Goal: Task Accomplishment & Management: Manage account settings

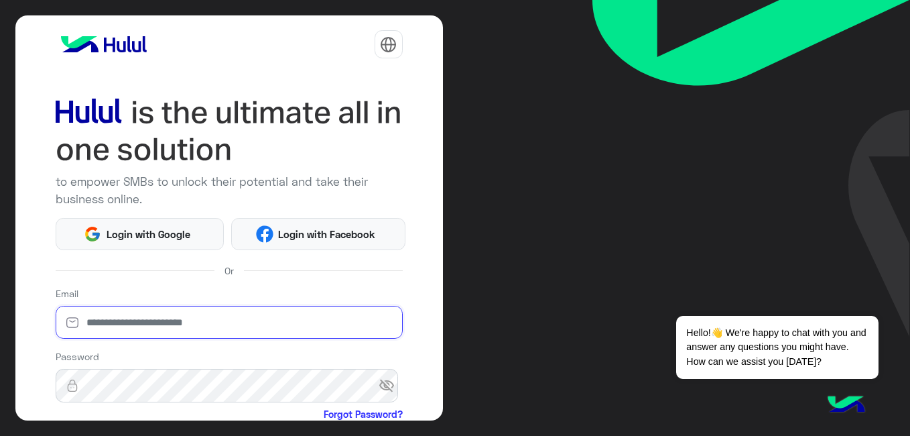
type input "**********"
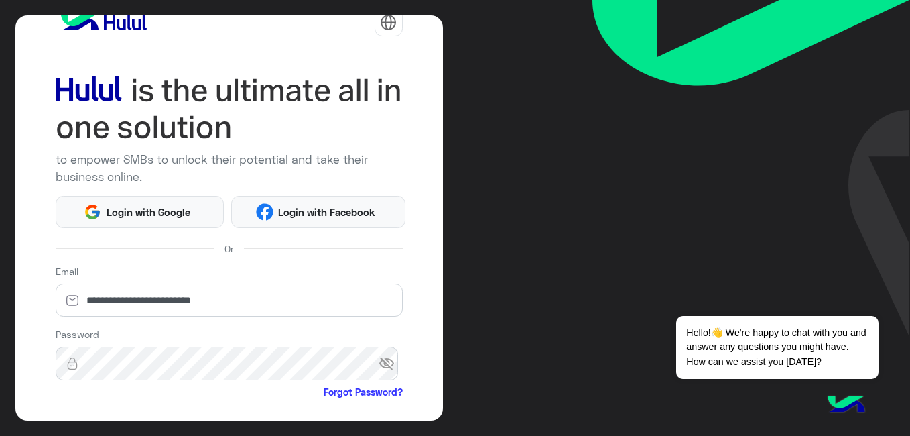
scroll to position [95, 0]
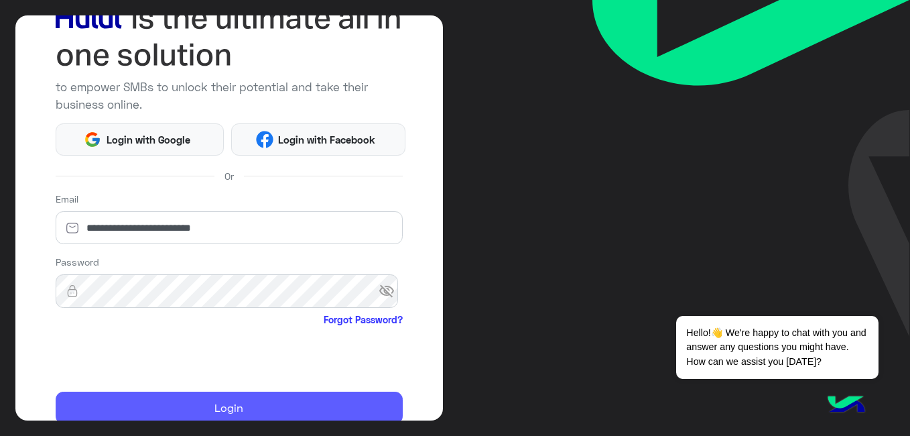
click at [156, 402] on button "Login" at bounding box center [229, 408] width 347 height 32
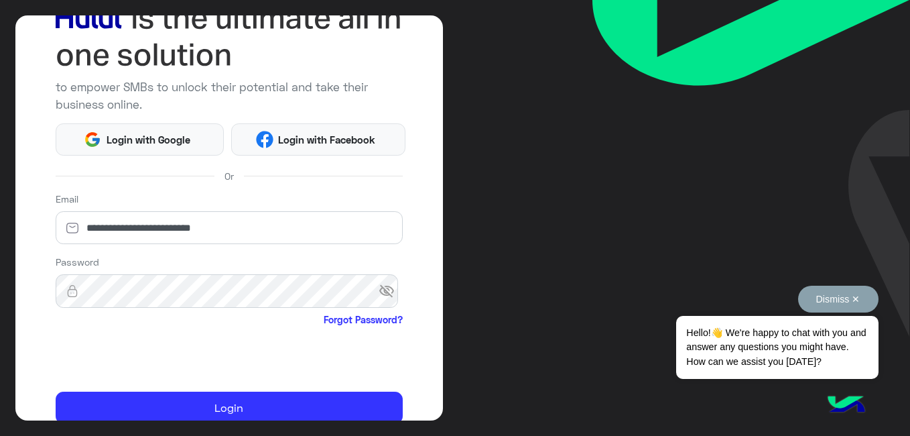
click at [853, 297] on button "Dismiss ✕" at bounding box center [839, 299] width 80 height 27
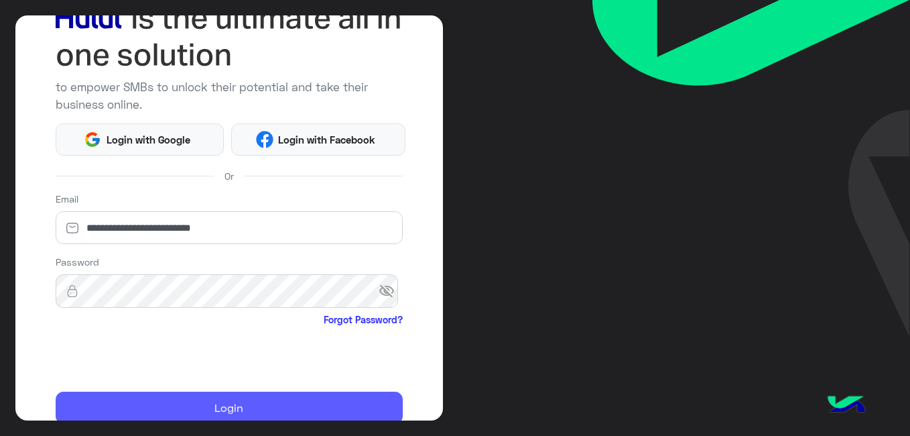
click at [268, 404] on button "Login" at bounding box center [229, 408] width 347 height 32
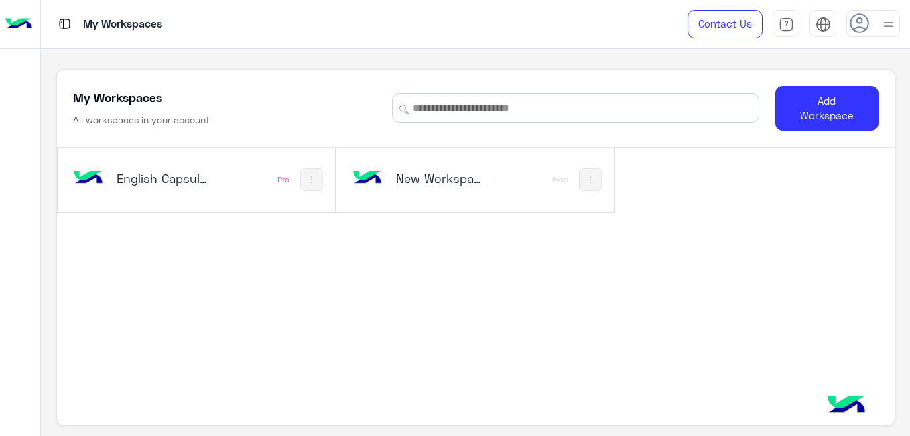
click at [213, 174] on div "English Capsules" at bounding box center [146, 179] width 152 height 39
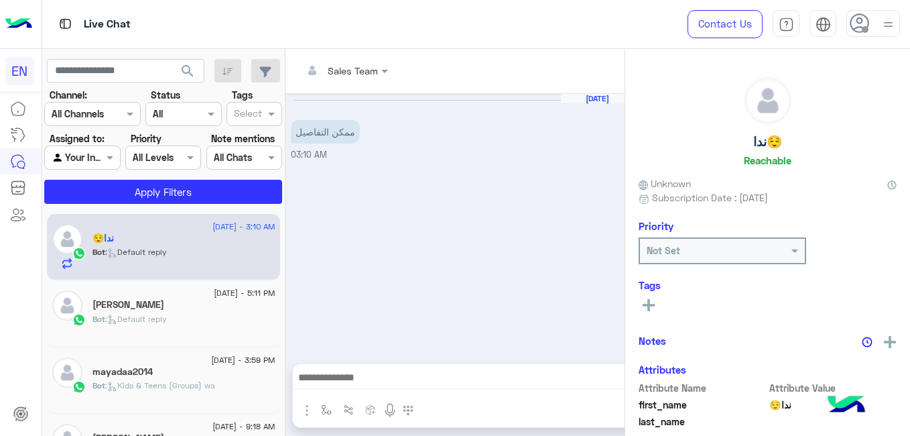
scroll to position [350, 0]
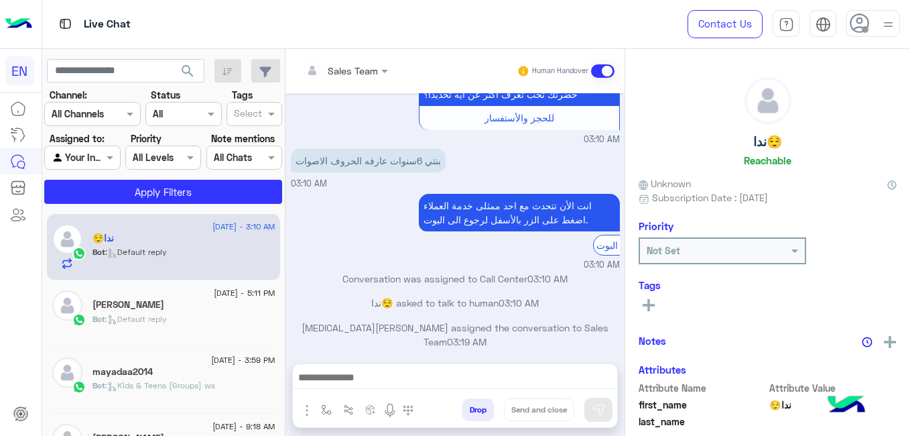
click at [100, 115] on input "text" at bounding box center [76, 114] width 49 height 14
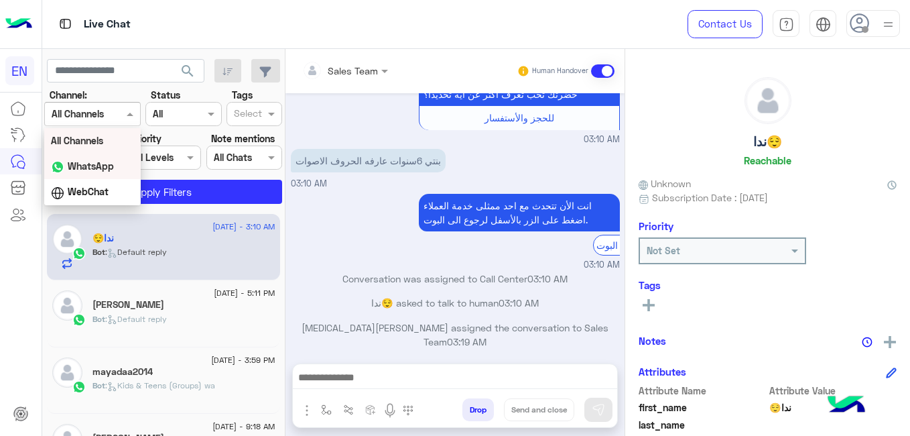
click at [97, 164] on b "WhatsApp" at bounding box center [91, 165] width 46 height 11
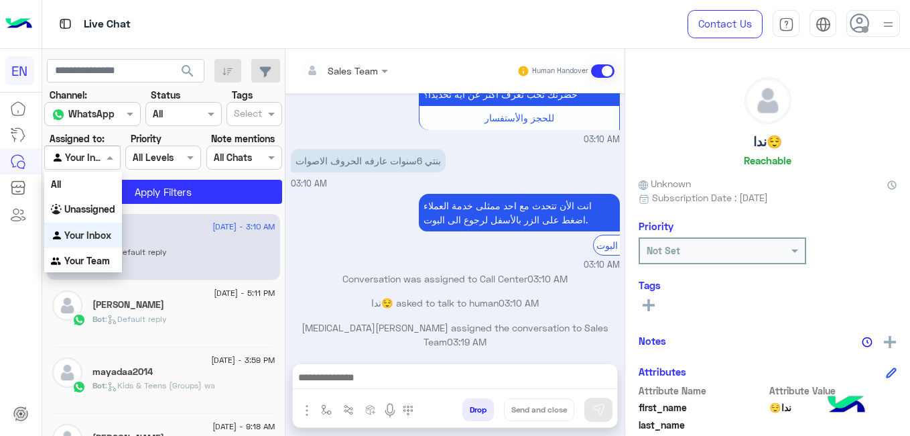
click at [104, 164] on span at bounding box center [111, 157] width 17 height 14
click at [113, 261] on div "Your Team" at bounding box center [83, 261] width 78 height 26
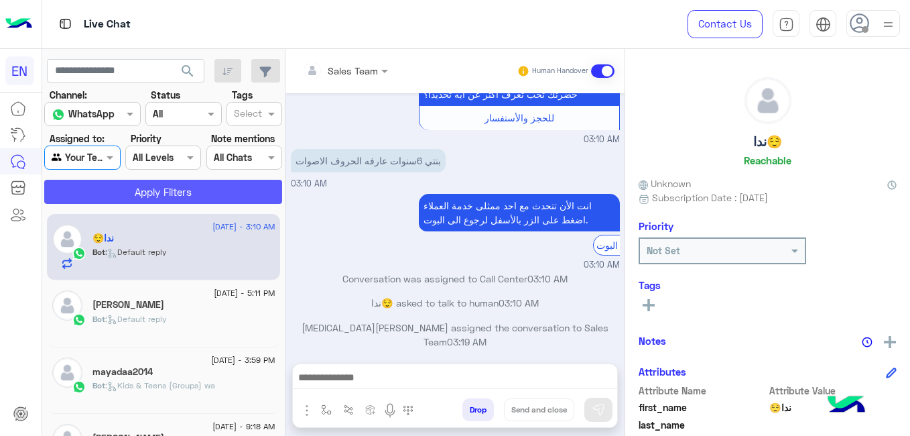
click at [129, 193] on button "Apply Filters" at bounding box center [163, 192] width 238 height 24
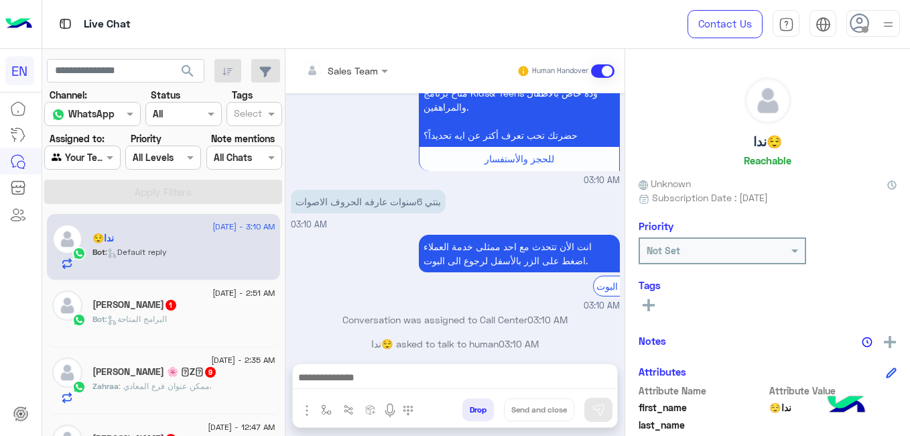
scroll to position [349, 0]
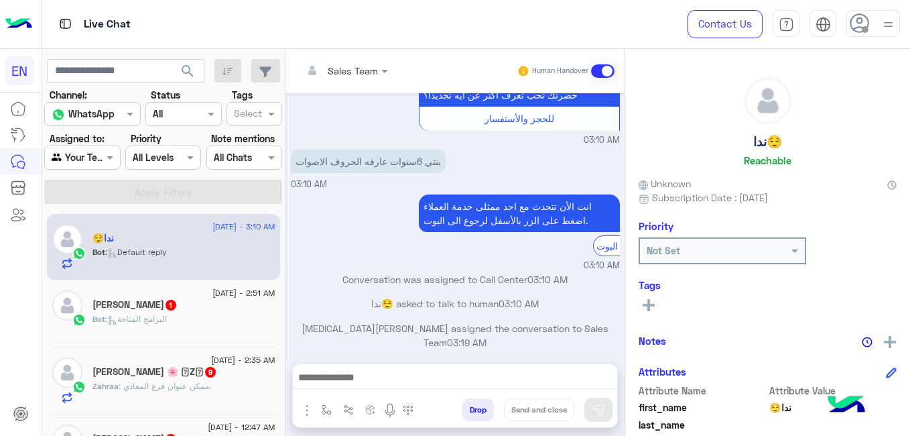
click at [138, 325] on p "Bot : البرامج المتاحة" at bounding box center [130, 319] width 74 height 12
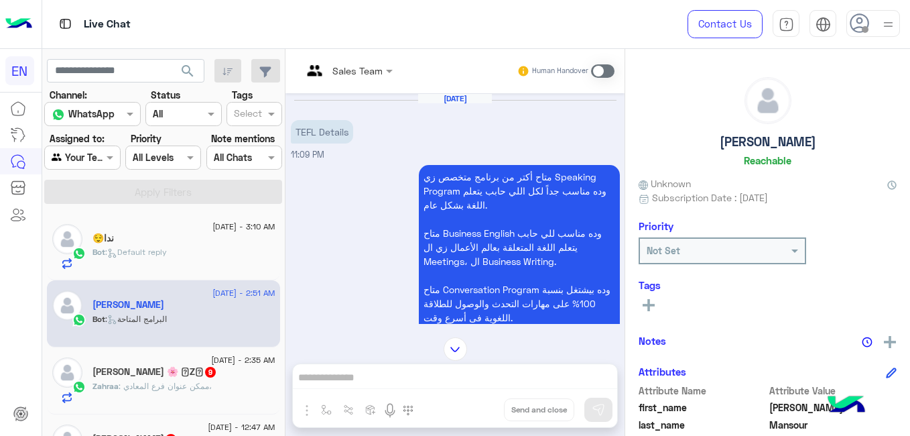
click at [615, 130] on div "Aug 8, 2025 TEFL Details 11:09 PM" at bounding box center [455, 127] width 329 height 68
click at [207, 375] on div "Zahraa Ali 🌸 𓆩Z𓆪 9" at bounding box center [184, 373] width 183 height 14
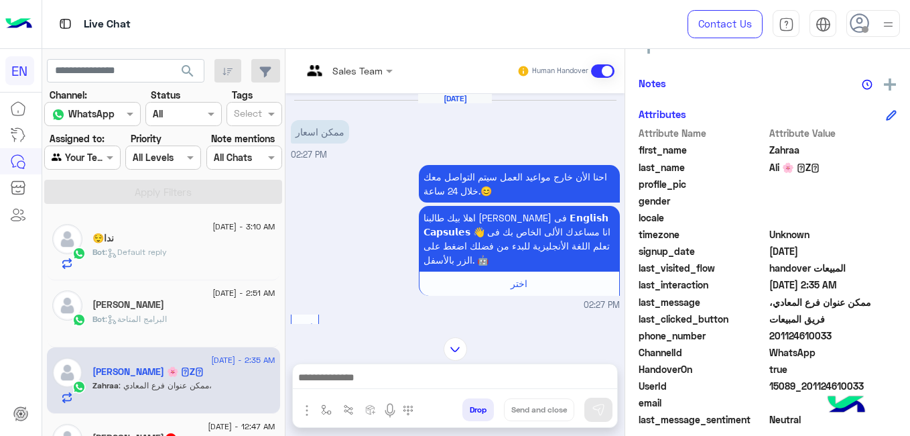
scroll to position [286, 0]
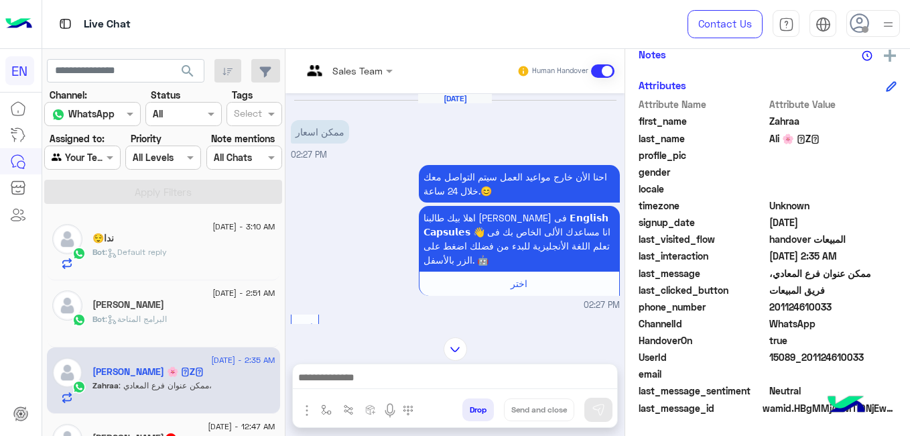
click at [815, 310] on span "201124610033" at bounding box center [834, 307] width 128 height 14
copy span "201124610033"
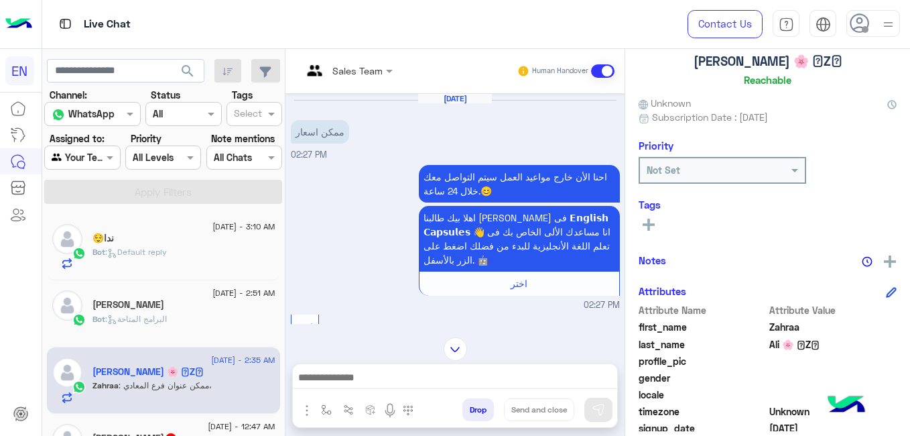
scroll to position [58, 0]
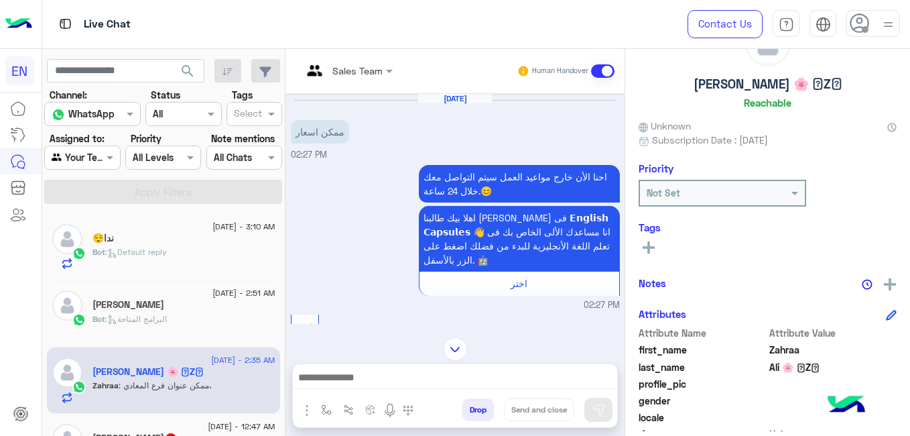
click at [734, 84] on h5 "[PERSON_NAME] 🌸 𓆩Z𓆪" at bounding box center [768, 83] width 149 height 15
copy h5 "[PERSON_NAME] 🌸 𓆩Z𓆪"
click at [652, 245] on icon at bounding box center [649, 247] width 12 height 12
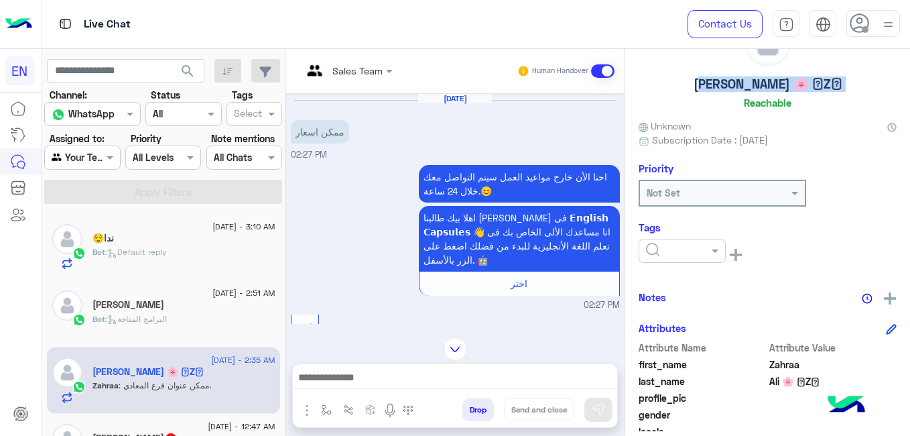
click at [652, 245] on input "text" at bounding box center [666, 251] width 41 height 14
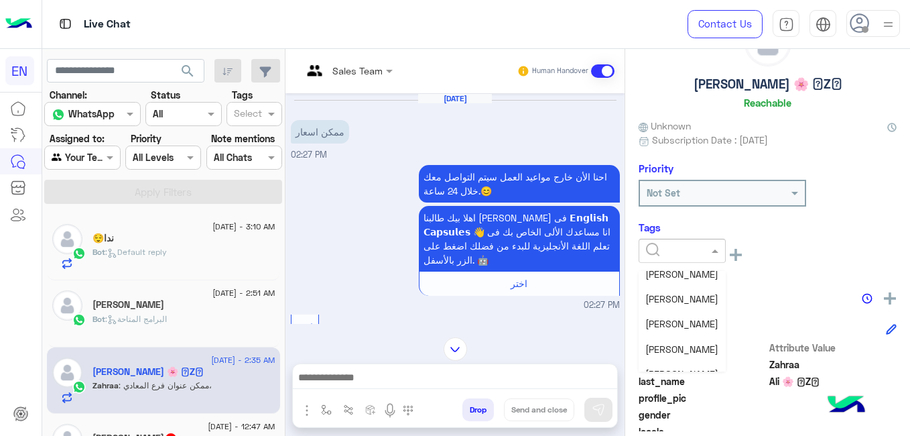
scroll to position [166, 0]
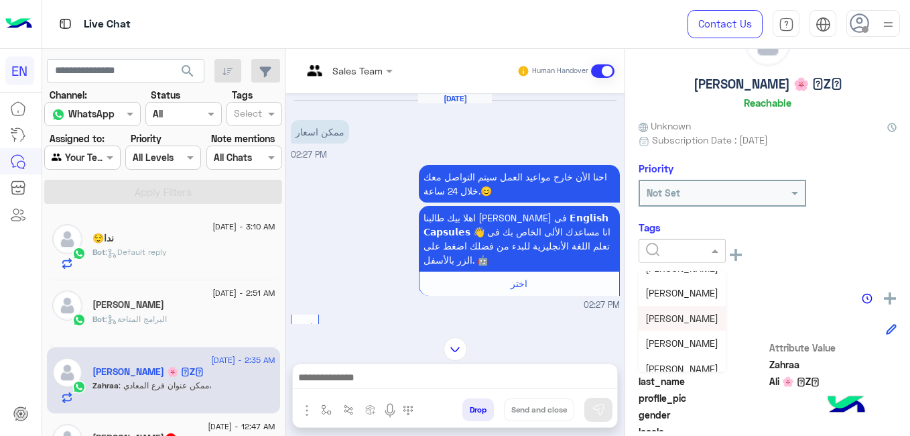
click at [696, 318] on span "[PERSON_NAME]" at bounding box center [682, 317] width 73 height 11
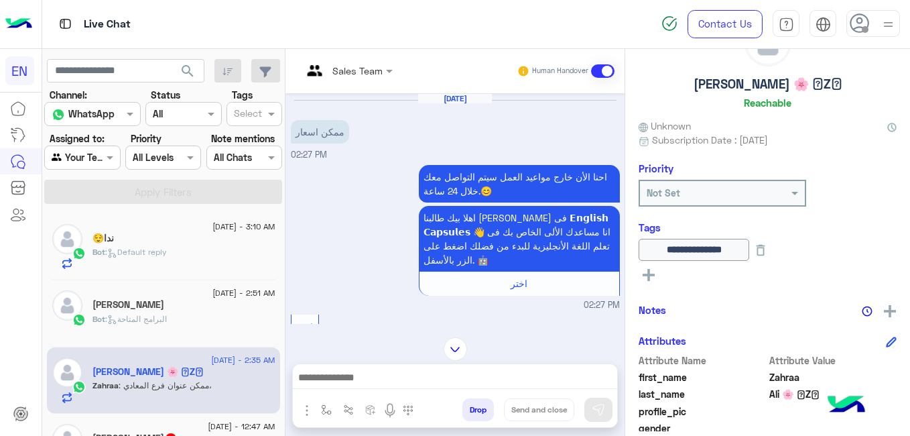
scroll to position [93, 0]
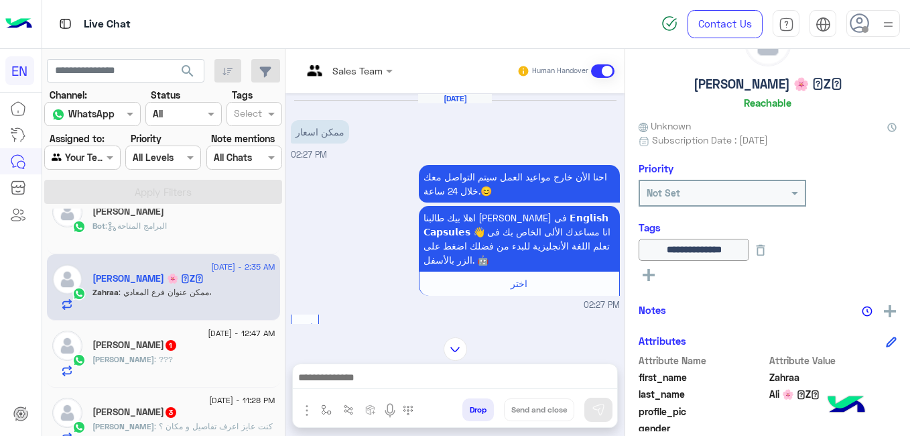
click at [248, 341] on div "Mohamed Elbeshlawy 1" at bounding box center [184, 346] width 183 height 14
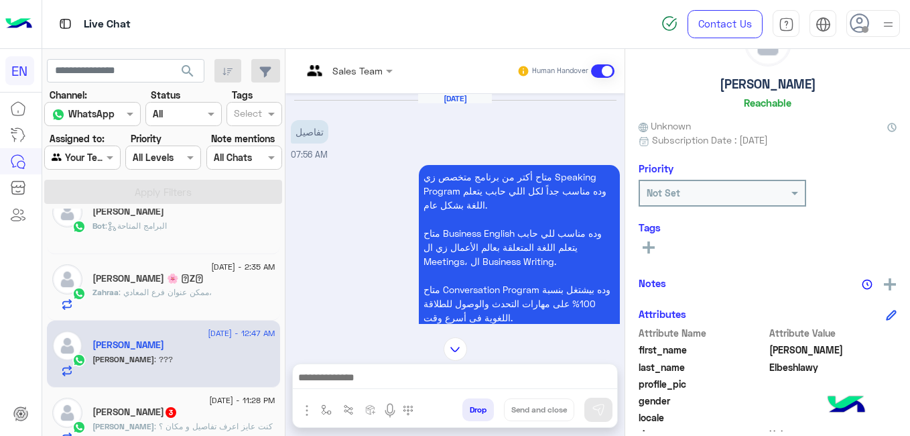
click at [230, 416] on div "Mohamed Ahmed 3" at bounding box center [184, 413] width 183 height 14
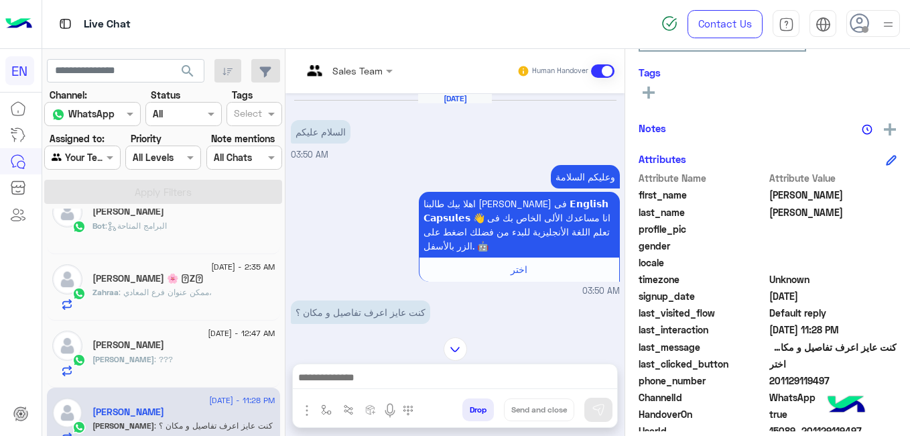
scroll to position [285, 0]
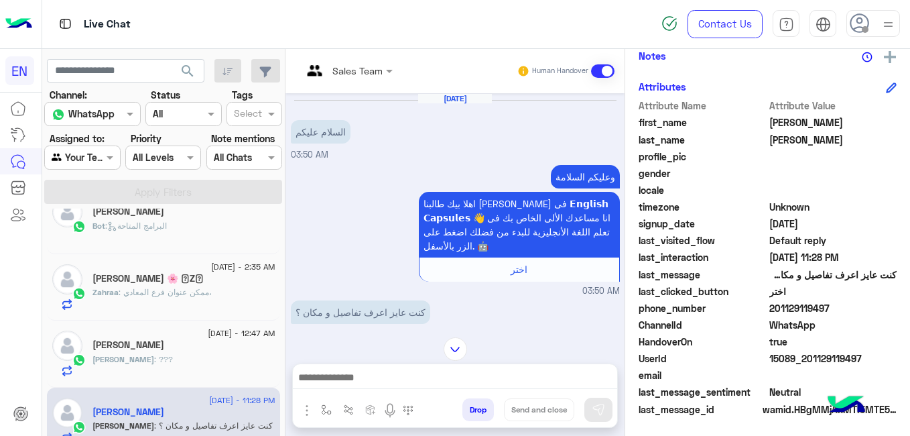
click at [785, 307] on span "201129119497" at bounding box center [834, 308] width 128 height 14
copy span "201129119497"
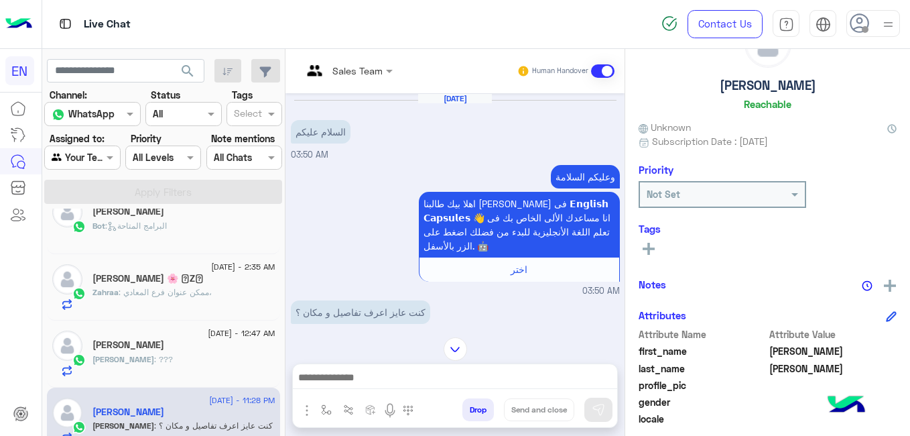
scroll to position [55, 0]
click at [794, 86] on h5 "[PERSON_NAME]" at bounding box center [768, 86] width 97 height 15
copy h5 "[PERSON_NAME]"
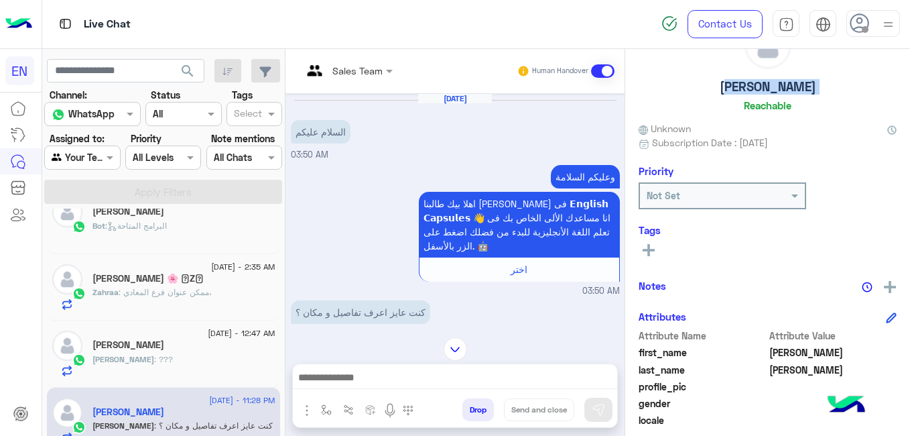
click at [652, 253] on icon at bounding box center [649, 250] width 12 height 12
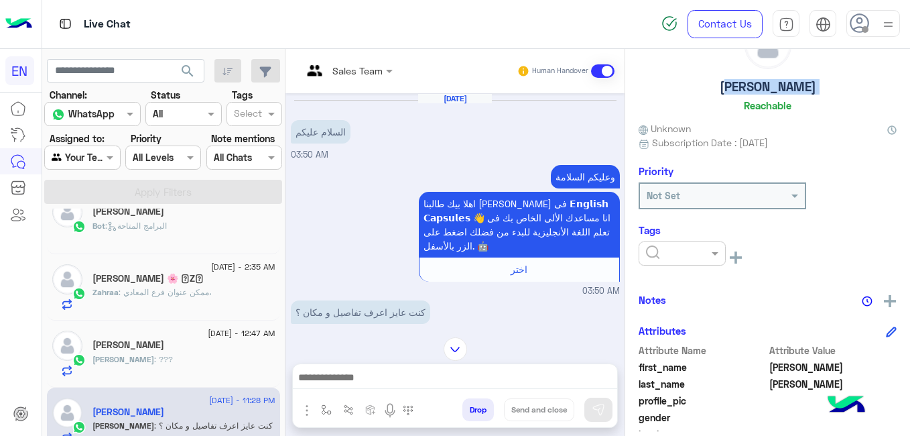
click at [652, 253] on input "text" at bounding box center [666, 254] width 41 height 14
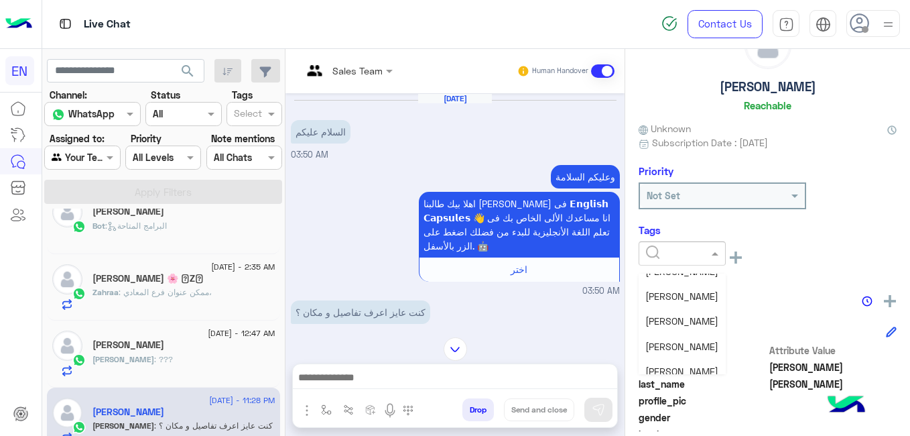
scroll to position [164, 0]
click at [691, 327] on span "Shorouq Hamada" at bounding box center [682, 322] width 73 height 11
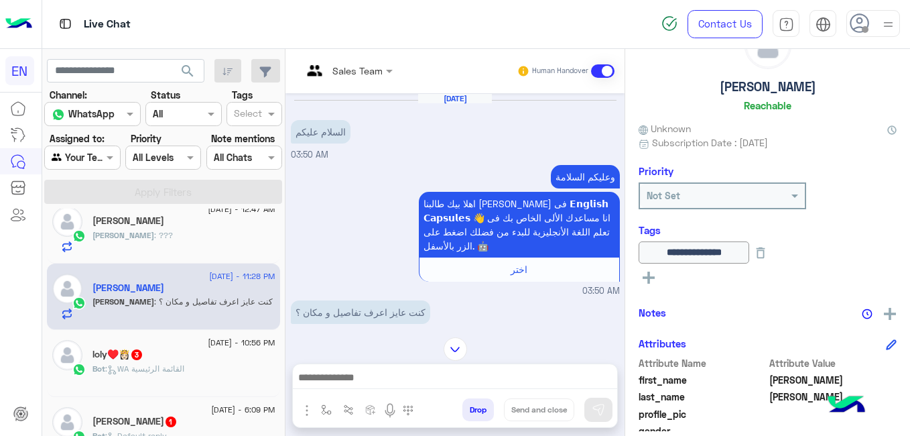
scroll to position [225, 0]
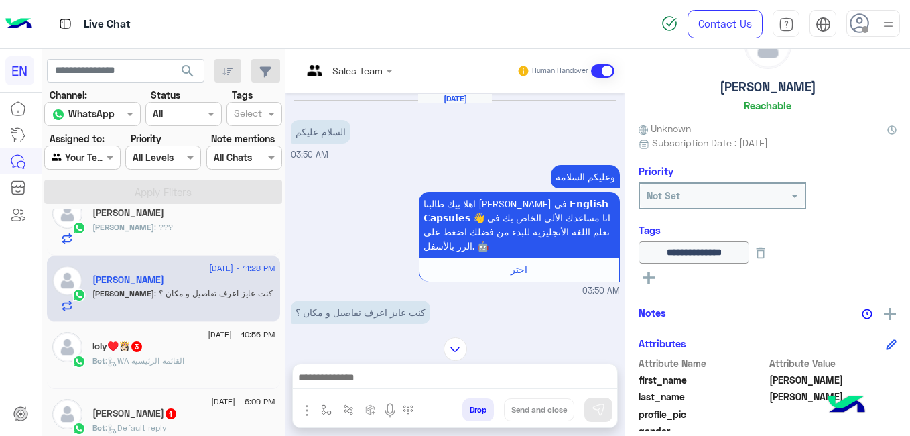
click at [226, 355] on div "Bot : WA القائمة الرئيسية" at bounding box center [184, 366] width 183 height 23
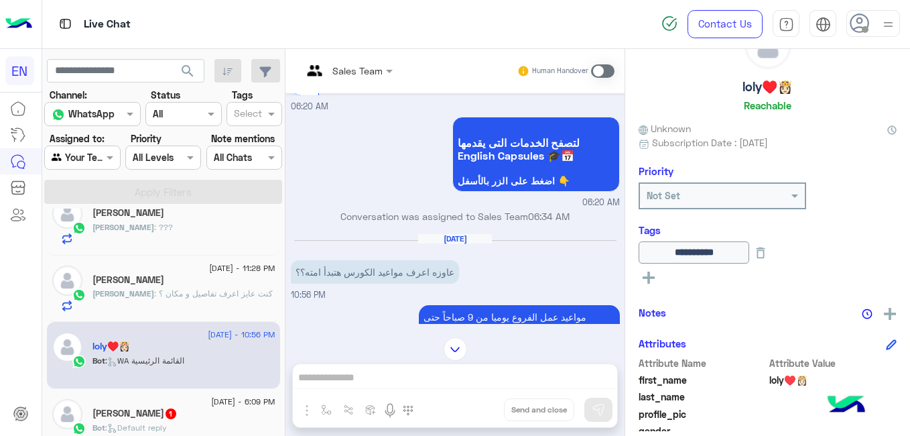
scroll to position [64, 0]
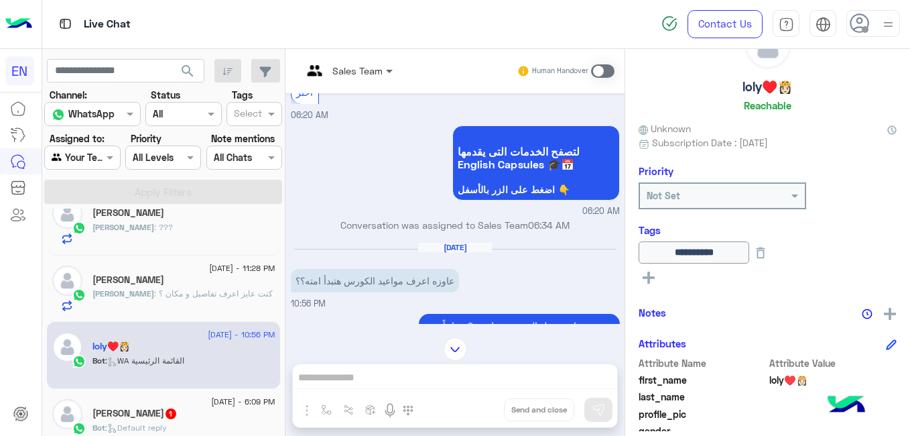
click at [387, 70] on span at bounding box center [391, 71] width 17 height 14
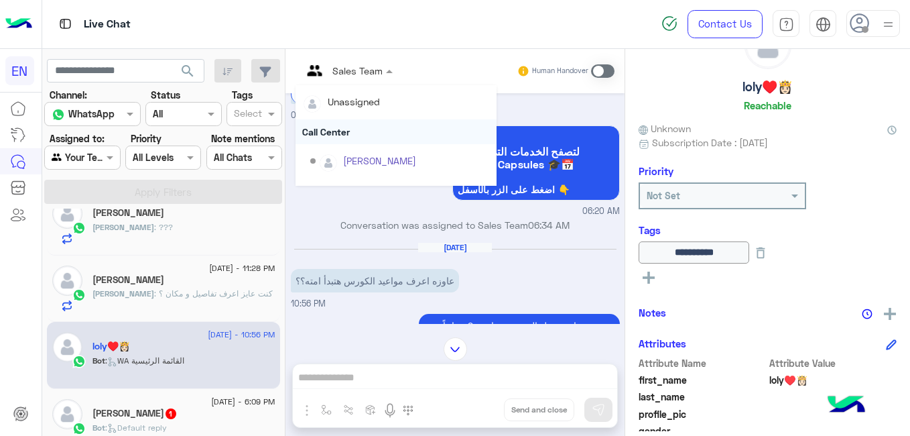
click at [375, 133] on div "Call Center" at bounding box center [396, 131] width 201 height 25
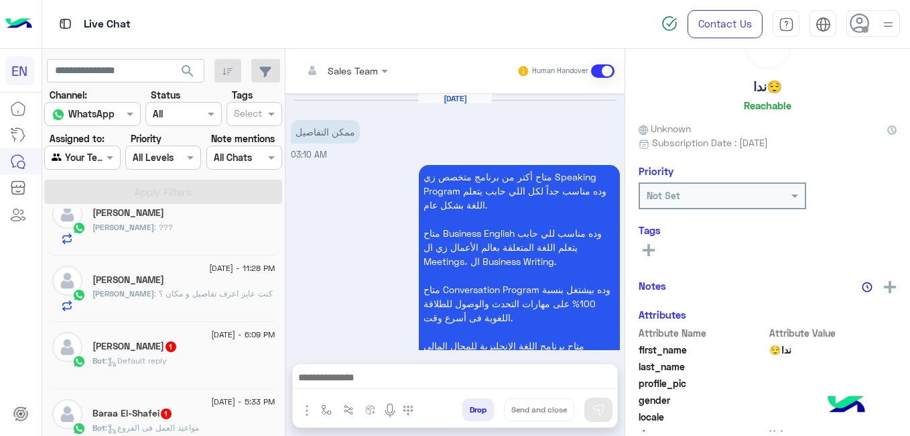
scroll to position [350, 0]
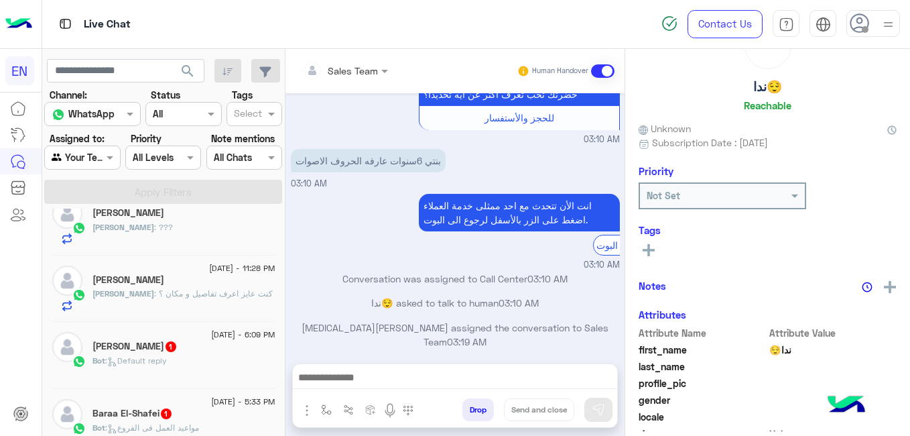
click at [200, 363] on div "Bot : Default reply" at bounding box center [184, 366] width 183 height 23
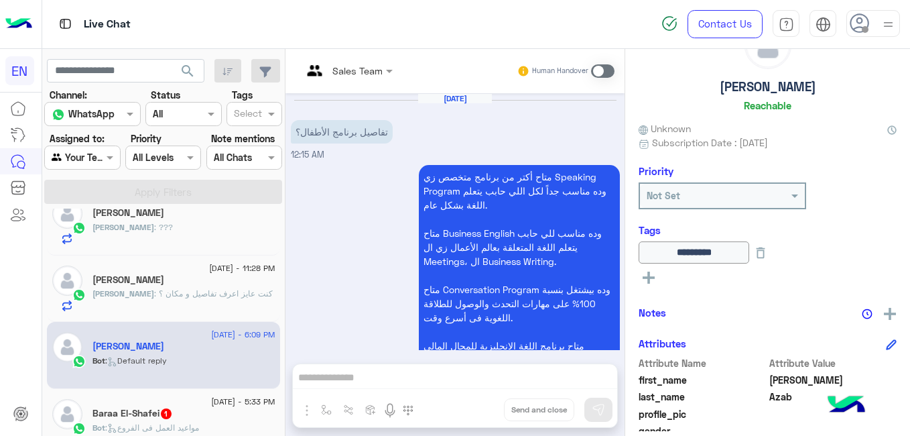
scroll to position [417, 0]
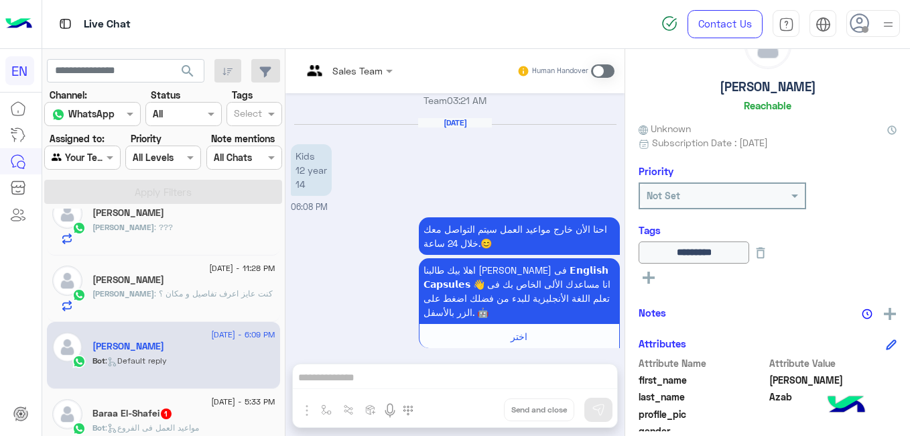
click at [211, 402] on span "7 September - 5:33 PM" at bounding box center [243, 402] width 64 height 12
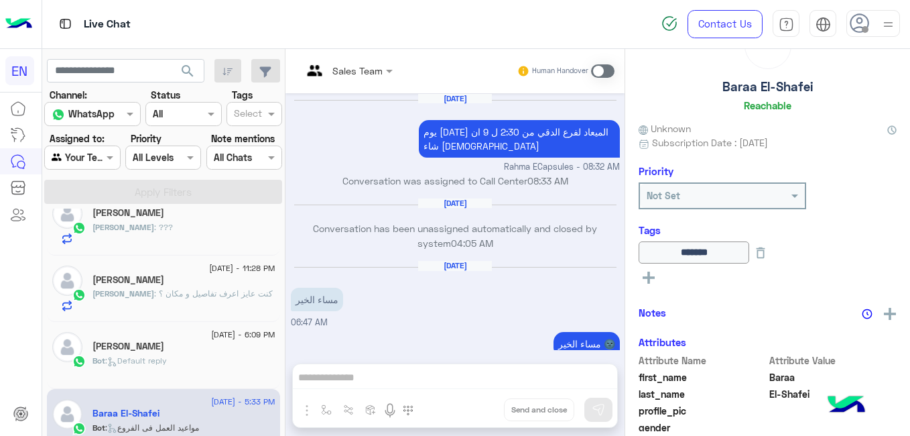
scroll to position [467, 0]
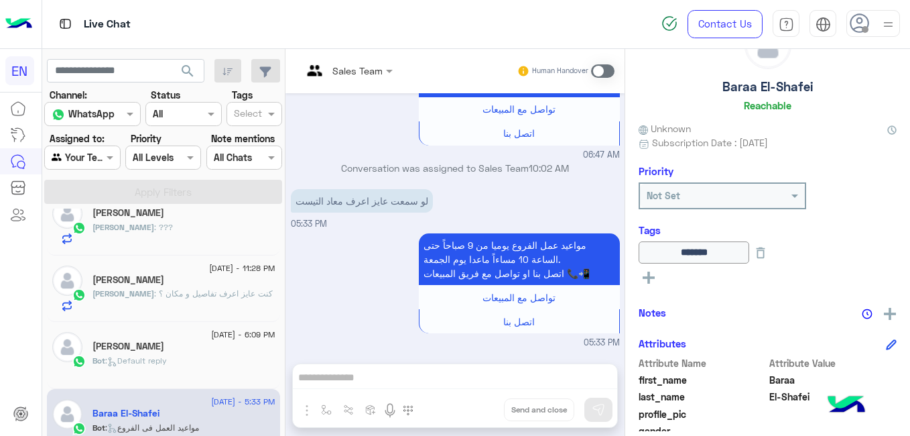
click at [361, 67] on div at bounding box center [348, 69] width 104 height 15
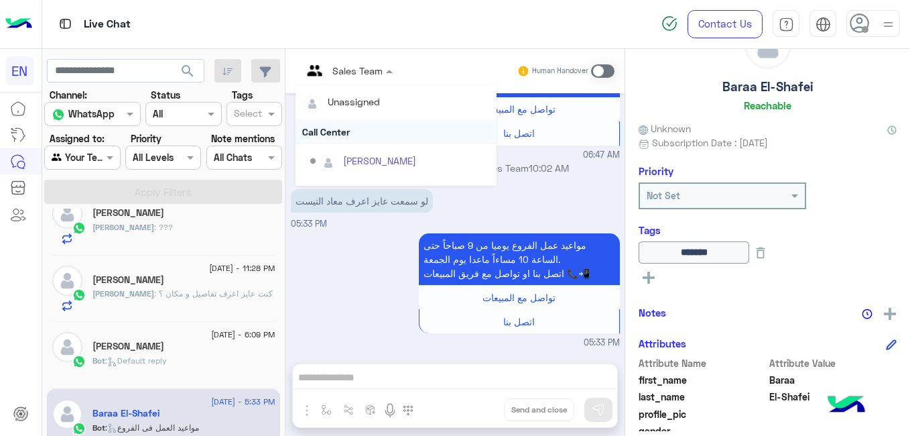
click at [354, 135] on div "Call Center" at bounding box center [396, 131] width 201 height 25
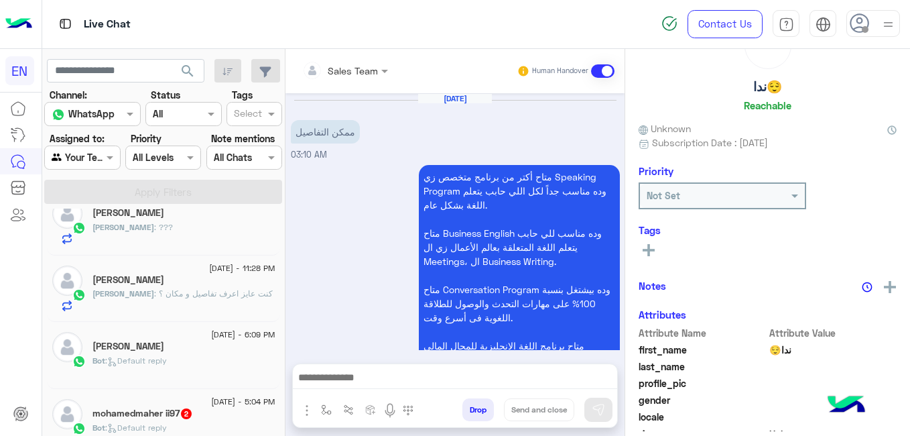
scroll to position [350, 0]
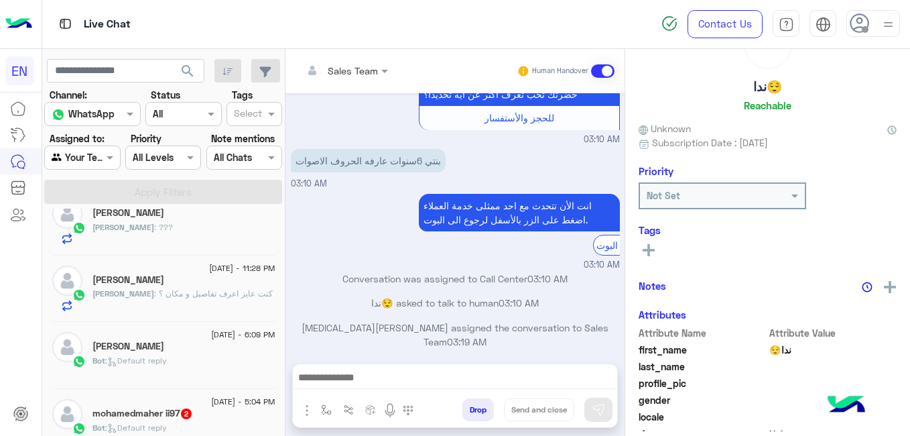
click at [193, 417] on span "2" at bounding box center [186, 412] width 13 height 11
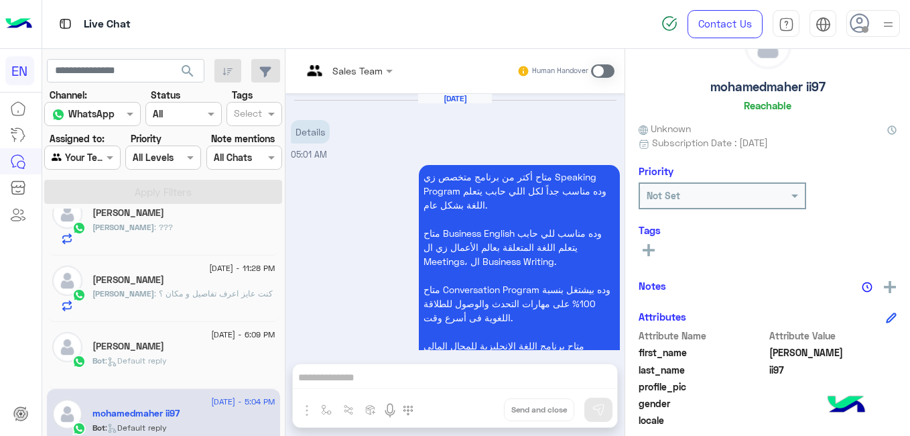
scroll to position [986, 0]
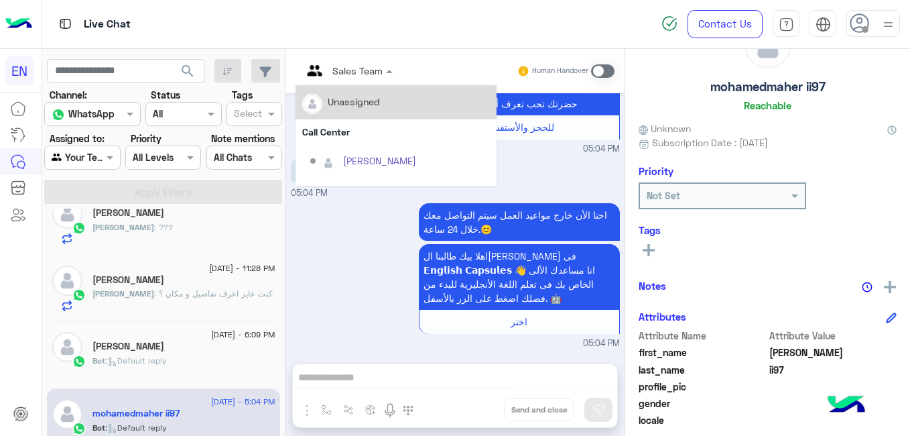
click at [352, 77] on div "Sales Team" at bounding box center [358, 71] width 50 height 14
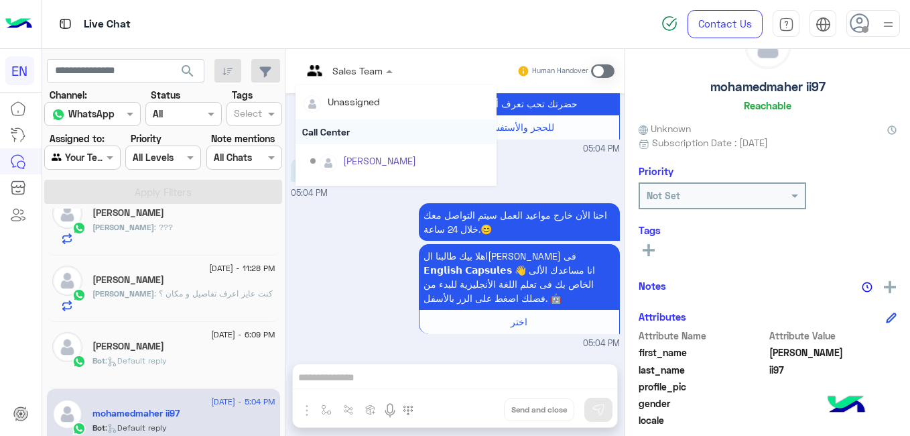
click at [353, 134] on div "Call Center" at bounding box center [396, 131] width 201 height 25
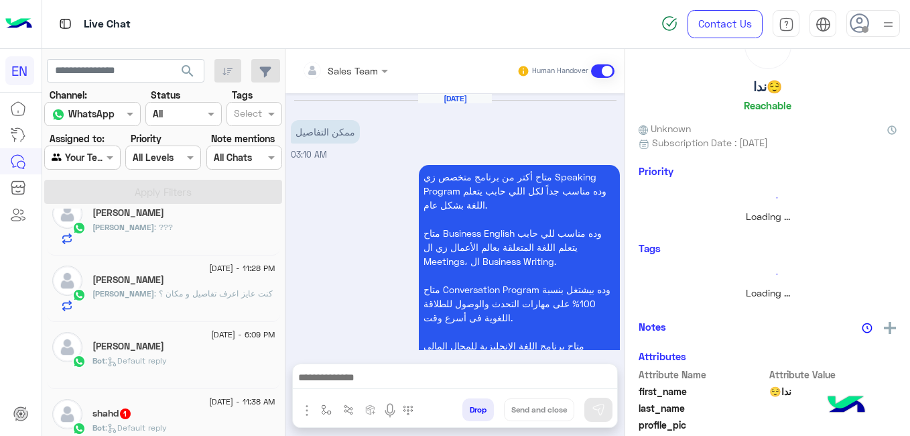
scroll to position [350, 0]
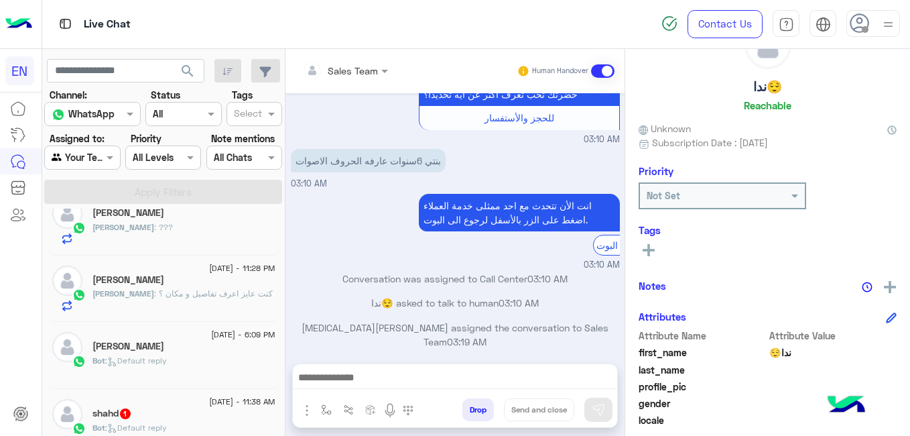
click at [231, 426] on div "Bot : Default reply" at bounding box center [184, 433] width 183 height 23
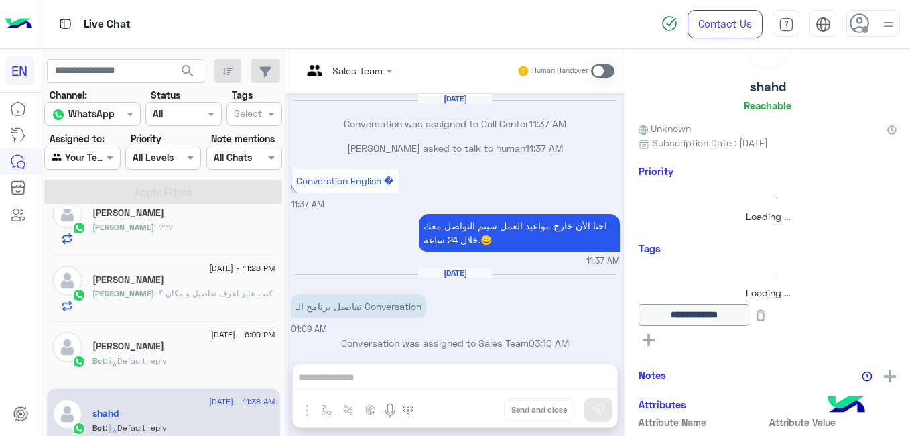
scroll to position [316, 0]
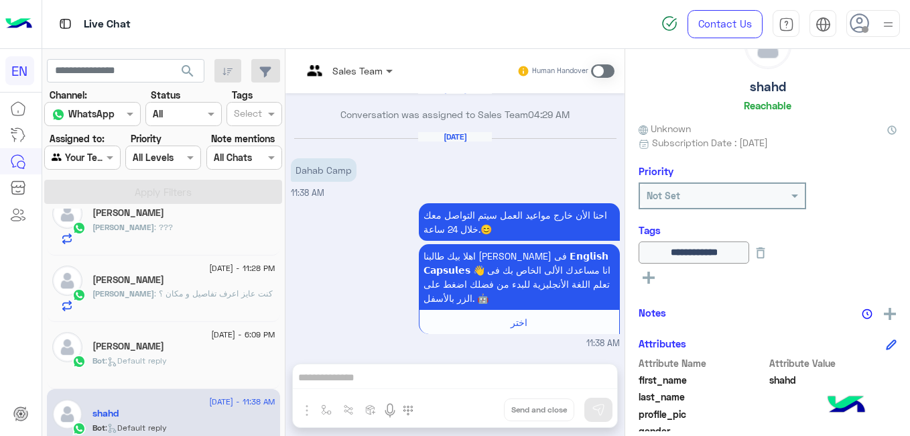
click at [383, 72] on span at bounding box center [391, 71] width 17 height 14
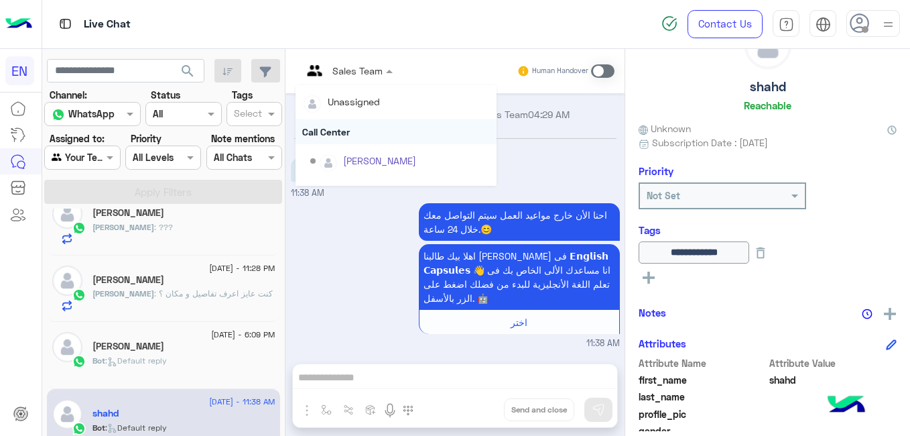
click at [363, 143] on div "Call Center" at bounding box center [396, 131] width 201 height 25
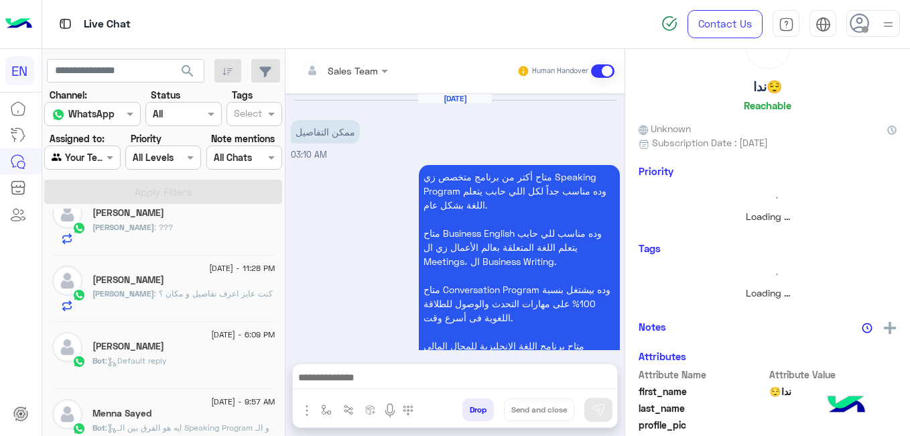
scroll to position [350, 0]
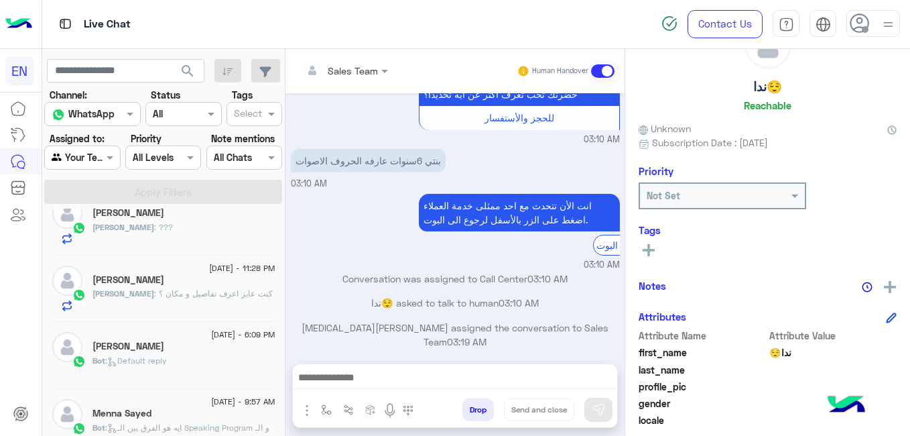
click at [209, 293] on span ": كنت عايز اعرف تفاصيل و مكان ؟" at bounding box center [213, 293] width 119 height 10
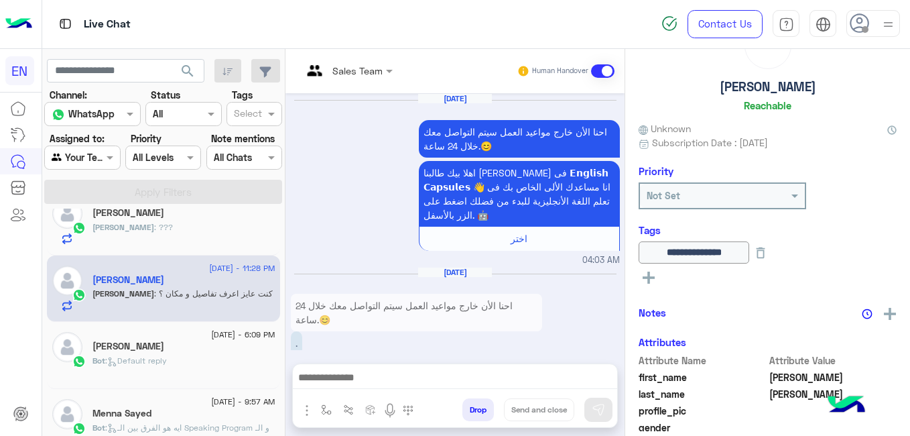
scroll to position [438, 0]
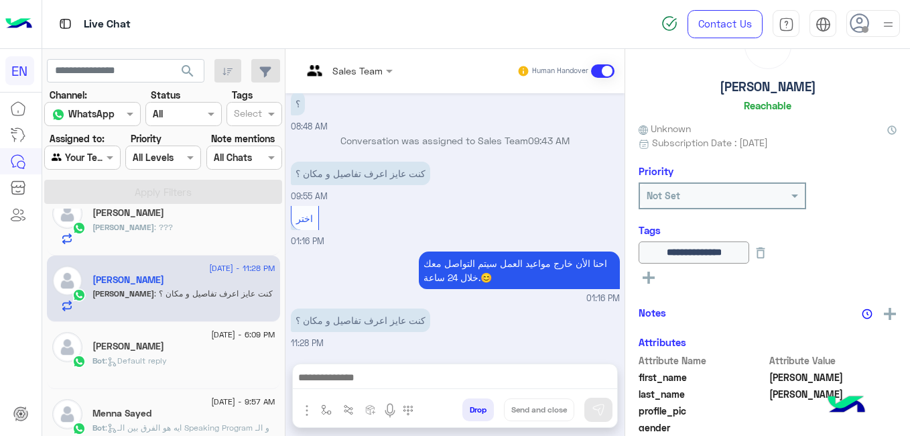
click at [224, 356] on div "Bot : Default reply" at bounding box center [184, 366] width 183 height 23
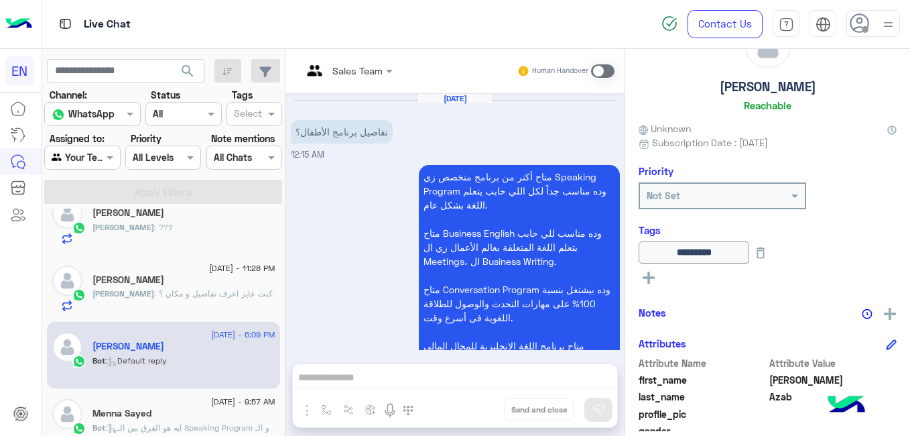
scroll to position [417, 0]
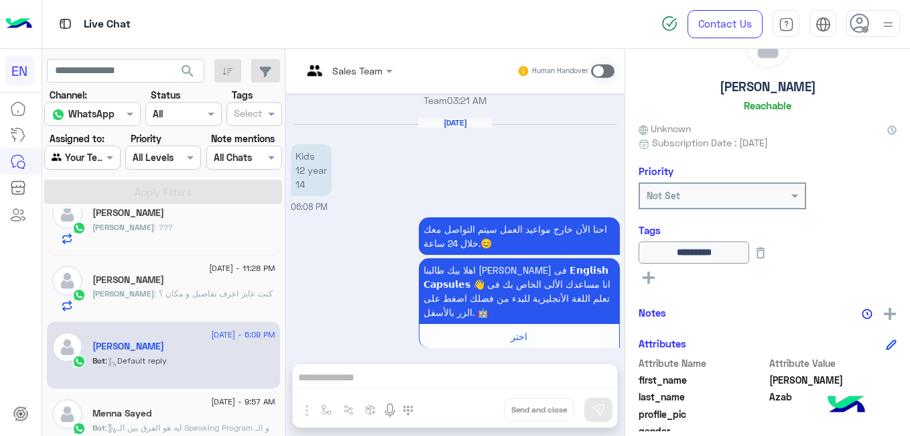
click at [229, 413] on div "Menna Sayed" at bounding box center [184, 415] width 183 height 14
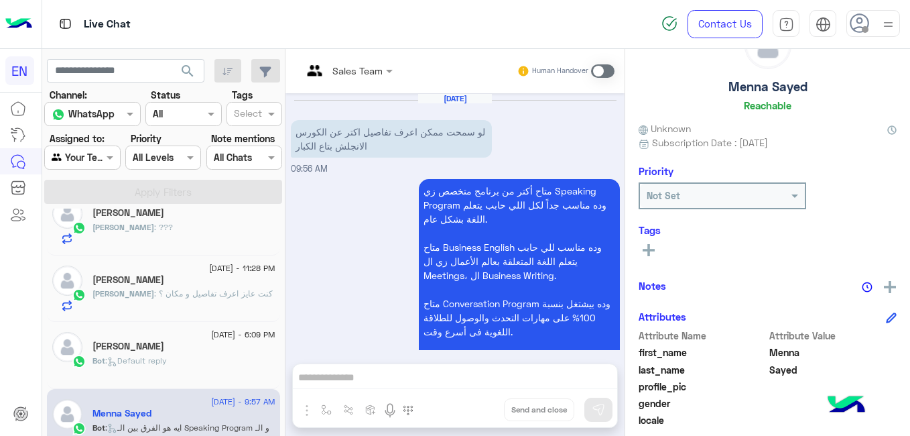
scroll to position [727, 0]
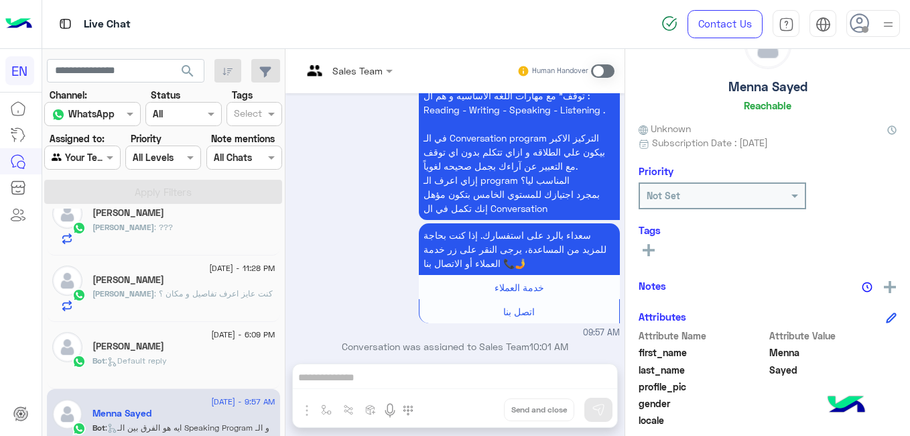
click at [619, 339] on div "Sep 7, 2025 لو سمحت ممكن اعرف تفاصيل اكتر عن الكورس الانجلش بتاع الكبار 09:56 A…" at bounding box center [455, 221] width 339 height 257
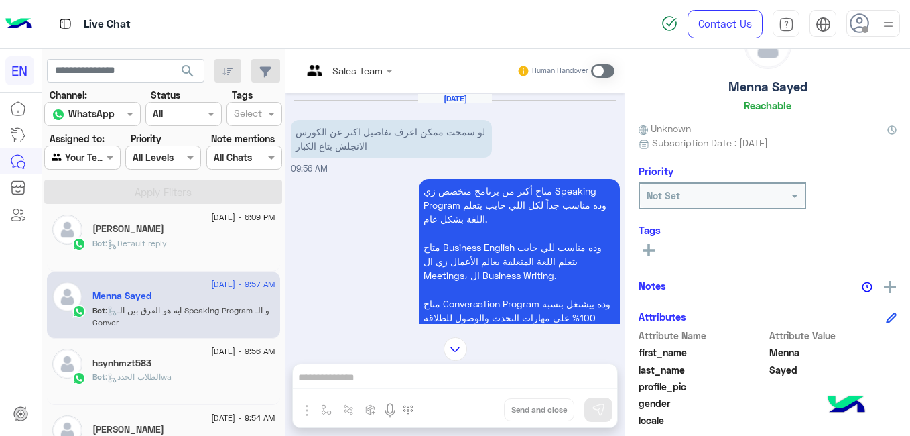
scroll to position [367, 0]
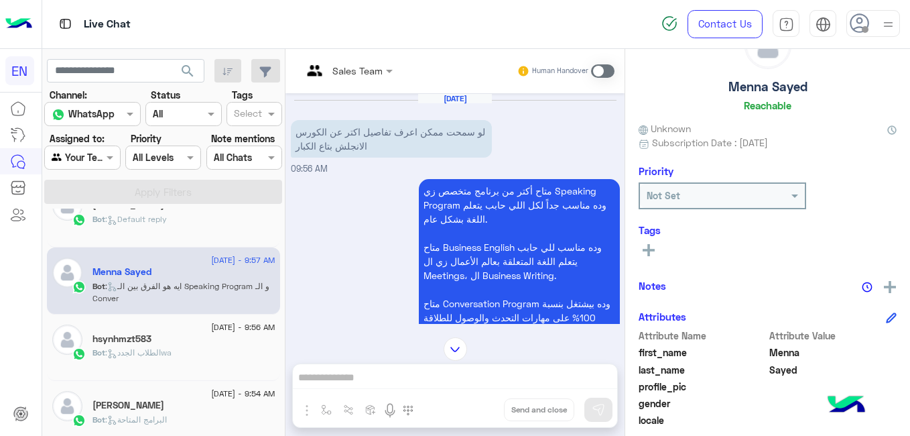
click at [225, 345] on div "hsynhmzt583" at bounding box center [184, 340] width 183 height 14
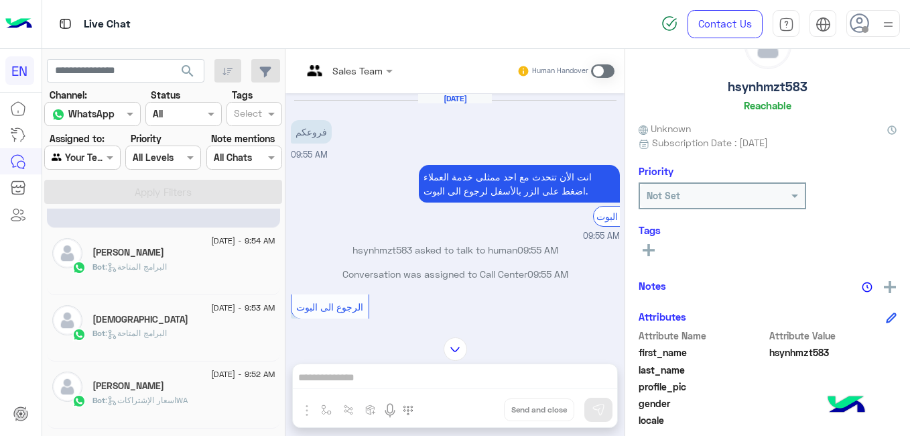
scroll to position [523, 0]
click at [180, 268] on div "Bot : البرامج المتاحة" at bounding box center [184, 268] width 183 height 23
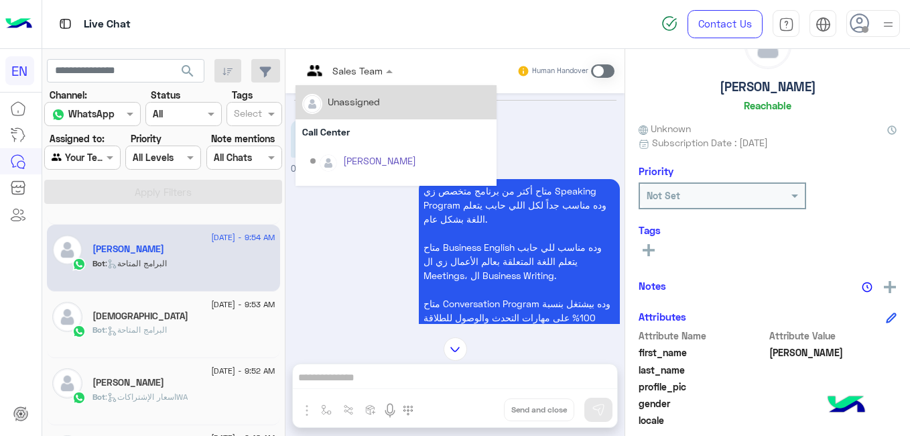
click at [361, 71] on div at bounding box center [348, 69] width 104 height 15
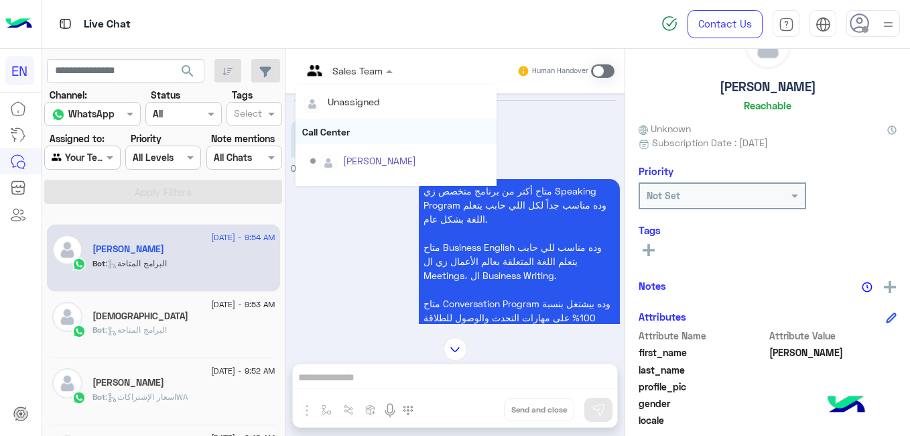
click at [359, 139] on div "Call Center" at bounding box center [396, 131] width 201 height 25
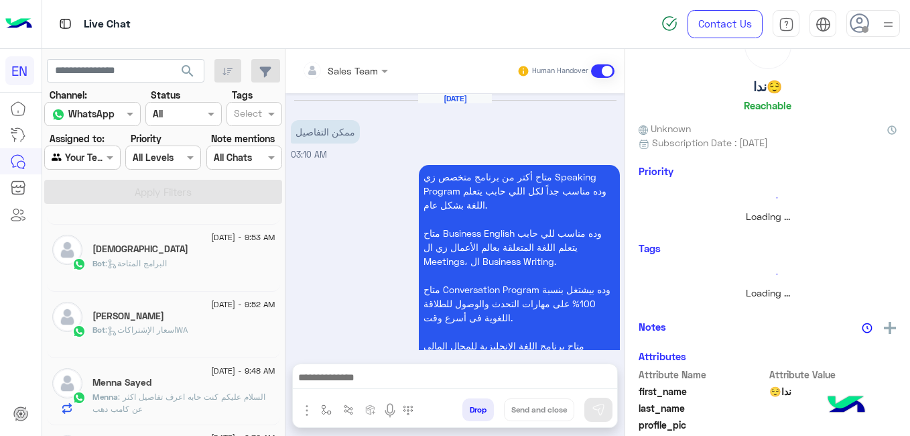
scroll to position [350, 0]
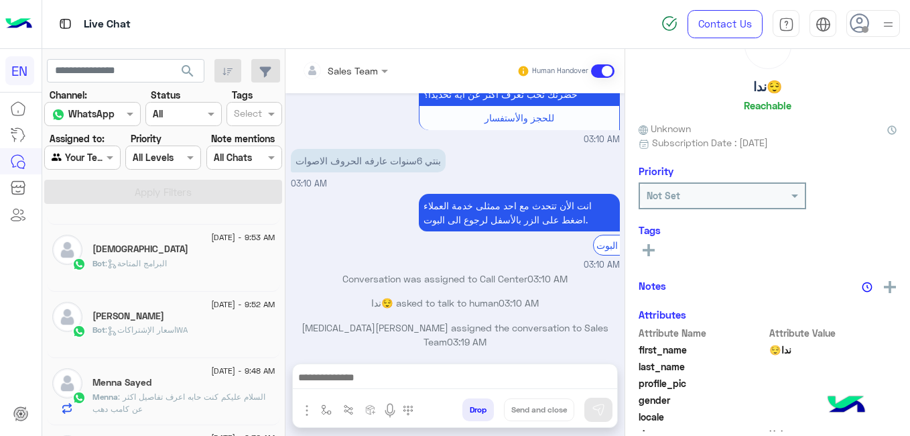
click at [196, 259] on div "Bot : البرامج المتاحة" at bounding box center [184, 268] width 183 height 23
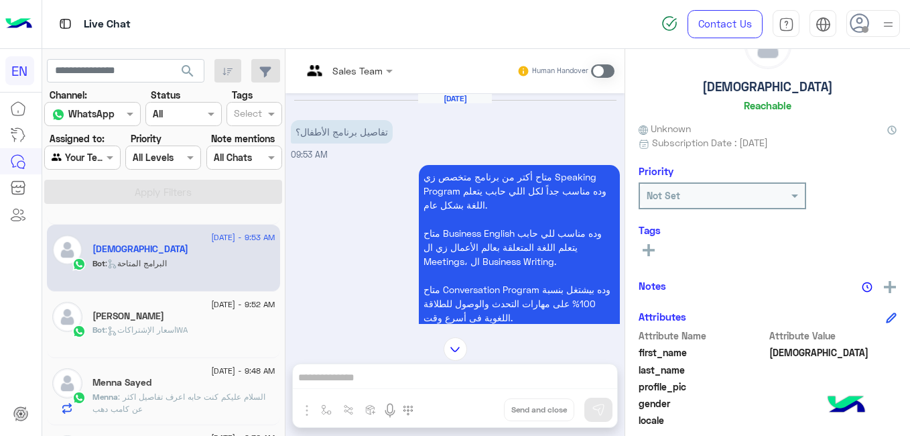
click at [236, 303] on span "7 September - 9:52 AM" at bounding box center [243, 304] width 64 height 12
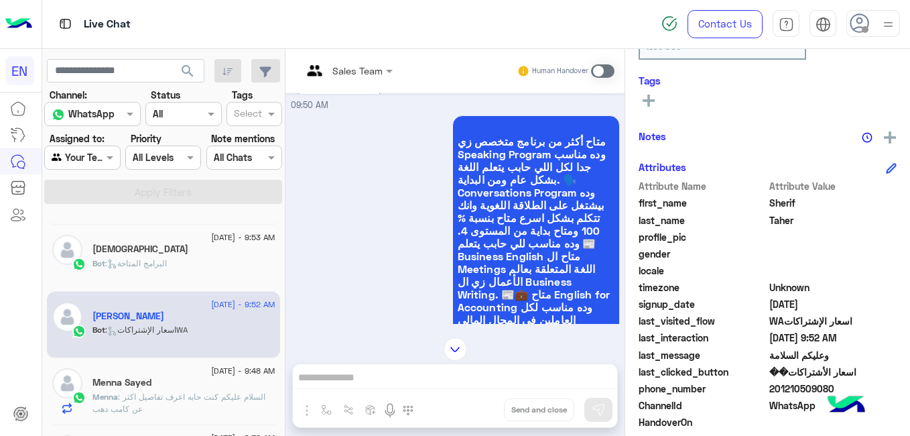
scroll to position [286, 0]
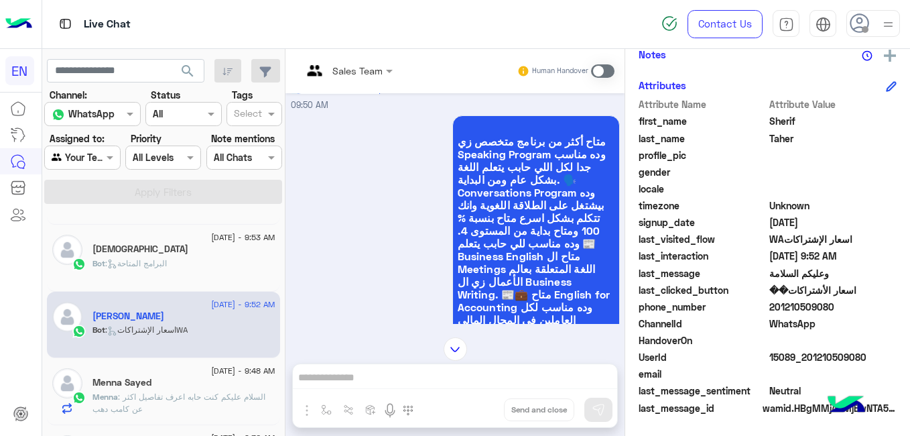
click at [788, 300] on span "201210509080" at bounding box center [834, 307] width 128 height 14
click at [799, 304] on span "201210509080" at bounding box center [834, 307] width 128 height 14
copy span "201210509080"
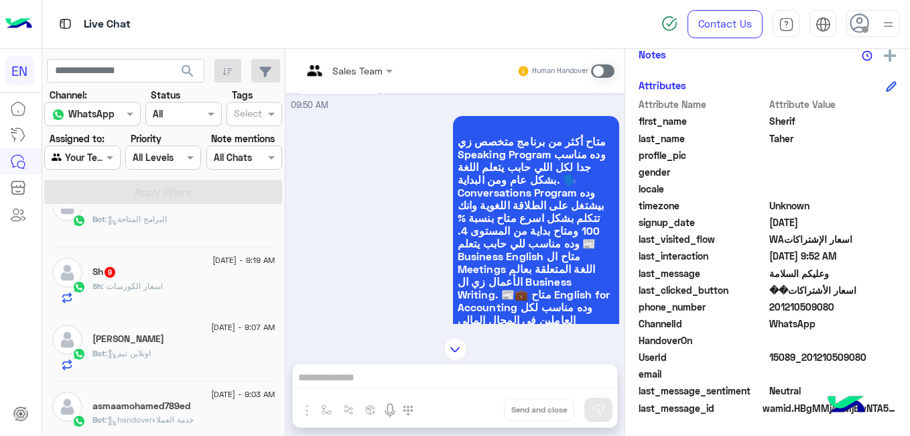
scroll to position [770, 0]
click at [223, 354] on div "Bot : اونلاين تيم" at bounding box center [184, 355] width 183 height 23
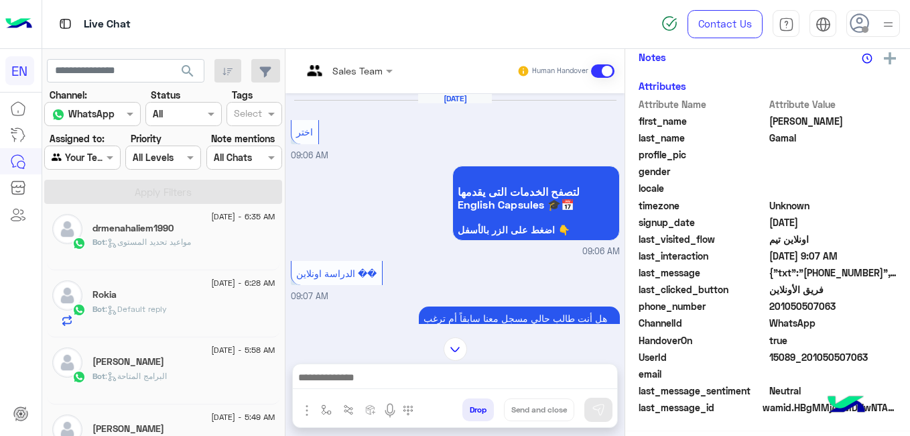
scroll to position [286, 0]
click at [211, 212] on span "7 September - 6:35 AM" at bounding box center [243, 217] width 64 height 12
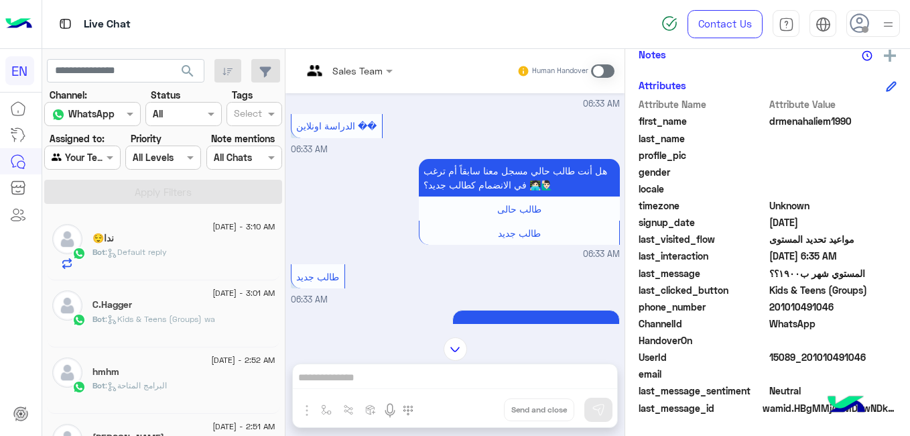
click at [66, 153] on input "text" at bounding box center [67, 158] width 31 height 14
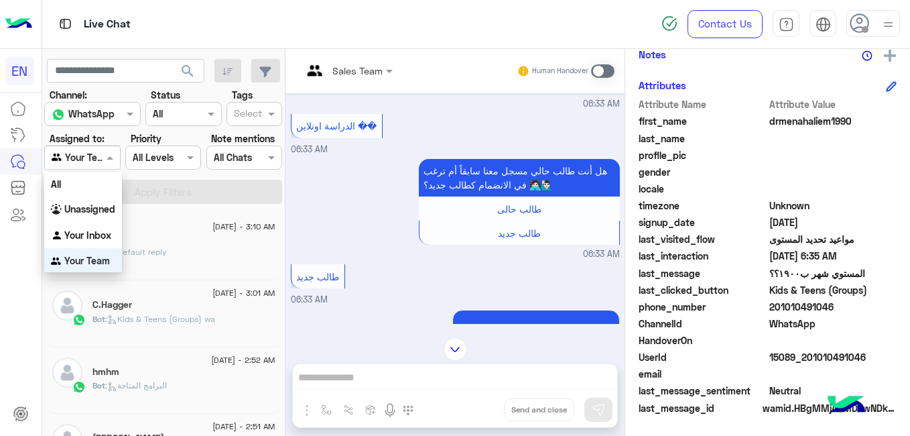
scroll to position [1, 0]
click at [97, 254] on b "Your Team" at bounding box center [87, 259] width 46 height 11
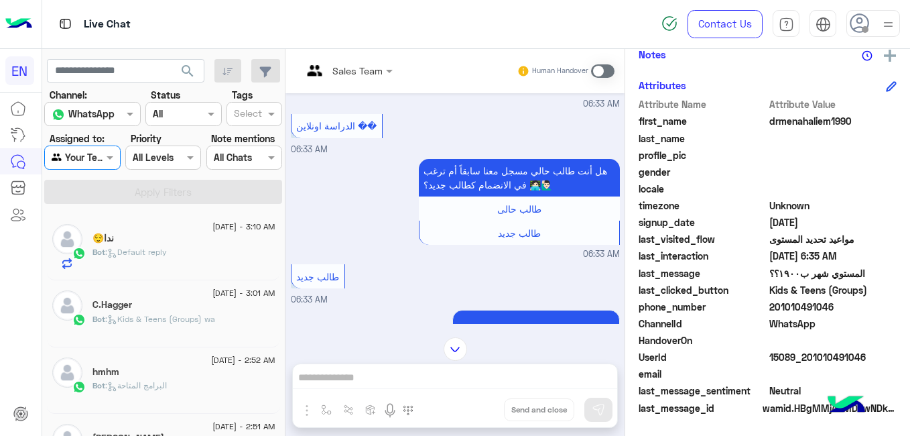
click at [258, 233] on div "ندا😌" at bounding box center [184, 240] width 183 height 14
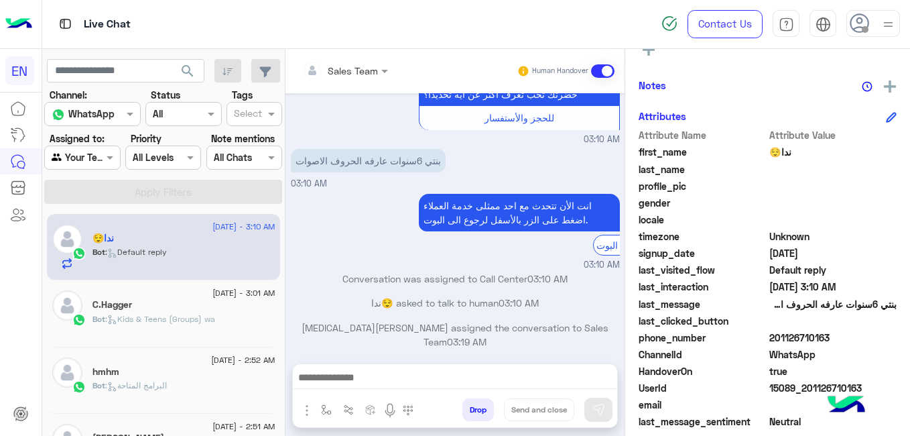
scroll to position [261, 0]
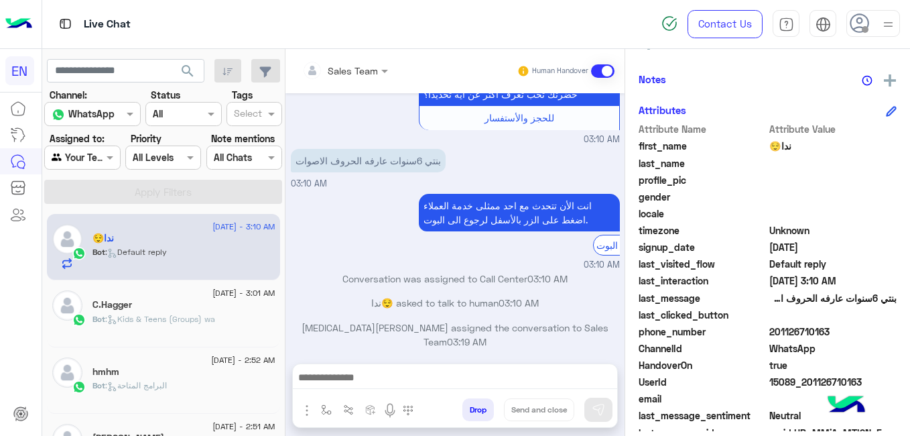
click at [795, 325] on span "201126710163" at bounding box center [834, 332] width 128 height 14
click at [803, 327] on span "201126710163" at bounding box center [834, 332] width 128 height 14
copy span "201126710163"
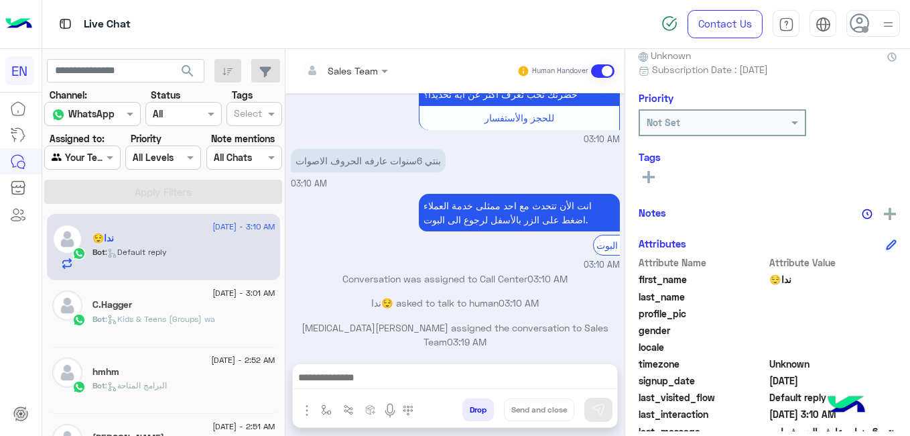
scroll to position [121, 0]
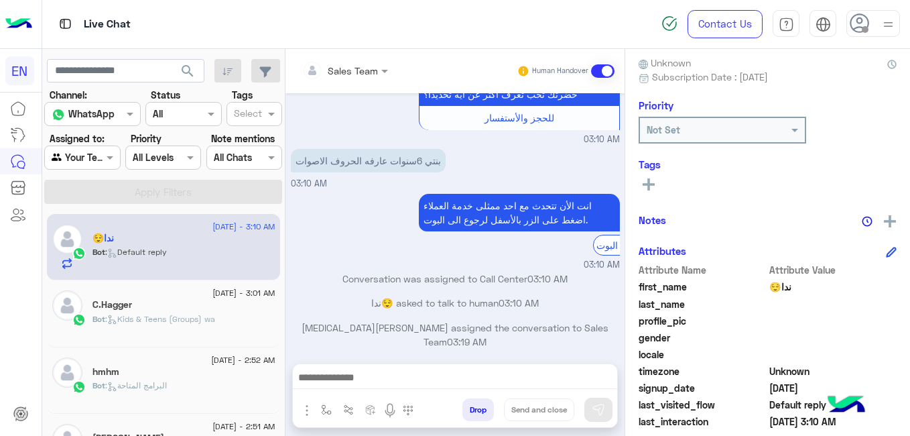
click at [648, 186] on rect at bounding box center [649, 184] width 3 height 12
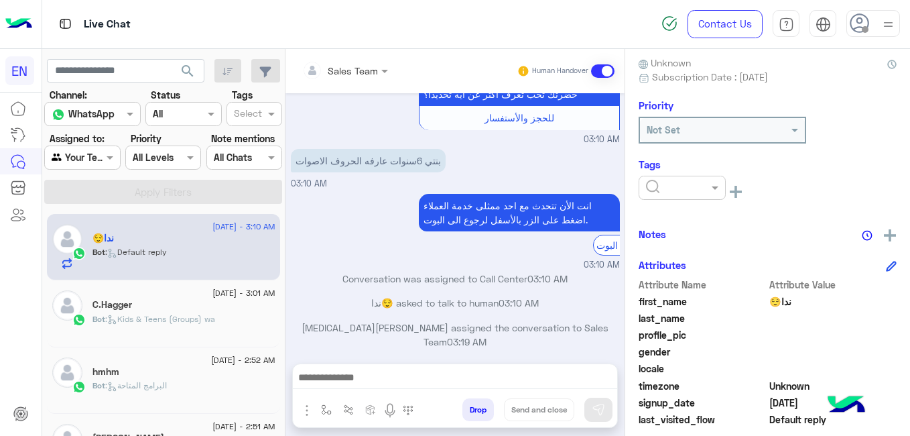
click at [657, 190] on input "text" at bounding box center [666, 188] width 41 height 14
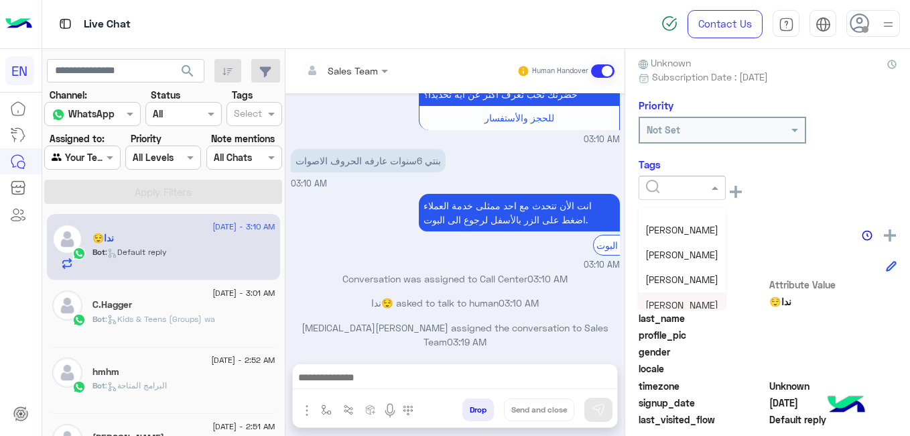
click at [717, 308] on span "Shorouq Hamada" at bounding box center [682, 304] width 73 height 11
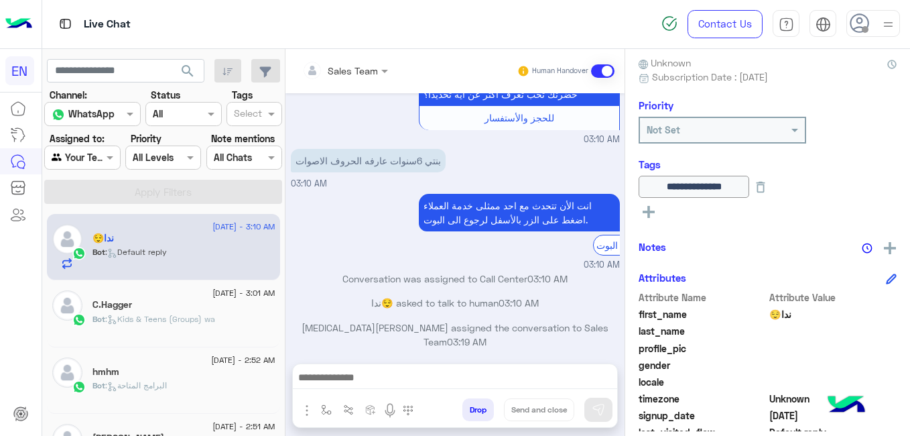
click at [209, 314] on span "Bot : Kids & Teens (Groups) wa" at bounding box center [154, 319] width 123 height 10
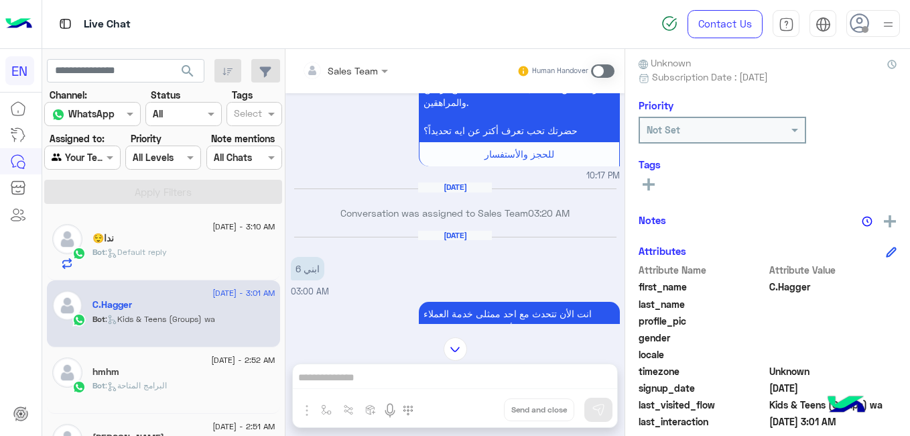
scroll to position [399, 0]
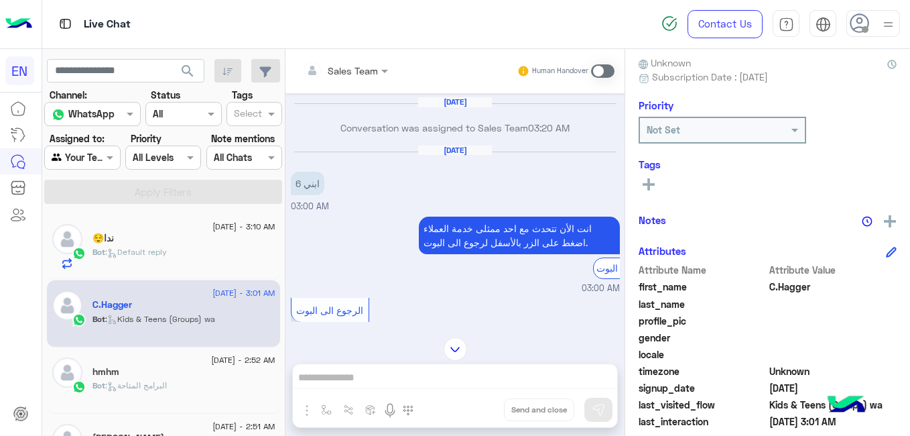
click at [250, 373] on div "hmhm" at bounding box center [184, 373] width 183 height 14
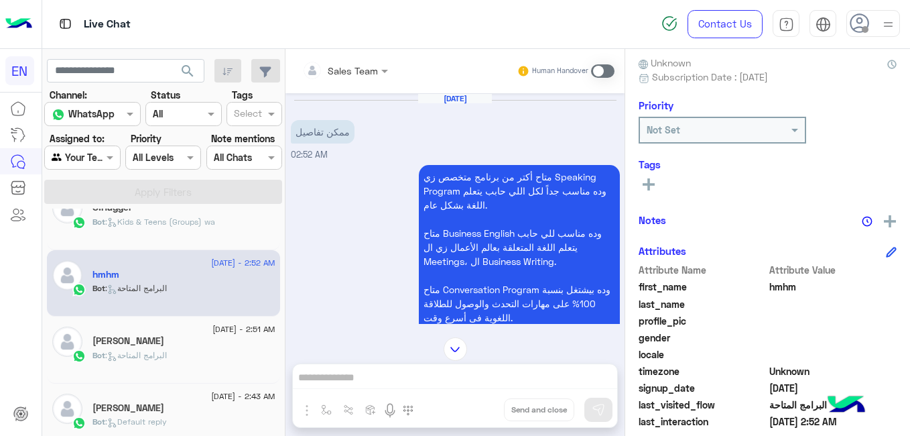
scroll to position [132, 0]
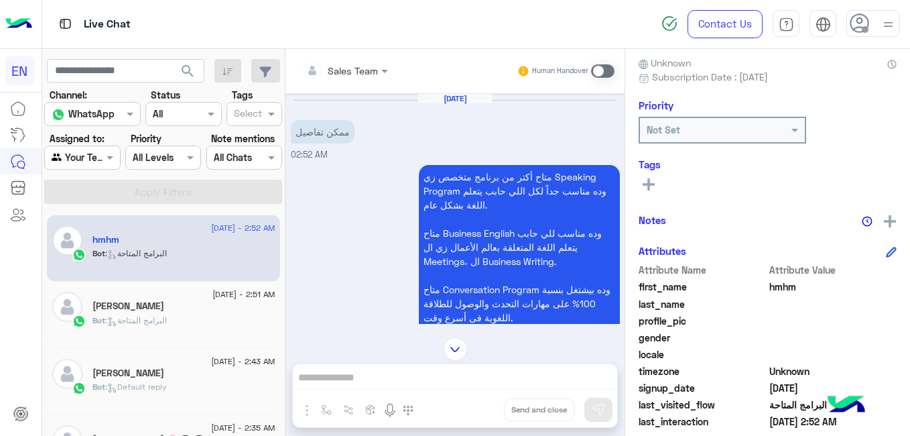
click at [177, 322] on div "Bot : البرامج المتاحة" at bounding box center [184, 325] width 183 height 23
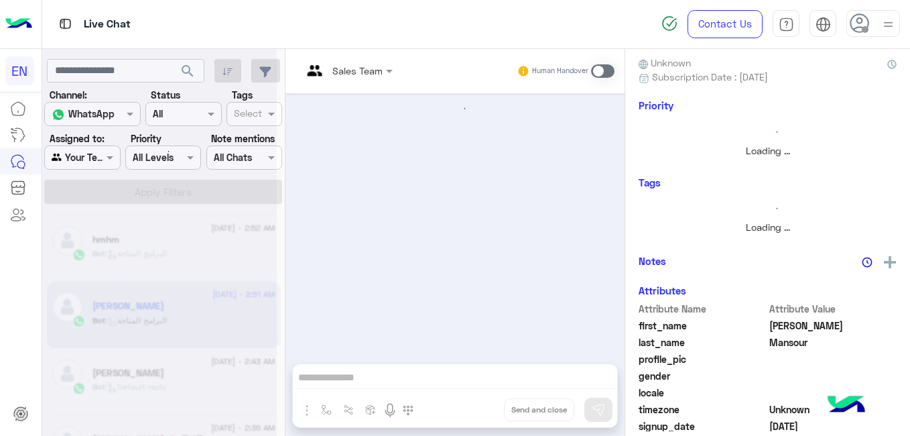
scroll to position [597, 0]
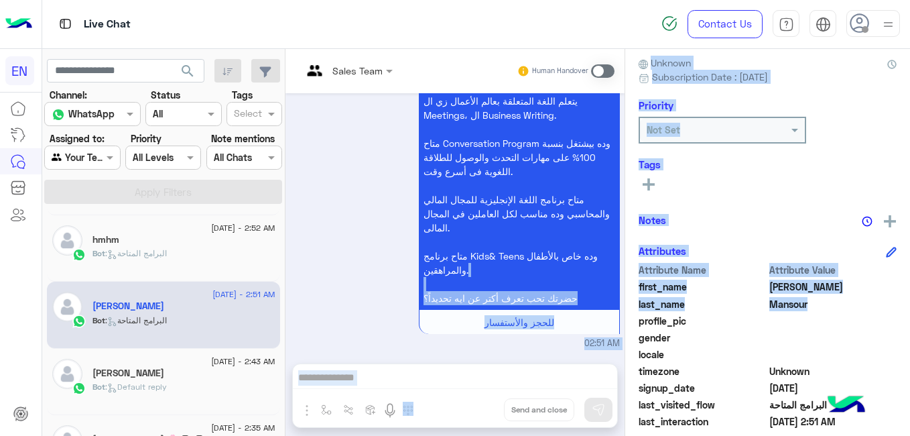
drag, startPoint x: 625, startPoint y: 329, endPoint x: 619, endPoint y: 280, distance: 50.0
click at [619, 280] on mat-drawer-container "Sales Team Human Handover Aug 8, 2025 TEFL Details 11:09 PM متاح أكتر من برنامج…" at bounding box center [598, 245] width 625 height 392
click at [619, 280] on div "Aug 8, 2025 TEFL Details 11:09 PM متاح أكتر من برنامج متخصص زي Speaking Program…" at bounding box center [455, 221] width 339 height 257
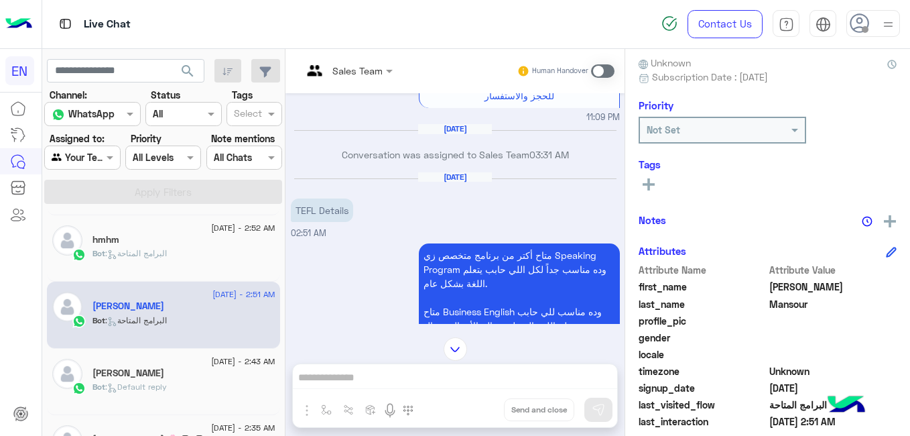
scroll to position [331, 0]
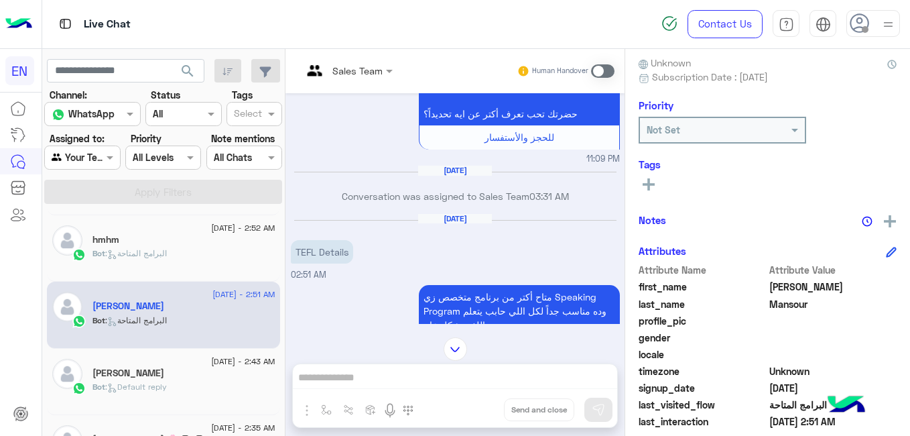
click at [213, 379] on div "Janet Farag" at bounding box center [184, 374] width 183 height 14
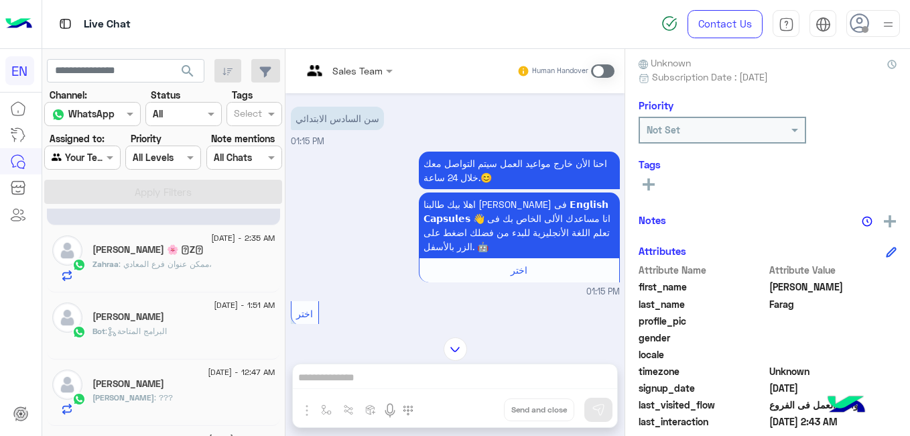
scroll to position [330, 0]
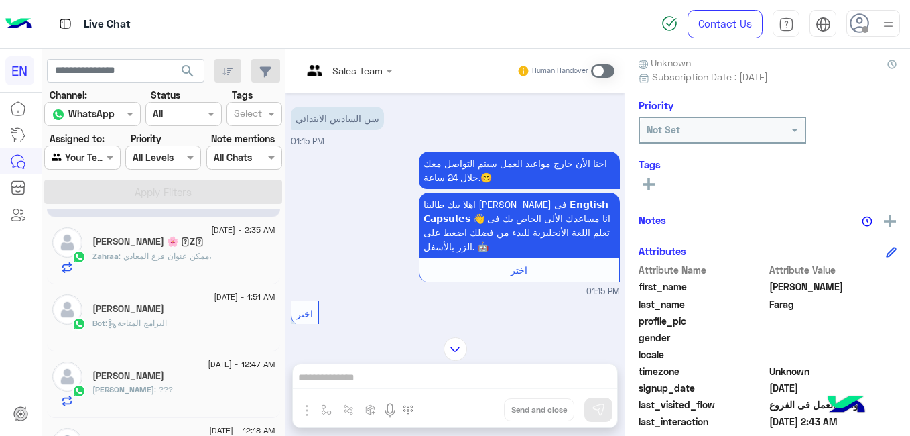
click at [223, 328] on div "Bot : البرامج المتاحة" at bounding box center [184, 328] width 183 height 23
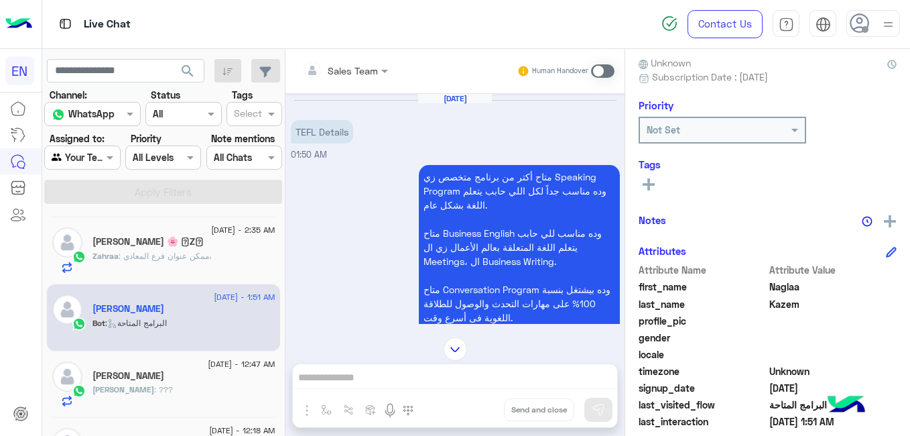
click at [231, 377] on div "Mohamed Elbeshlawy" at bounding box center [184, 377] width 183 height 14
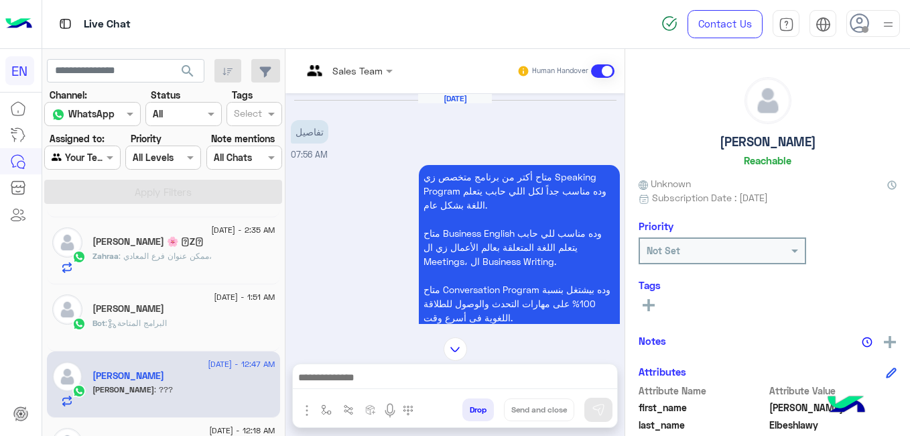
scroll to position [286, 0]
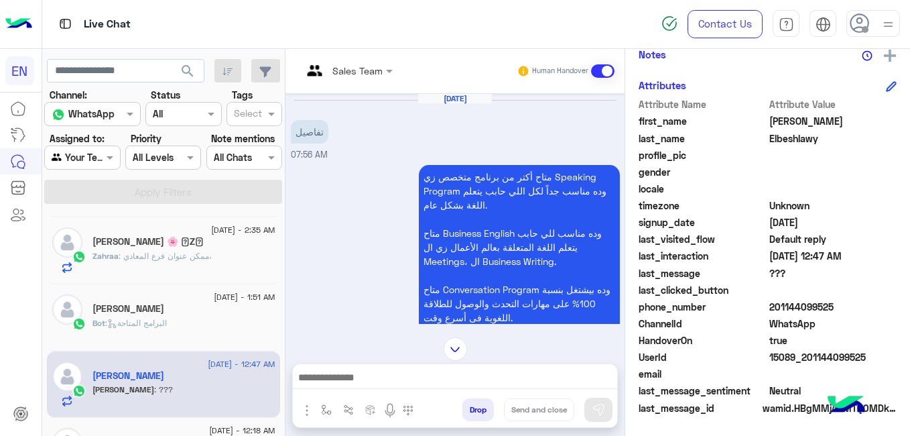
click at [797, 304] on span "201144099525" at bounding box center [834, 307] width 128 height 14
copy span "201144099525"
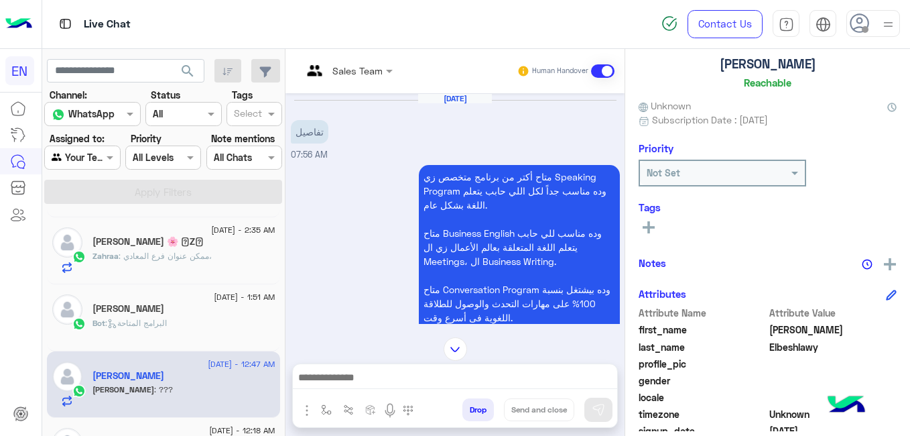
scroll to position [57, 0]
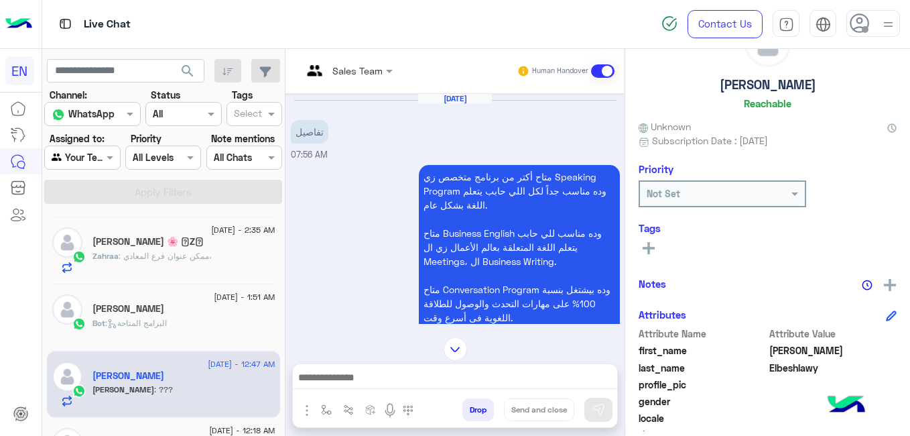
click at [790, 87] on h5 "Mohamed Elbeshlawy" at bounding box center [768, 84] width 97 height 15
copy h5 "Mohamed Elbeshlawy"
click at [647, 241] on button at bounding box center [649, 247] width 20 height 16
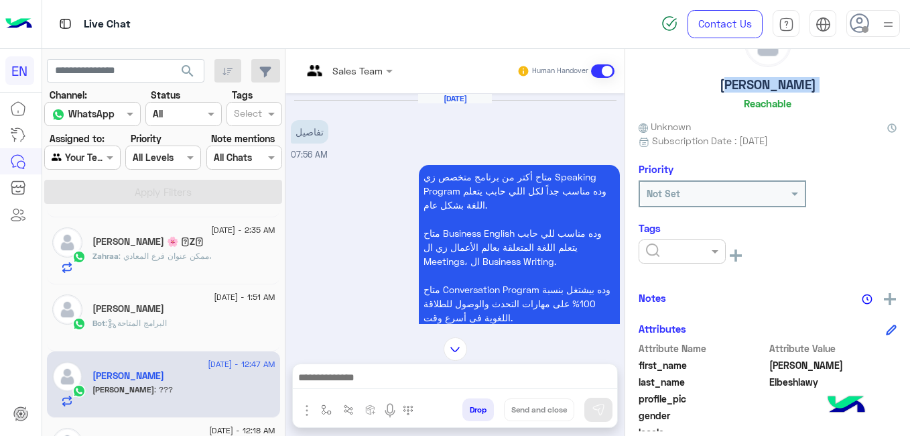
click at [647, 241] on div at bounding box center [682, 251] width 87 height 24
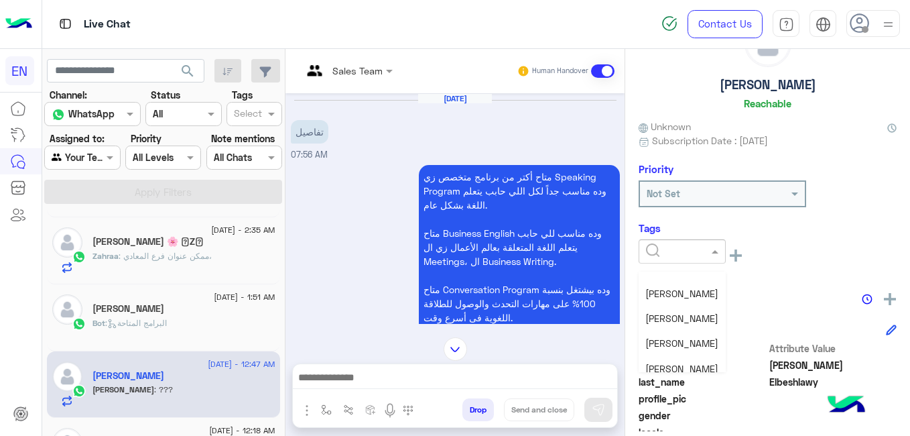
scroll to position [138, 0]
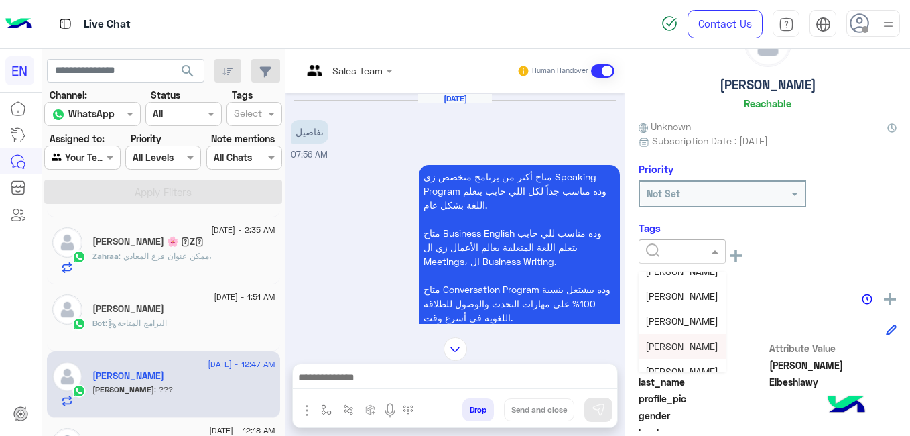
click at [719, 343] on span "Shorouq Hamada" at bounding box center [682, 346] width 73 height 11
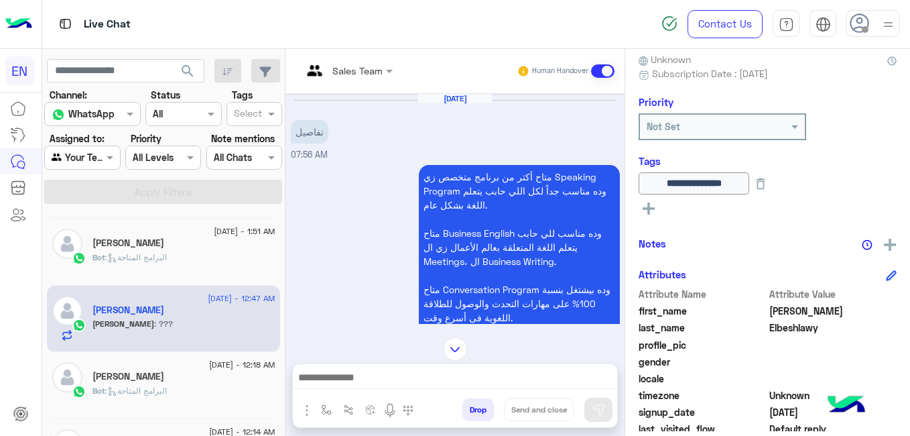
scroll to position [426, 0]
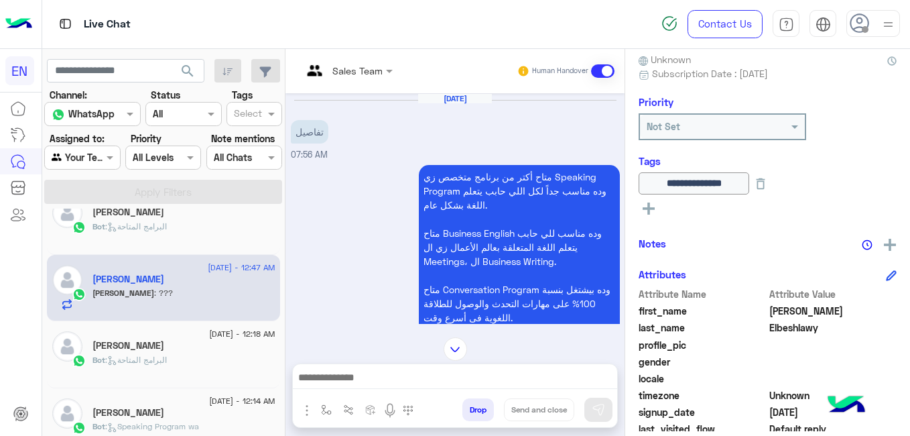
click at [252, 335] on span "8 September - 12:18 AM" at bounding box center [242, 334] width 66 height 12
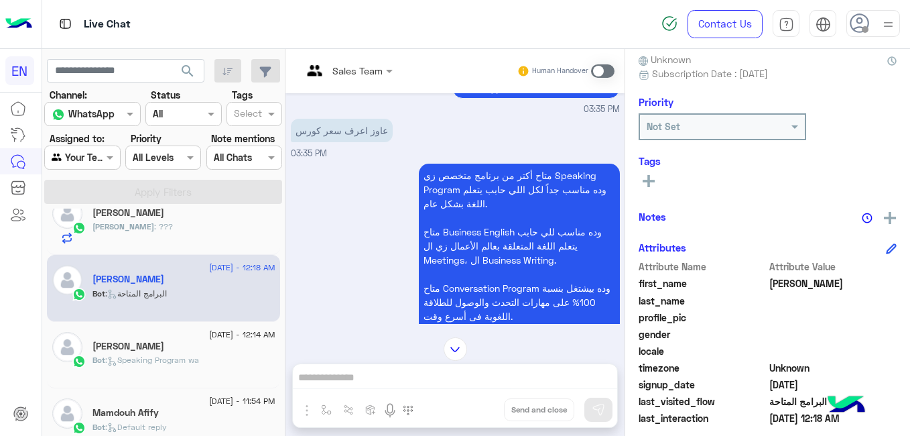
scroll to position [496, 0]
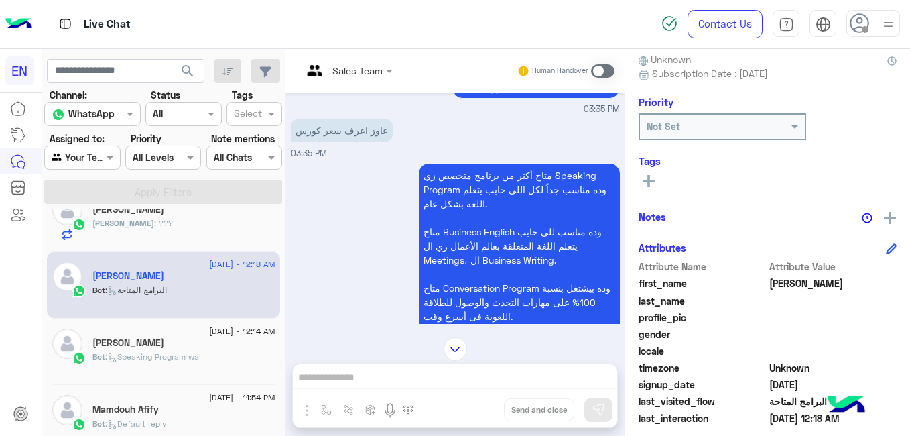
click at [213, 369] on div "Bot : Speaking Program wa" at bounding box center [184, 362] width 183 height 23
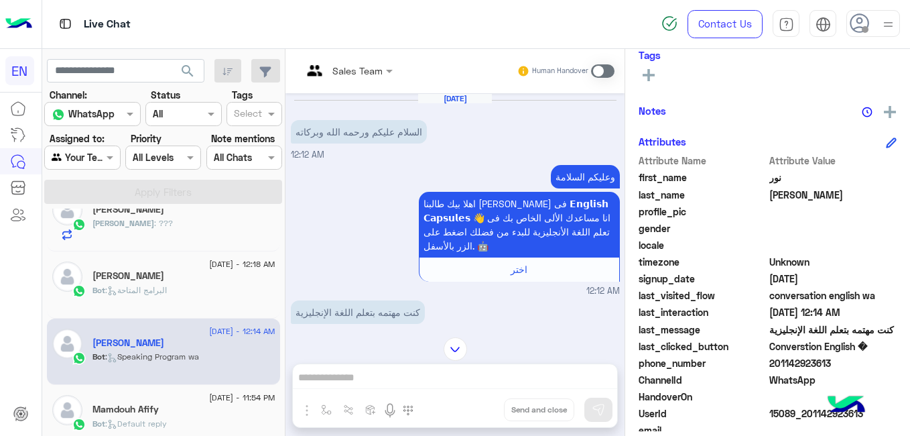
scroll to position [235, 0]
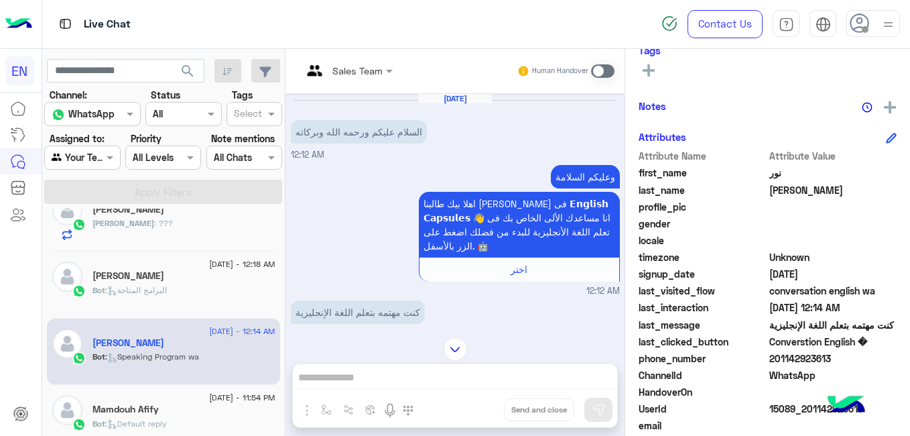
click at [799, 358] on span "201142923613" at bounding box center [834, 358] width 128 height 14
copy span "201142923613"
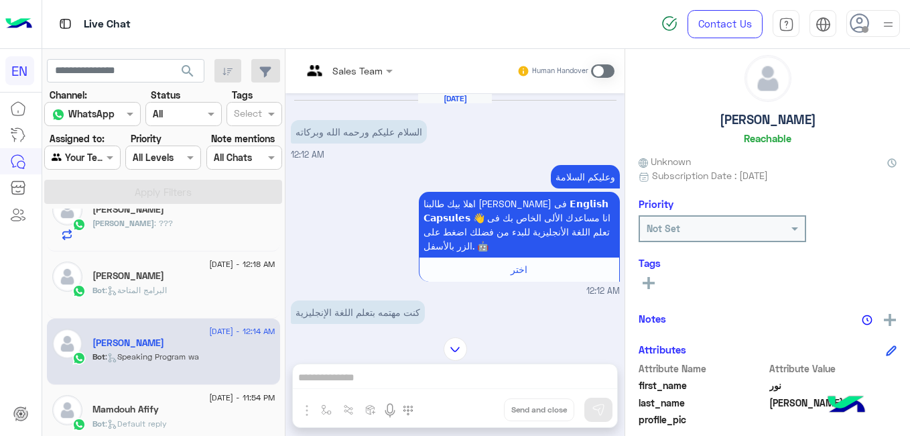
scroll to position [0, 0]
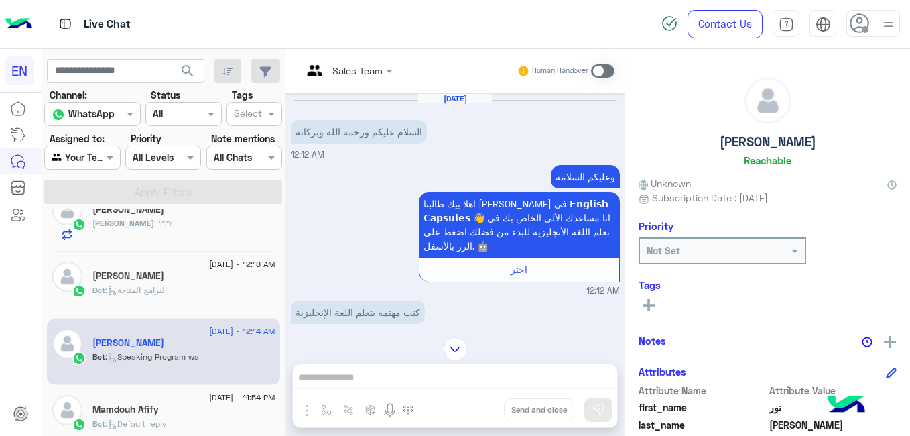
click at [767, 145] on h5 "نور آل باشا" at bounding box center [768, 141] width 97 height 15
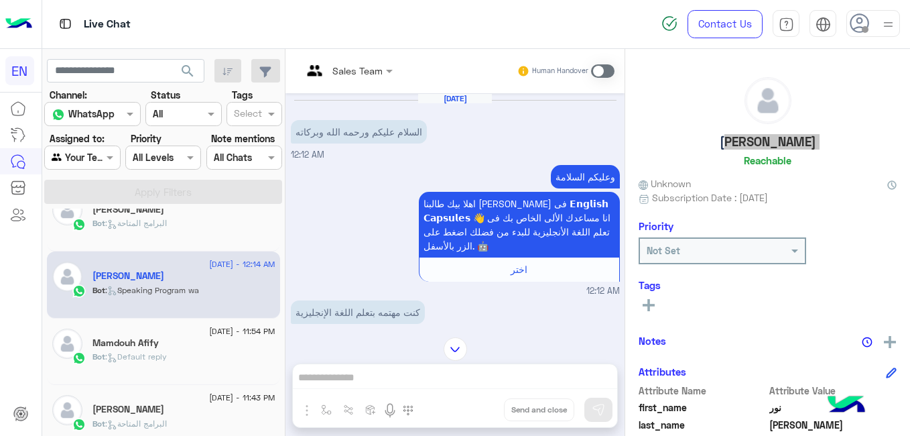
scroll to position [497, 0]
click at [642, 306] on button at bounding box center [649, 304] width 20 height 16
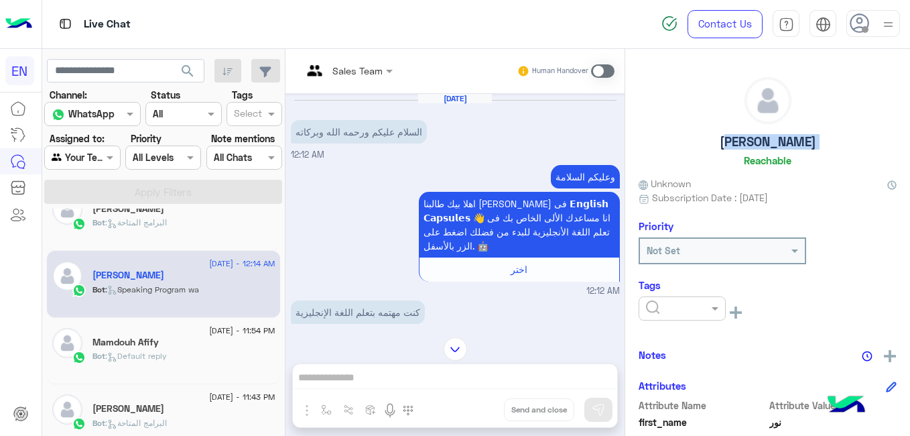
click at [651, 306] on input "text" at bounding box center [666, 309] width 41 height 14
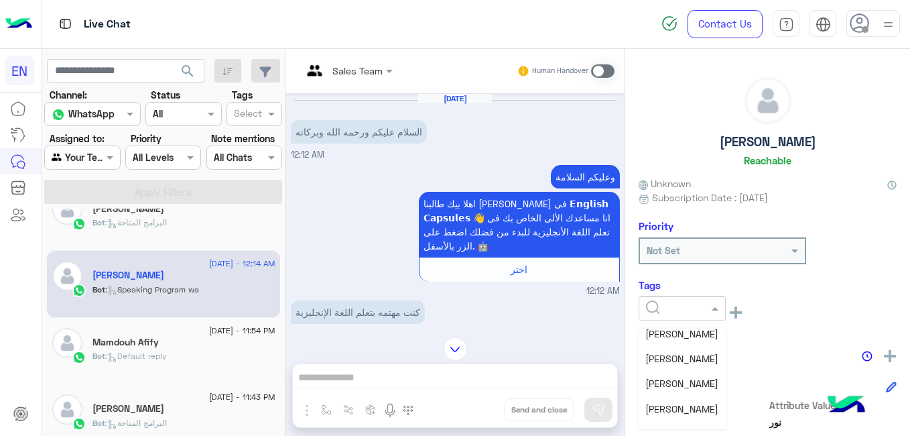
scroll to position [145, 0]
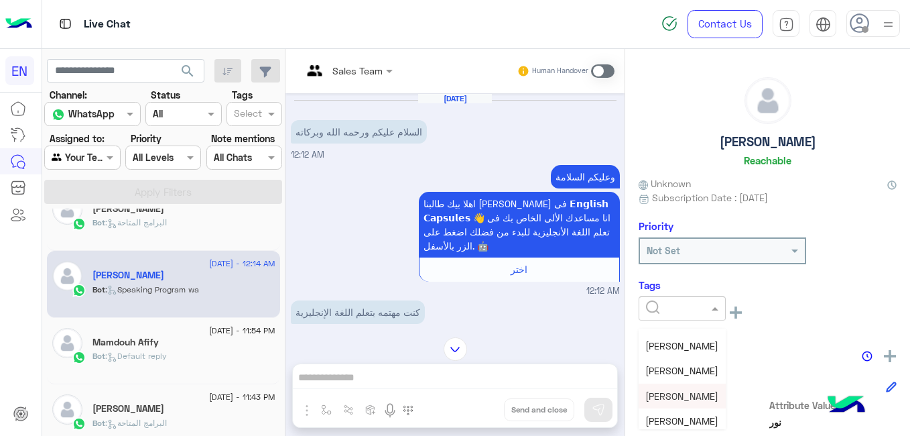
click at [704, 400] on span "Shorouq Hamada" at bounding box center [682, 395] width 73 height 11
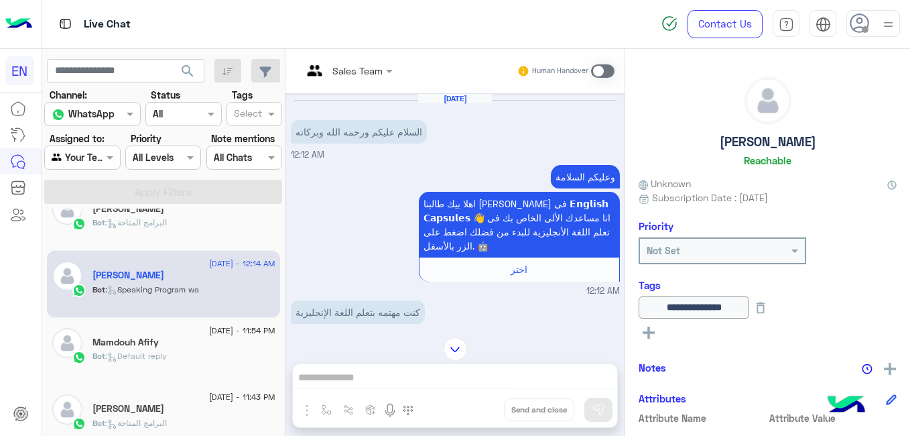
click at [217, 353] on div "Bot : Default reply" at bounding box center [184, 361] width 183 height 23
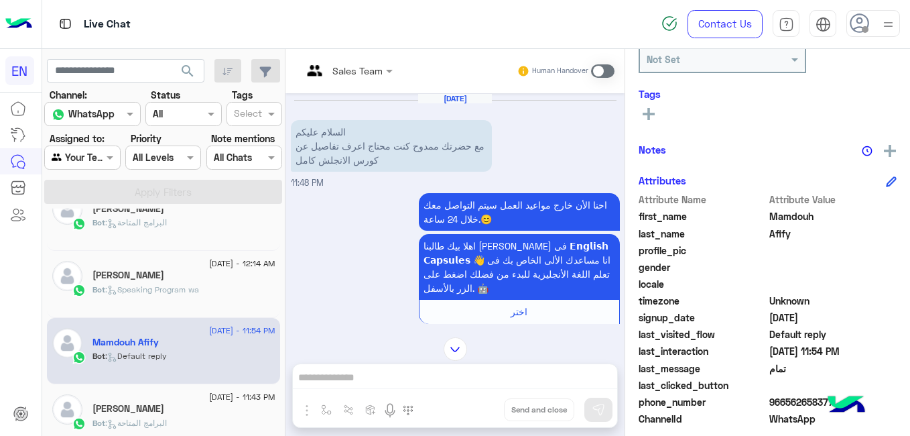
scroll to position [198, 0]
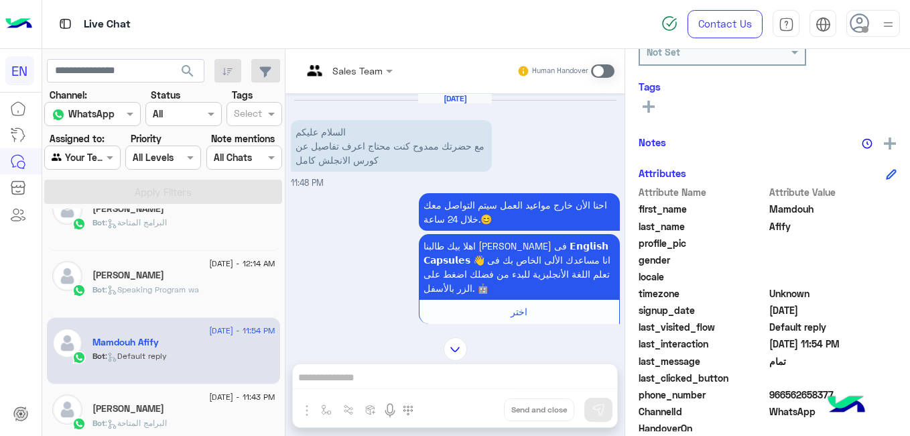
click at [790, 392] on span "966562658377" at bounding box center [834, 395] width 128 height 14
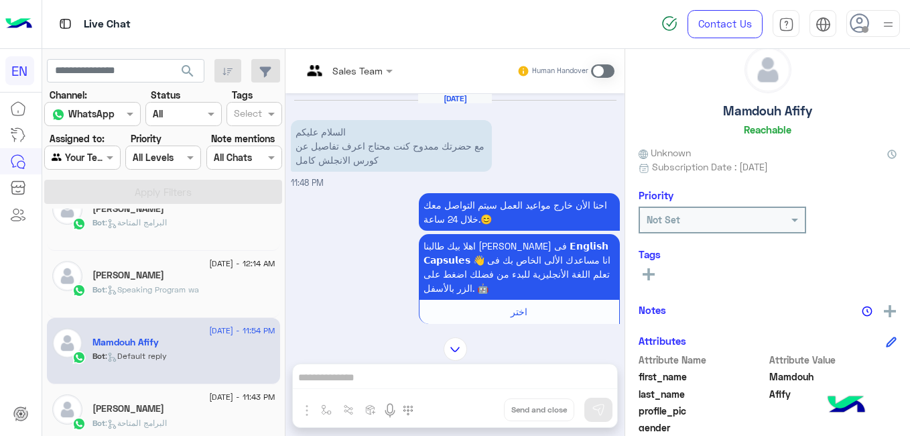
scroll to position [20, 0]
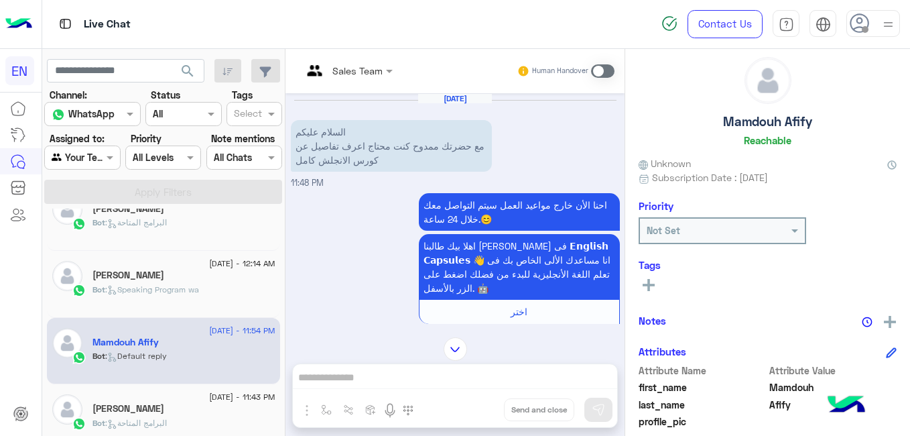
click at [751, 118] on h5 "Mamdouh Afify" at bounding box center [767, 121] width 89 height 15
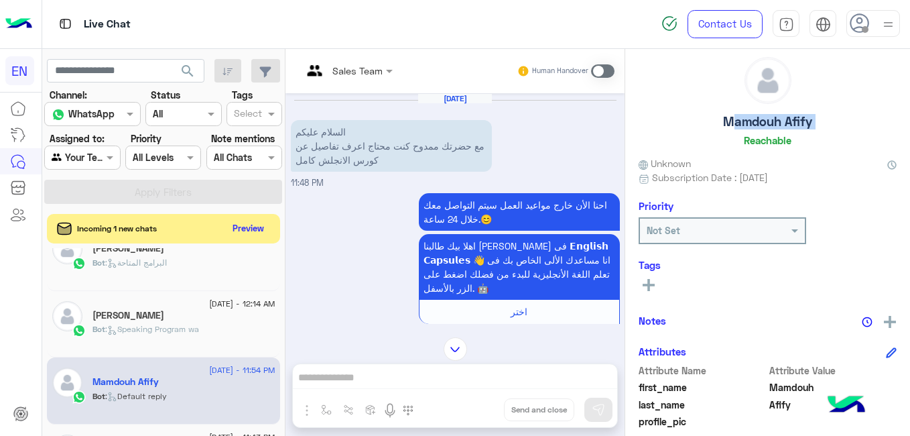
click at [647, 282] on icon at bounding box center [649, 285] width 12 height 12
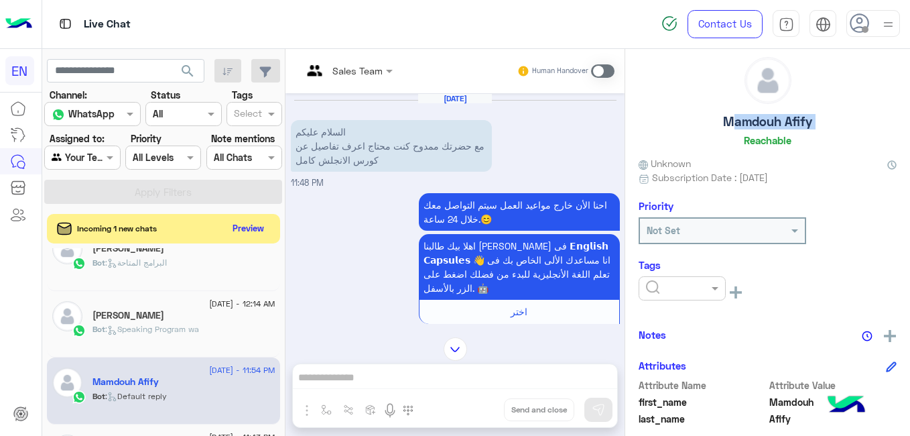
click at [647, 282] on input "text" at bounding box center [666, 289] width 41 height 14
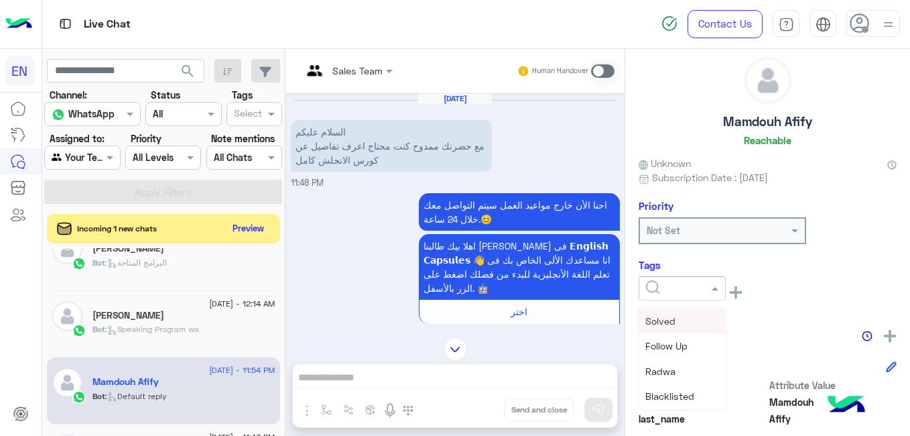
scroll to position [140, 0]
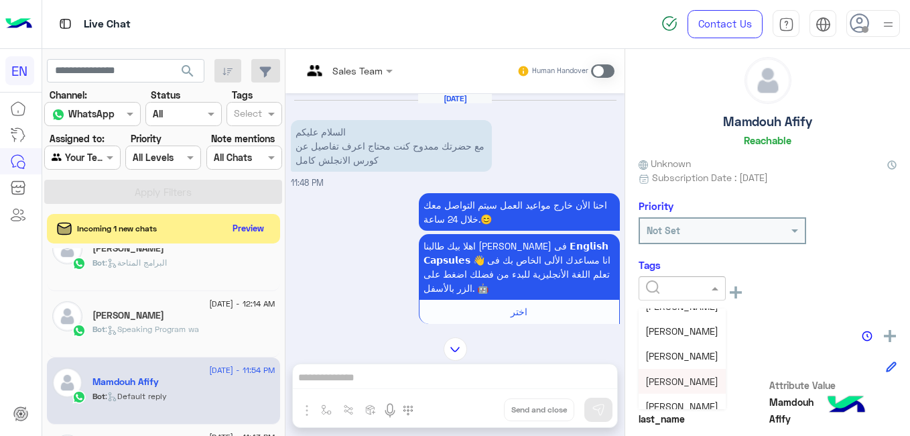
click at [711, 376] on span "Shorouq Hamada" at bounding box center [682, 380] width 73 height 11
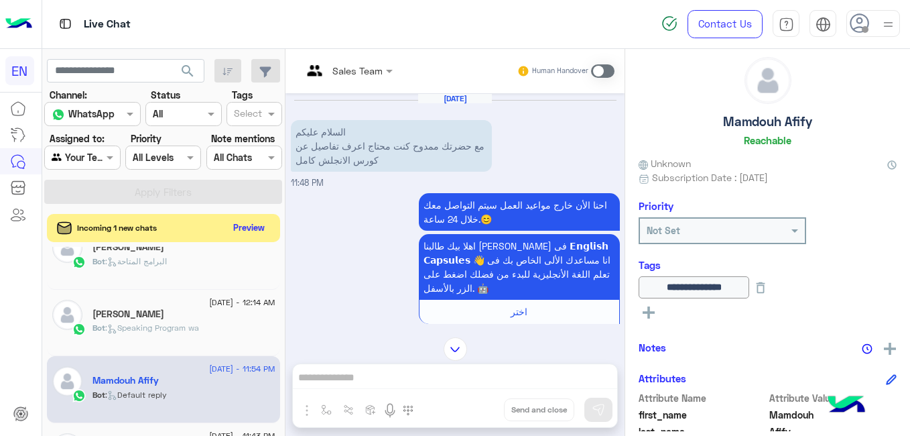
click at [254, 223] on button "Preview" at bounding box center [250, 228] width 42 height 18
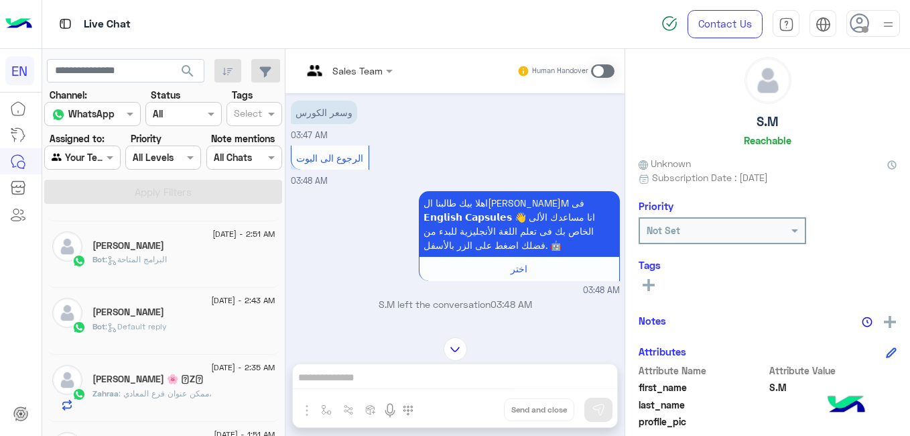
scroll to position [365, 0]
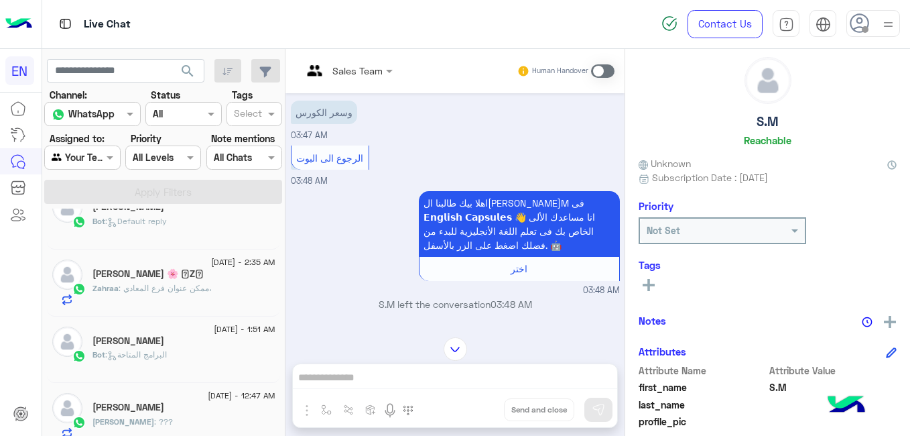
click at [249, 334] on span "8 September - 1:51 AM" at bounding box center [244, 329] width 61 height 12
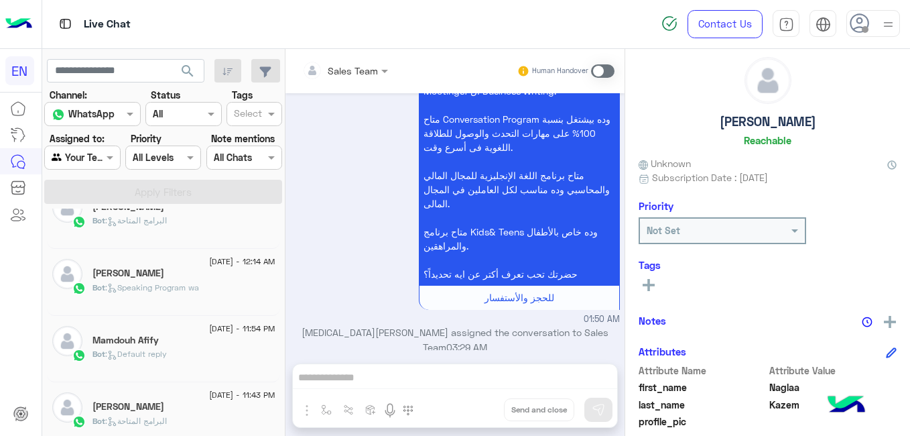
scroll to position [670, 0]
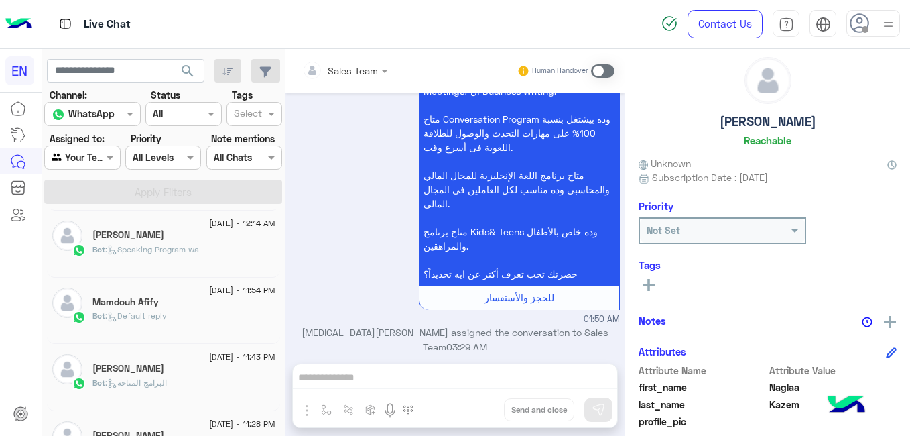
click at [250, 318] on div "Bot : Default reply" at bounding box center [184, 321] width 183 height 23
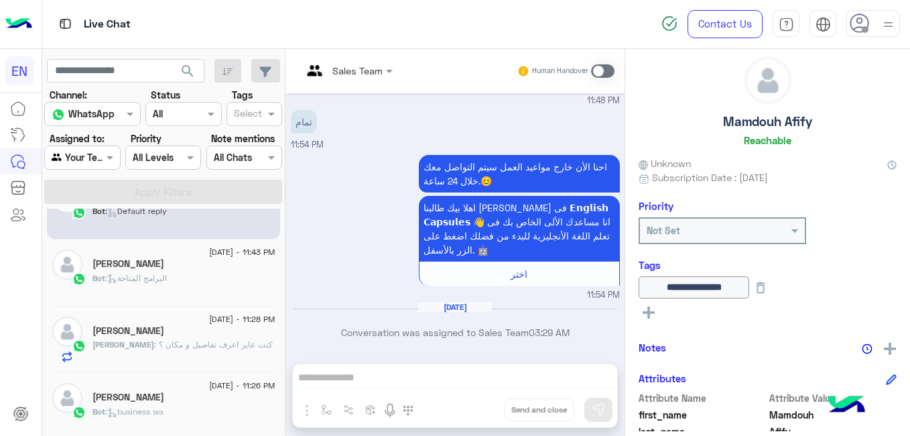
scroll to position [822, 0]
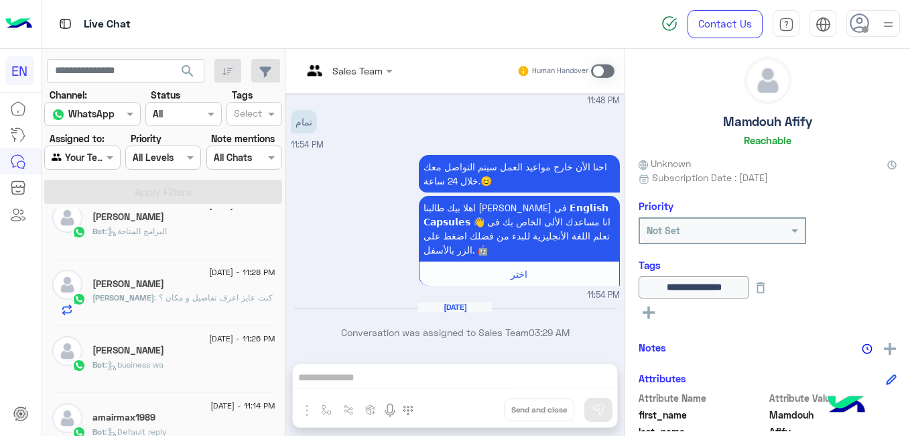
click at [249, 354] on div "Ahmed Nasser" at bounding box center [184, 352] width 183 height 14
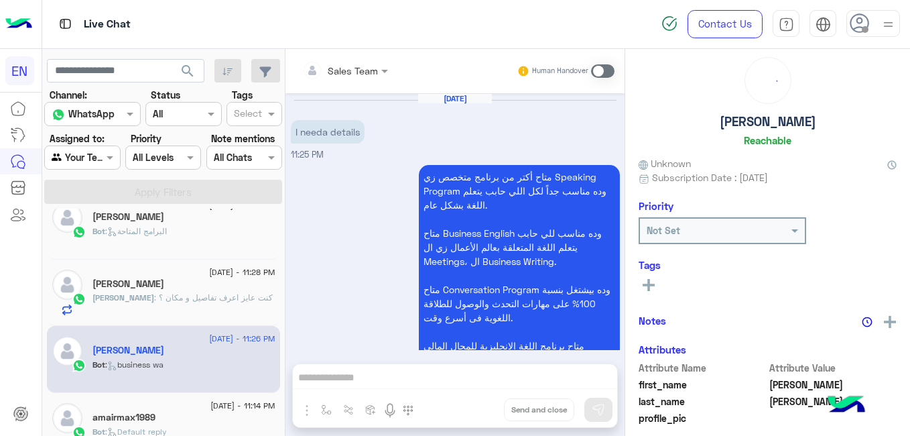
scroll to position [1444, 0]
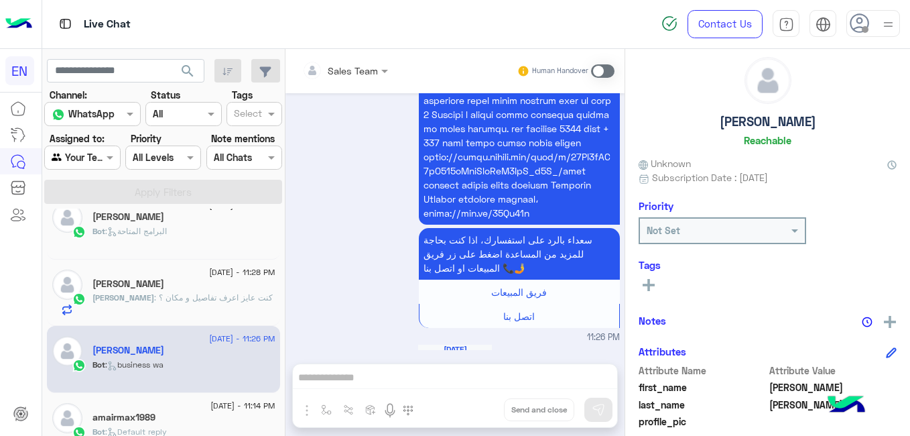
click at [230, 274] on span "7 September - 11:28 PM" at bounding box center [242, 272] width 66 height 12
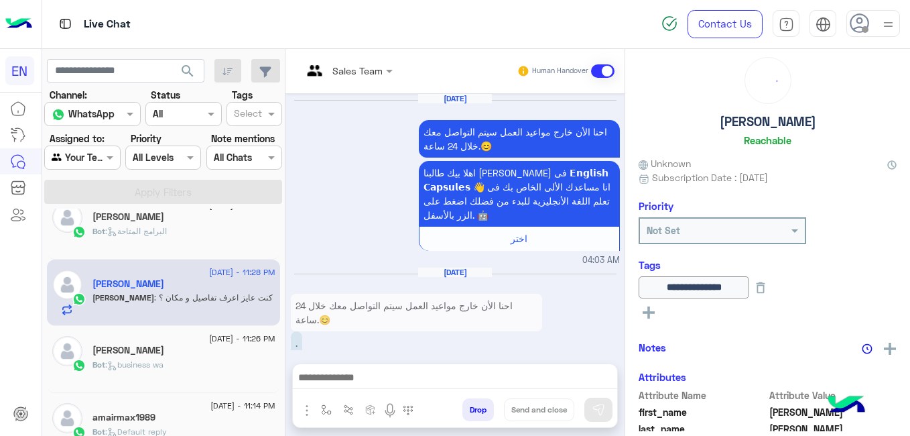
scroll to position [438, 0]
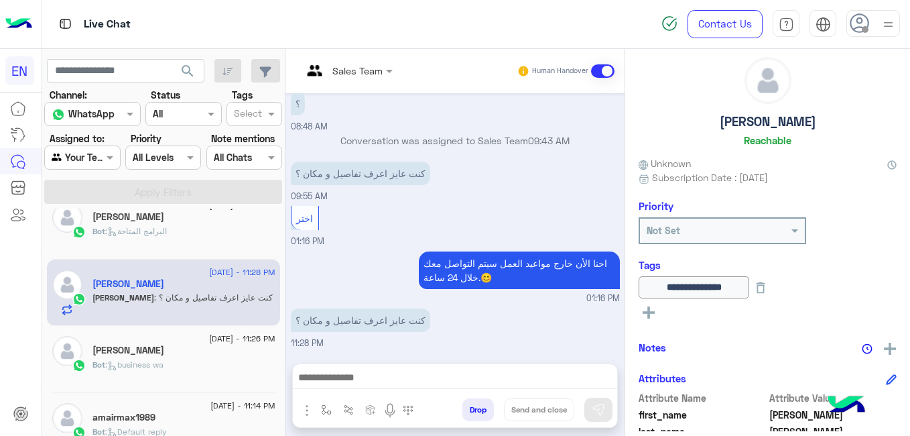
click at [239, 361] on div "Bot : business wa" at bounding box center [184, 370] width 183 height 23
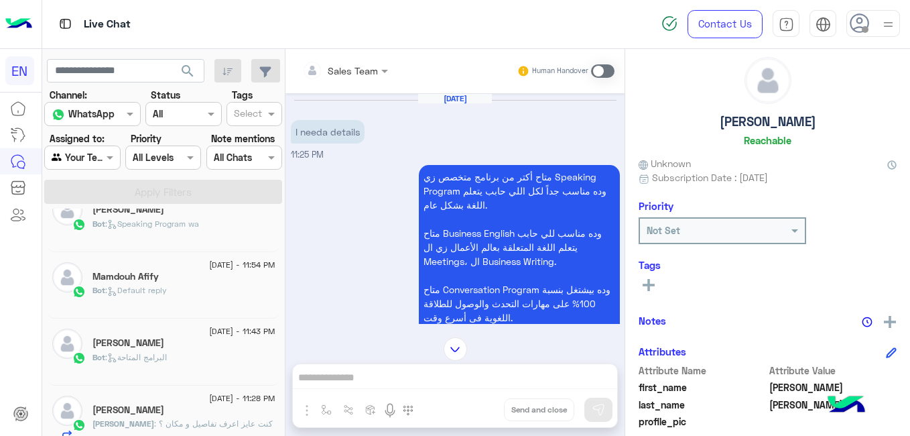
scroll to position [900, 0]
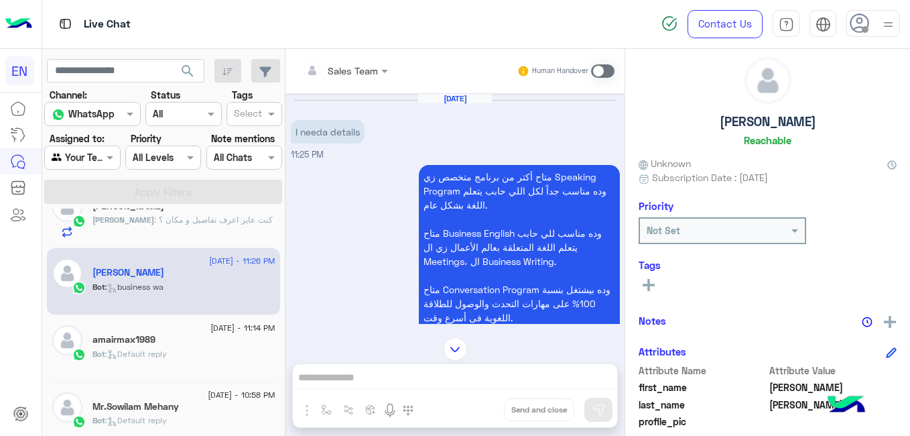
click at [249, 349] on div "Bot : Default reply" at bounding box center [184, 359] width 183 height 23
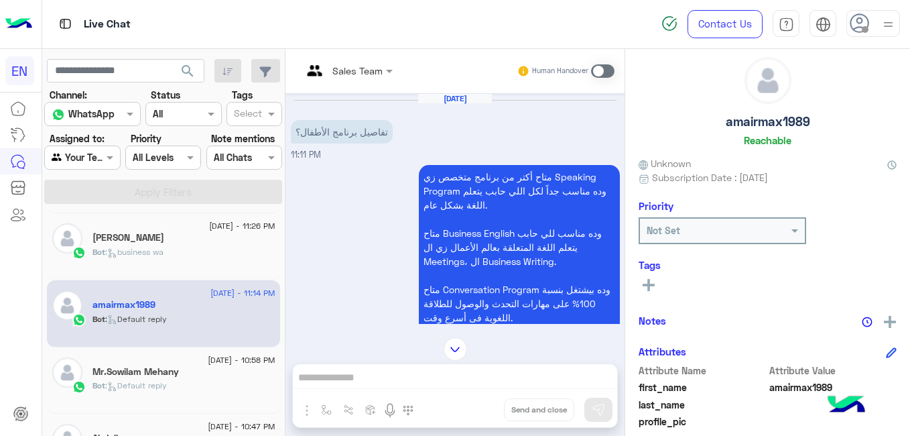
scroll to position [950, 0]
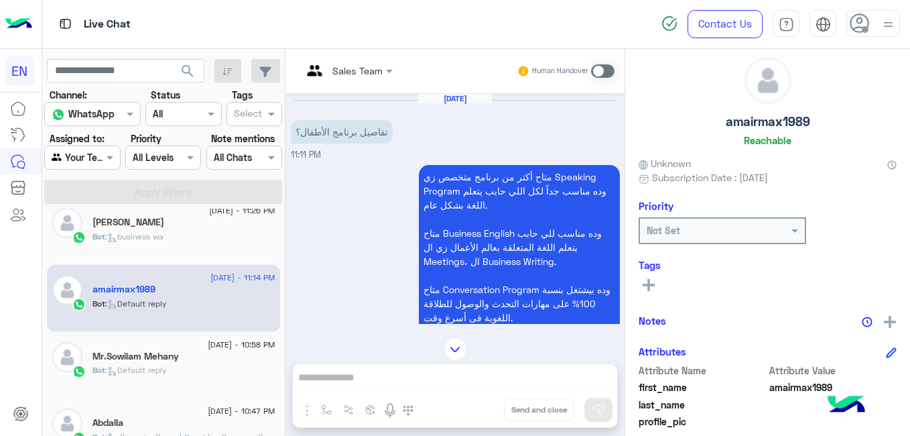
click at [252, 378] on div "Bot : Default reply" at bounding box center [184, 375] width 183 height 23
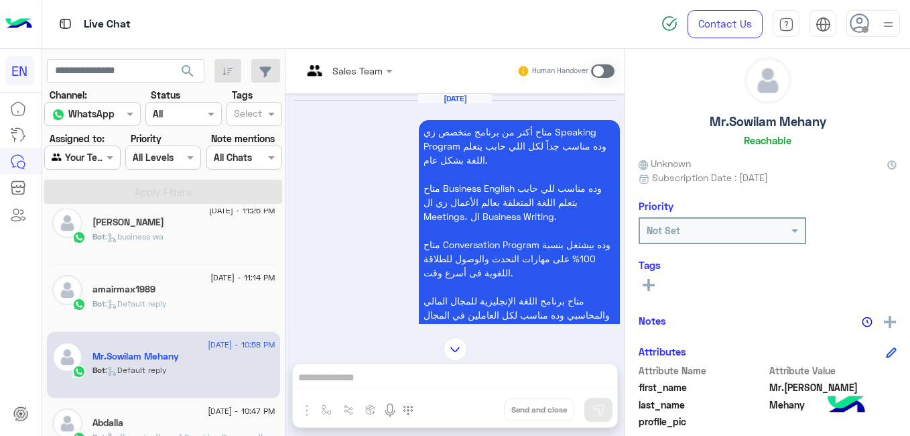
scroll to position [842, 0]
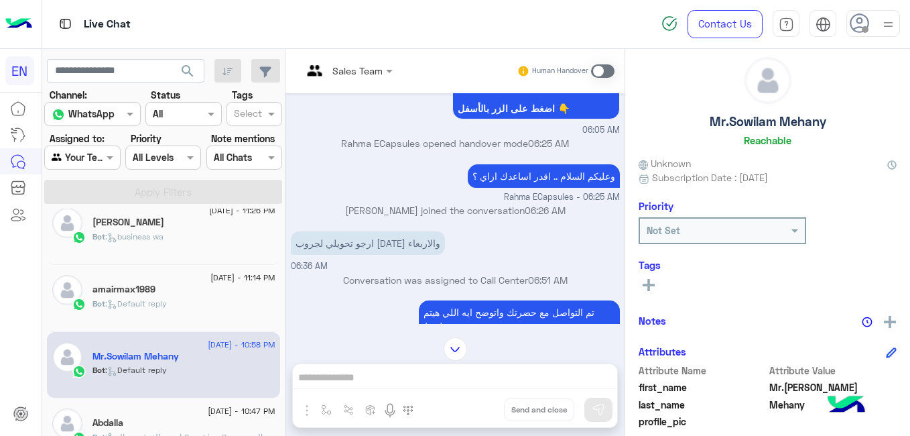
click at [348, 64] on input "text" at bounding box center [330, 71] width 57 height 14
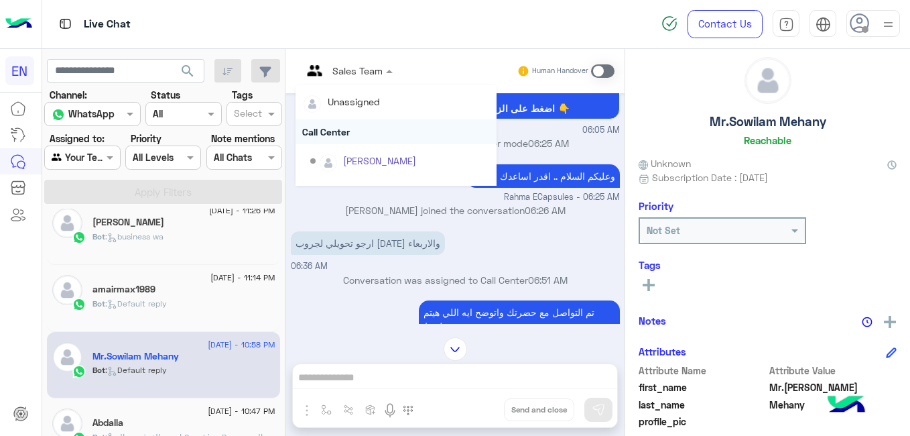
click at [349, 136] on div "Call Center" at bounding box center [396, 131] width 201 height 25
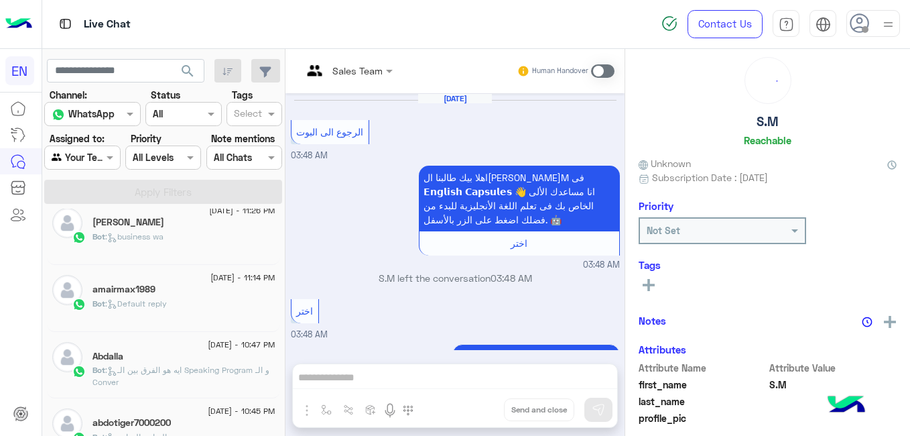
scroll to position [969, 0]
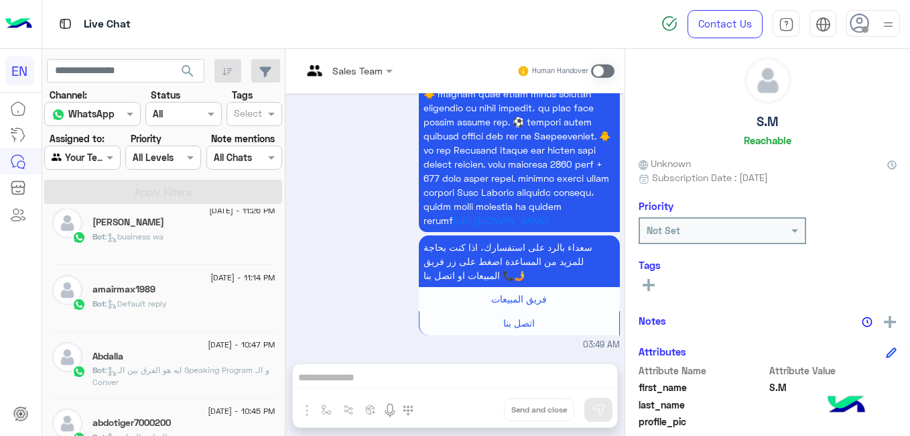
click at [221, 241] on div "Bot : business wa" at bounding box center [184, 242] width 183 height 23
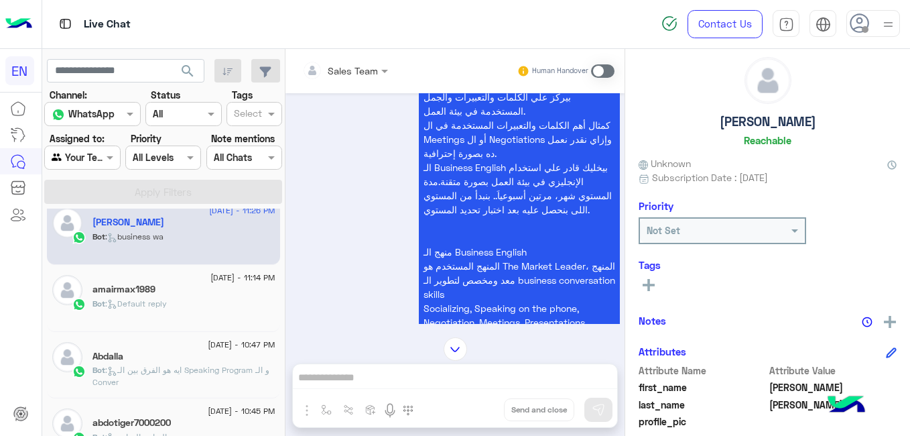
scroll to position [475, 0]
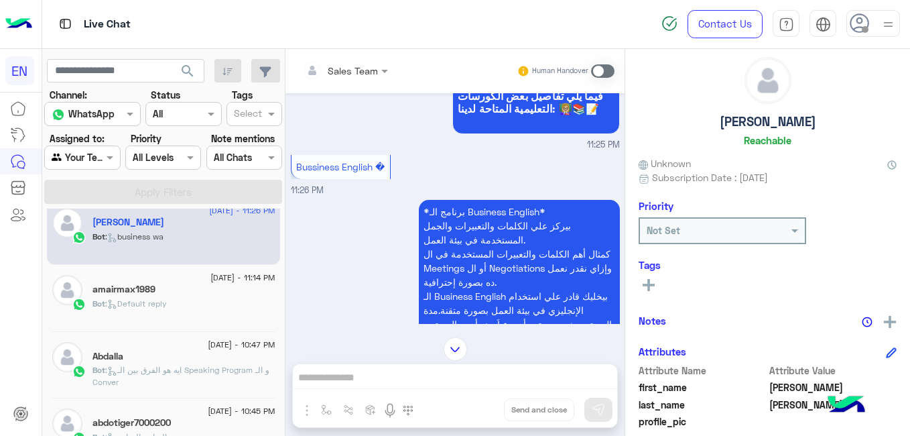
click at [234, 298] on div "Bot : Default reply" at bounding box center [184, 309] width 183 height 23
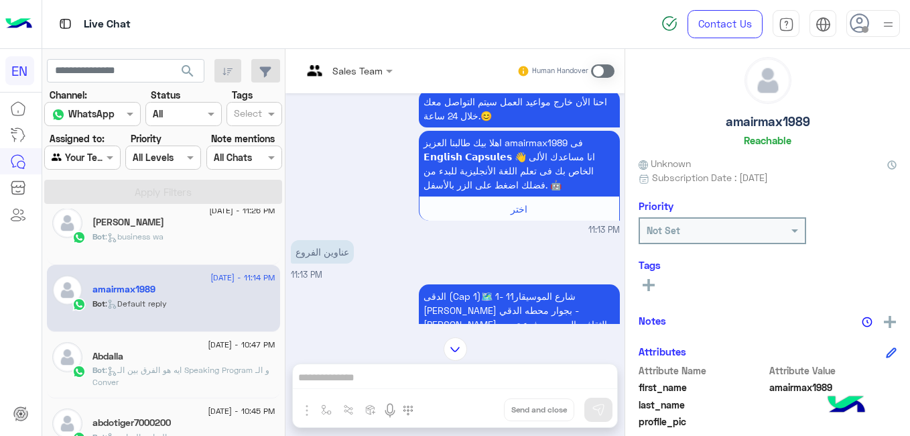
scroll to position [204, 0]
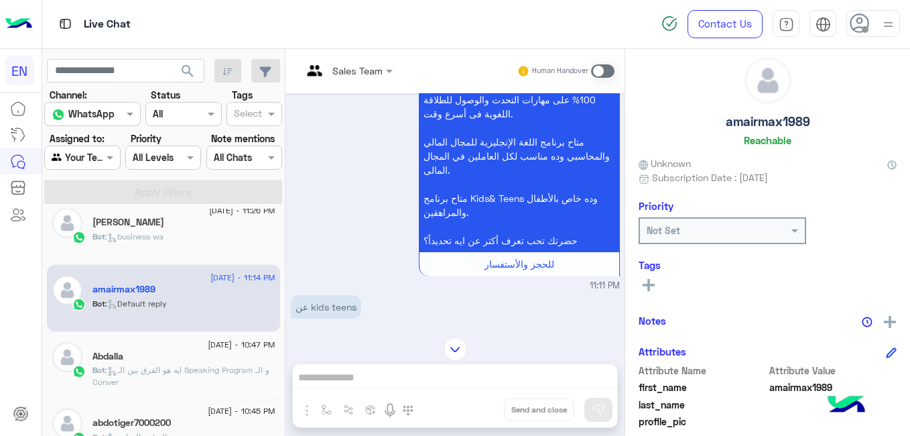
click at [184, 367] on span ": ايه هو الفرق بين الـ Speaking Program و الـ Conver" at bounding box center [181, 376] width 177 height 22
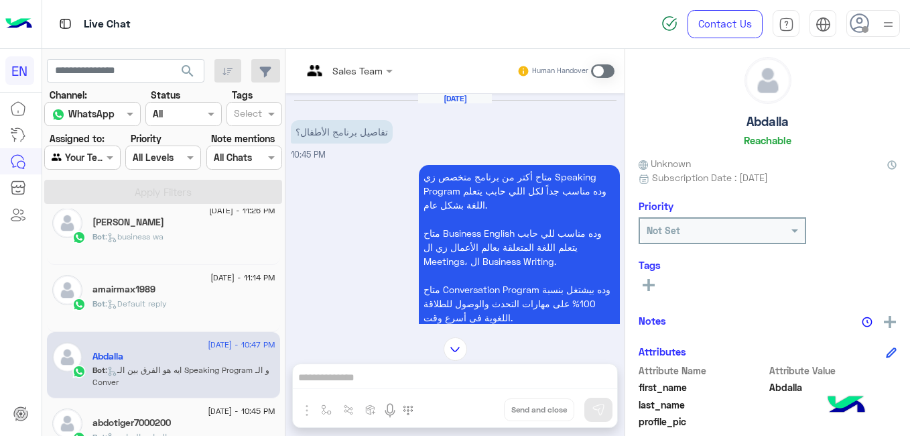
click at [243, 417] on div "abdotiger7000200" at bounding box center [184, 424] width 183 height 14
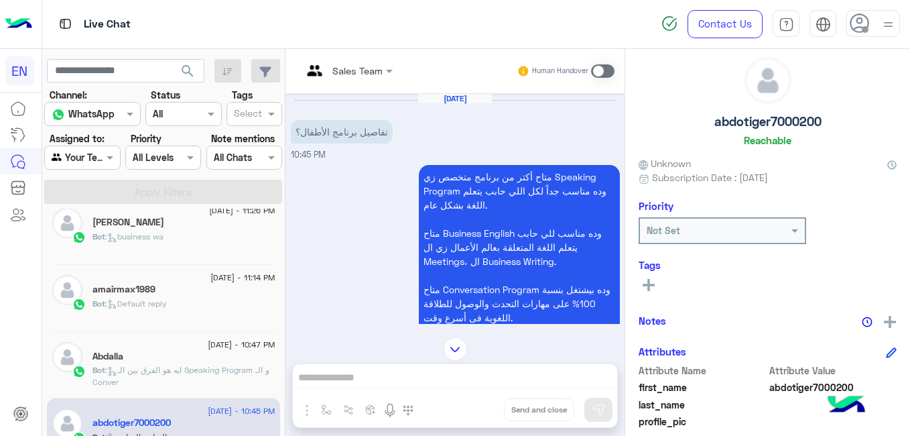
click at [610, 209] on p "متاح أكتر من برنامج متخصص زي Speaking Program وده مناسب جداً لكل اللي حابب يتعل…" at bounding box center [519, 310] width 201 height 291
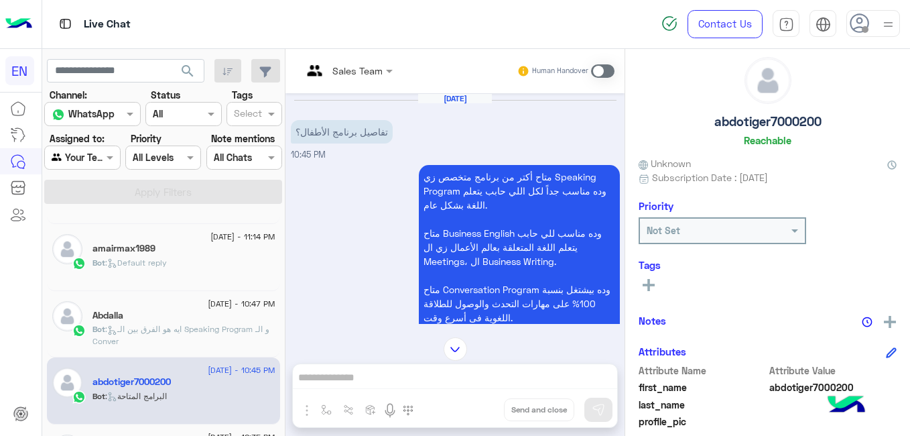
scroll to position [1027, 0]
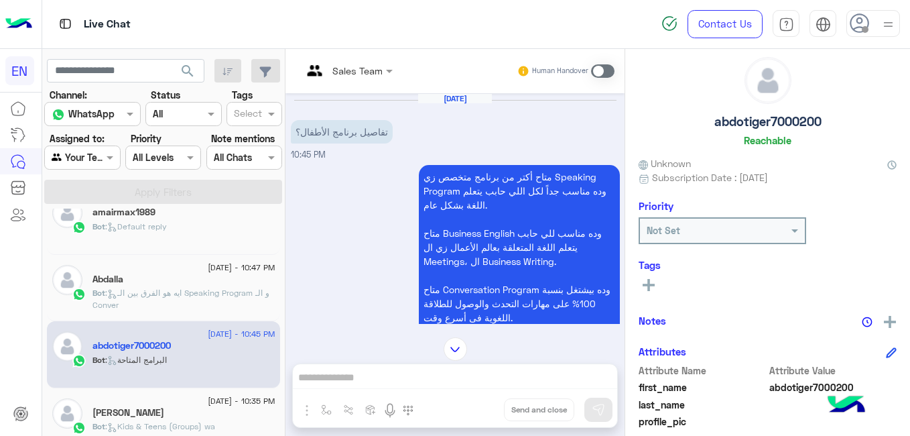
click at [229, 408] on div "Roqia Ashraf" at bounding box center [184, 414] width 183 height 14
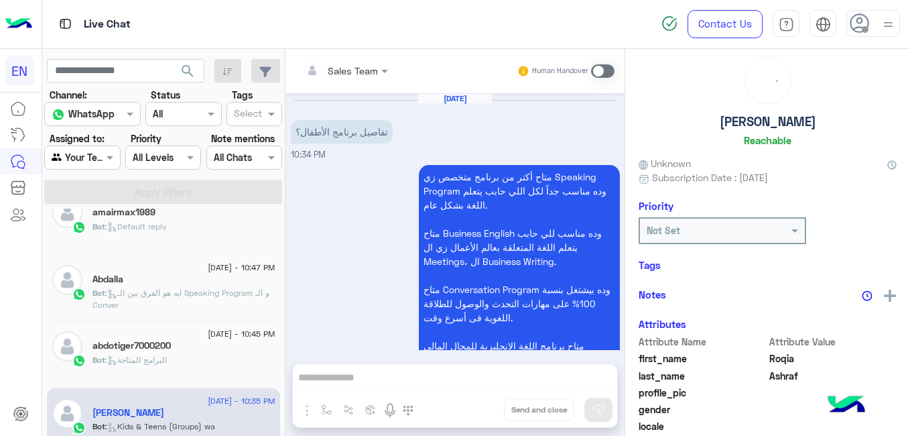
scroll to position [811, 0]
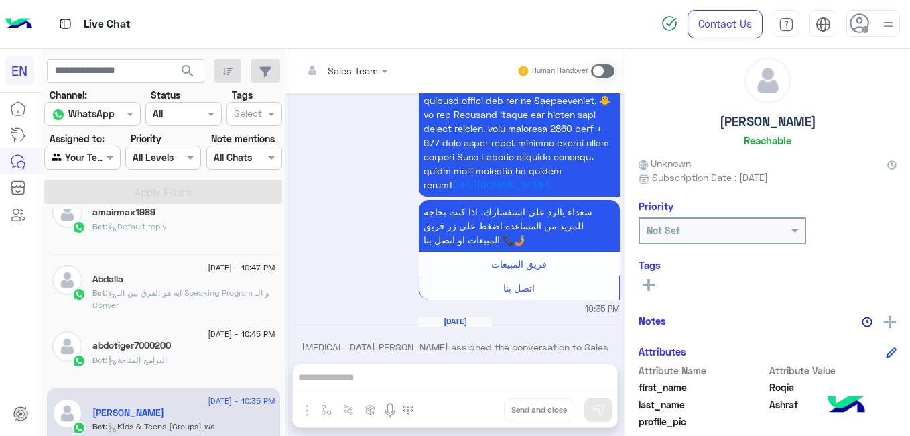
drag, startPoint x: 620, startPoint y: 329, endPoint x: 614, endPoint y: 258, distance: 71.3
click at [614, 258] on div "Sep 7, 2025 تفاصيل برنامج الأطفال؟ 10:34 PM متاح أكتر من برنامج متخصص زي Speaki…" at bounding box center [455, 221] width 339 height 257
drag, startPoint x: 614, startPoint y: 258, endPoint x: 620, endPoint y: 302, distance: 43.9
click at [620, 302] on div "Sep 7, 2025 تفاصيل برنامج الأطفال؟ 10:34 PM متاح أكتر من برنامج متخصص زي Speaki…" at bounding box center [455, 221] width 339 height 257
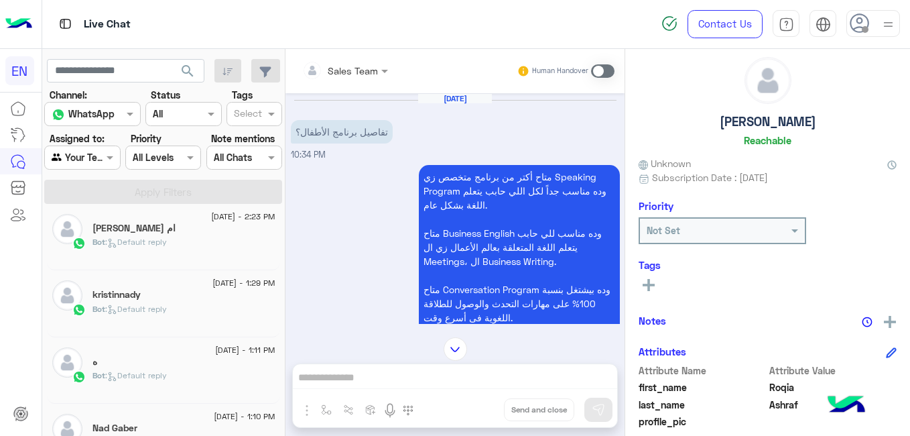
scroll to position [7, 0]
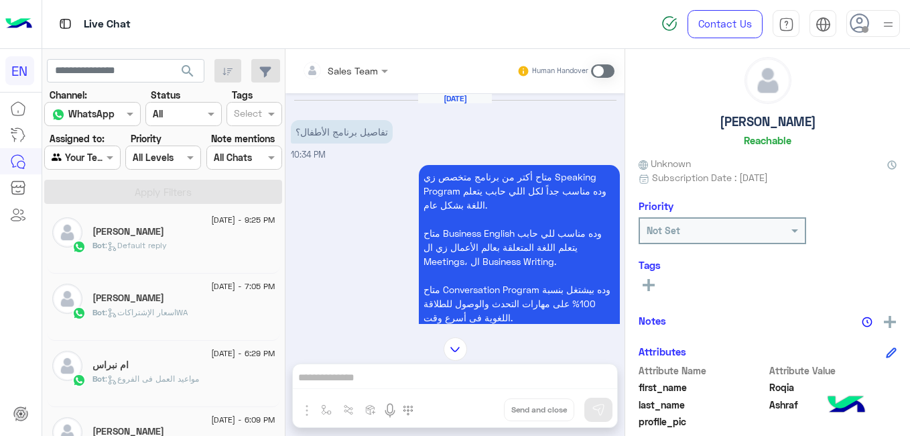
click at [225, 370] on div "ام نبراس" at bounding box center [184, 366] width 183 height 14
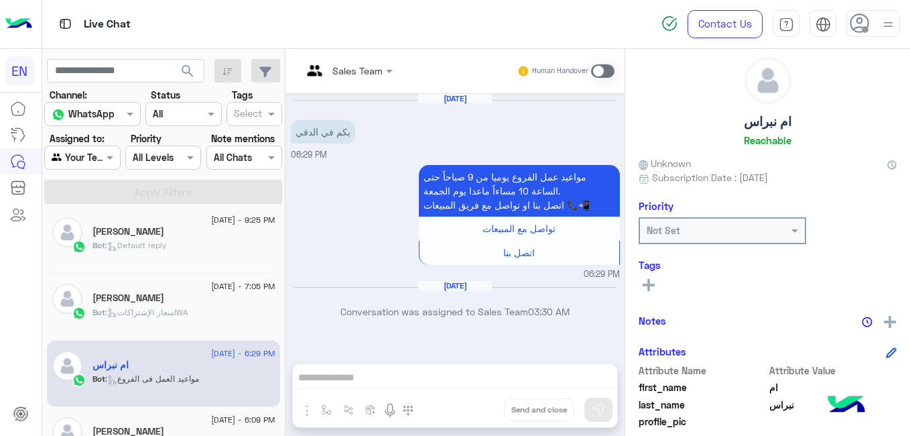
click at [217, 291] on span "7 September - 7:05 PM" at bounding box center [243, 286] width 64 height 12
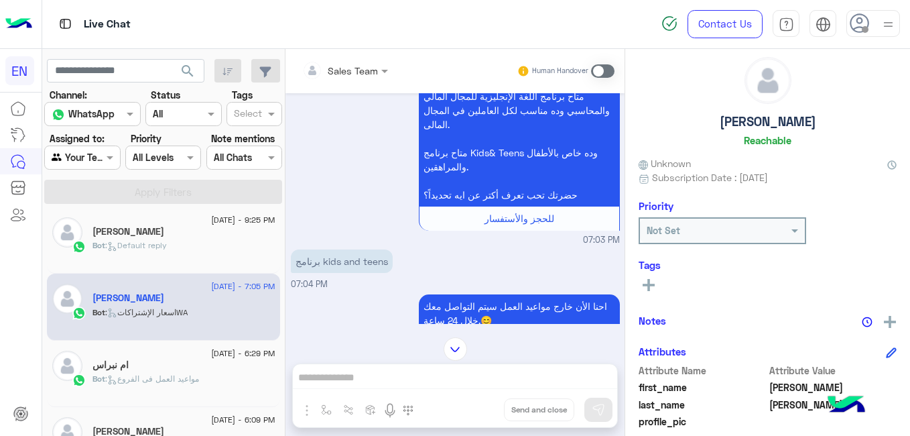
scroll to position [226, 0]
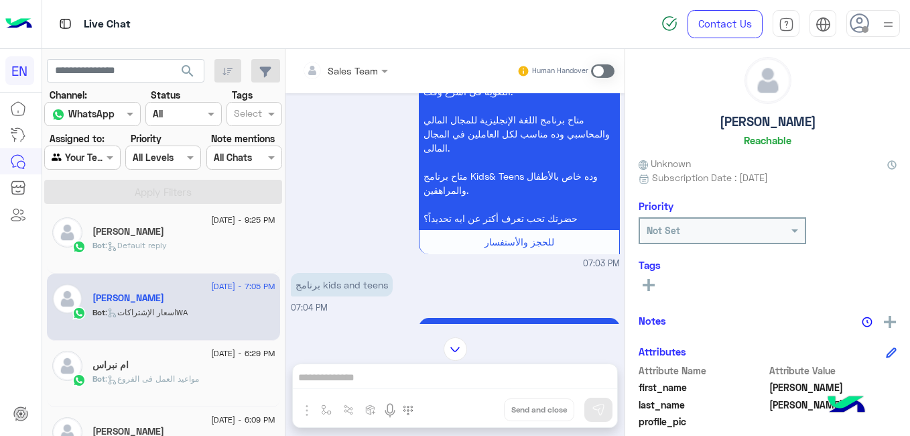
click at [172, 371] on div "ام نبراس" at bounding box center [184, 366] width 183 height 14
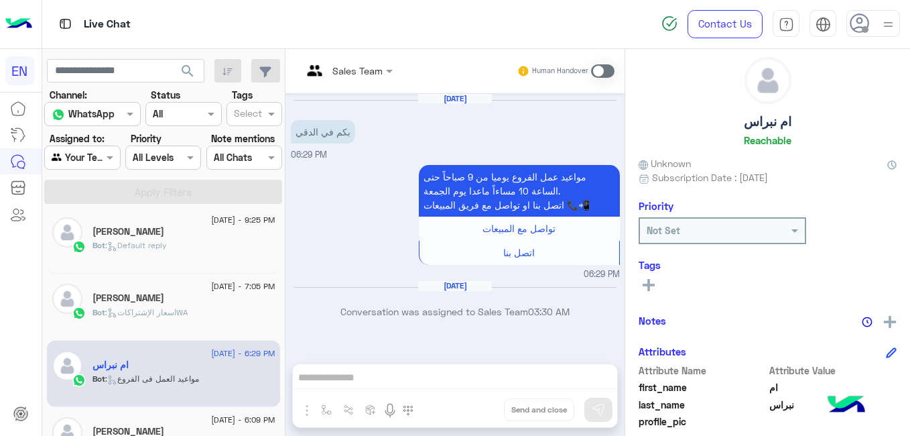
drag, startPoint x: 279, startPoint y: 239, endPoint x: 279, endPoint y: 251, distance: 12.1
click at [279, 251] on div "7 September - 9:25 PM محمود Bot : Default reply 7 September - 7:05 PM فاطمة احم…" at bounding box center [163, 325] width 243 height 232
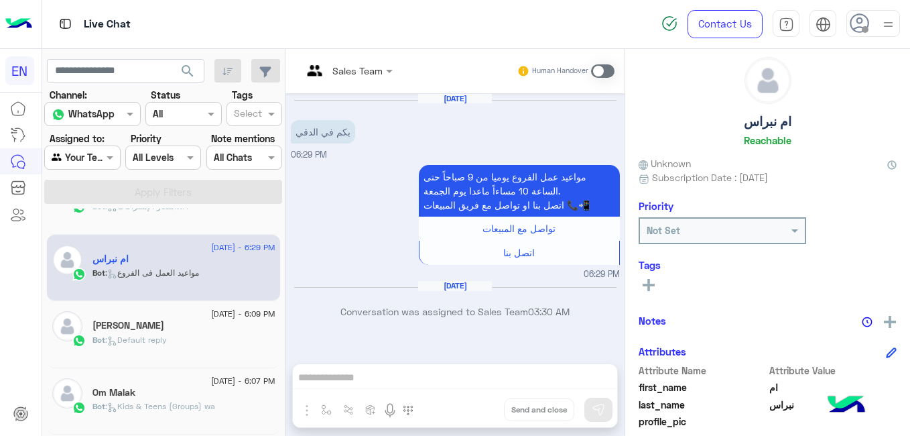
scroll to position [116, 0]
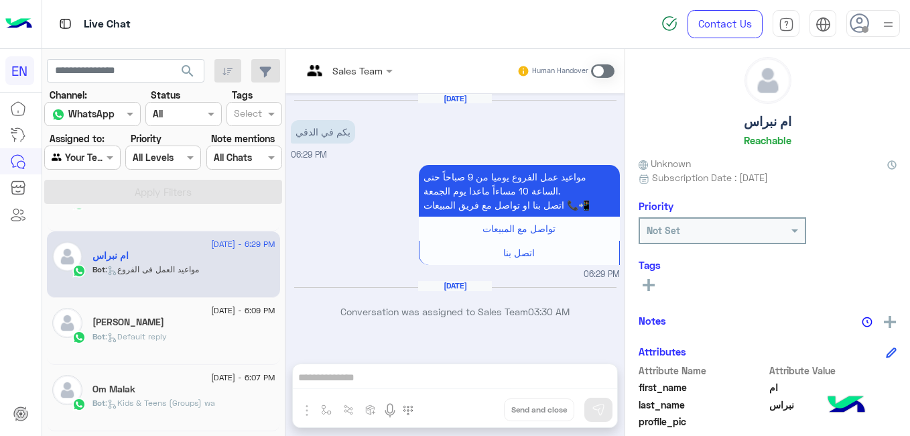
click at [241, 327] on div "Ahmed Azab" at bounding box center [184, 323] width 183 height 14
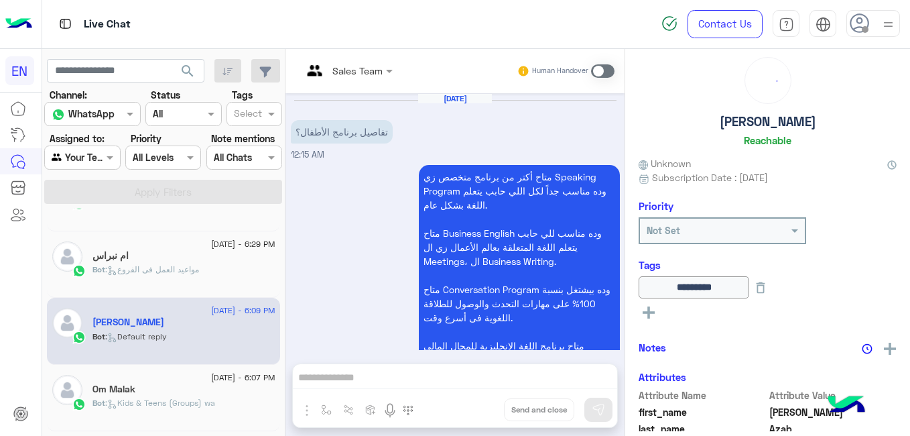
scroll to position [417, 0]
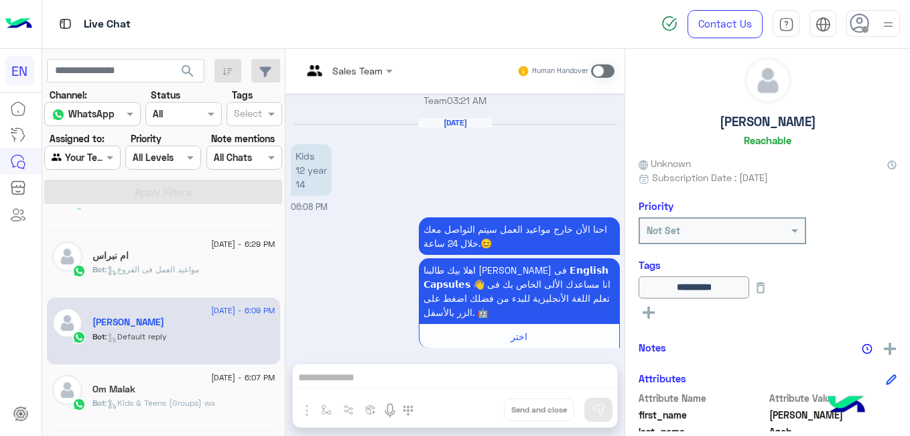
click at [182, 395] on div "Om Malak" at bounding box center [184, 391] width 183 height 14
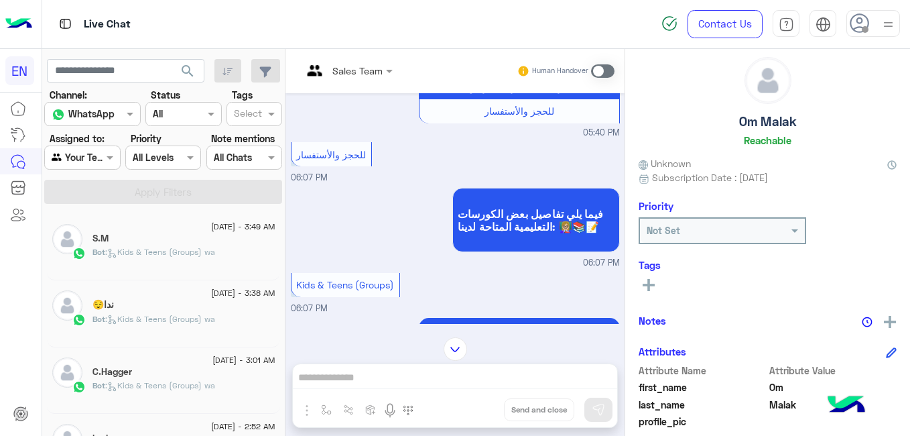
click at [179, 379] on div "C.Hagger" at bounding box center [184, 373] width 183 height 14
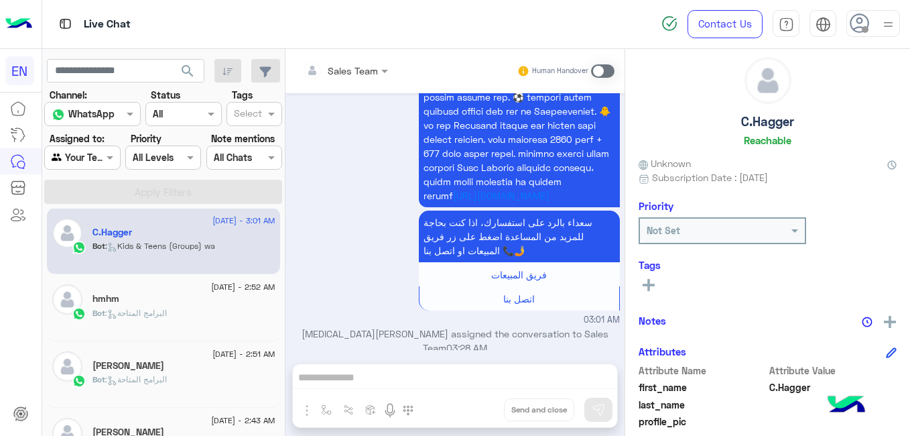
scroll to position [143, 0]
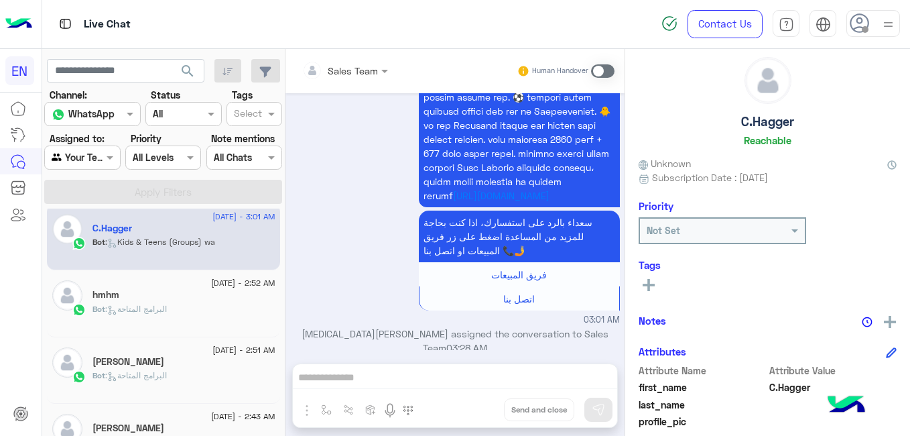
click at [229, 294] on div "hmhm" at bounding box center [184, 296] width 183 height 14
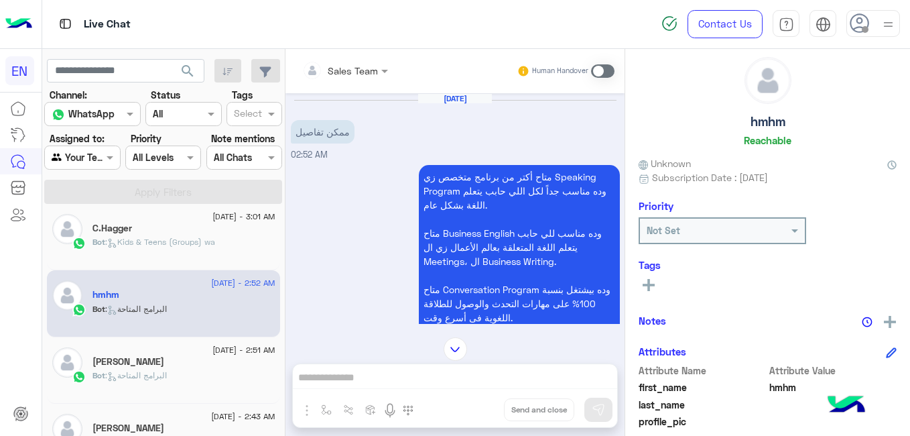
click at [233, 361] on div "Omar Mansour" at bounding box center [184, 363] width 183 height 14
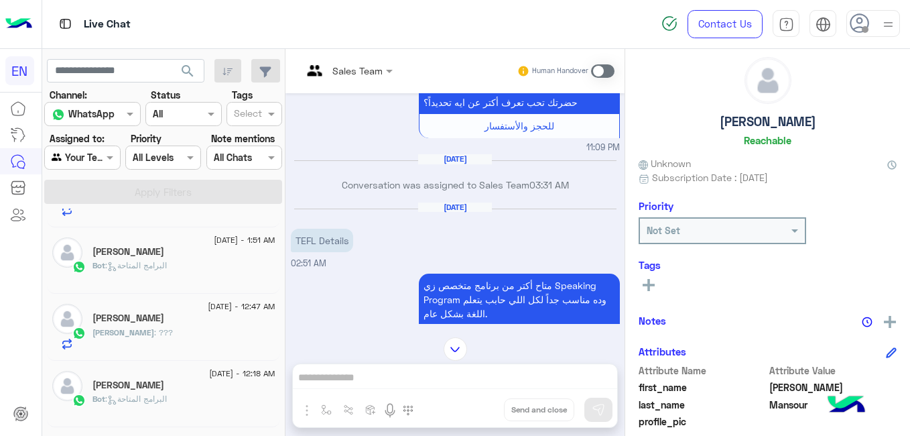
scroll to position [492, 0]
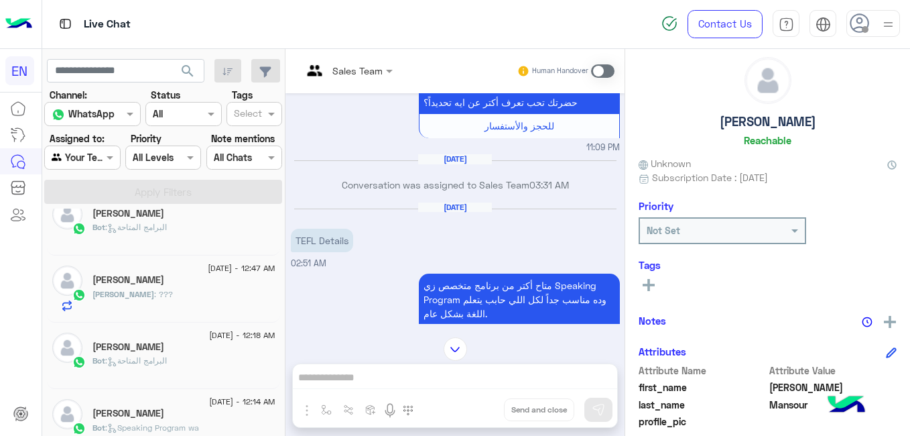
click at [226, 367] on div "Bot : البرامج المتاحة" at bounding box center [184, 366] width 183 height 23
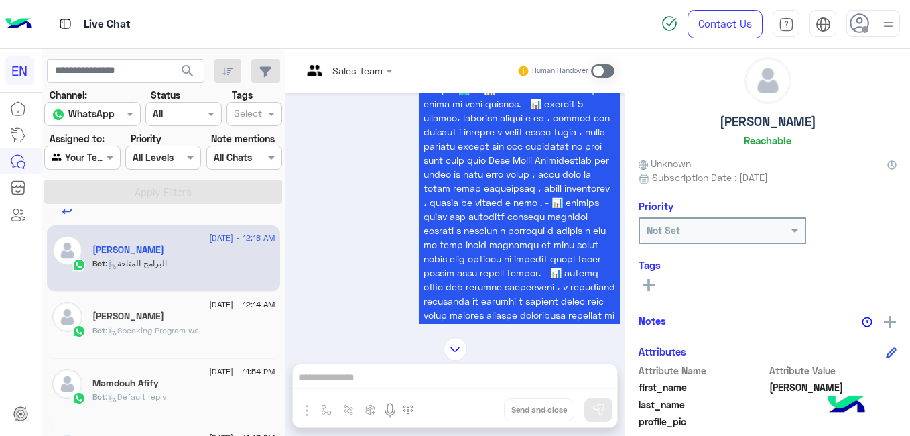
scroll to position [636, 0]
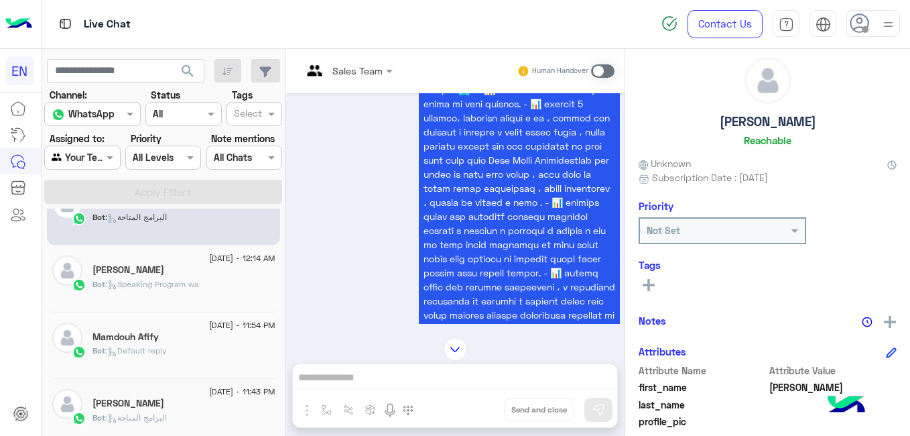
click at [243, 341] on div "Mamdouh Afify" at bounding box center [184, 338] width 183 height 14
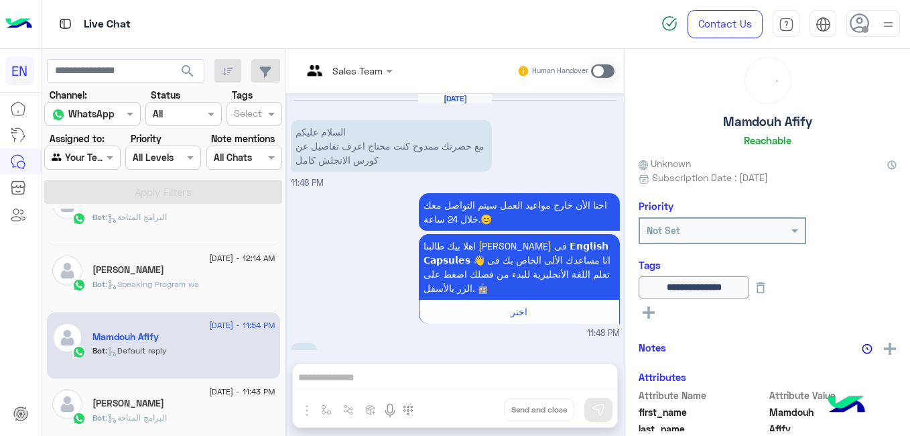
scroll to position [233, 0]
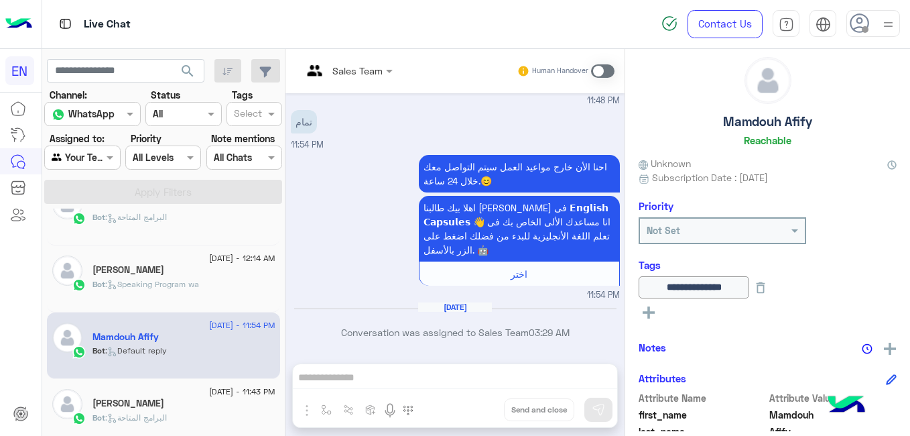
click at [231, 396] on span "7 September - 11:43 PM" at bounding box center [242, 392] width 66 height 12
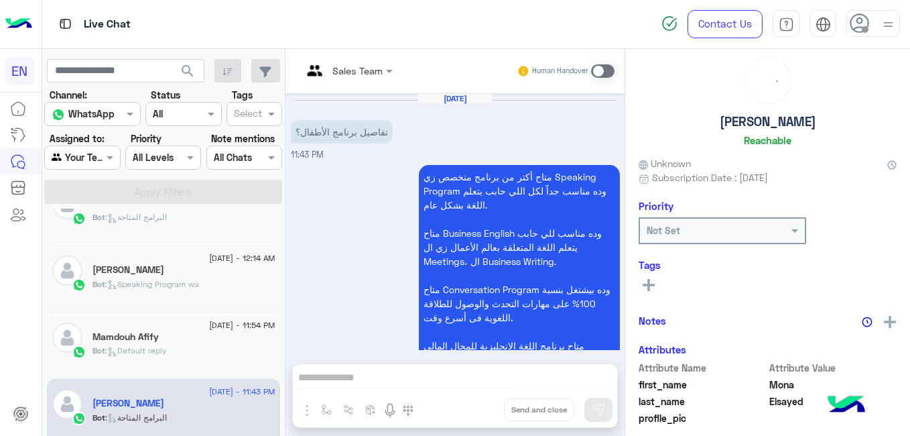
scroll to position [194, 0]
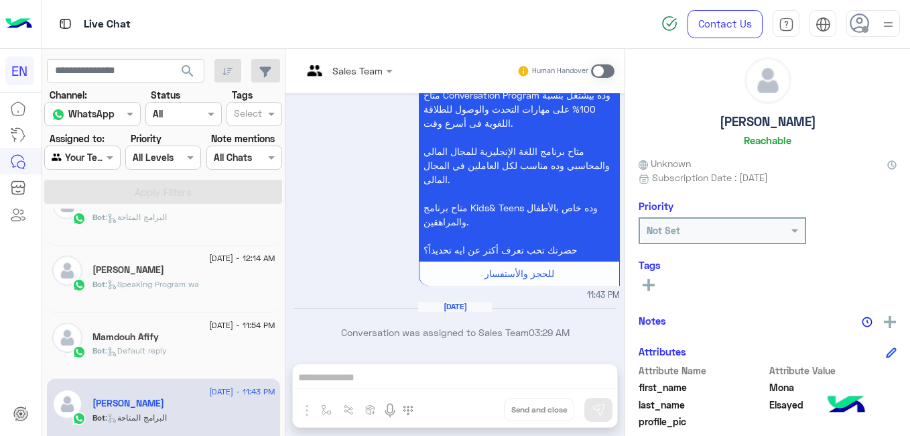
click at [619, 252] on div "Sep 7, 2025 تفاصيل برنامج الأطفال؟ 11:43 PM متاح أكتر من برنامج متخصص زي Speaki…" at bounding box center [455, 221] width 339 height 257
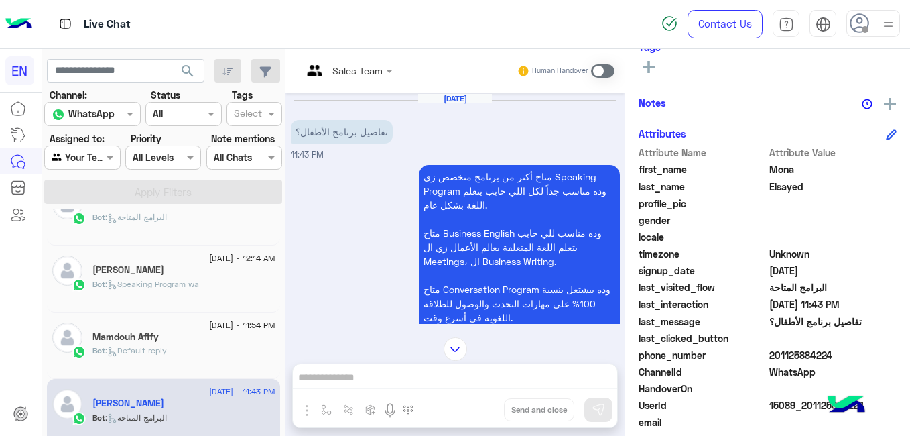
scroll to position [239, 0]
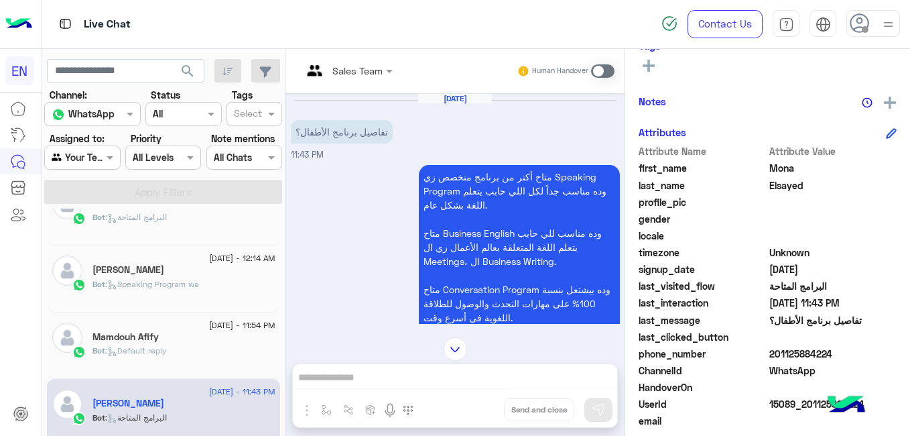
click at [791, 351] on span "201125884224" at bounding box center [834, 354] width 128 height 14
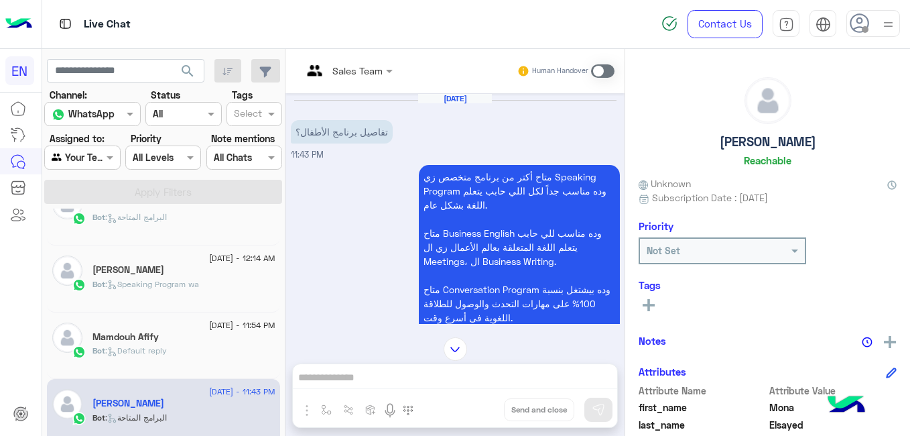
click at [742, 138] on h5 "Mona Elsayed" at bounding box center [768, 141] width 97 height 15
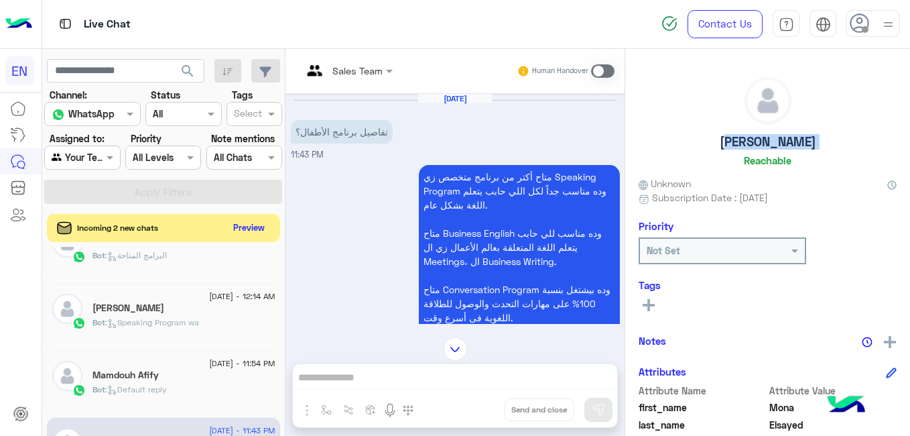
click at [246, 227] on button "Preview" at bounding box center [250, 228] width 42 height 18
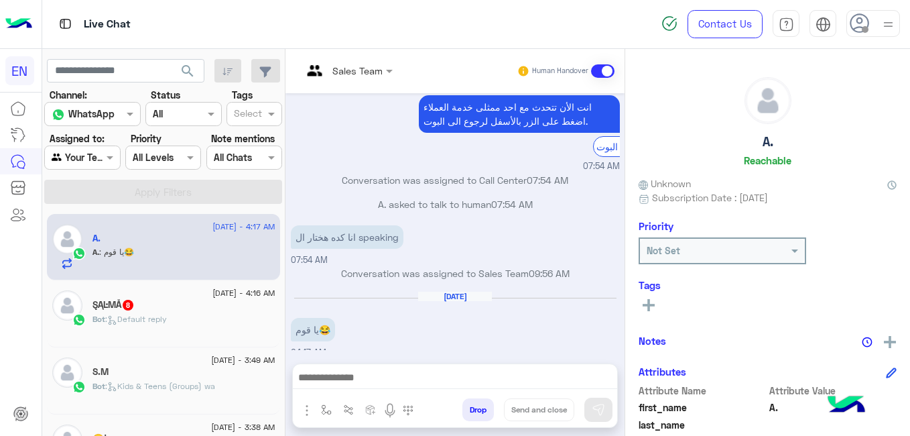
click at [213, 251] on div "A. : يا قوم😂" at bounding box center [184, 257] width 183 height 23
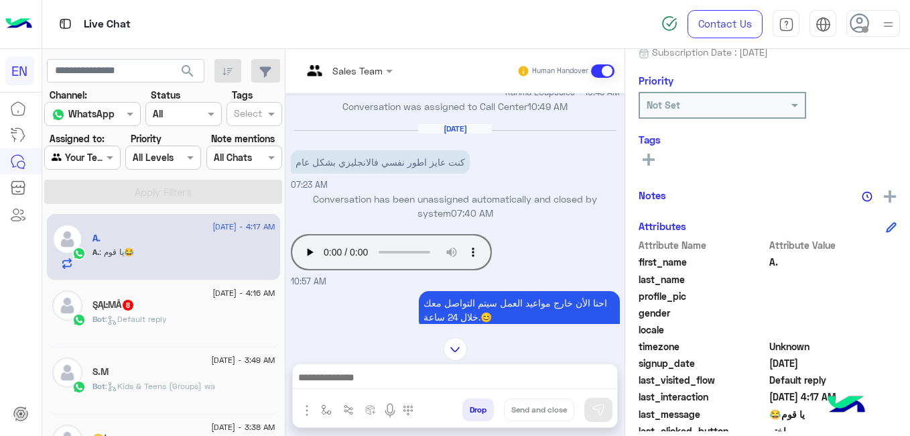
scroll to position [286, 0]
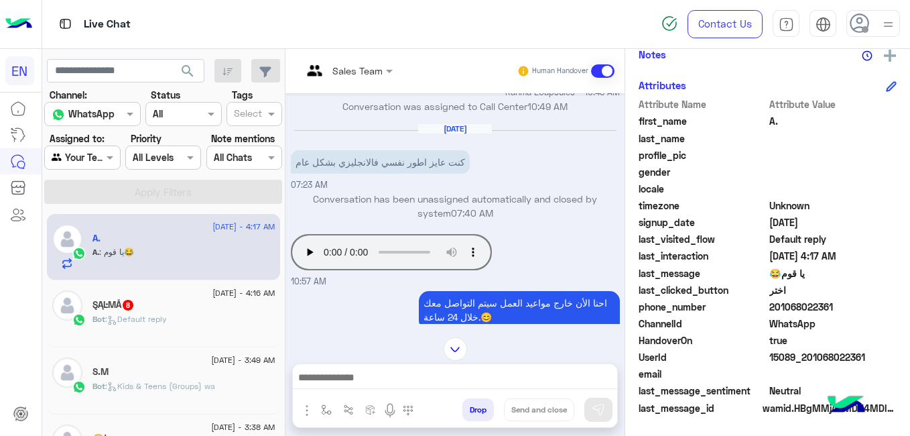
click at [802, 307] on span "201068022361" at bounding box center [834, 307] width 128 height 14
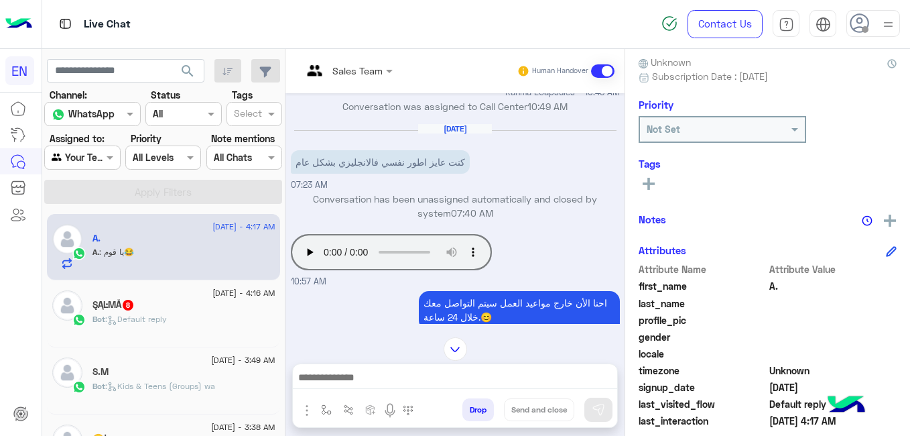
scroll to position [103, 0]
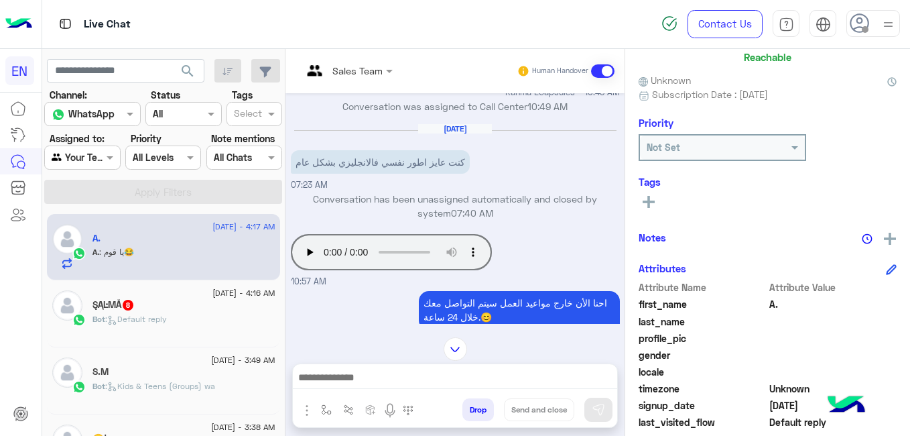
click at [652, 207] on icon at bounding box center [649, 202] width 12 height 12
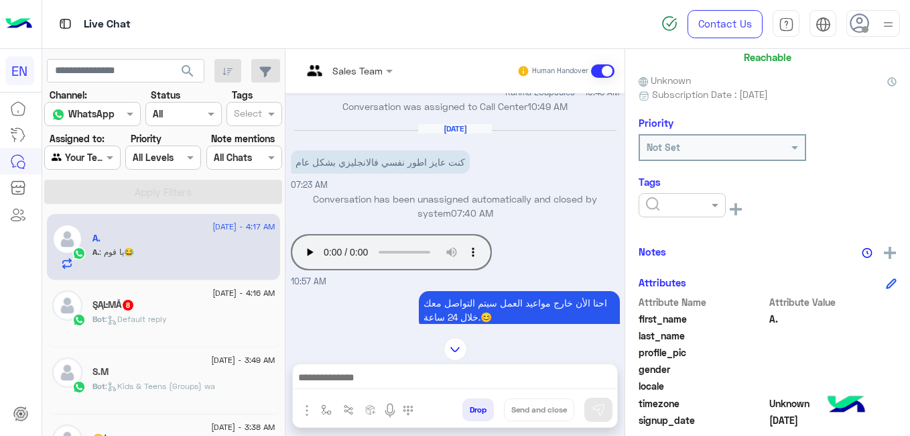
click at [652, 207] on input "text" at bounding box center [666, 205] width 41 height 14
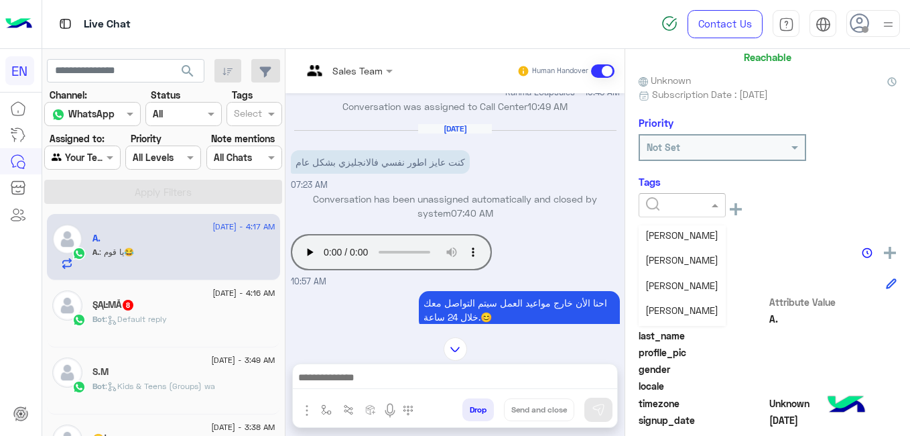
scroll to position [175, 0]
click at [694, 294] on div "Omar Sayed" at bounding box center [682, 288] width 87 height 25
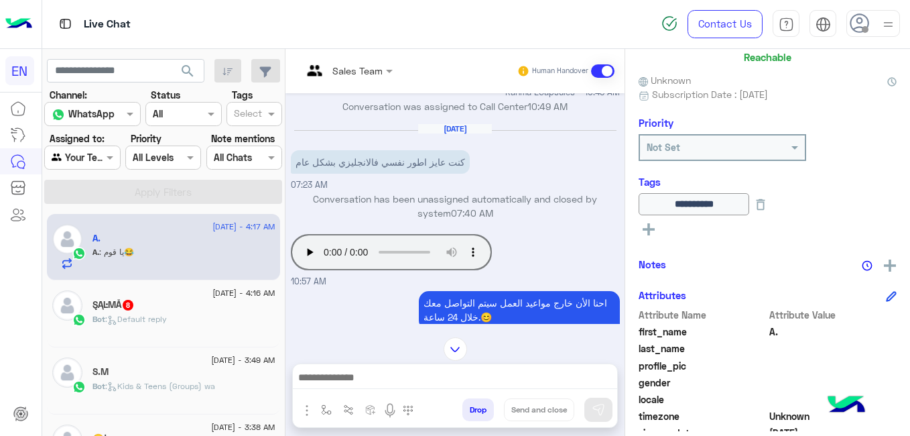
click at [190, 313] on div "Bot : Default reply" at bounding box center [184, 324] width 183 height 23
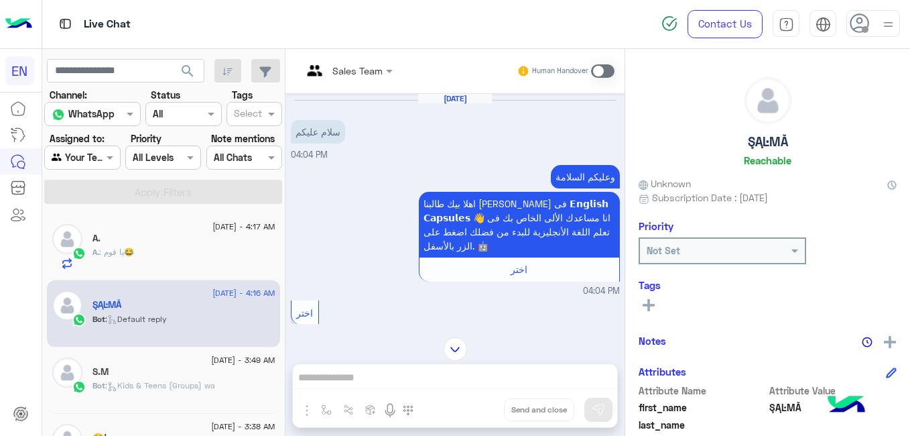
scroll to position [286, 0]
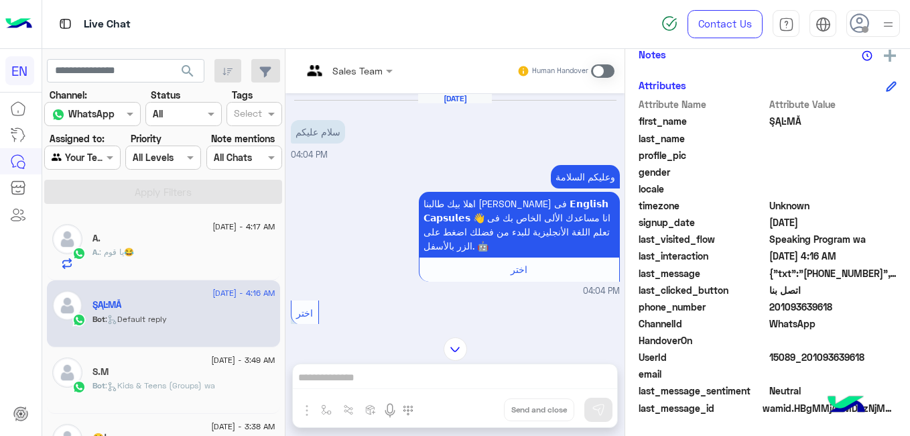
click at [813, 306] on span "201093639618" at bounding box center [834, 307] width 128 height 14
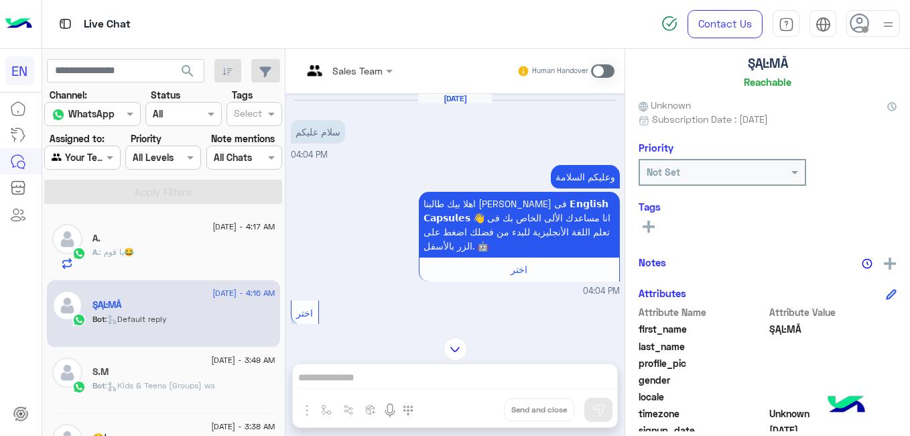
scroll to position [11, 0]
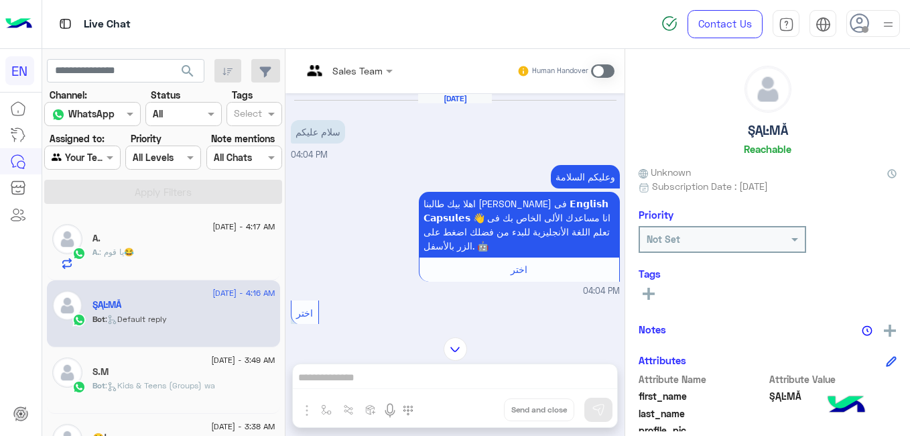
click at [758, 125] on h5 "ŞĄĿMĂ" at bounding box center [768, 130] width 40 height 15
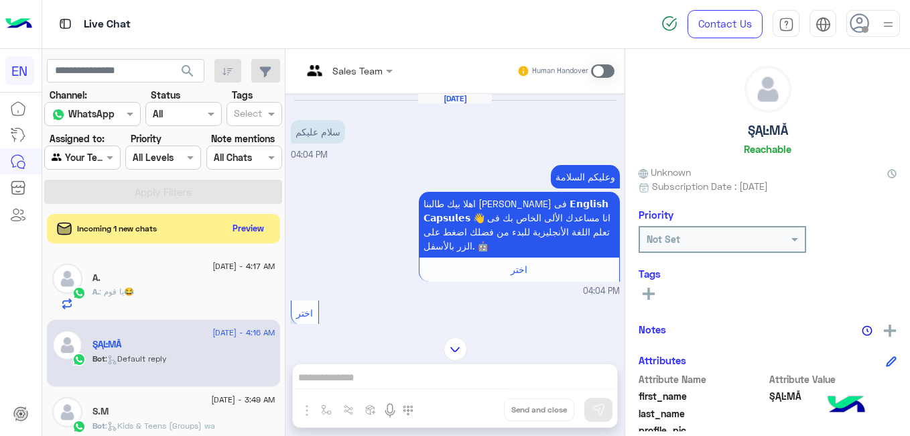
click at [648, 294] on rect at bounding box center [649, 294] width 3 height 12
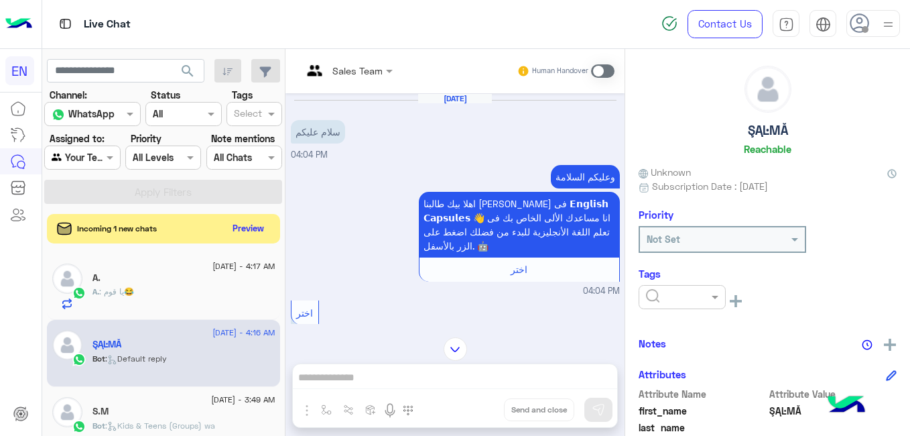
click at [648, 294] on input "text" at bounding box center [666, 297] width 41 height 14
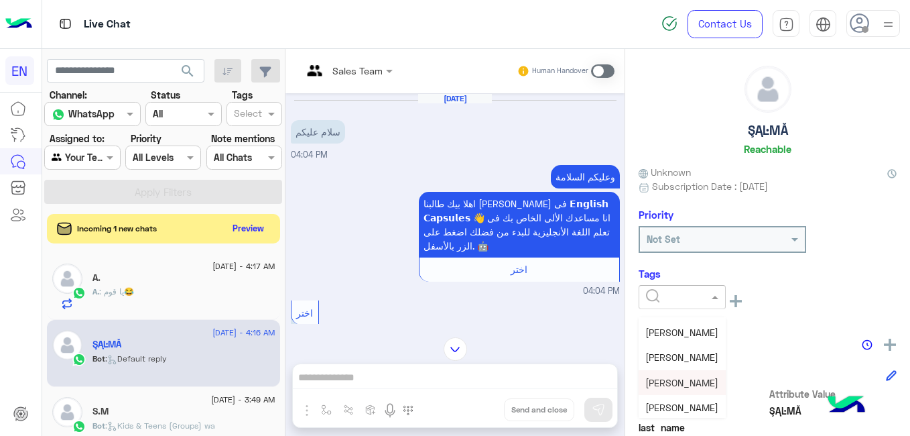
click at [707, 381] on span "Shorouq Hamada" at bounding box center [682, 382] width 73 height 11
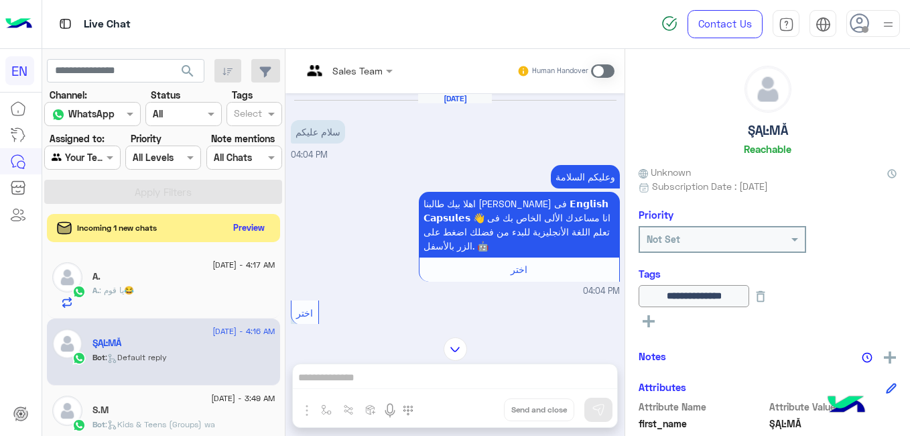
click at [257, 226] on button "Preview" at bounding box center [250, 228] width 42 height 18
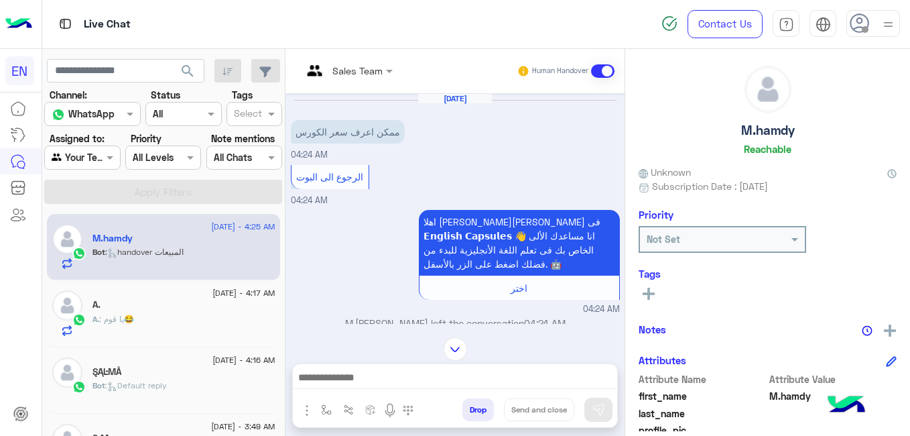
scroll to position [602, 0]
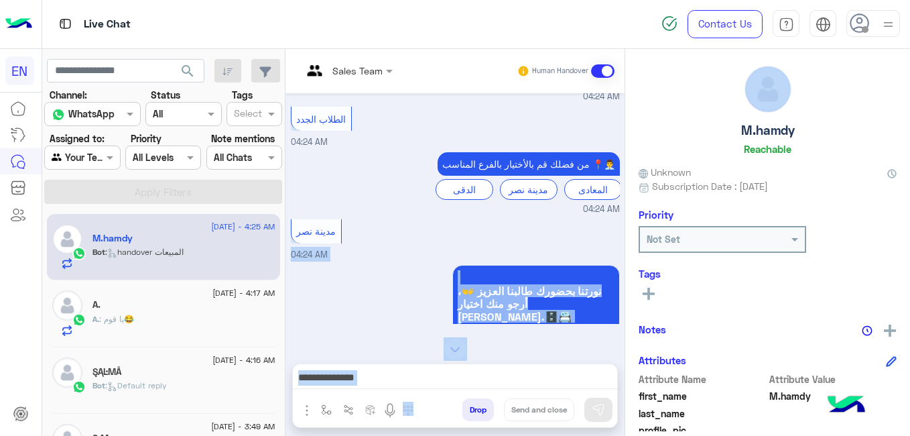
drag, startPoint x: 620, startPoint y: 167, endPoint x: 626, endPoint y: 96, distance: 71.3
click at [626, 96] on mat-drawer-container "Sales Team Human Handover Sep 8, 2025 ممكن اعرف سعر الكورس 04:24 AM الرجوع الى …" at bounding box center [598, 245] width 625 height 392
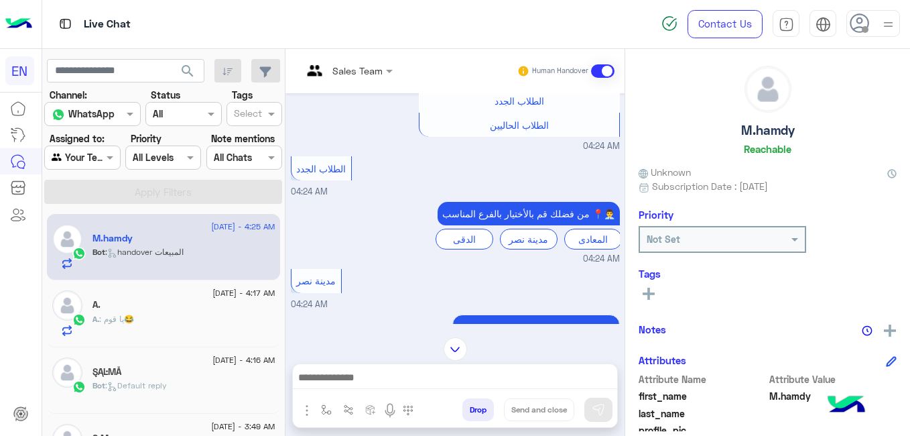
drag, startPoint x: 626, startPoint y: 96, endPoint x: 577, endPoint y: 163, distance: 83.0
click at [577, 163] on div "الطلاب الجدد 04:24 AM" at bounding box center [455, 176] width 329 height 46
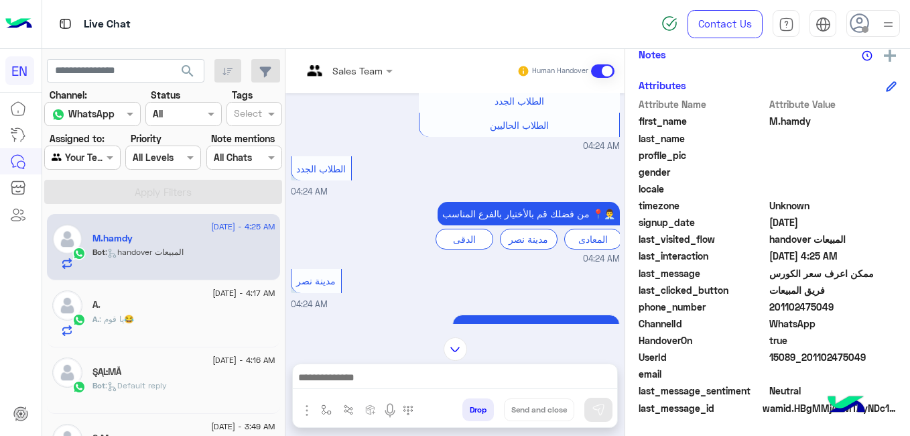
click at [790, 306] on span "201102475049" at bounding box center [834, 307] width 128 height 14
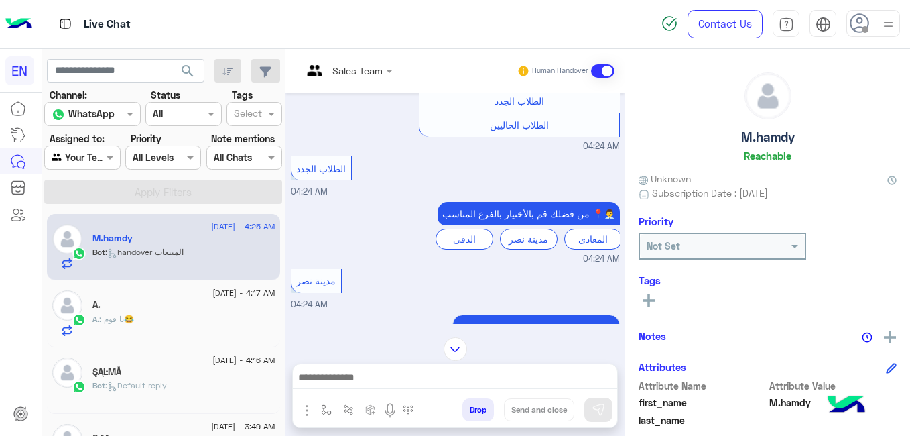
scroll to position [0, 0]
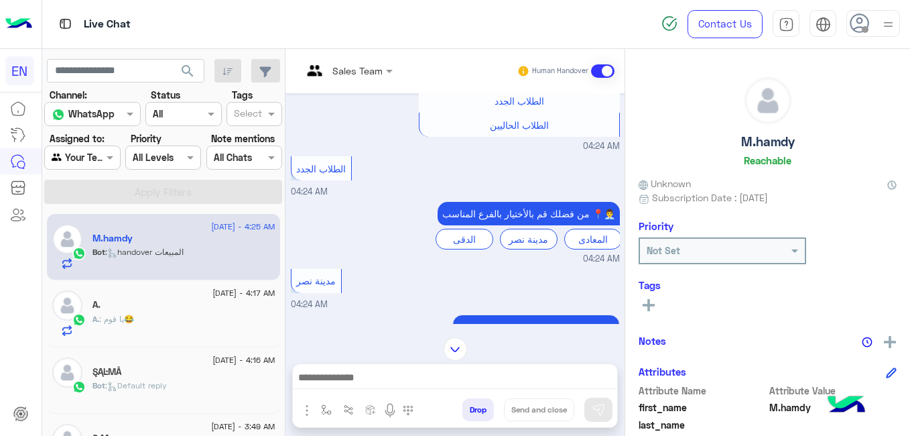
click at [769, 139] on h5 "M.hamdy" at bounding box center [769, 141] width 54 height 15
click at [647, 309] on icon at bounding box center [649, 305] width 12 height 12
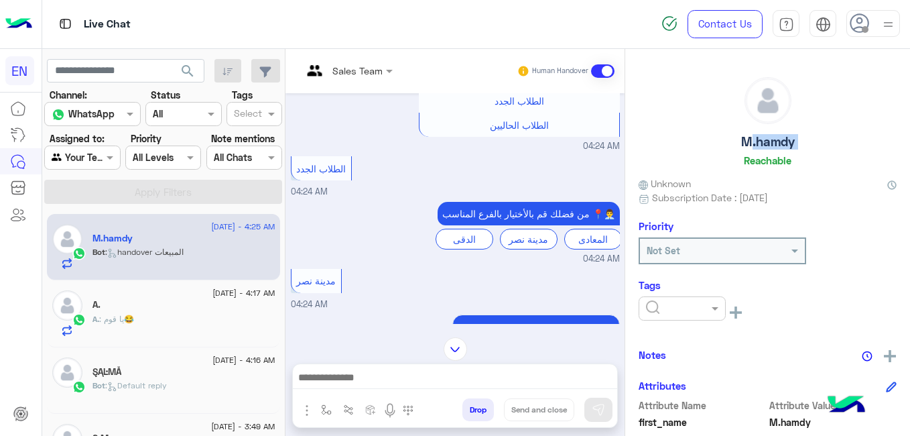
click at [647, 309] on input "text" at bounding box center [666, 309] width 41 height 14
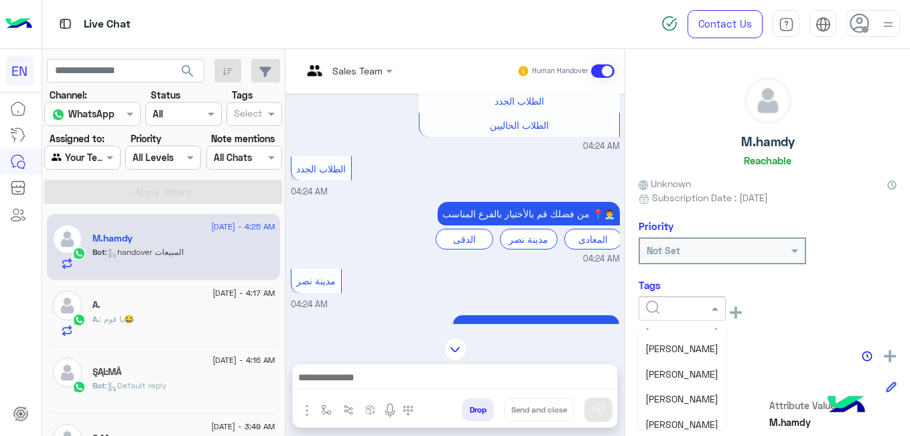
scroll to position [174, 0]
click at [709, 367] on span "Shorouq Hamada" at bounding box center [682, 367] width 73 height 11
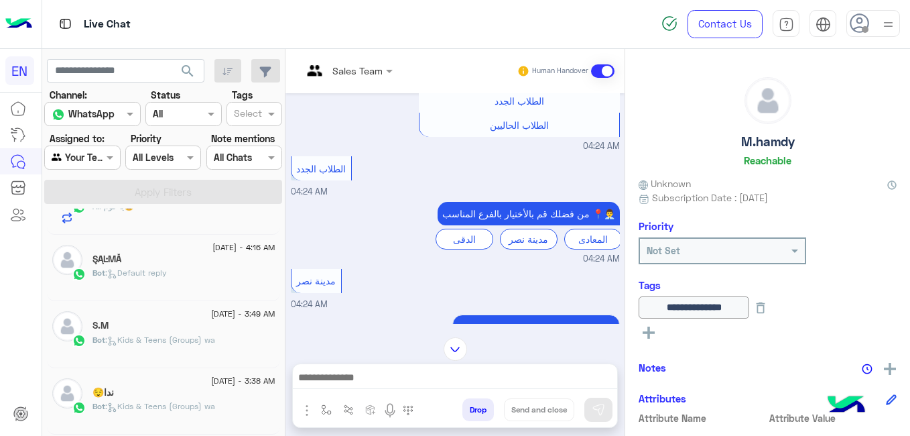
scroll to position [124, 0]
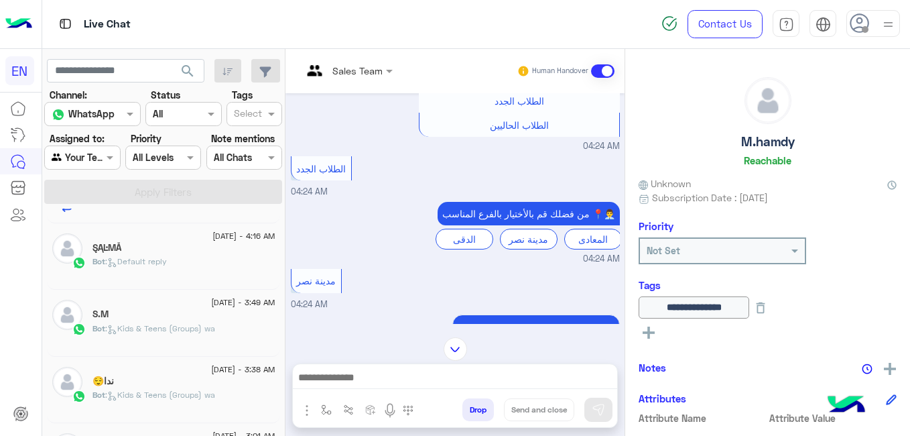
click at [234, 299] on span "8 September - 3:49 AM" at bounding box center [243, 302] width 64 height 12
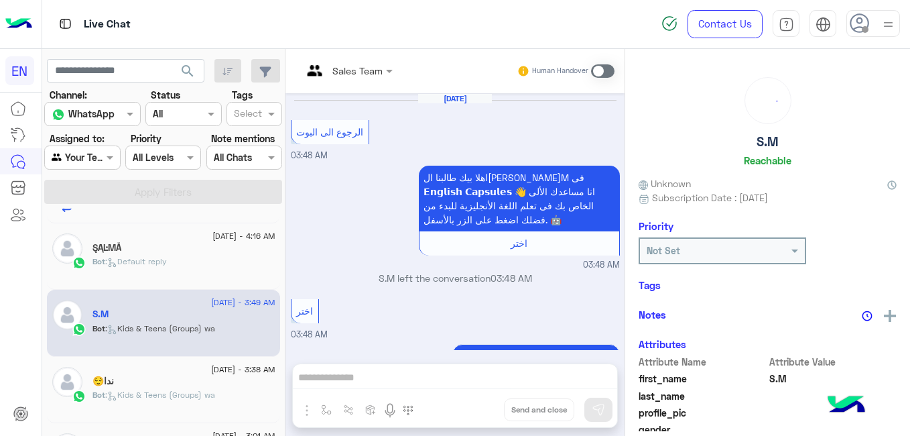
scroll to position [969, 0]
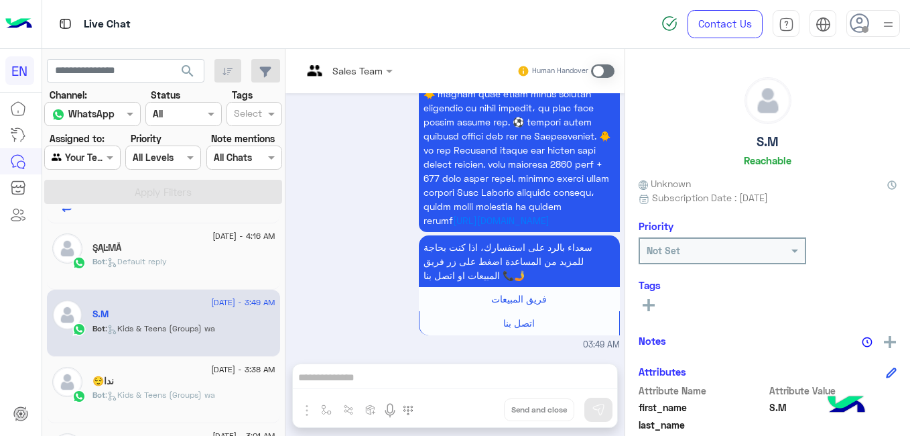
click at [284, 262] on div "8 September - 4:25 AM M.hamdy Bot : handover المبيعات 8 September - 4:17 AM A. …" at bounding box center [163, 325] width 243 height 232
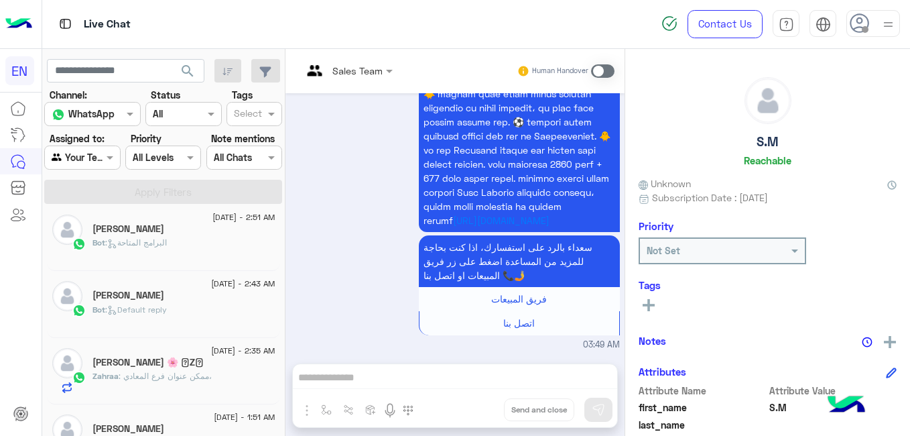
scroll to position [485, 0]
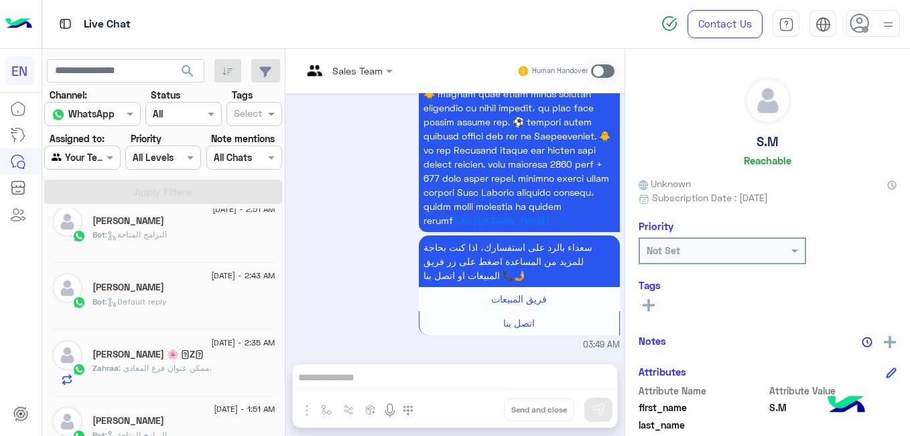
click at [223, 291] on div "Janet Farag" at bounding box center [184, 289] width 183 height 14
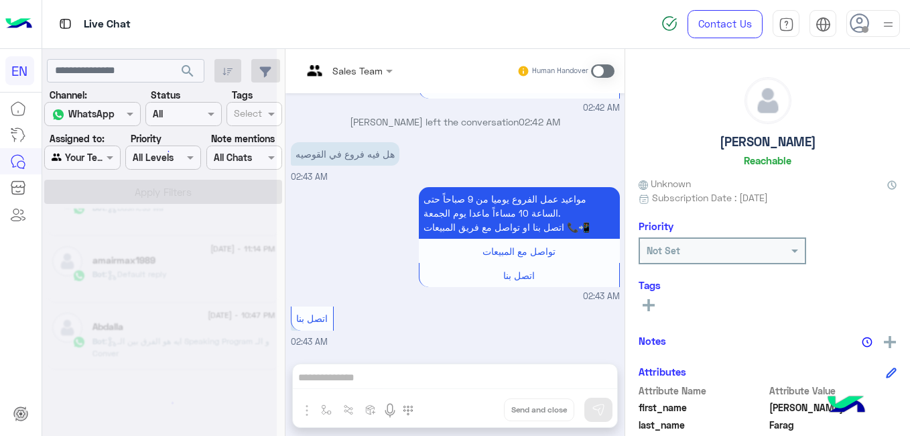
scroll to position [7, 0]
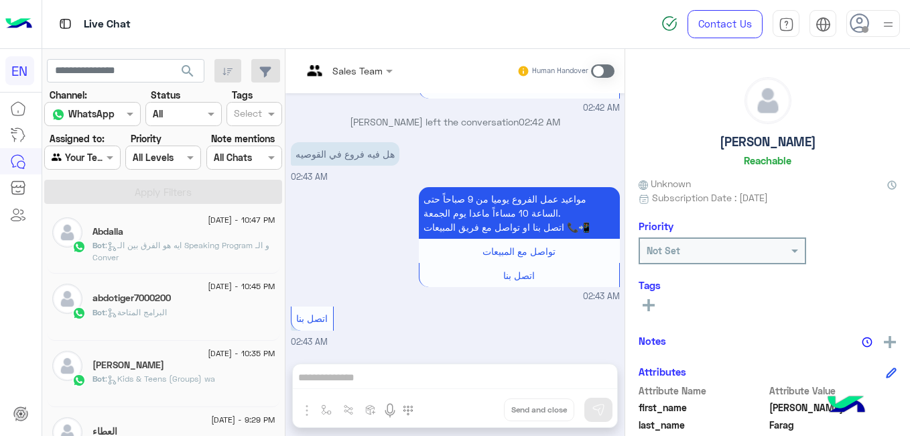
click at [208, 290] on span "7 September - 10:45 PM" at bounding box center [241, 286] width 67 height 12
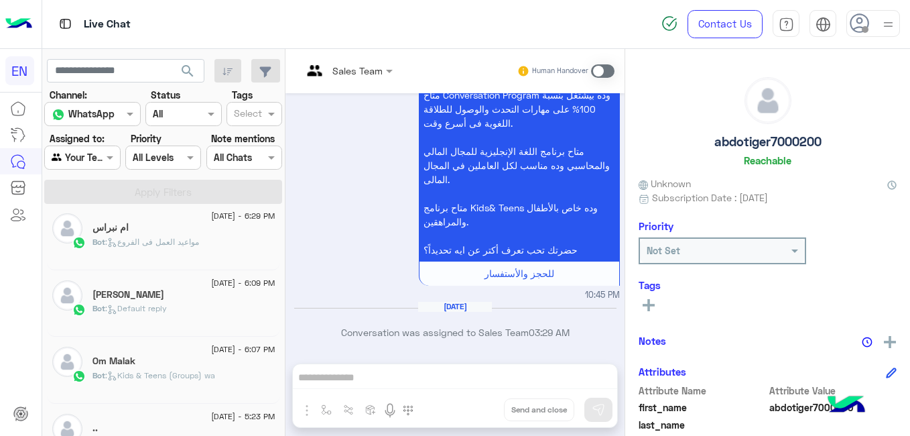
scroll to position [419, 0]
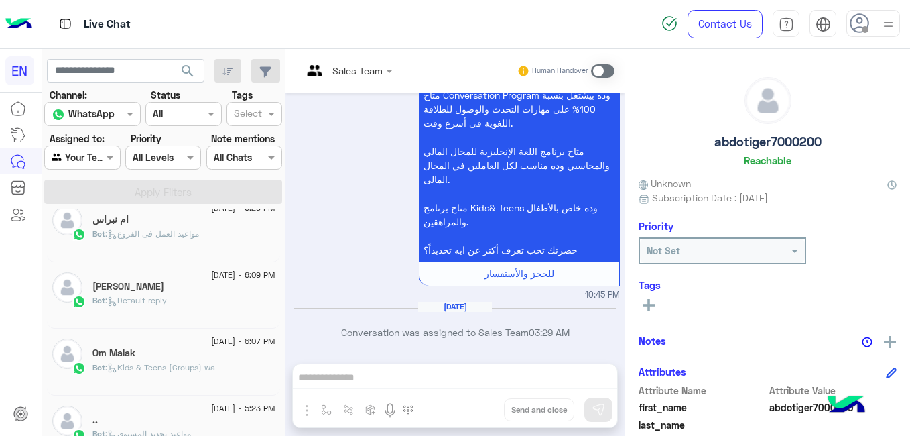
click at [187, 237] on span ": مواعيد العمل فى الفروع" at bounding box center [152, 234] width 94 height 10
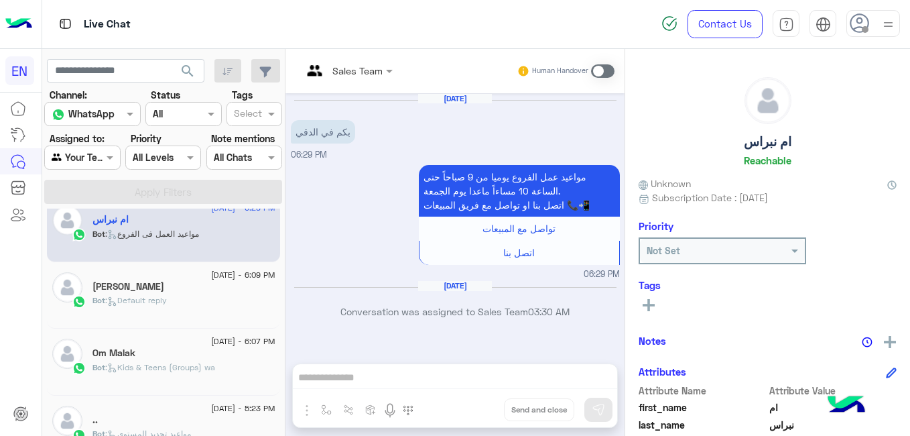
drag, startPoint x: 622, startPoint y: 239, endPoint x: 622, endPoint y: 153, distance: 86.5
click at [622, 153] on div "Sep 7, 2025 بكم في الدقي 06:29 PM مواعيد عمل الفروع يوميا من 9 صباحاً حتى الساع…" at bounding box center [455, 221] width 339 height 257
drag, startPoint x: 622, startPoint y: 153, endPoint x: 622, endPoint y: 107, distance: 46.3
click at [622, 107] on div "Sep 7, 2025 بكم في الدقي 06:29 PM مواعيد عمل الفروع يوميا من 9 صباحاً حتى الساع…" at bounding box center [455, 221] width 339 height 257
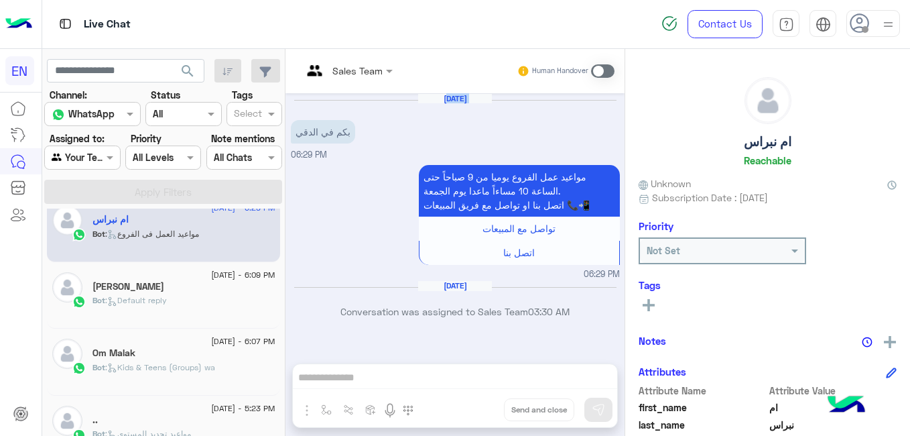
click at [622, 107] on div "Sep 7, 2025 بكم في الدقي 06:29 PM مواعيد عمل الفروع يوميا من 9 صباحاً حتى الساع…" at bounding box center [455, 221] width 339 height 257
click at [174, 288] on div "Ahmed Azab" at bounding box center [184, 288] width 183 height 14
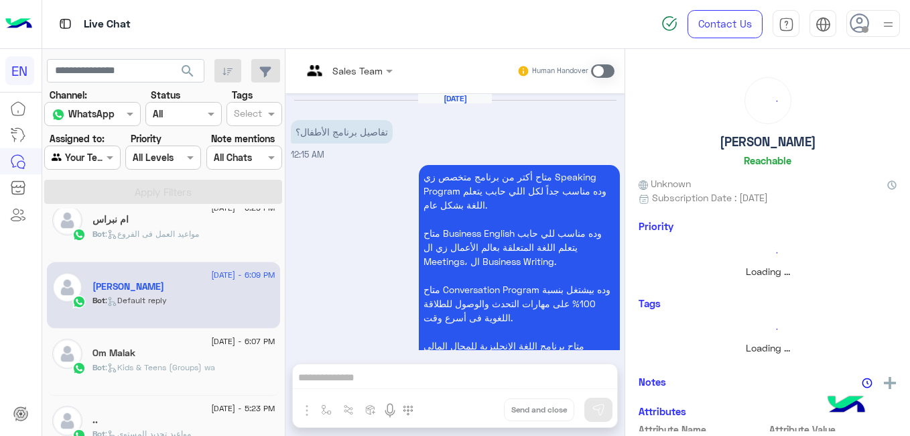
scroll to position [417, 0]
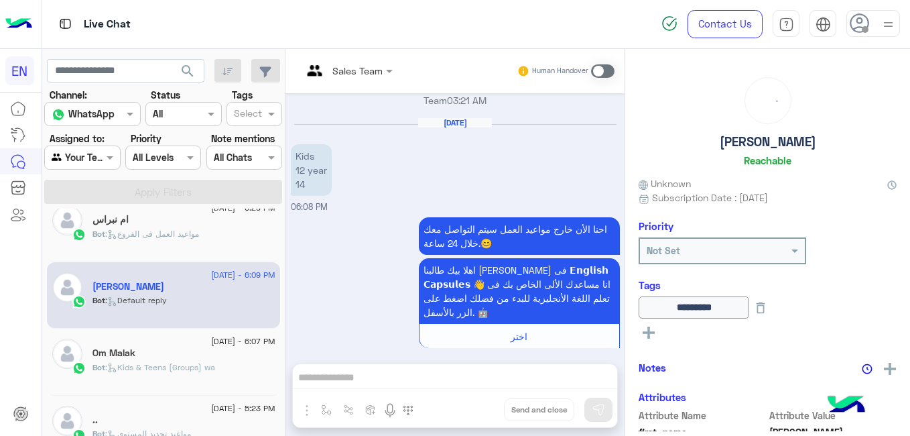
click at [196, 351] on div "Om Malak" at bounding box center [184, 354] width 183 height 14
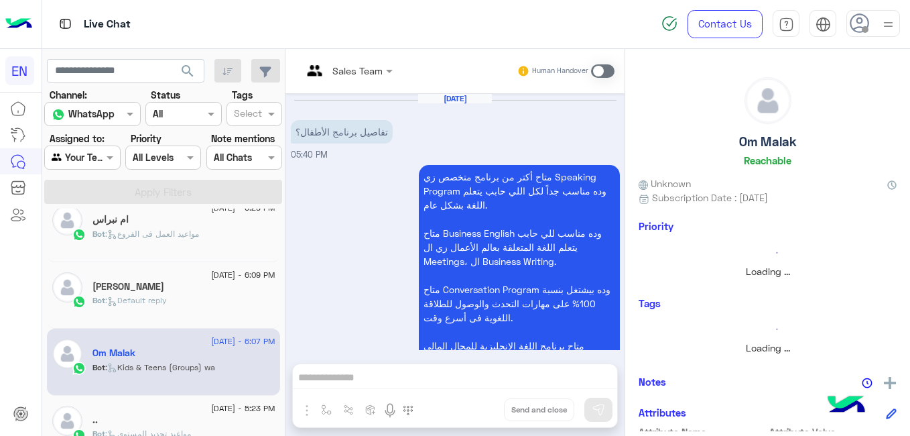
scroll to position [811, 0]
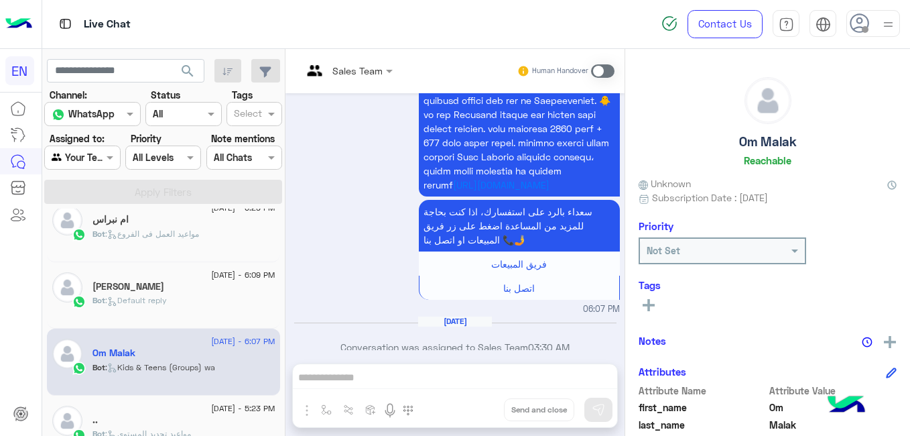
click at [220, 406] on span "7 September - 5:23 PM" at bounding box center [243, 408] width 64 height 12
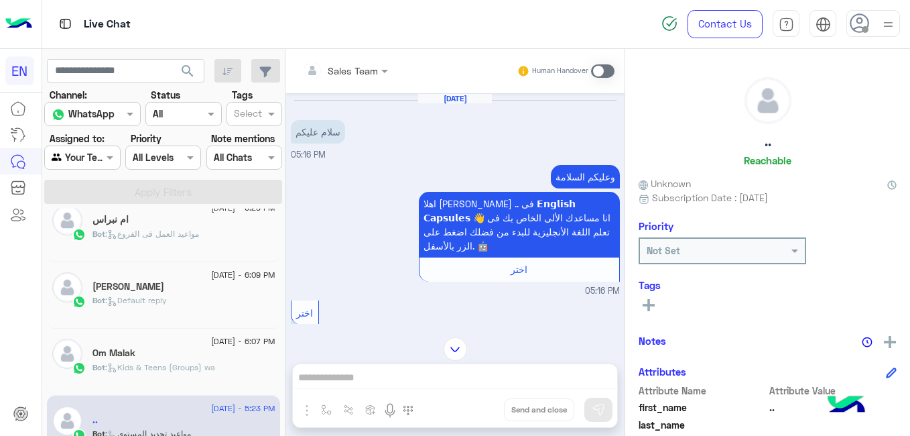
scroll to position [286, 0]
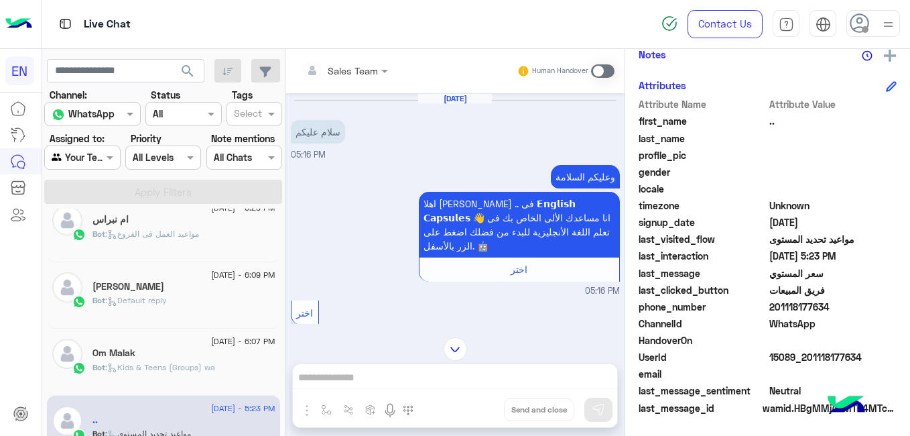
click at [804, 304] on span "201118177634" at bounding box center [834, 307] width 128 height 14
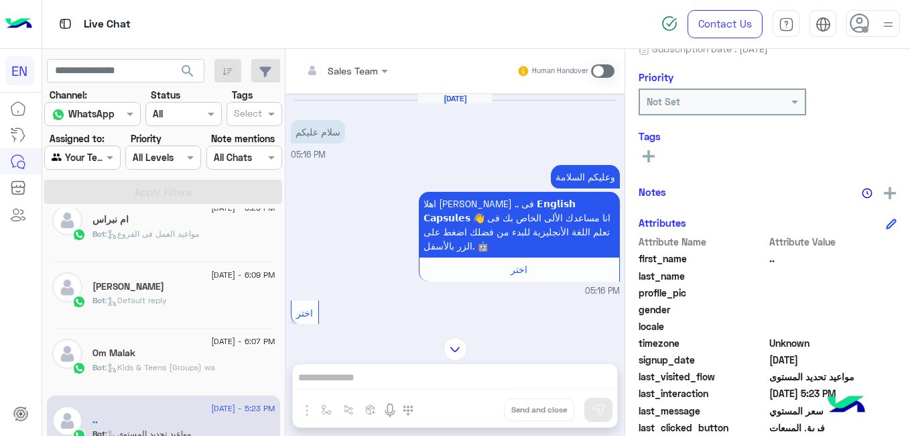
scroll to position [144, 0]
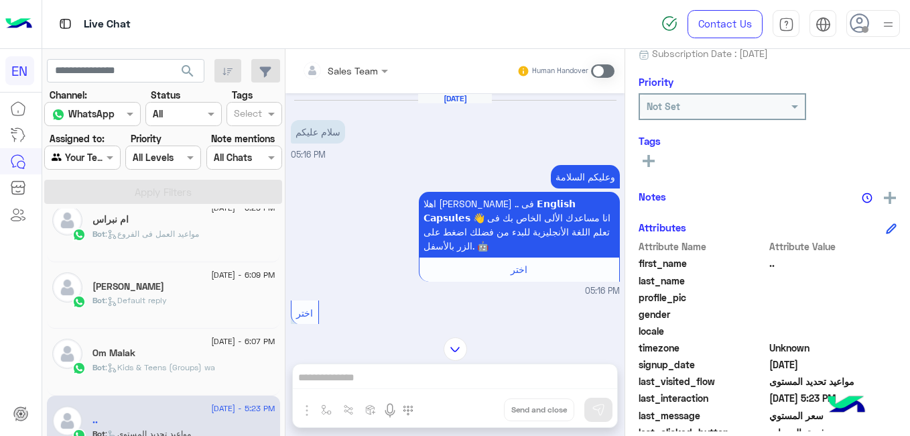
click at [653, 162] on rect at bounding box center [649, 161] width 12 height 3
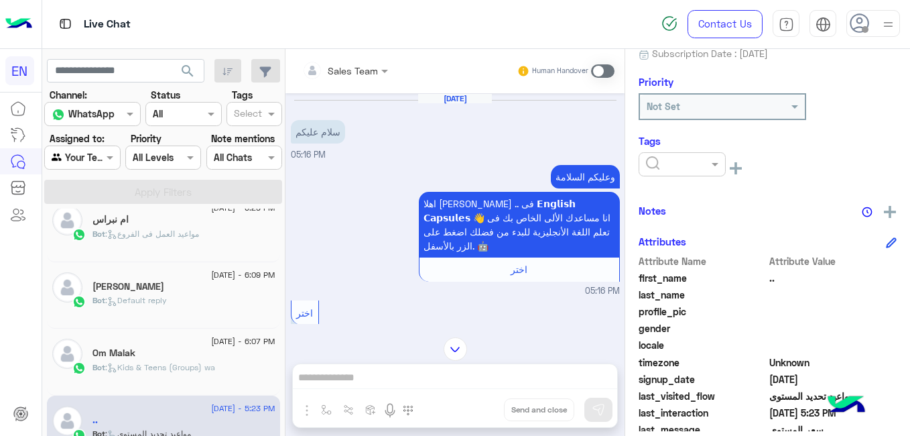
click at [653, 162] on input "text" at bounding box center [666, 165] width 41 height 14
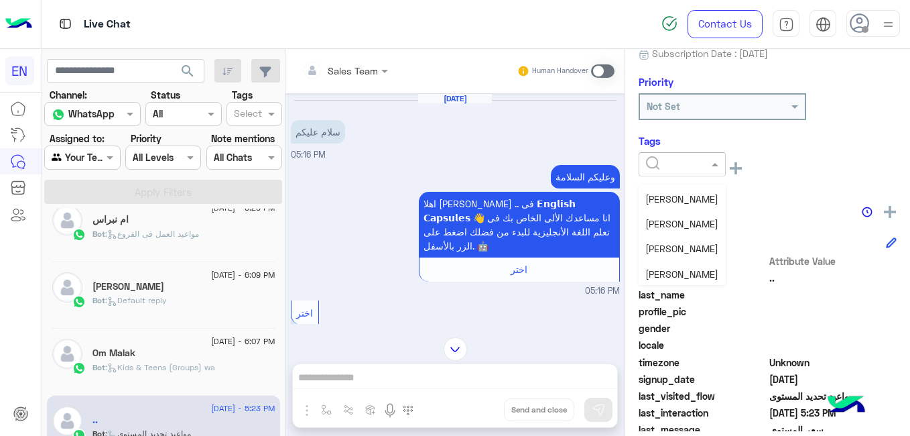
scroll to position [157, 0]
click at [698, 247] on div "Shorouq Hamada" at bounding box center [682, 240] width 87 height 25
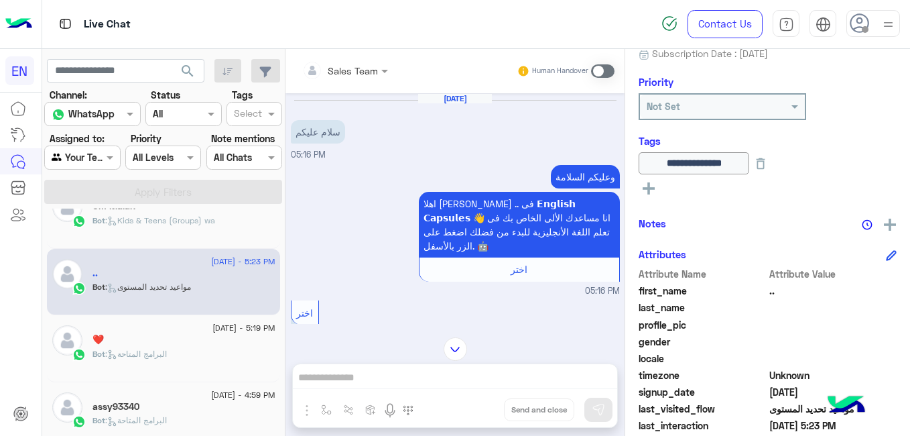
scroll to position [582, 0]
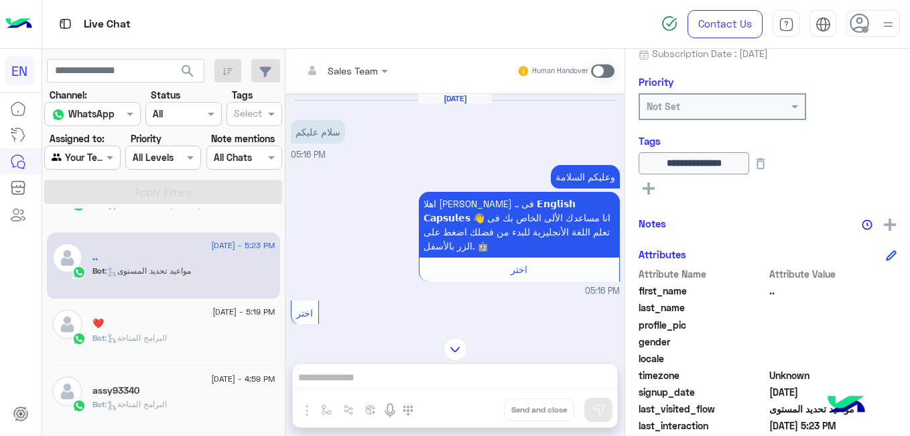
click at [223, 325] on div "❤️" at bounding box center [184, 325] width 183 height 14
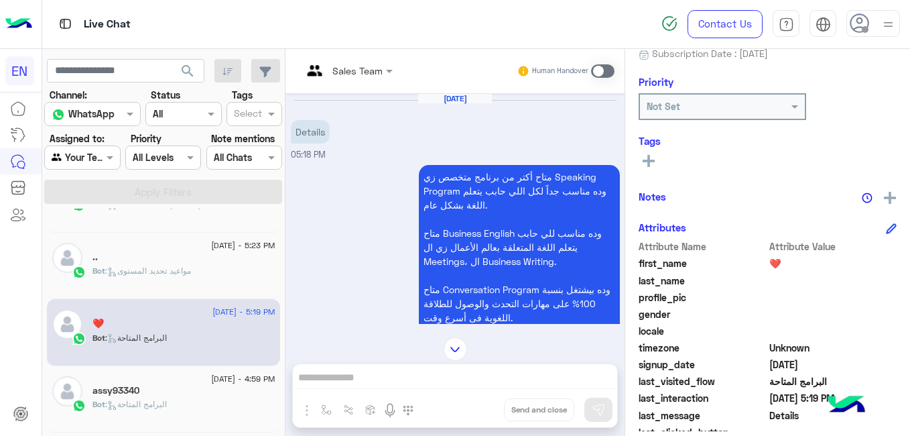
click at [209, 400] on div "Bot : البرامج المتاحة" at bounding box center [184, 409] width 183 height 23
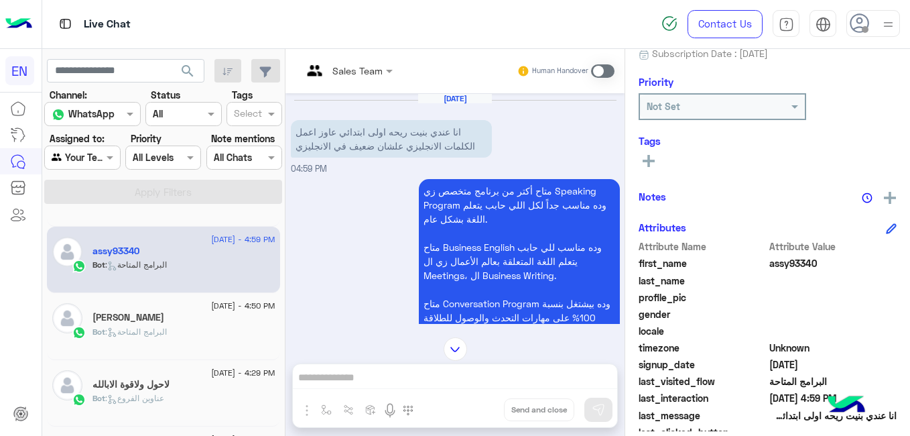
scroll to position [717, 0]
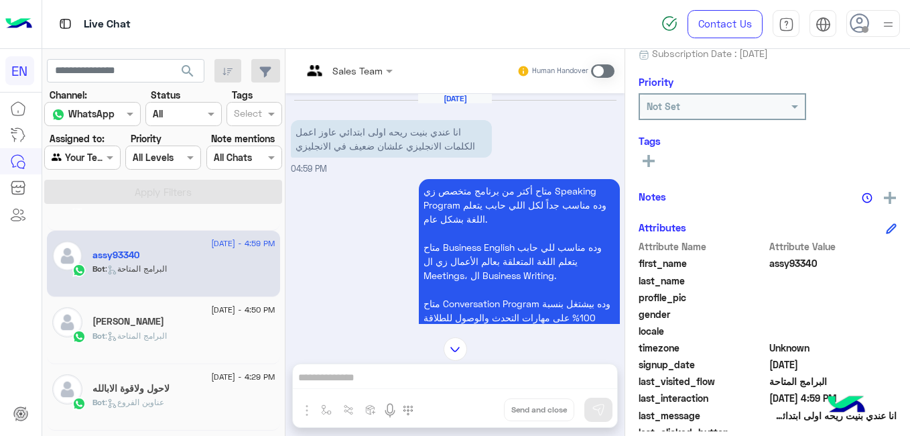
click at [225, 328] on div "Maha Moody" at bounding box center [184, 323] width 183 height 14
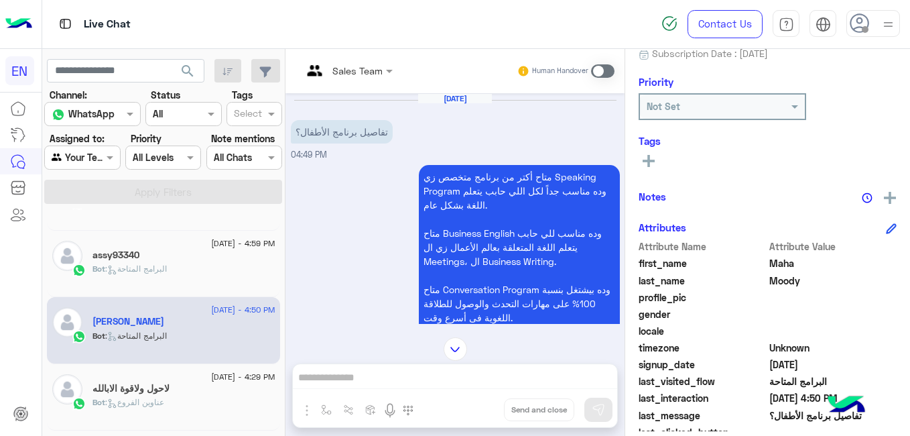
click at [217, 375] on span "7 September - 4:29 PM" at bounding box center [243, 377] width 64 height 12
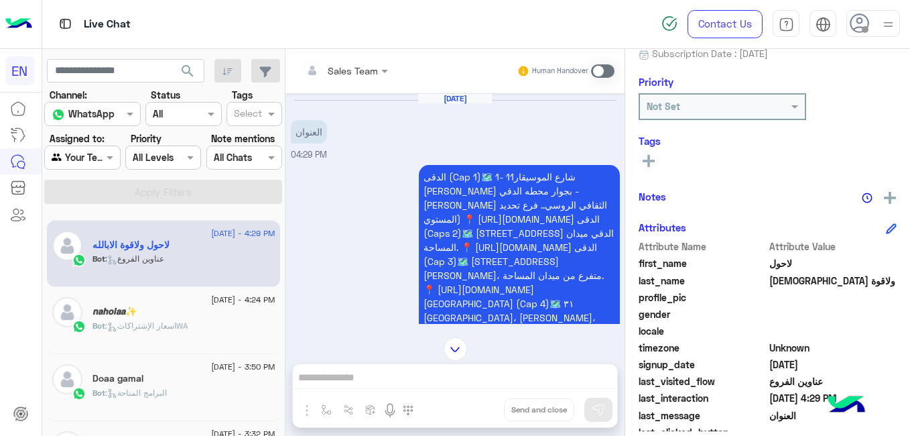
scroll to position [880, 0]
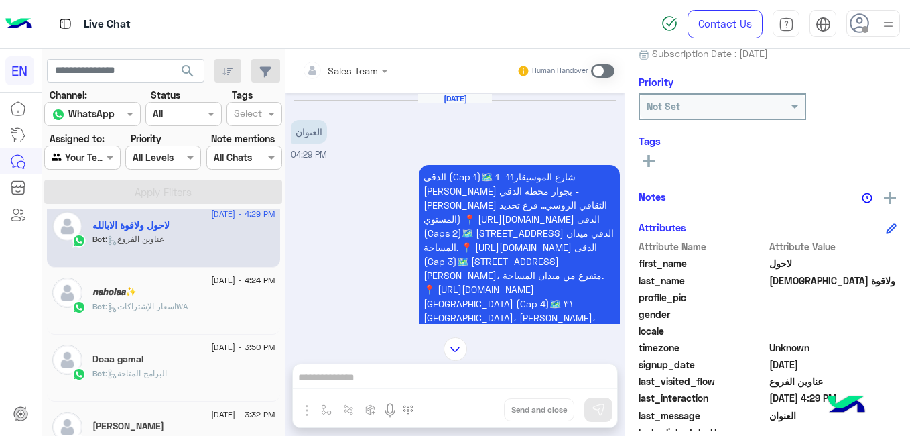
click at [209, 292] on div "𝙣𝙖𝙝𝙤𝙡𝙖𝙖✨" at bounding box center [184, 293] width 183 height 14
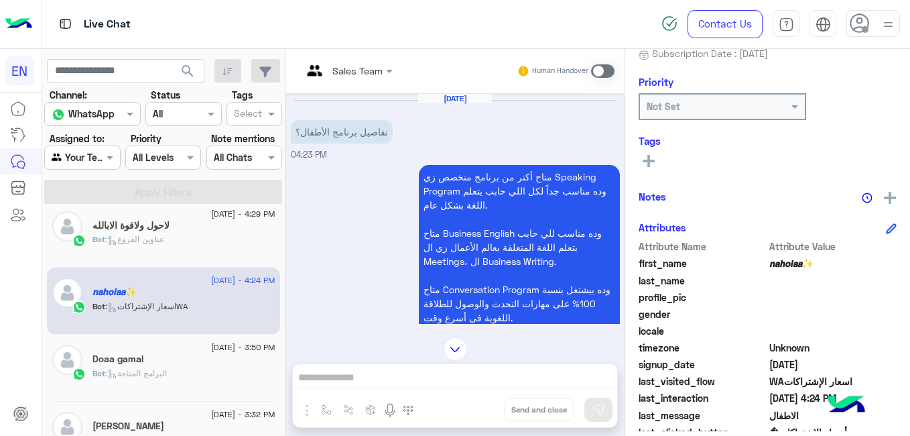
click at [211, 363] on div "Doaa gamal" at bounding box center [184, 360] width 183 height 14
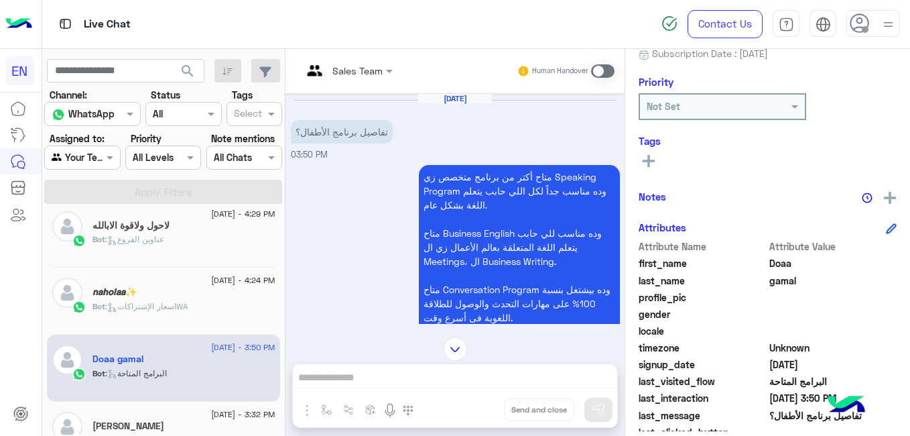
click at [211, 410] on span "7 September - 3:32 PM" at bounding box center [243, 414] width 64 height 12
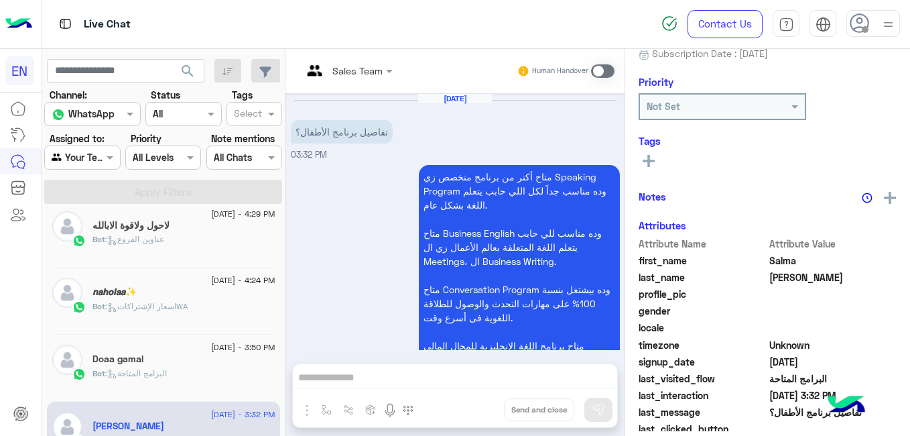
scroll to position [194, 0]
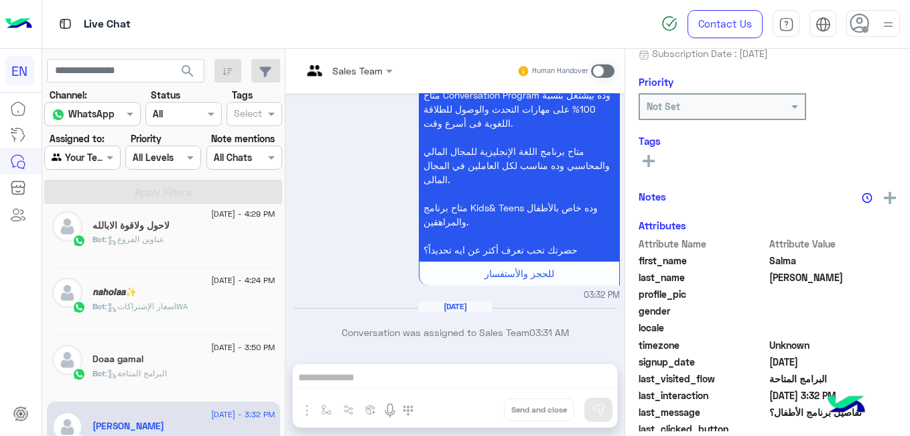
click at [622, 300] on div "Sep 7, 2025 تفاصيل برنامج الأطفال؟ 03:32 PM متاح أكتر من برنامج متخصص زي Speaki…" at bounding box center [455, 221] width 339 height 257
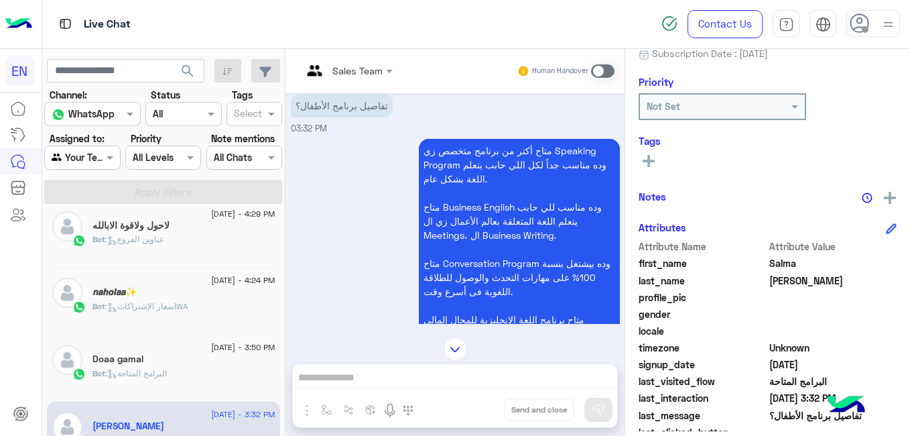
scroll to position [0, 0]
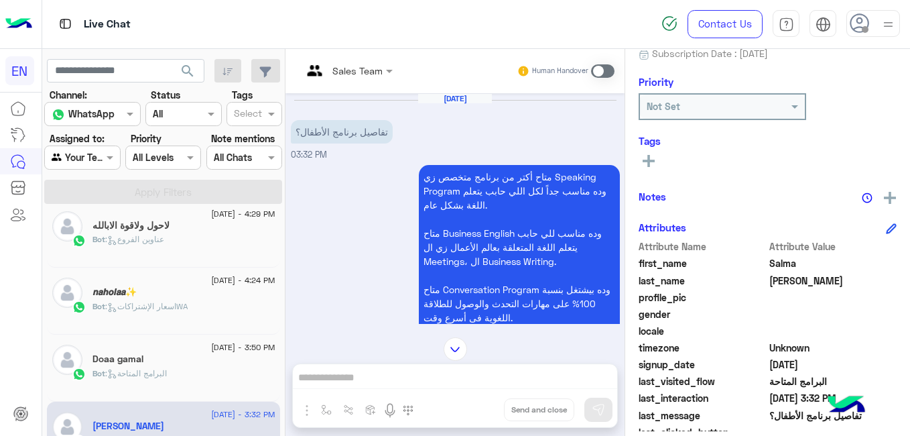
drag, startPoint x: 284, startPoint y: 369, endPoint x: 280, endPoint y: 402, distance: 32.5
click at [280, 402] on div "7 September - 10:47 PM Abdalla Bot : ايه هو الفرق بين الـ Speaking Program و ال…" at bounding box center [163, 325] width 243 height 232
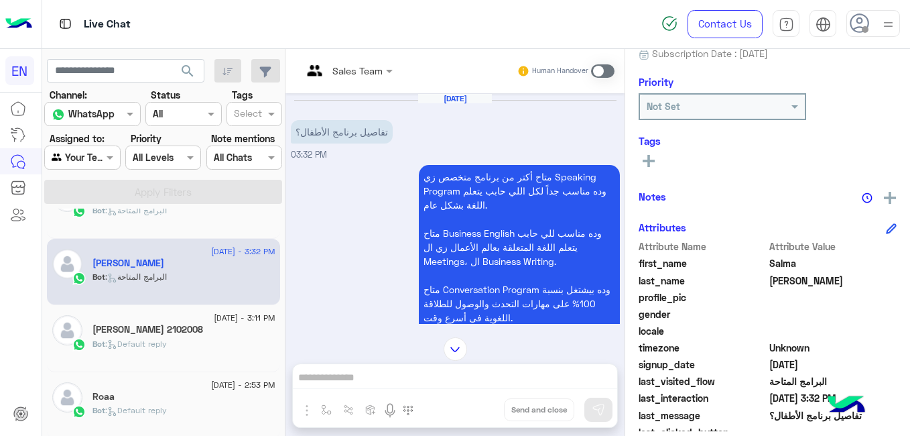
scroll to position [1047, 0]
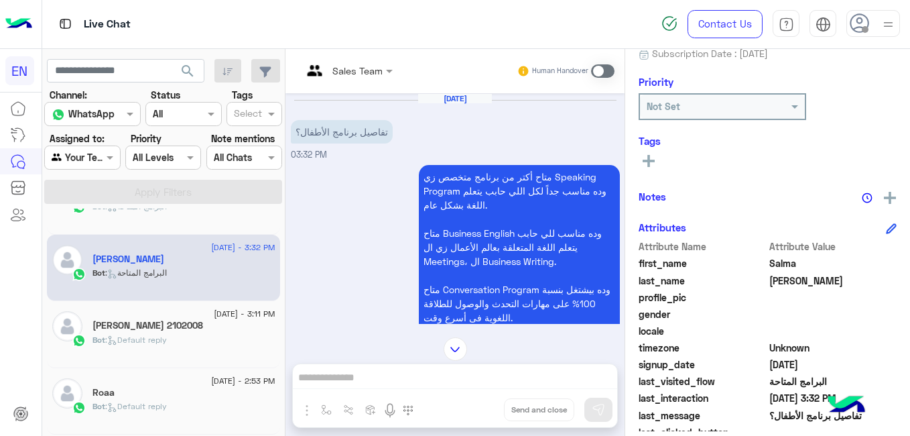
click at [221, 357] on div "Bot : Default reply" at bounding box center [184, 345] width 183 height 23
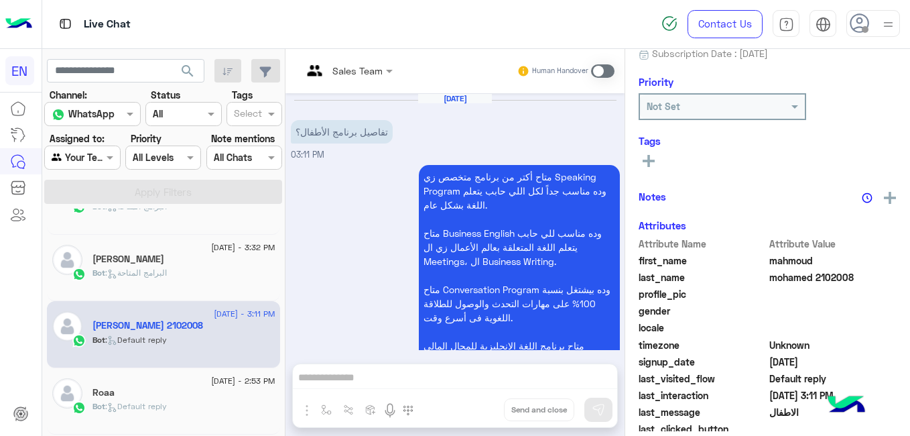
scroll to position [389, 0]
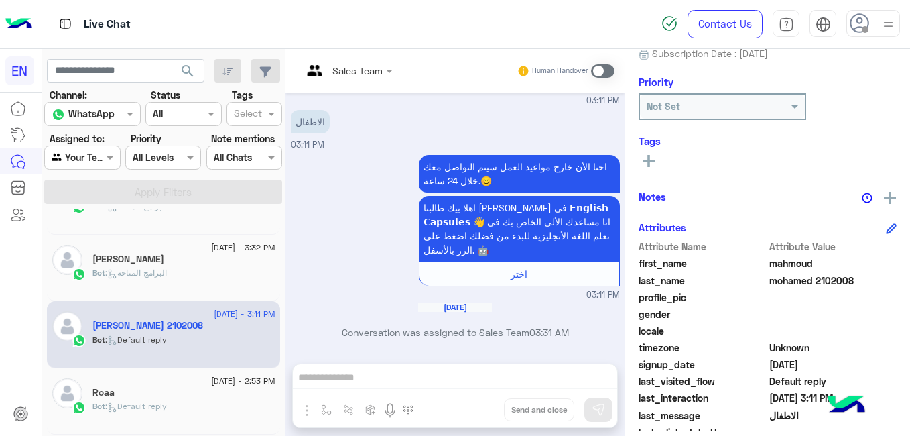
click at [141, 399] on div "Roaa" at bounding box center [184, 394] width 183 height 14
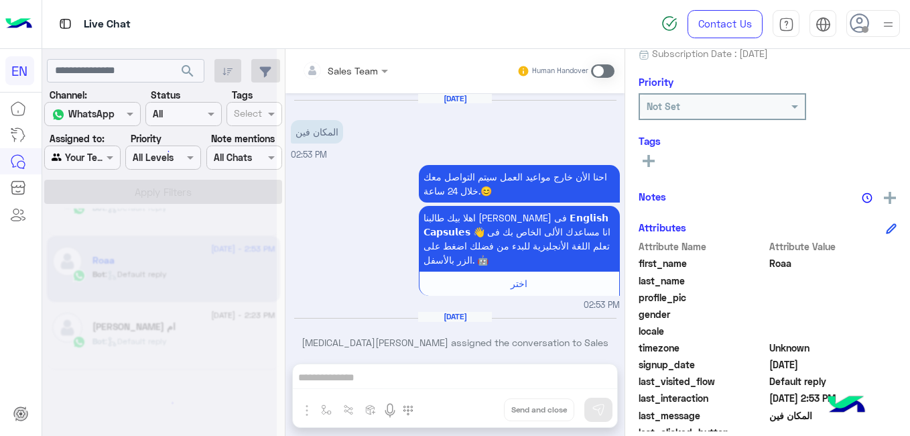
scroll to position [7, 0]
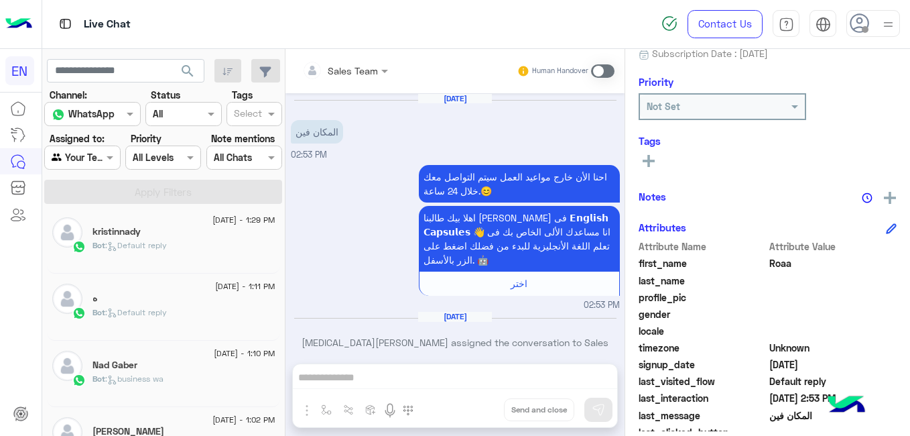
click at [224, 375] on div "Bot : business wa" at bounding box center [184, 384] width 183 height 23
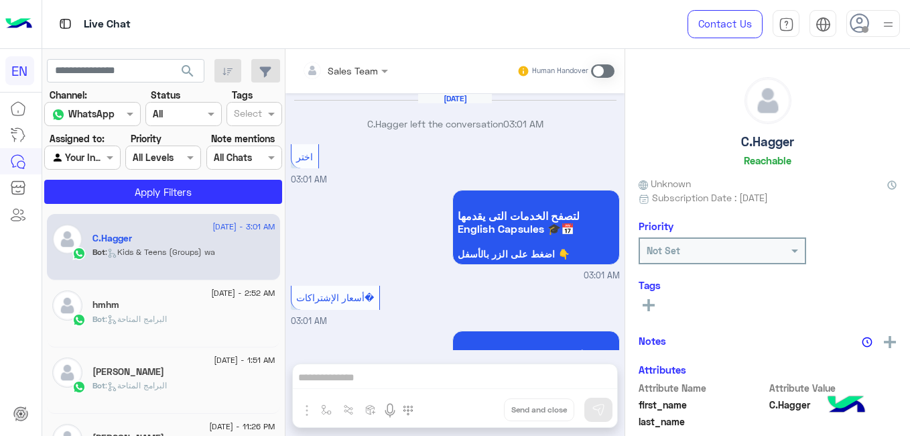
scroll to position [965, 0]
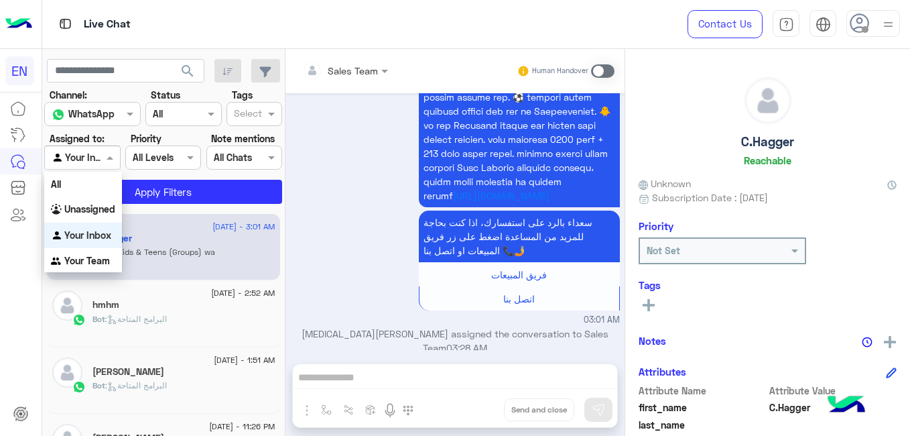
click at [98, 150] on div at bounding box center [82, 157] width 74 height 15
click at [103, 254] on div "Your Team" at bounding box center [83, 261] width 78 height 26
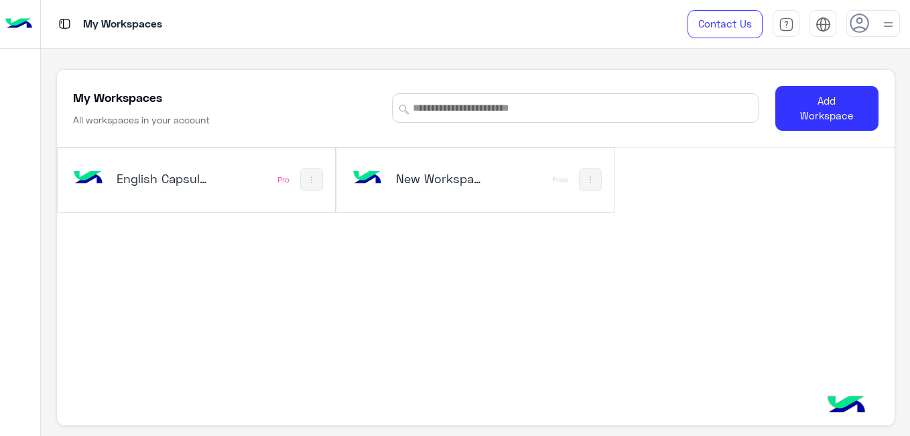
click at [244, 169] on div "English Capsules Pro" at bounding box center [197, 180] width 278 height 64
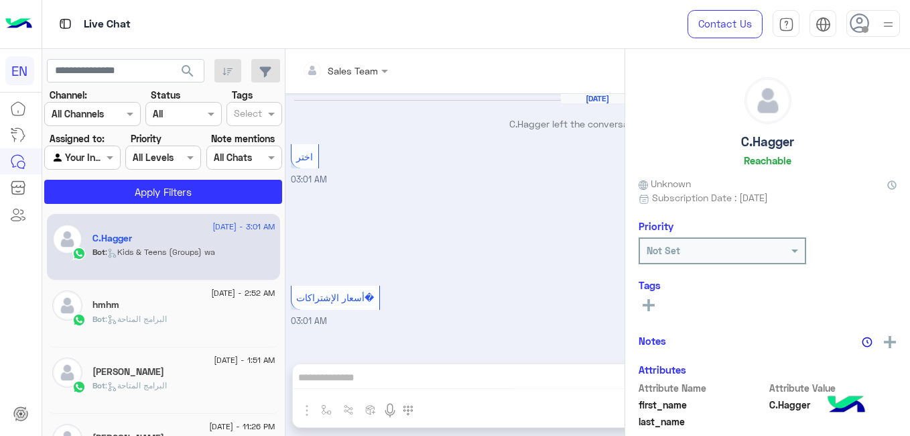
scroll to position [965, 0]
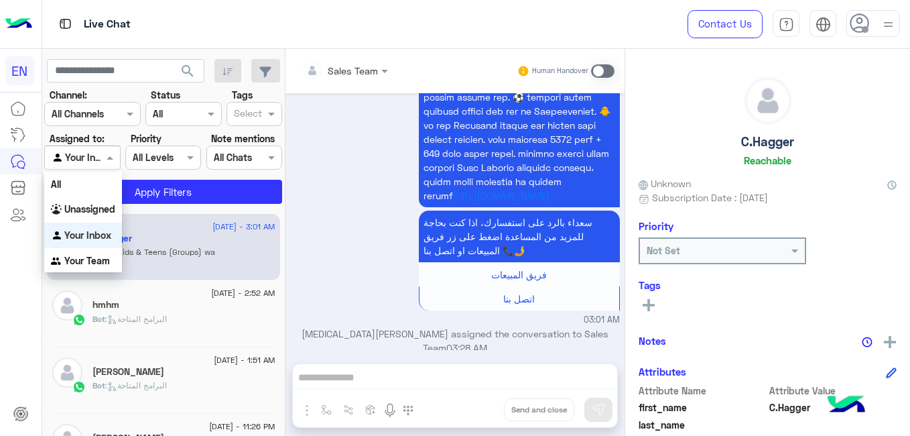
click at [99, 156] on div at bounding box center [82, 157] width 74 height 15
click at [76, 261] on b "Your Team" at bounding box center [87, 260] width 46 height 11
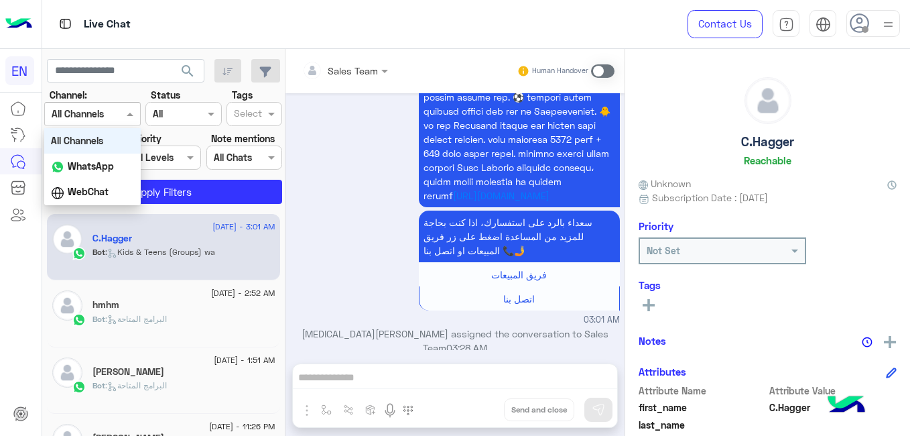
click at [113, 119] on div at bounding box center [92, 113] width 95 height 15
click at [99, 174] on div "WhatsApp" at bounding box center [92, 167] width 97 height 26
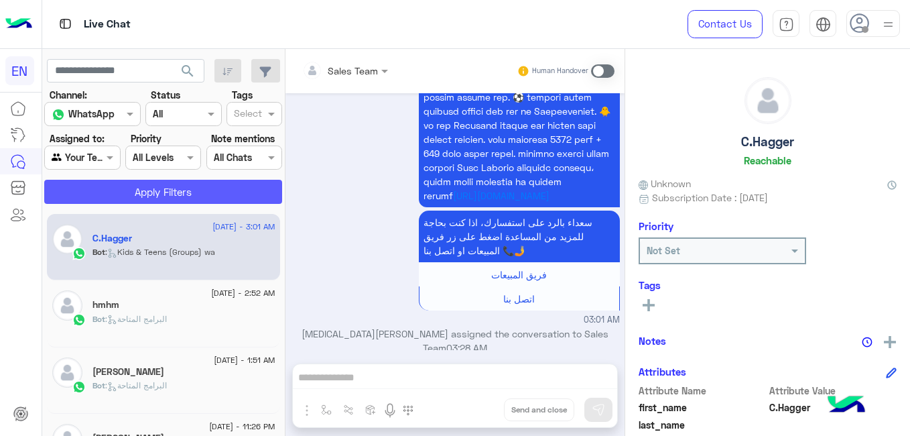
click at [131, 187] on button "Apply Filters" at bounding box center [163, 192] width 238 height 24
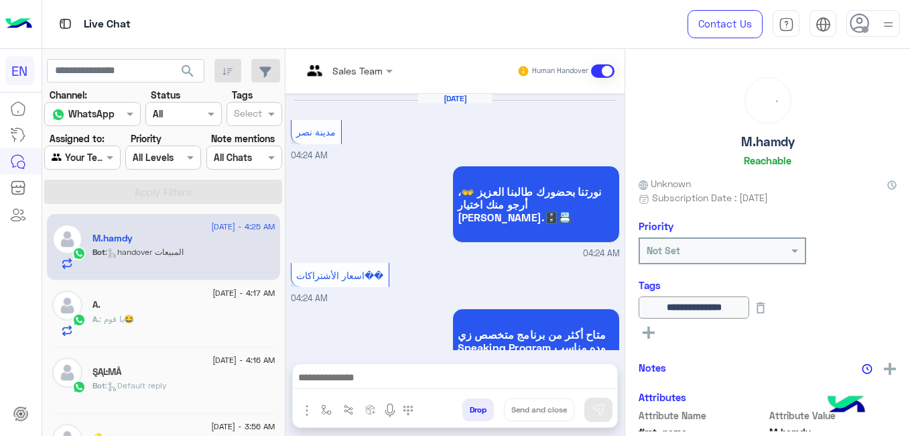
scroll to position [1085, 0]
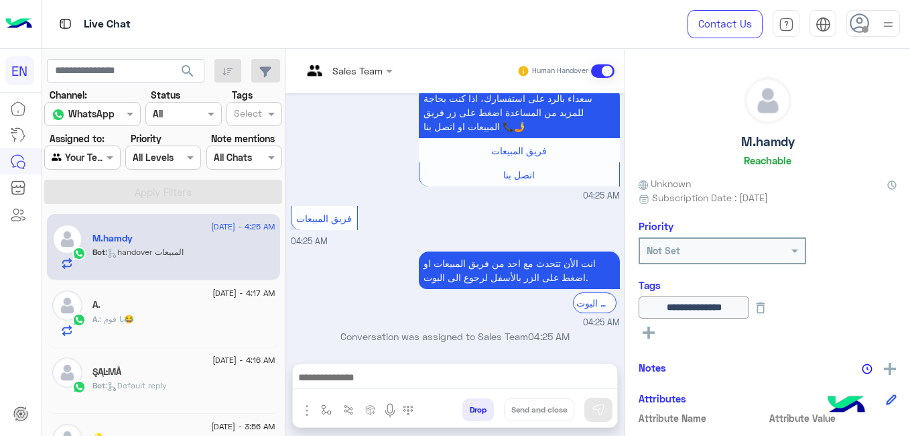
drag, startPoint x: 285, startPoint y: 223, endPoint x: 283, endPoint y: 210, distance: 12.9
click at [283, 210] on mat-drawer-container "search Channel: Channel WhatsApp Status Channel All Tags Select Assigned to: Ag…" at bounding box center [476, 245] width 869 height 392
drag, startPoint x: 283, startPoint y: 210, endPoint x: 298, endPoint y: 290, distance: 81.8
click at [298, 316] on small "04:25 AM" at bounding box center [455, 322] width 329 height 13
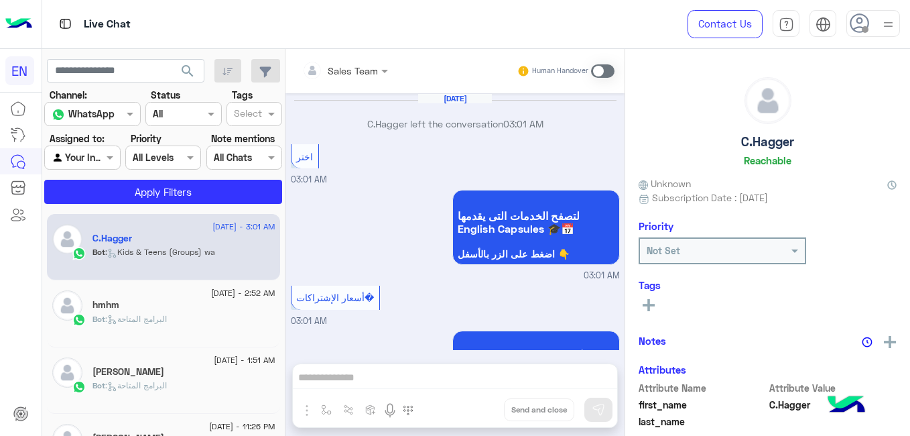
scroll to position [965, 0]
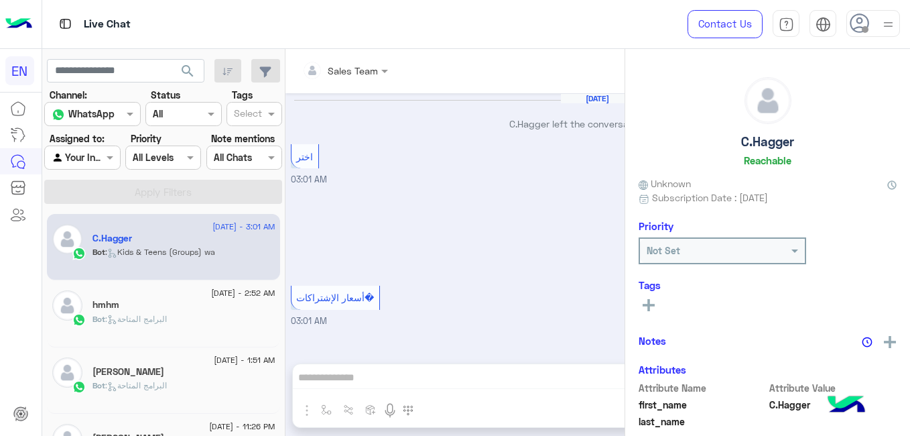
scroll to position [965, 0]
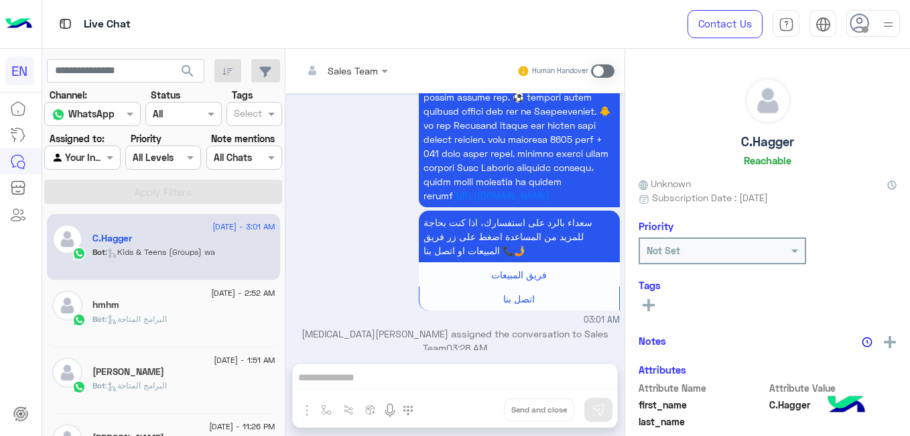
click at [166, 237] on div "C.Hagger" at bounding box center [184, 240] width 183 height 14
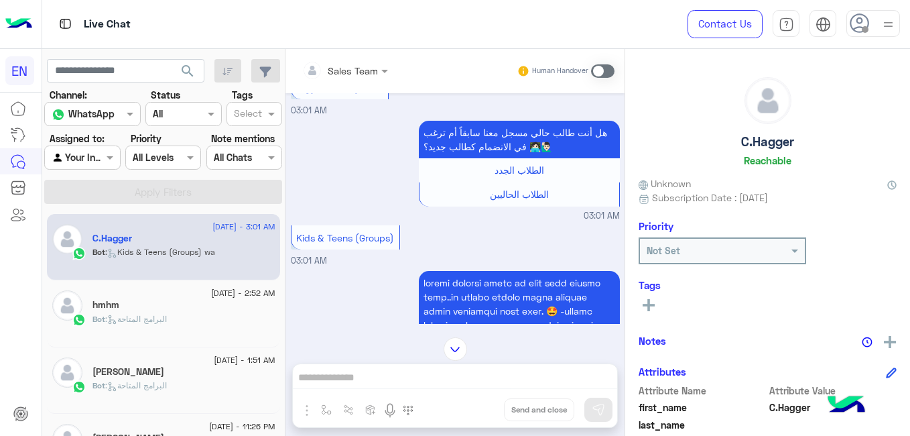
scroll to position [561, 0]
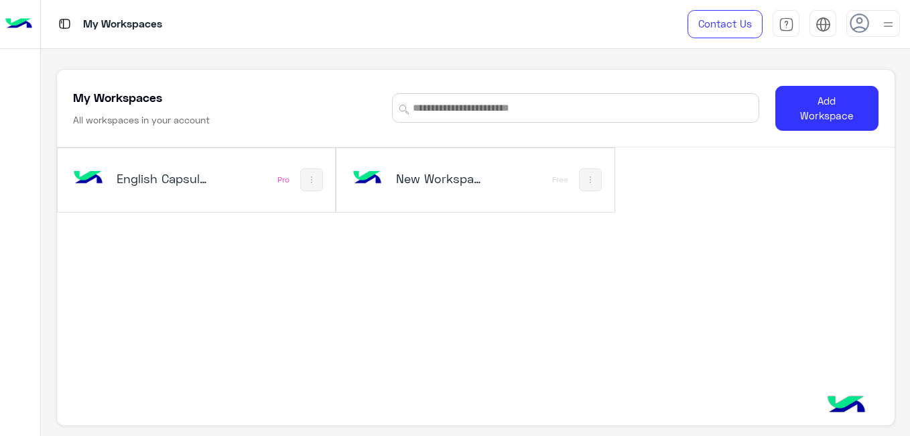
click at [174, 178] on h5 "English Capsules" at bounding box center [162, 178] width 91 height 16
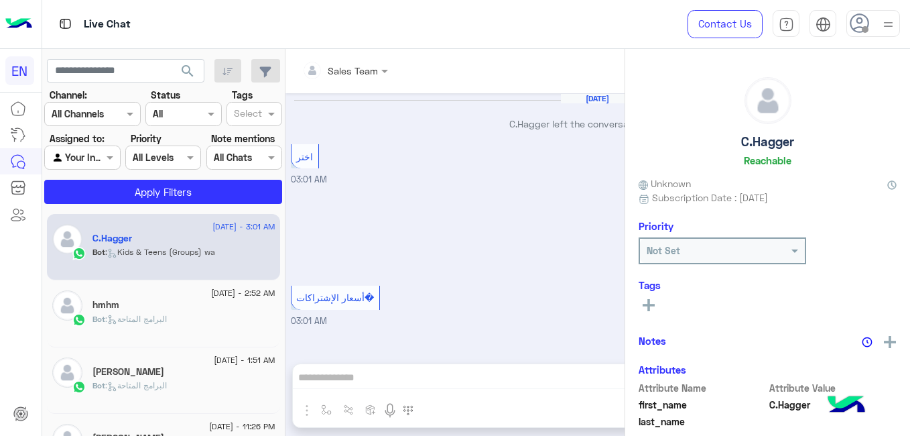
scroll to position [965, 0]
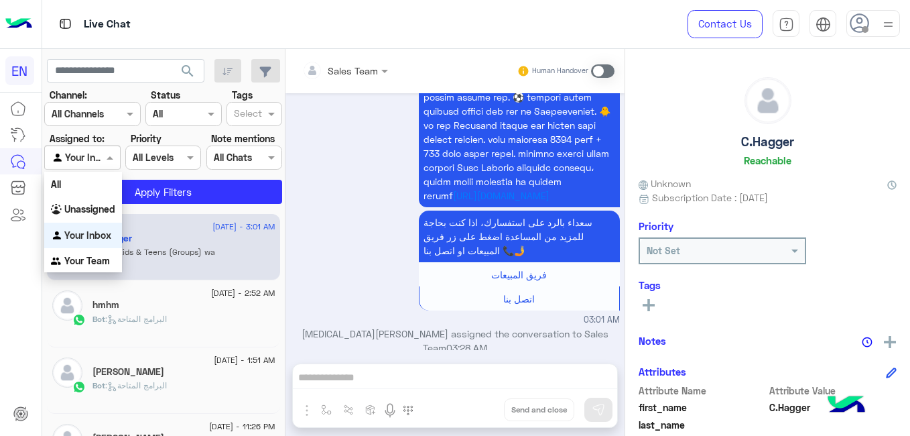
click at [110, 156] on span at bounding box center [111, 157] width 17 height 14
click at [109, 261] on b "Your Team" at bounding box center [87, 260] width 46 height 11
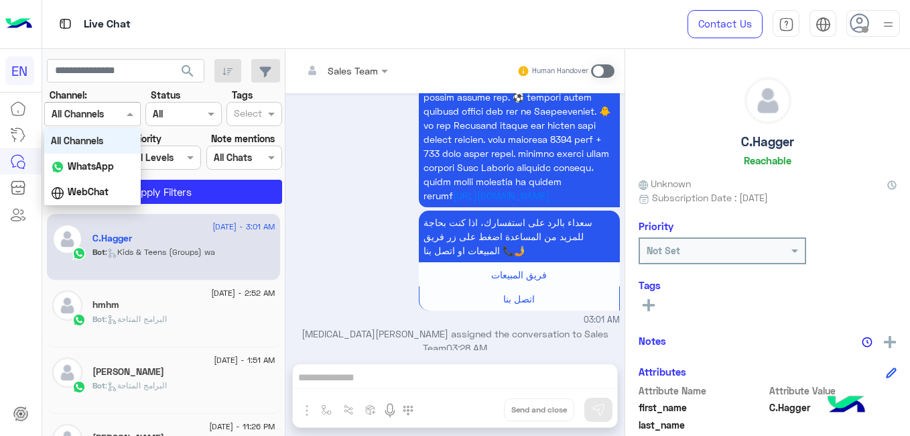
click at [108, 113] on div at bounding box center [92, 113] width 95 height 15
click at [105, 172] on div "WhatsApp" at bounding box center [92, 167] width 97 height 26
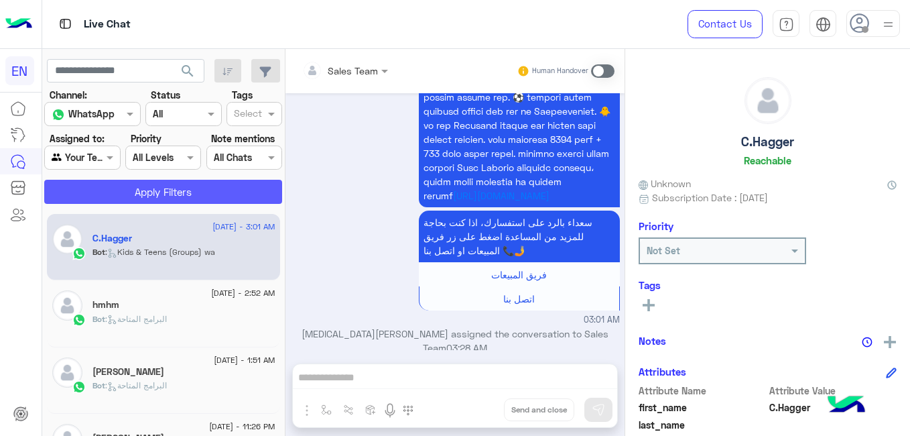
click at [139, 192] on button "Apply Filters" at bounding box center [163, 192] width 238 height 24
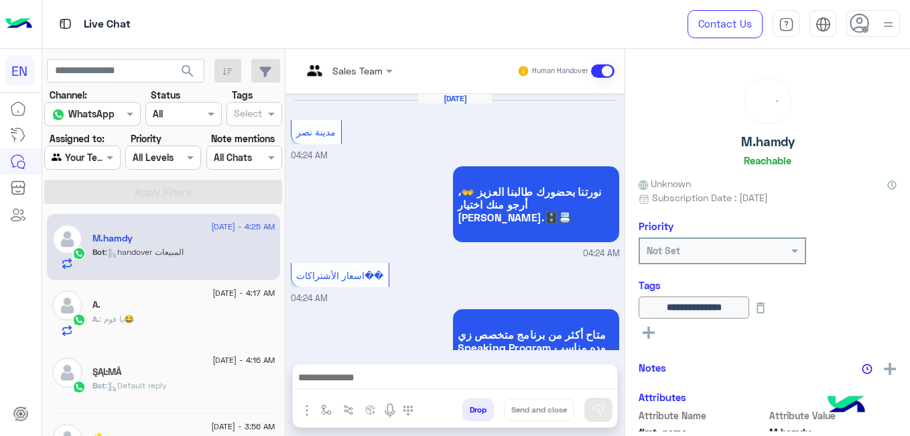
scroll to position [1085, 0]
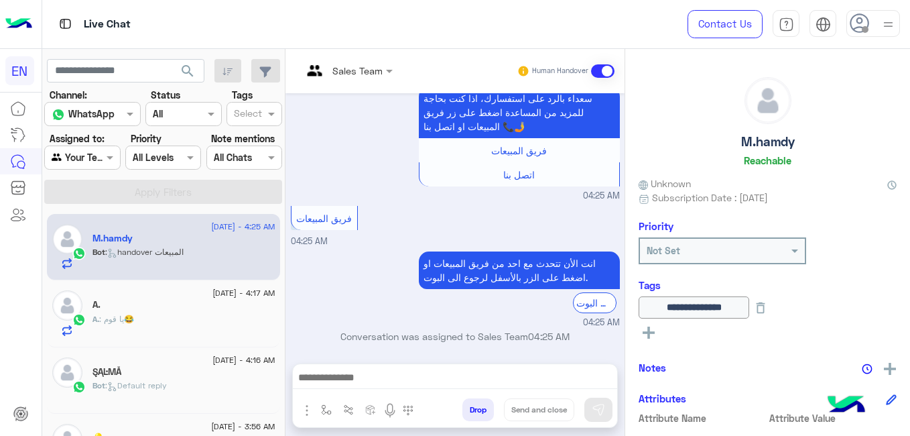
click at [209, 306] on div "A." at bounding box center [184, 306] width 183 height 14
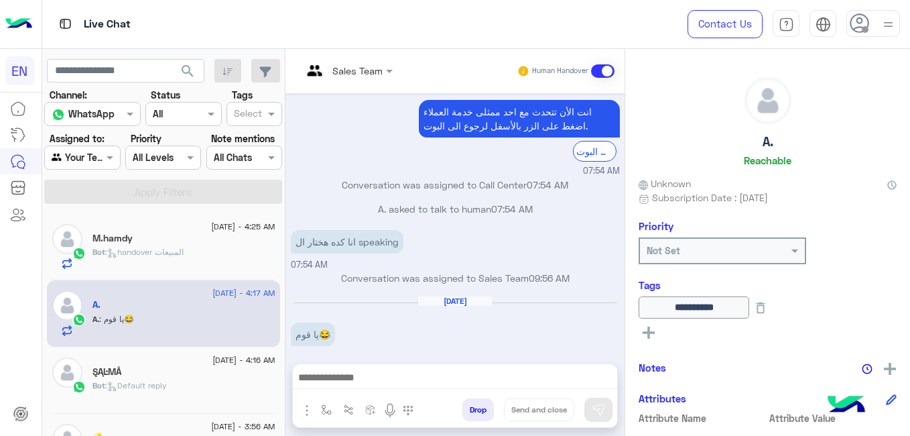
scroll to position [143, 0]
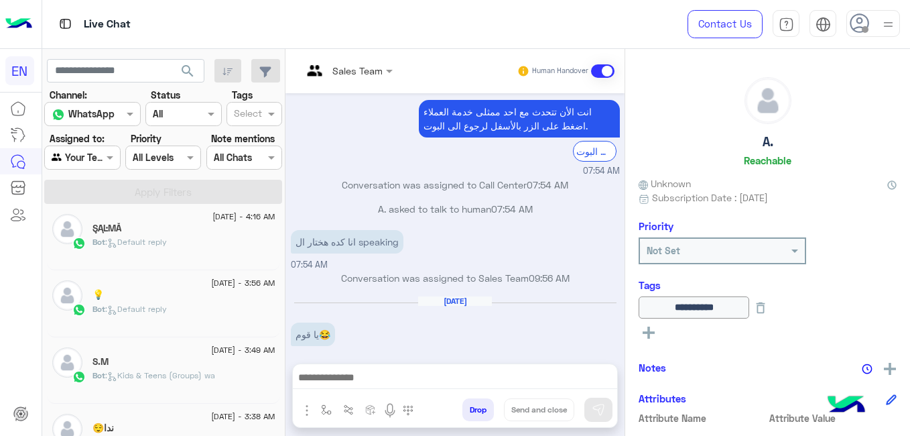
click at [230, 307] on div "Bot : Default reply" at bounding box center [184, 314] width 183 height 23
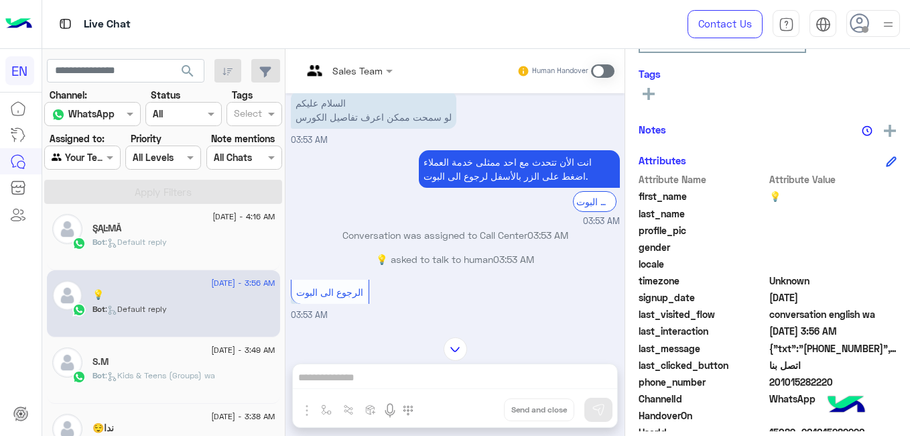
scroll to position [286, 0]
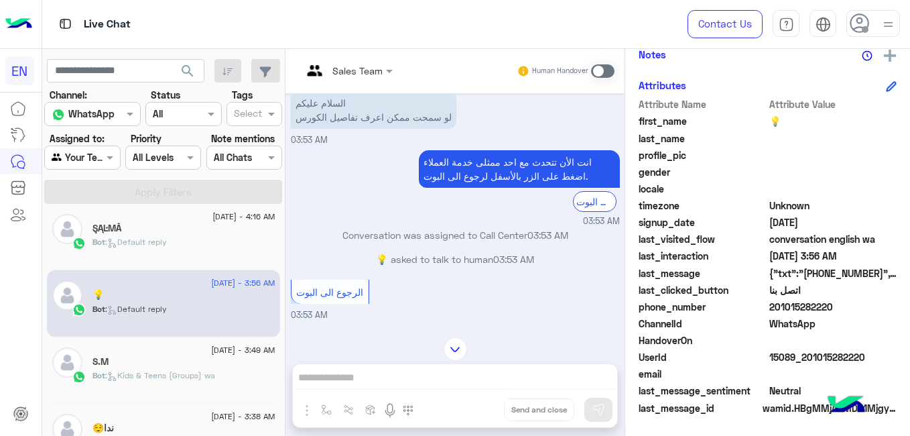
click at [791, 310] on span "201015282220" at bounding box center [834, 307] width 128 height 14
copy span "201015282220"
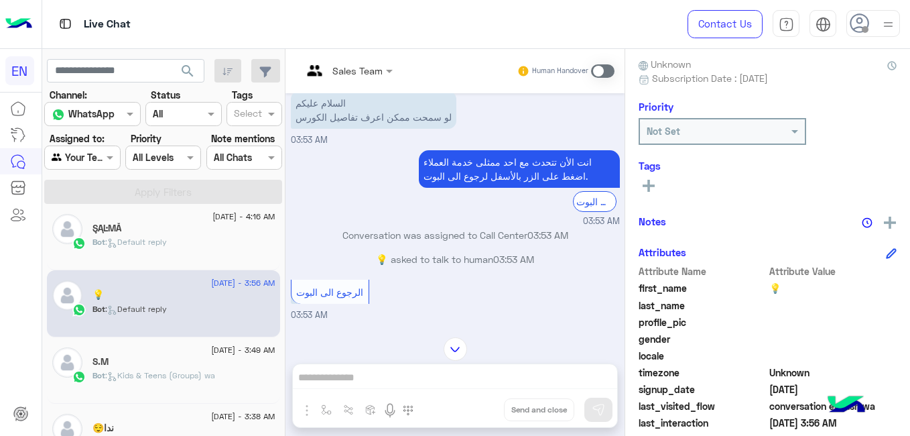
scroll to position [108, 0]
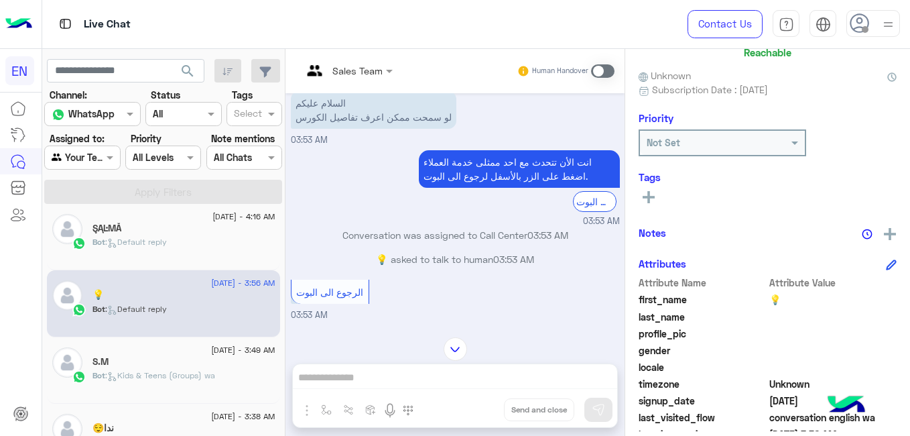
click at [650, 193] on icon at bounding box center [649, 197] width 12 height 12
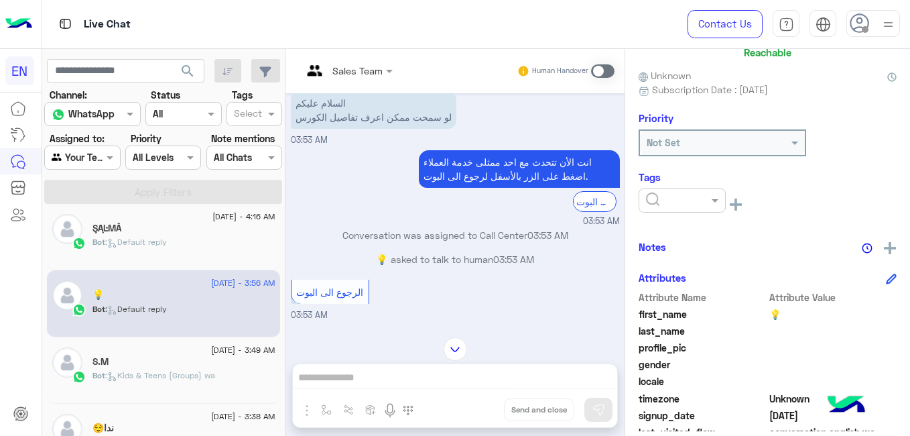
click at [650, 194] on input "text" at bounding box center [666, 201] width 41 height 14
click at [684, 250] on span "[PERSON_NAME]" at bounding box center [682, 244] width 73 height 11
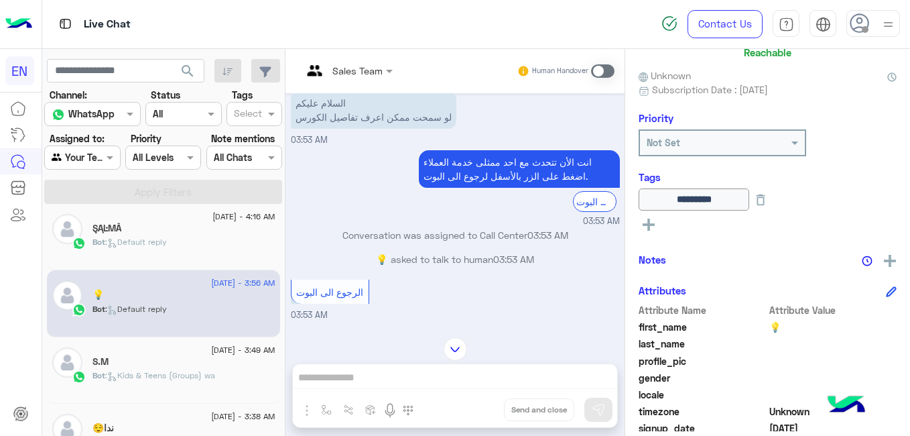
click at [182, 371] on span ": Kids & Teens (Groups) wa" at bounding box center [160, 375] width 110 height 10
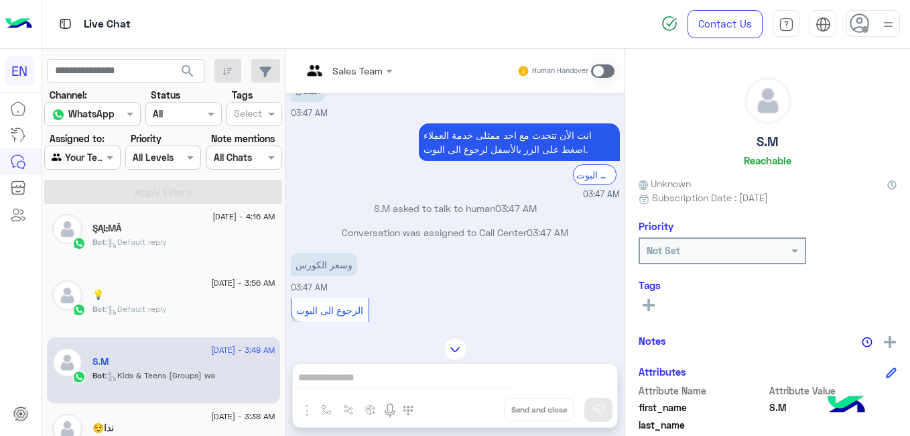
scroll to position [286, 0]
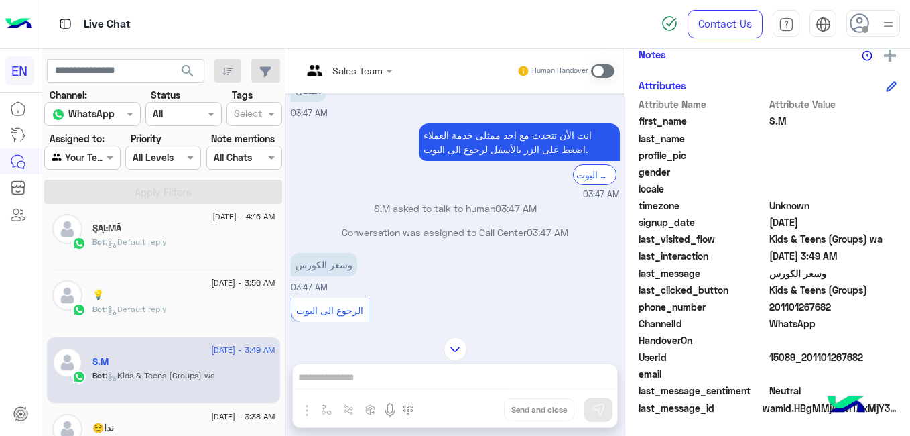
click at [812, 305] on span "201101267682" at bounding box center [834, 307] width 128 height 14
copy span "201101267682"
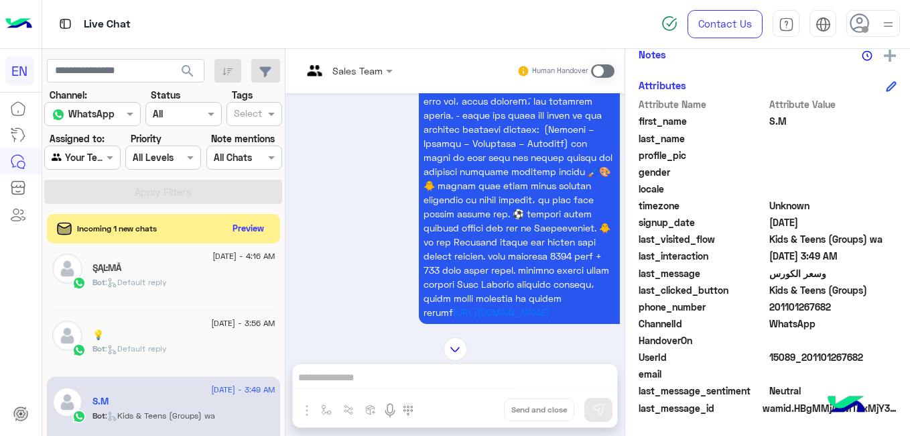
scroll to position [1188, 0]
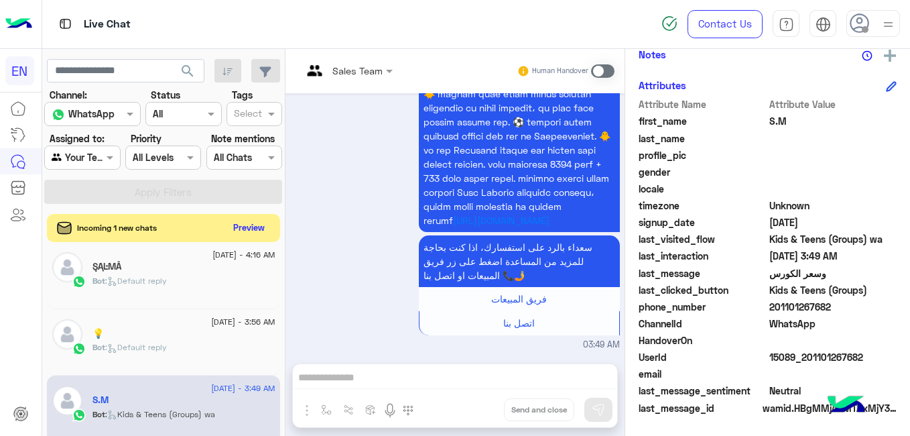
click at [257, 230] on button "Preview" at bounding box center [250, 228] width 42 height 18
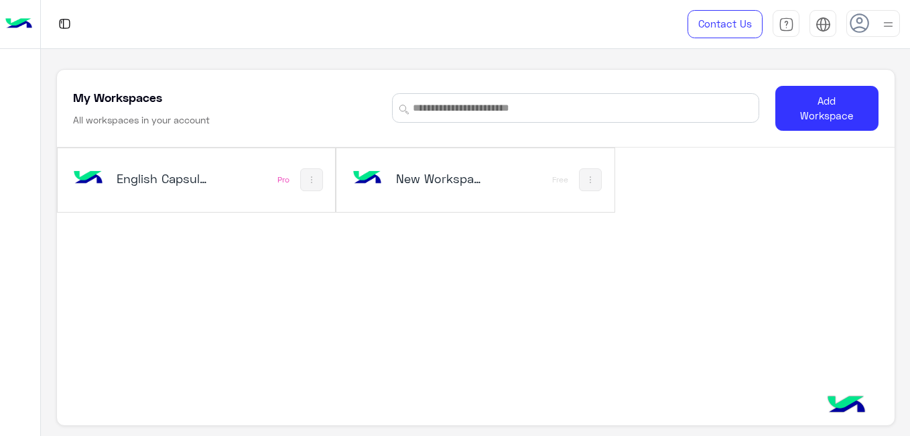
click at [195, 172] on h5 "English Capsules" at bounding box center [162, 178] width 91 height 16
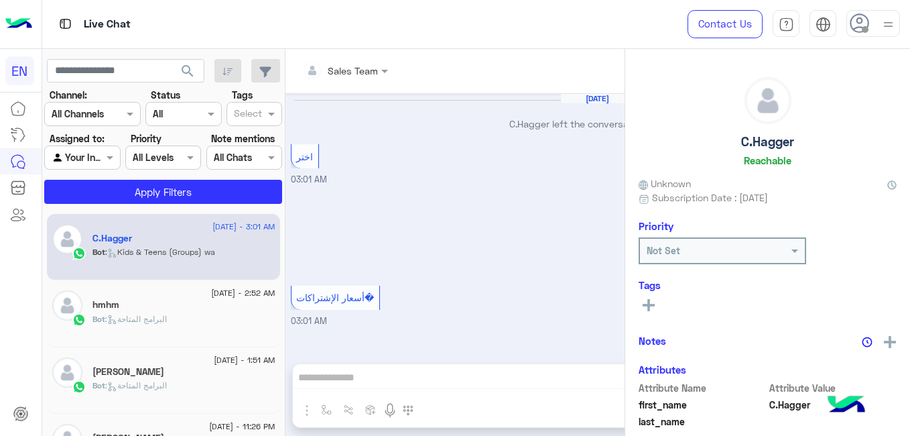
scroll to position [965, 0]
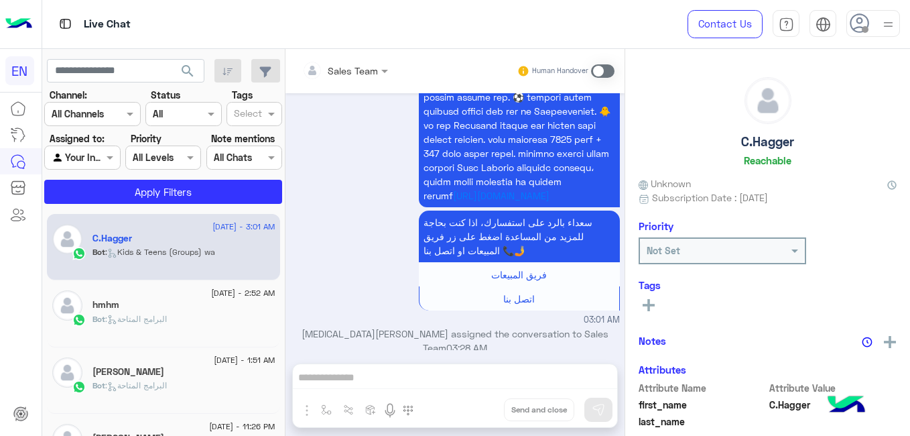
click at [76, 152] on input "text" at bounding box center [67, 158] width 31 height 14
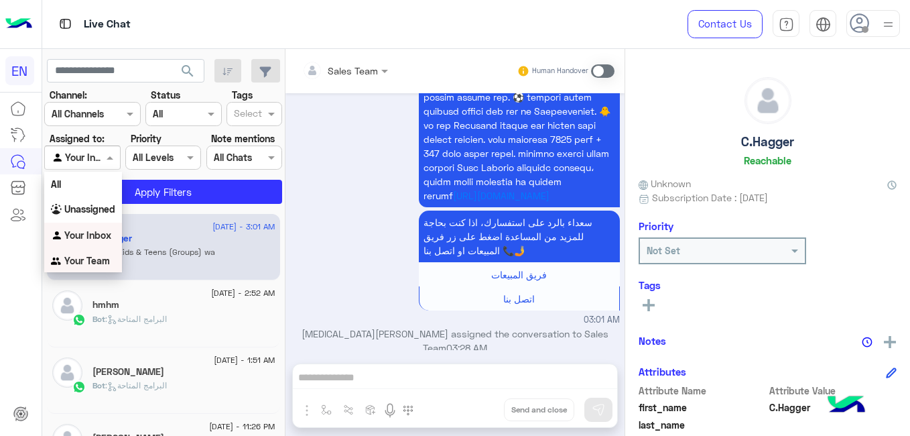
click at [95, 255] on b "Your Team" at bounding box center [87, 260] width 46 height 11
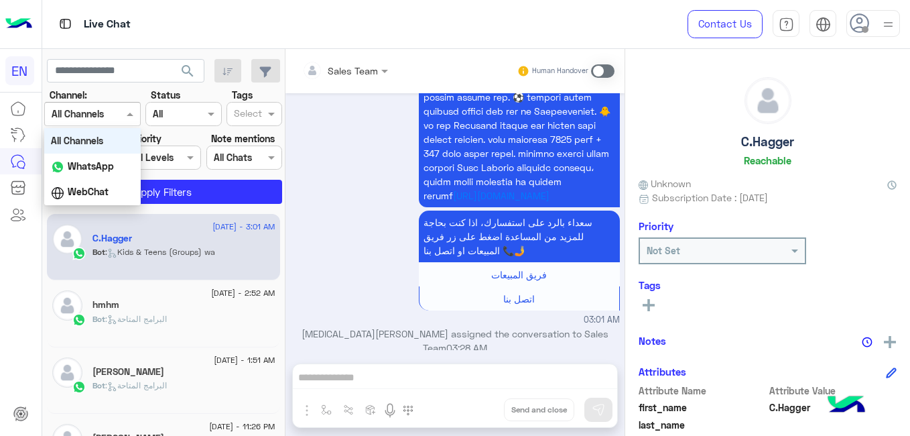
click at [102, 123] on div "Channel All Channels" at bounding box center [92, 114] width 97 height 24
click at [101, 162] on b "WhatsApp" at bounding box center [91, 165] width 46 height 11
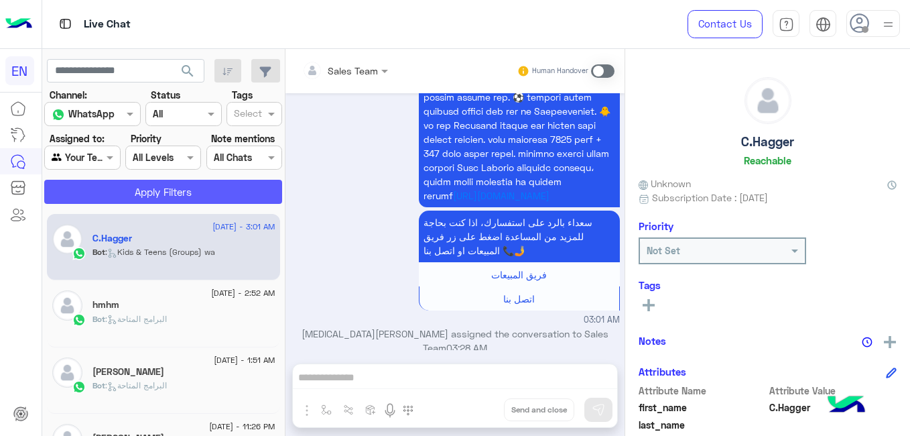
click at [121, 182] on button "Apply Filters" at bounding box center [163, 192] width 238 height 24
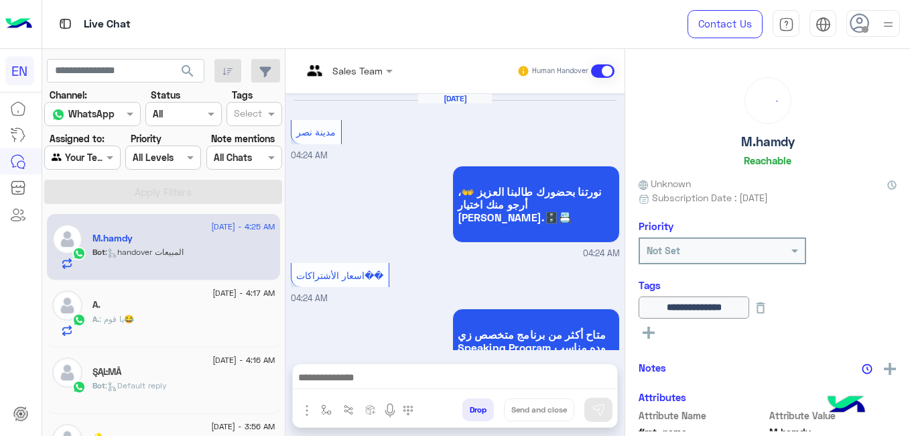
scroll to position [1085, 0]
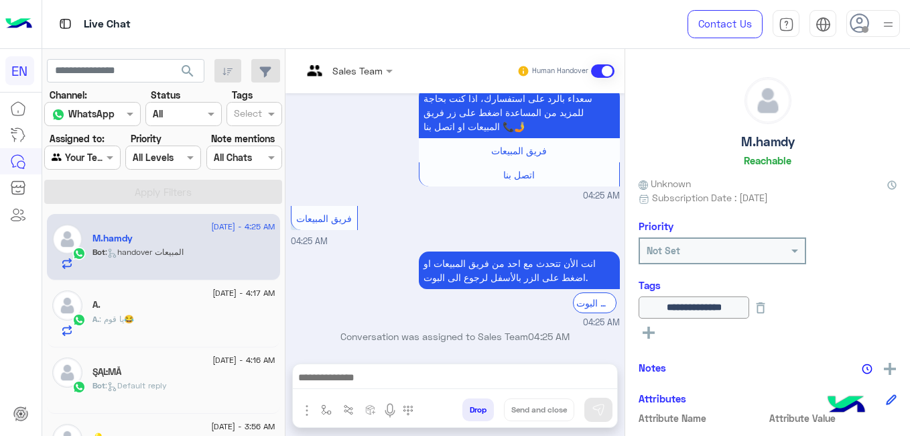
click at [198, 244] on div "M.hamdy" at bounding box center [184, 240] width 183 height 14
click at [188, 306] on div "A." at bounding box center [184, 306] width 183 height 14
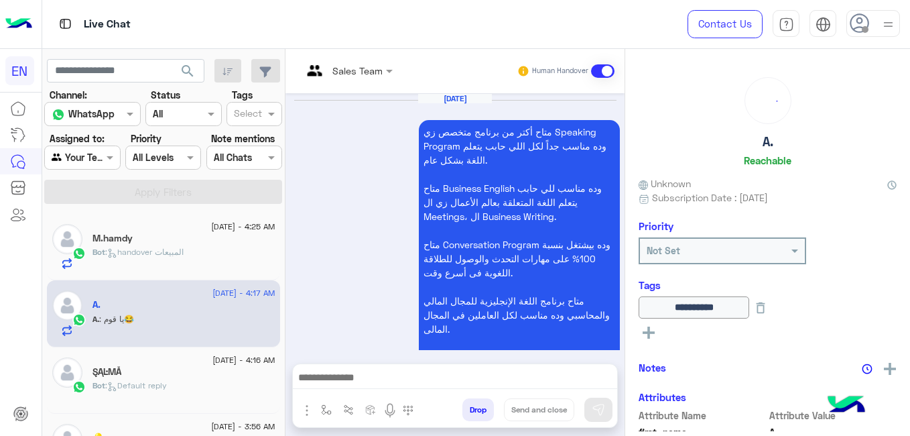
scroll to position [956, 0]
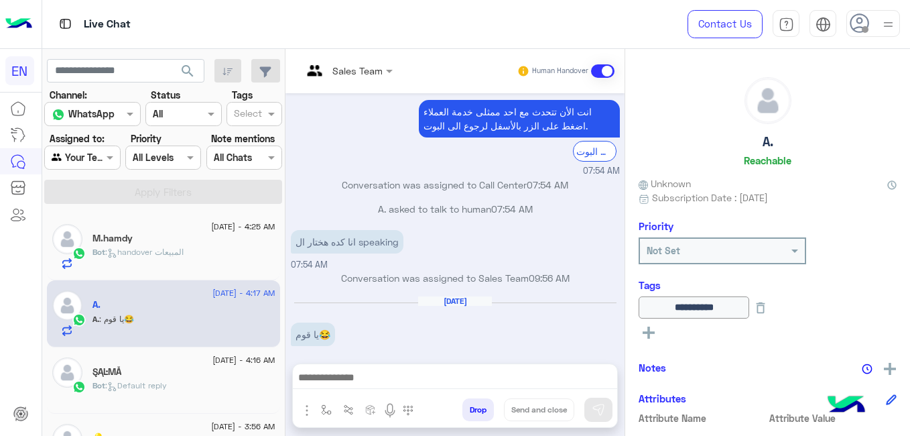
click at [201, 366] on div "ŞĄĿMĂ" at bounding box center [184, 373] width 183 height 14
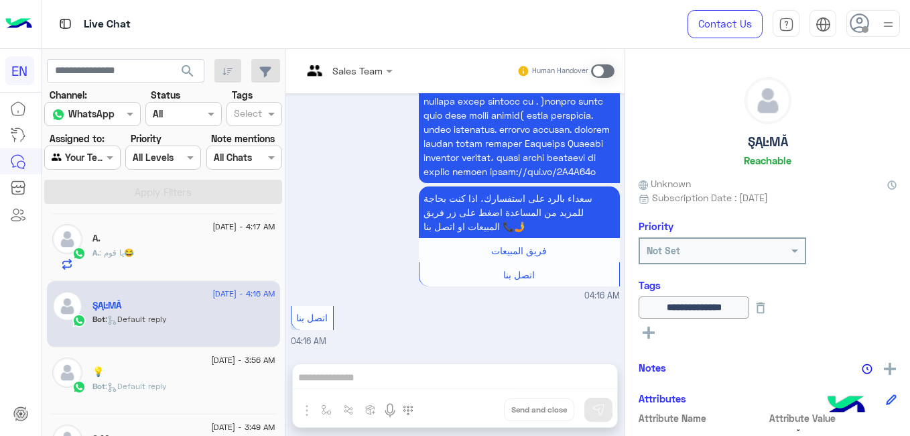
scroll to position [135, 0]
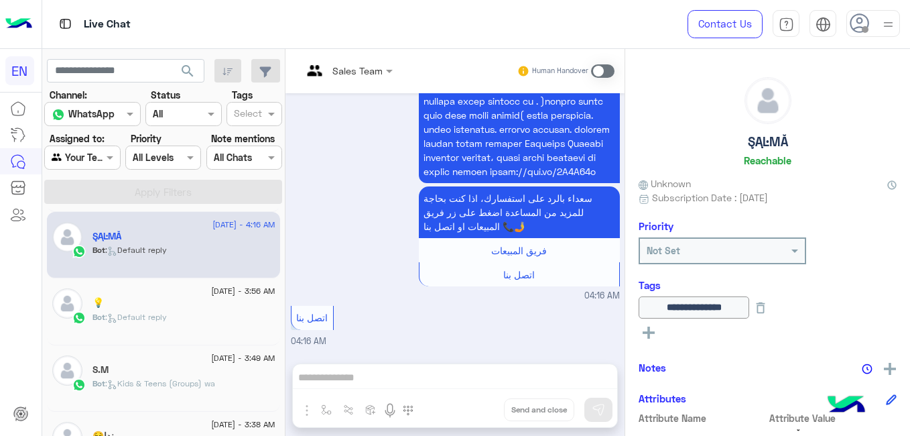
click at [209, 309] on div "💡" at bounding box center [184, 304] width 183 height 14
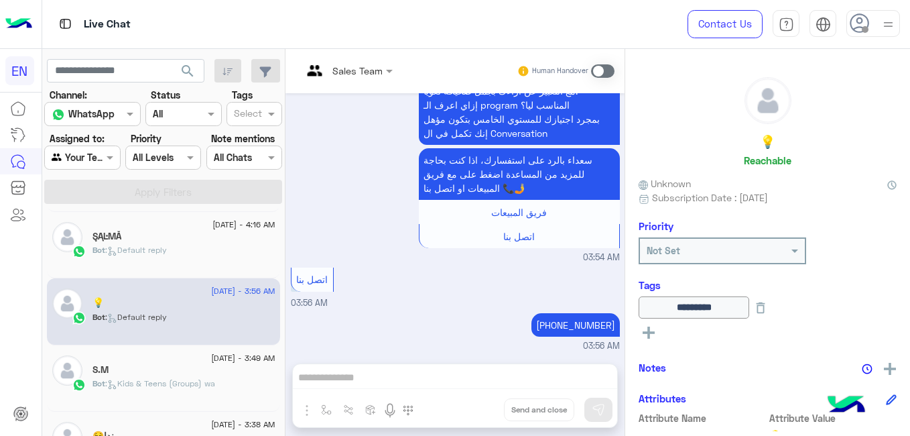
scroll to position [178, 0]
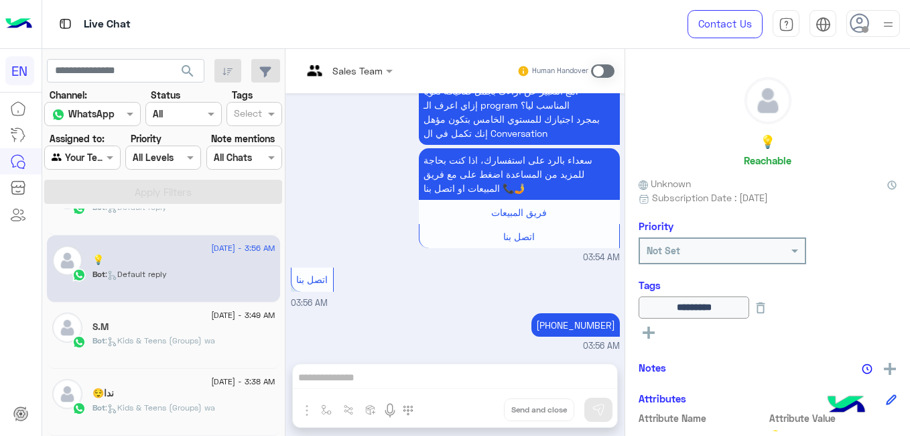
click at [187, 334] on div "S.M" at bounding box center [184, 328] width 183 height 14
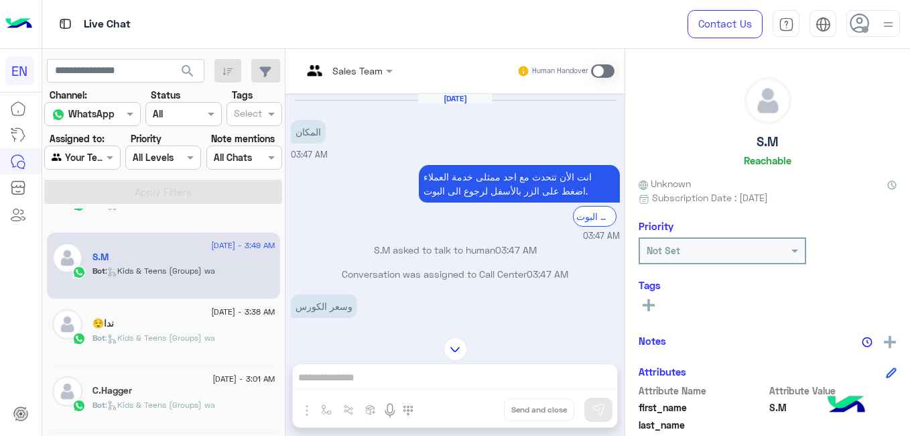
scroll to position [256, 0]
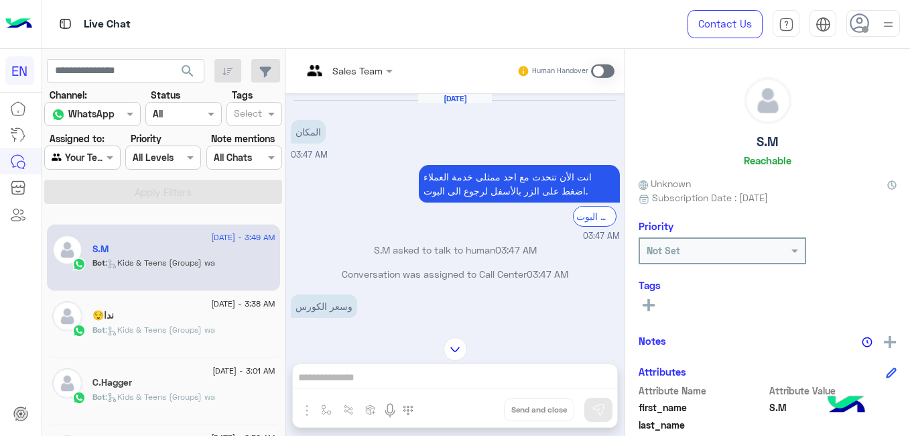
click at [207, 325] on span ": Kids & Teens (Groups) wa" at bounding box center [160, 330] width 110 height 10
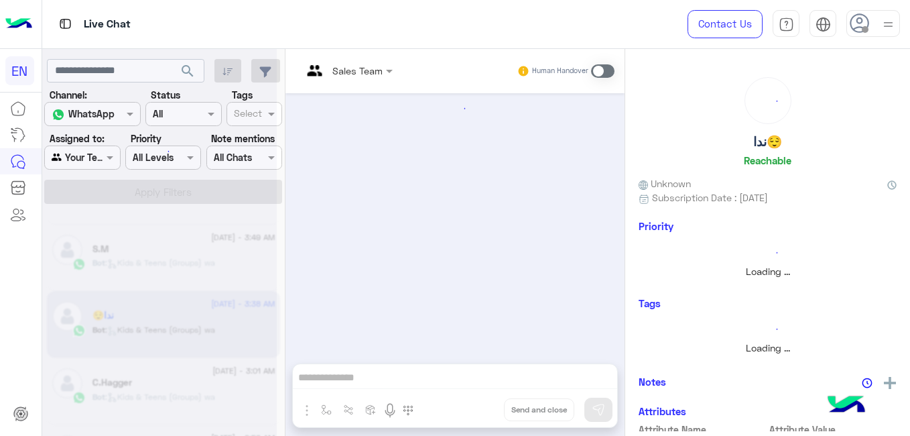
scroll to position [965, 0]
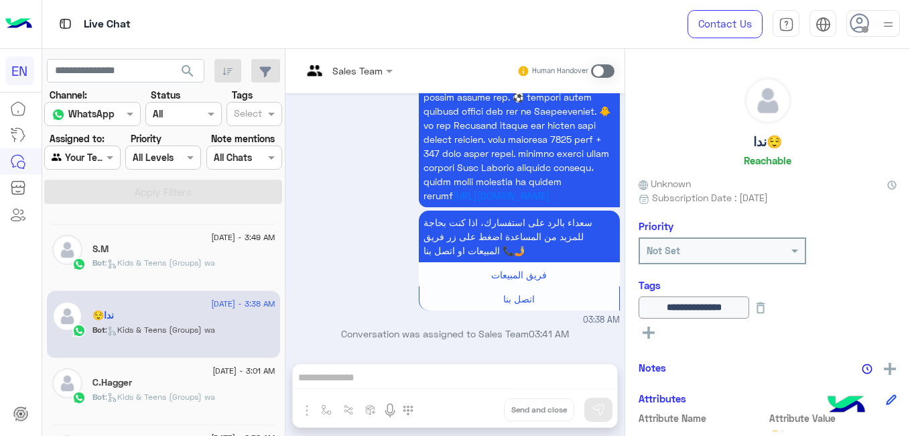
click at [178, 387] on div "C.Hagger" at bounding box center [184, 384] width 183 height 14
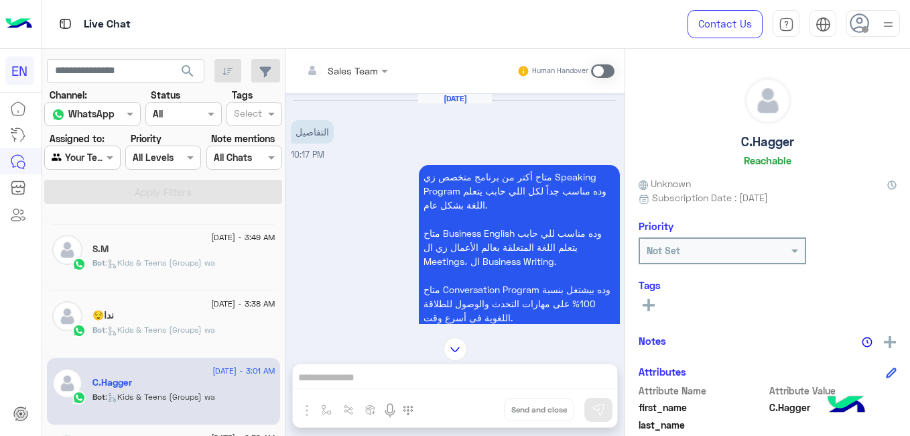
scroll to position [286, 0]
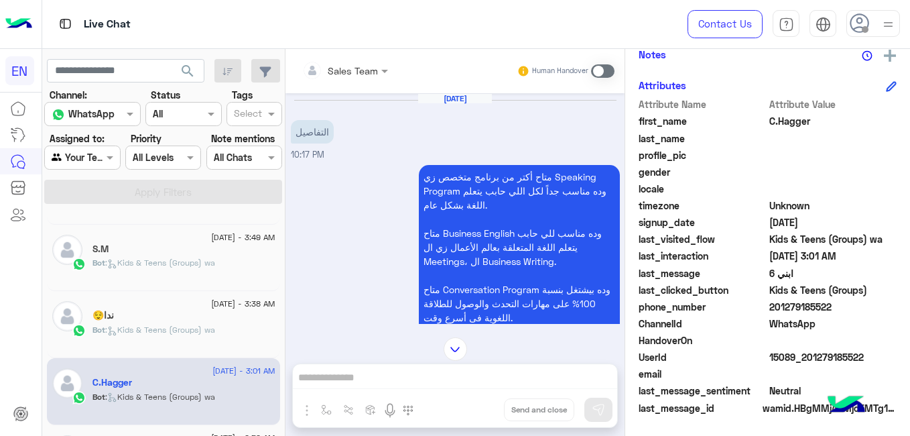
click at [787, 304] on span "201279185522" at bounding box center [834, 307] width 128 height 14
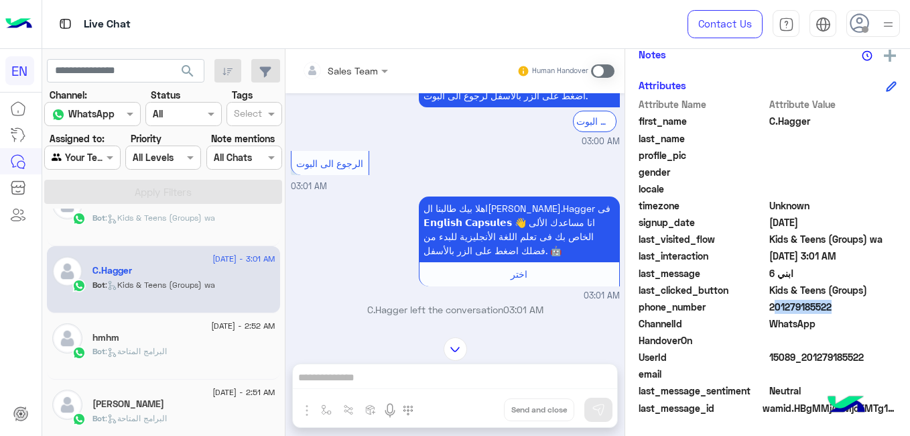
scroll to position [384, 0]
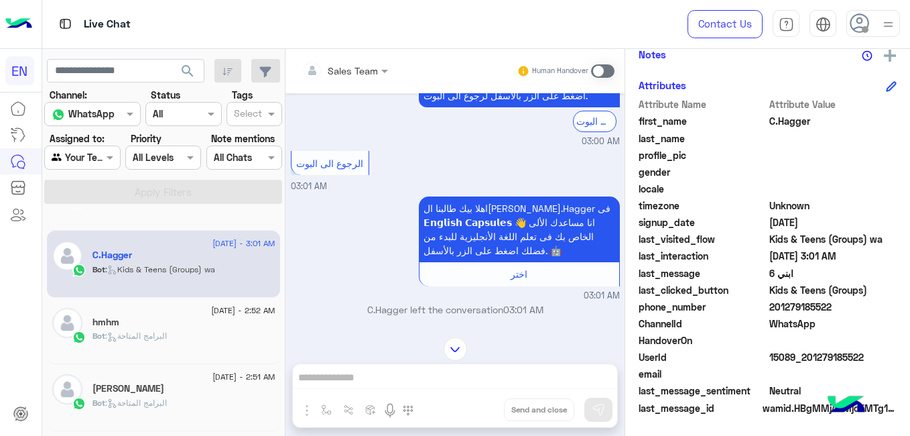
click at [235, 313] on span "[DATE] - 2:52 AM" at bounding box center [243, 310] width 64 height 12
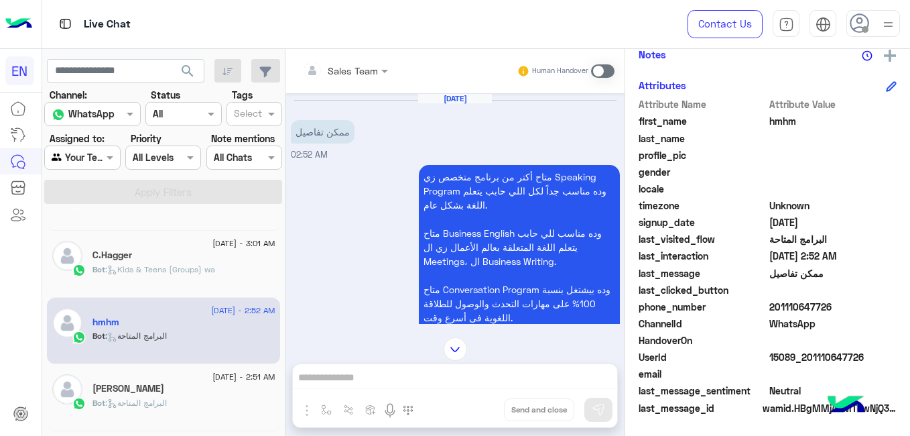
click at [198, 395] on div "[PERSON_NAME]" at bounding box center [184, 390] width 183 height 14
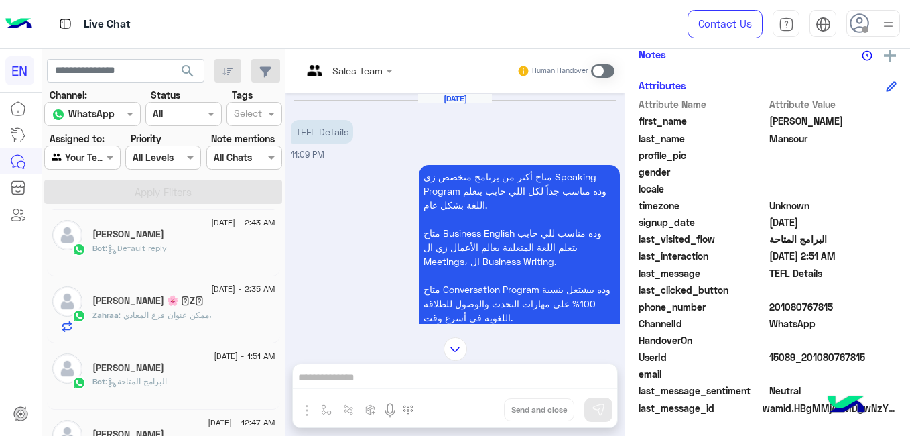
click at [247, 362] on div "[PERSON_NAME]" at bounding box center [184, 369] width 183 height 14
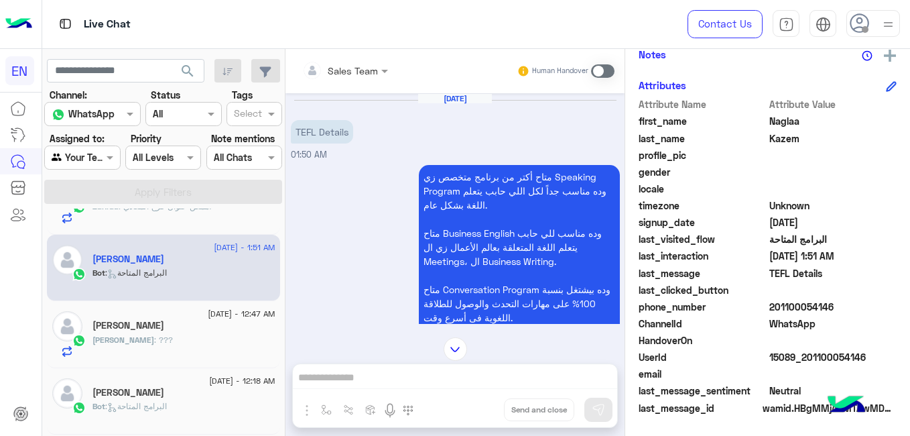
click at [207, 339] on div "Mohamed : ???" at bounding box center [184, 345] width 183 height 23
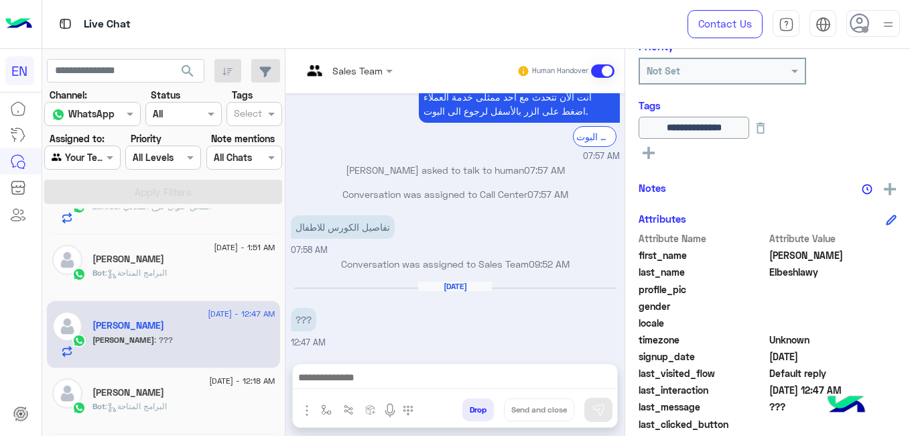
click at [253, 402] on div "Bot : البرامج المتاحة" at bounding box center [184, 411] width 183 height 23
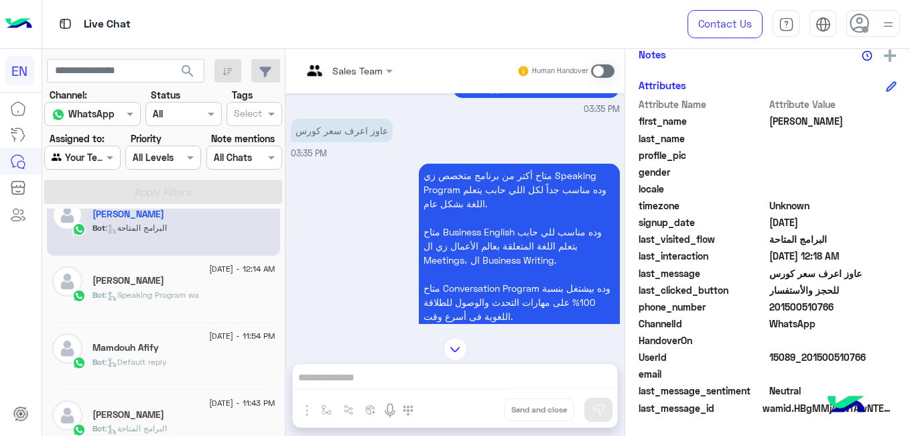
click at [791, 305] on span "201500510766" at bounding box center [834, 307] width 128 height 14
copy span "201500510766"
click at [222, 272] on span "8 September - 12:14 AM" at bounding box center [242, 269] width 66 height 12
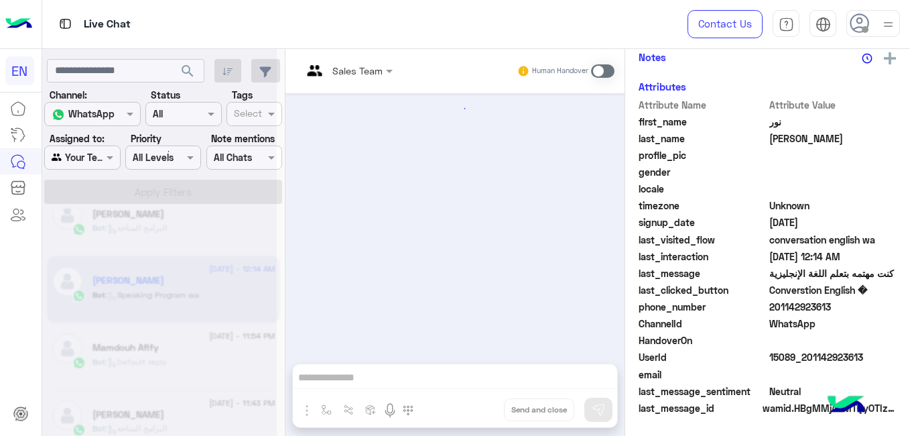
scroll to position [311, 0]
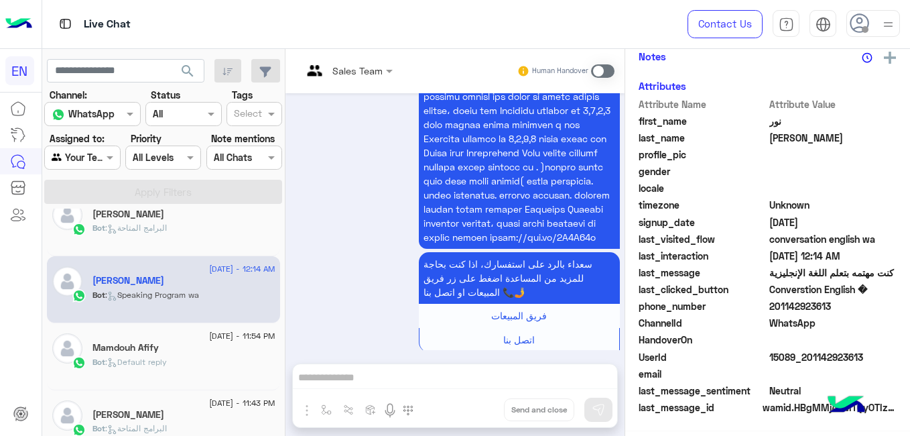
click at [218, 357] on div "Bot : Default reply" at bounding box center [184, 367] width 183 height 23
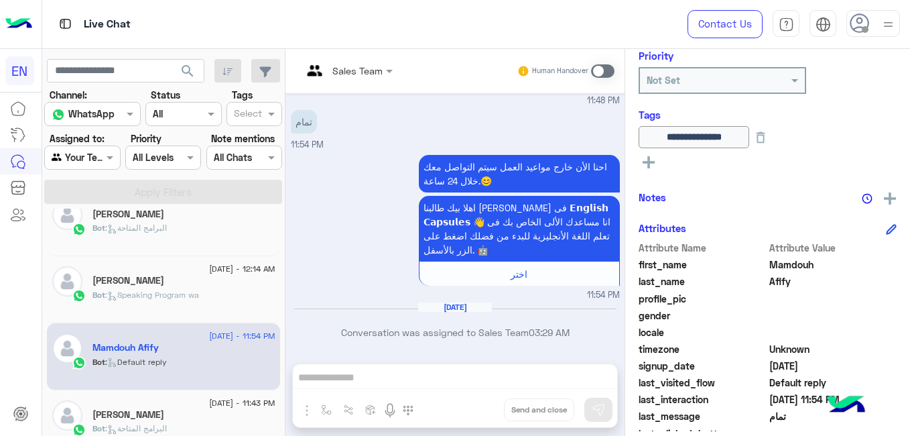
scroll to position [165, 0]
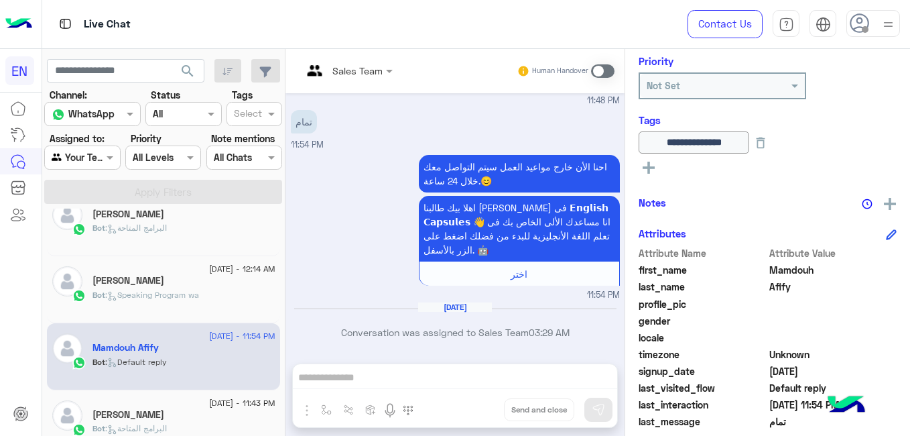
click at [209, 408] on span "7 September - 11:43 PM" at bounding box center [242, 403] width 66 height 12
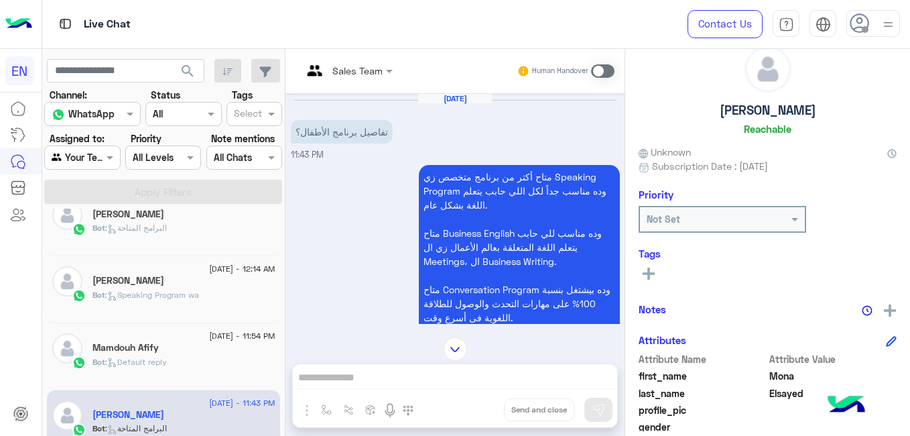
scroll to position [30, 0]
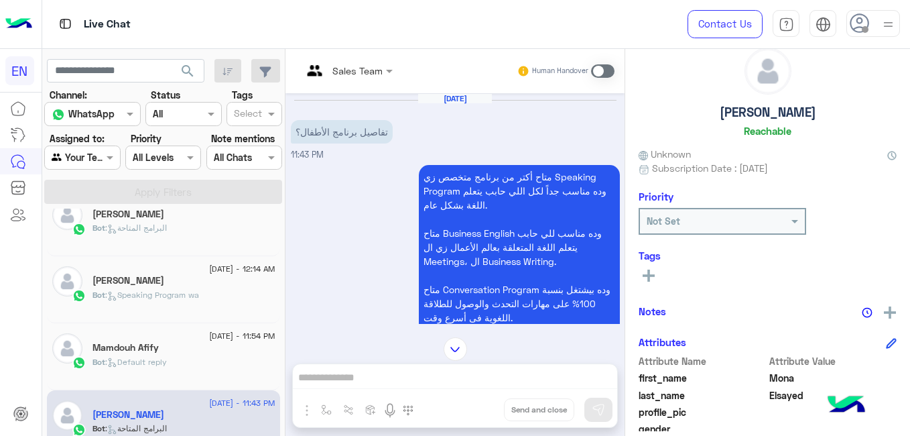
click at [646, 277] on rect at bounding box center [649, 275] width 12 height 3
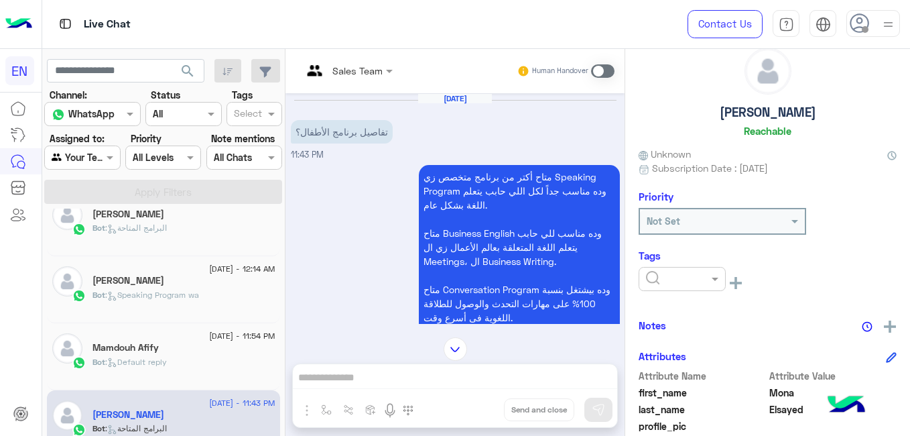
click at [646, 277] on div at bounding box center [683, 278] width 86 height 15
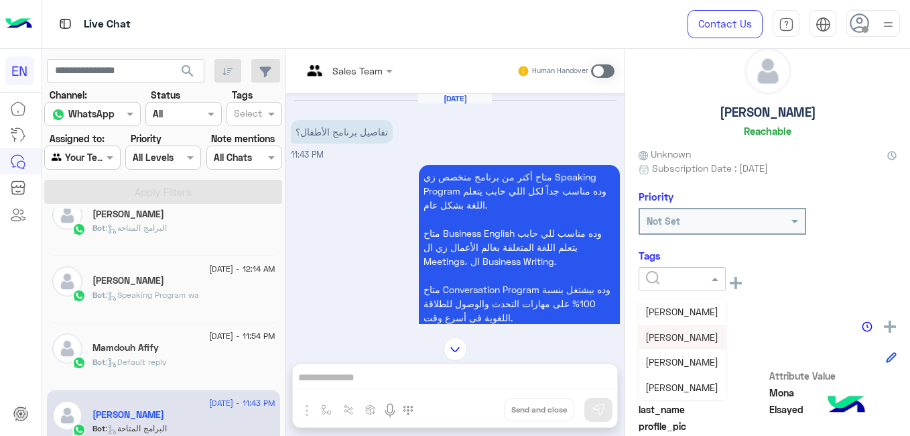
click at [697, 338] on span "Shorouq Hamada" at bounding box center [682, 336] width 73 height 11
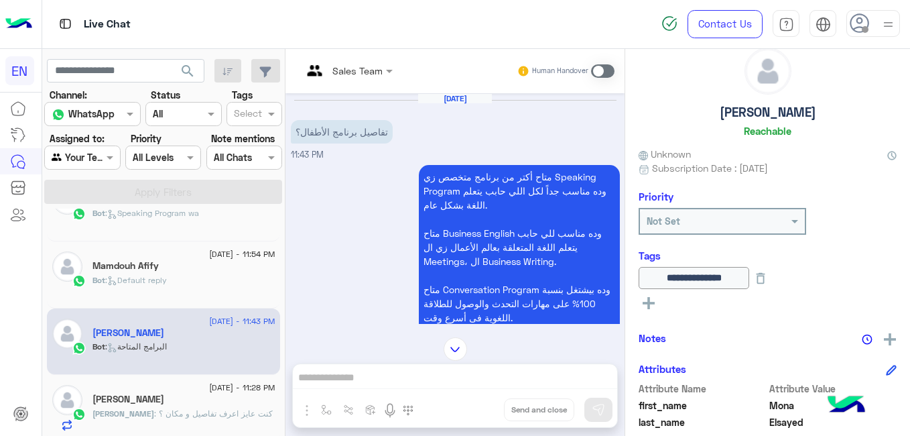
scroll to position [985, 0]
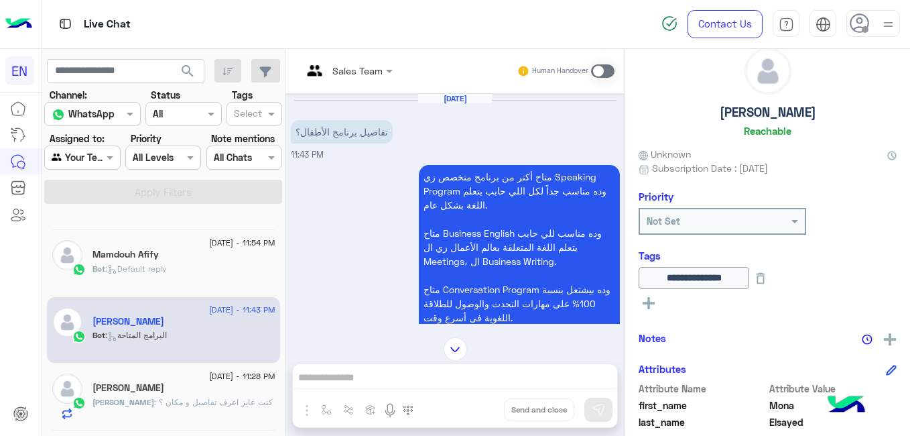
click at [238, 392] on div "Mohamed Ahmed" at bounding box center [184, 389] width 183 height 14
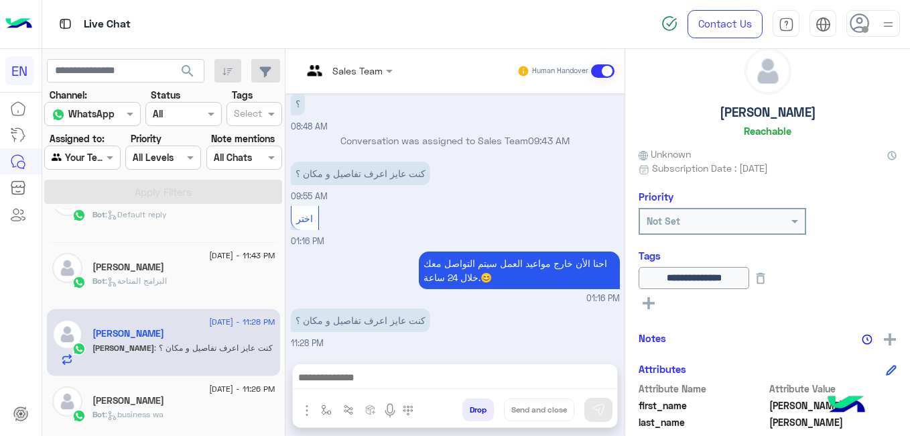
scroll to position [1039, 0]
click at [229, 400] on div "Ahmed Nasser" at bounding box center [184, 402] width 183 height 14
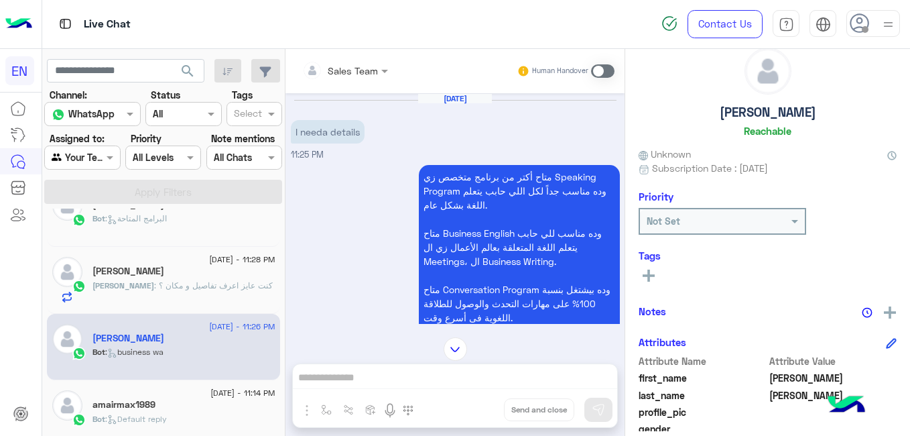
scroll to position [1105, 0]
click at [223, 407] on div "amairmax1989" at bounding box center [184, 403] width 183 height 14
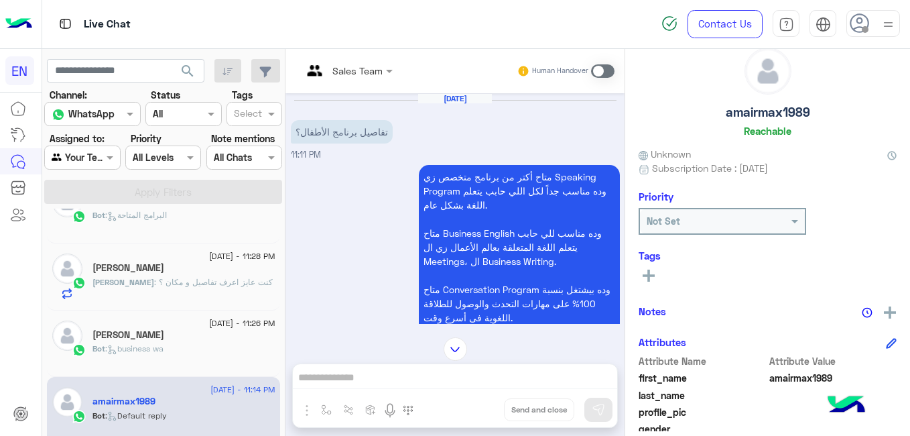
scroll to position [286, 0]
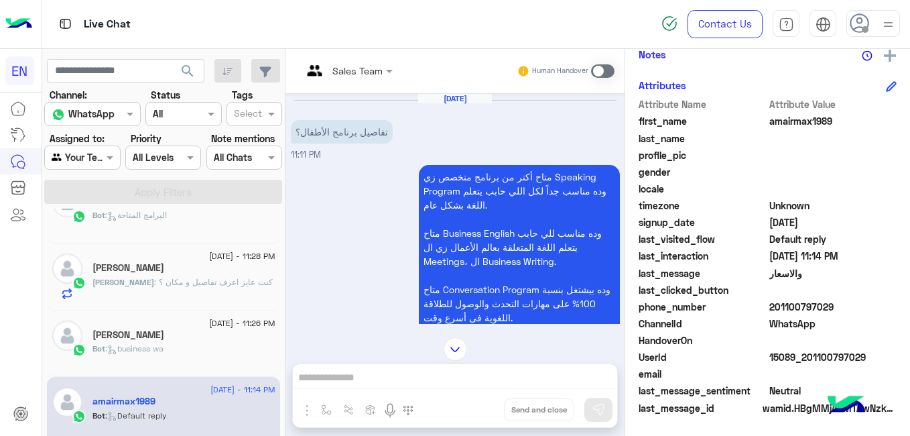
click at [790, 301] on span "201100797029" at bounding box center [834, 307] width 128 height 14
copy span "201100797029"
click at [907, 243] on div "amairmax1989 Reachable Unknown Subscription Date : 09/07/2025 Priority Not Set …" at bounding box center [768, 240] width 285 height 382
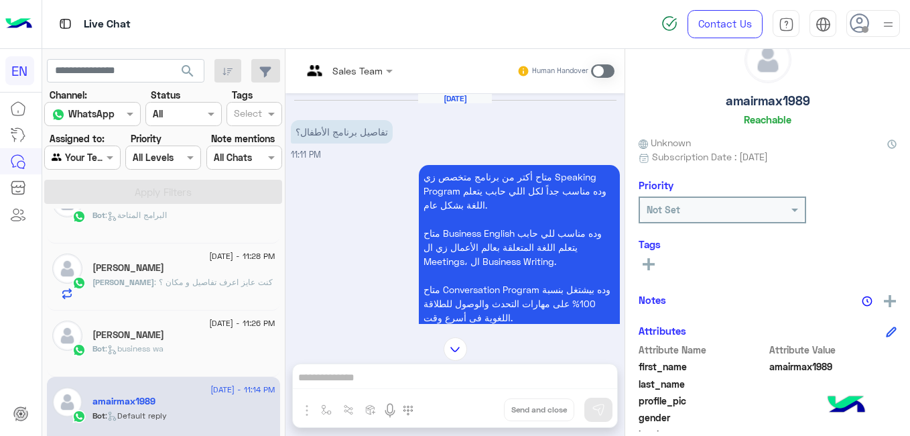
scroll to position [34, 0]
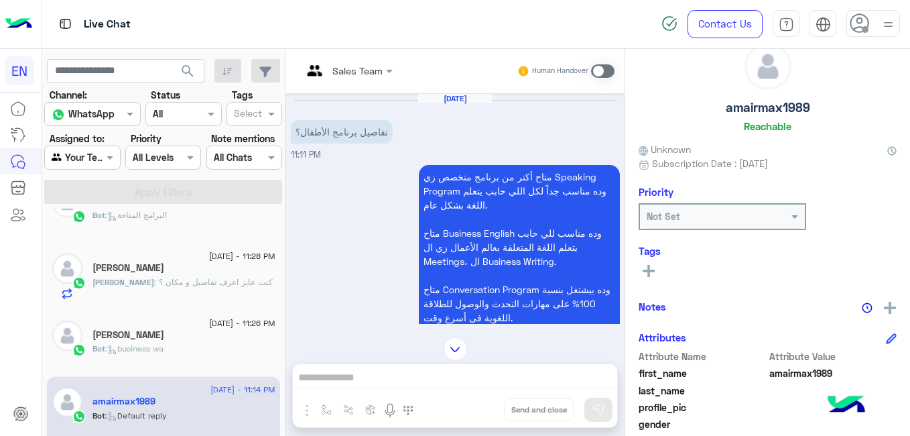
click at [761, 105] on h5 "amairmax1989" at bounding box center [768, 107] width 84 height 15
copy h5 "amairmax1989"
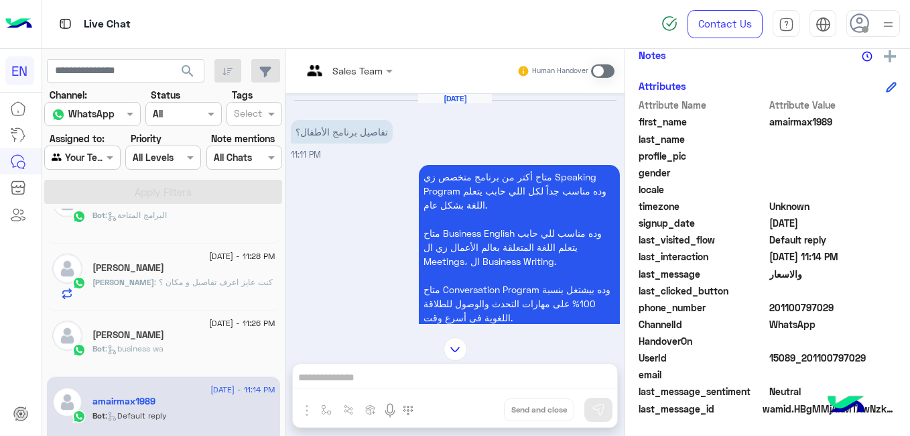
click at [792, 308] on span "201100797029" at bounding box center [834, 307] width 128 height 14
copy span "201100797029"
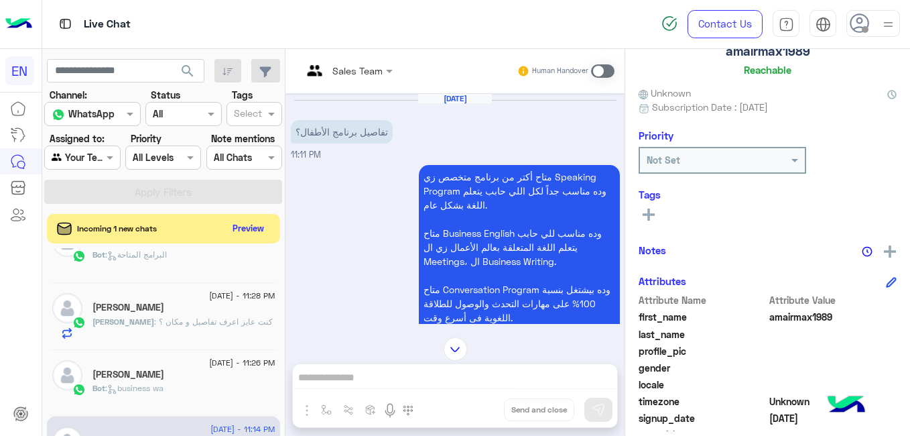
scroll to position [83, 0]
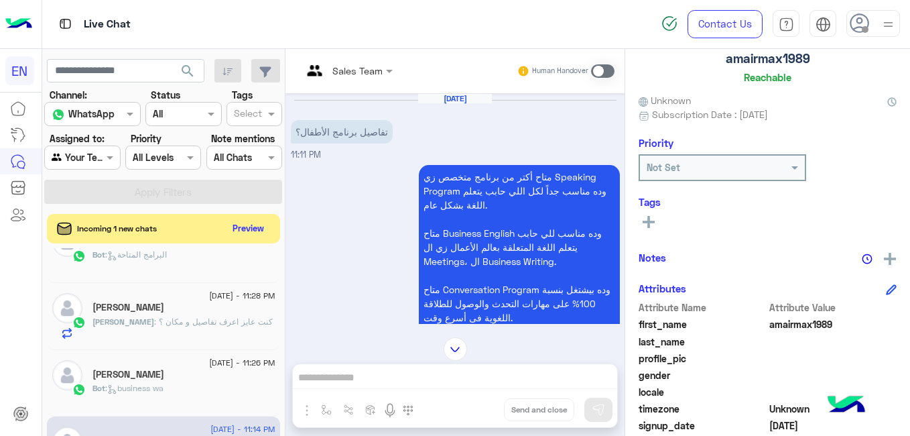
click at [655, 216] on button at bounding box center [649, 221] width 20 height 16
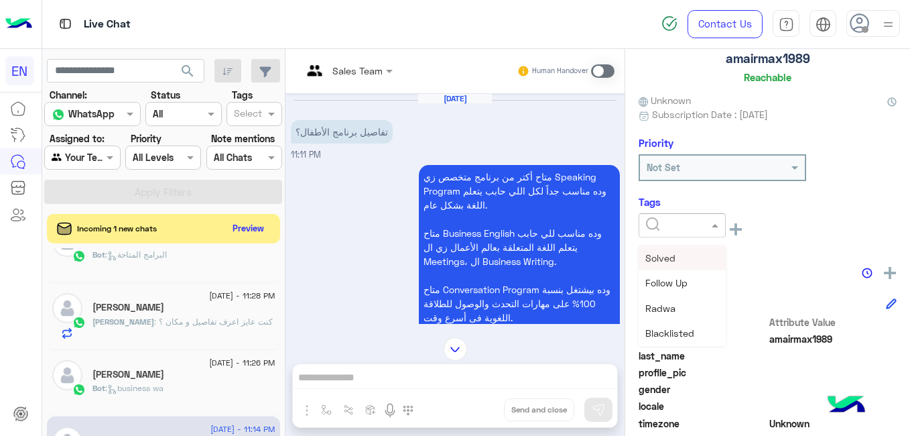
click at [655, 216] on div at bounding box center [682, 225] width 87 height 24
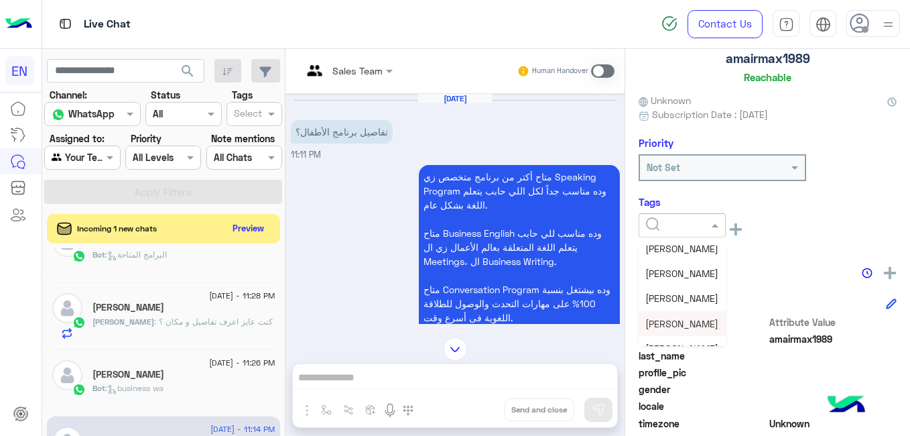
click at [716, 318] on span "Shorouq Hamada" at bounding box center [682, 323] width 73 height 11
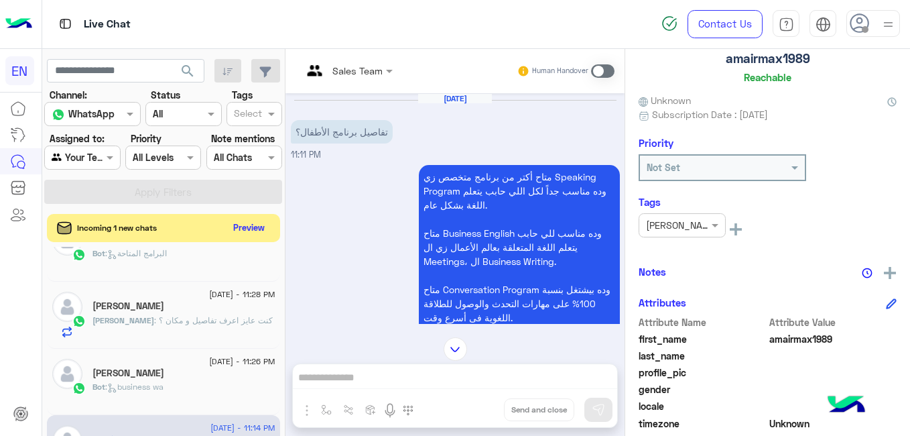
click at [256, 228] on button "Preview" at bounding box center [250, 228] width 42 height 18
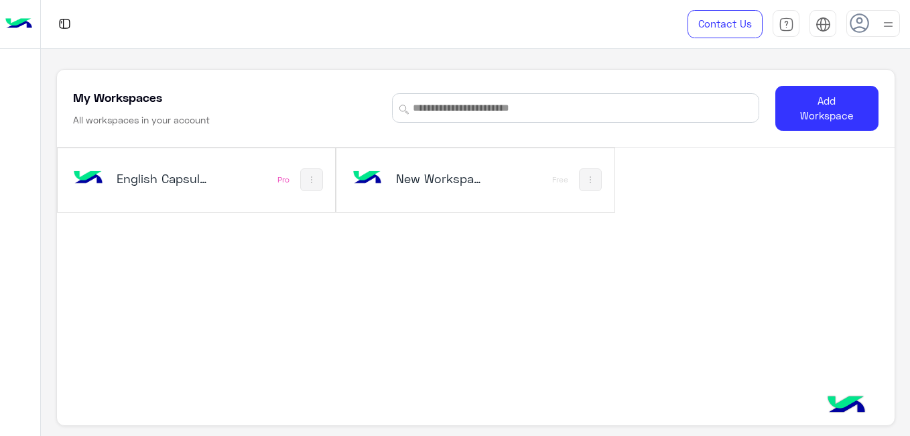
click at [173, 180] on h5 "English Capsules" at bounding box center [162, 178] width 91 height 16
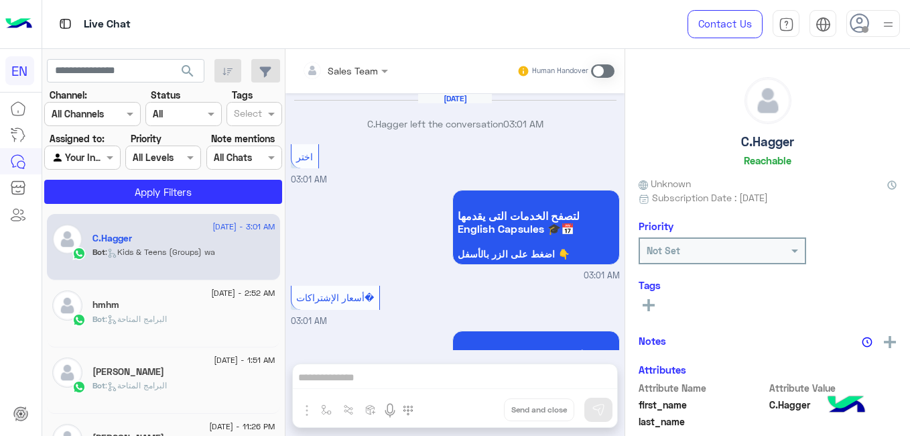
scroll to position [965, 0]
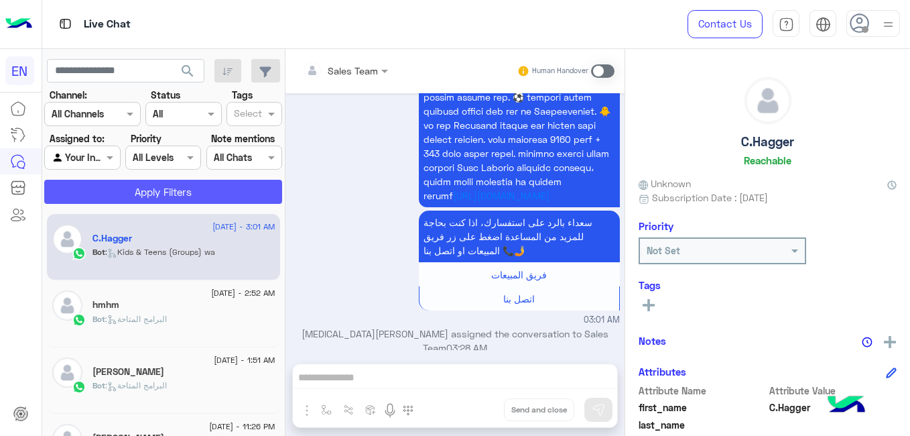
click at [176, 185] on button "Apply Filters" at bounding box center [163, 192] width 238 height 24
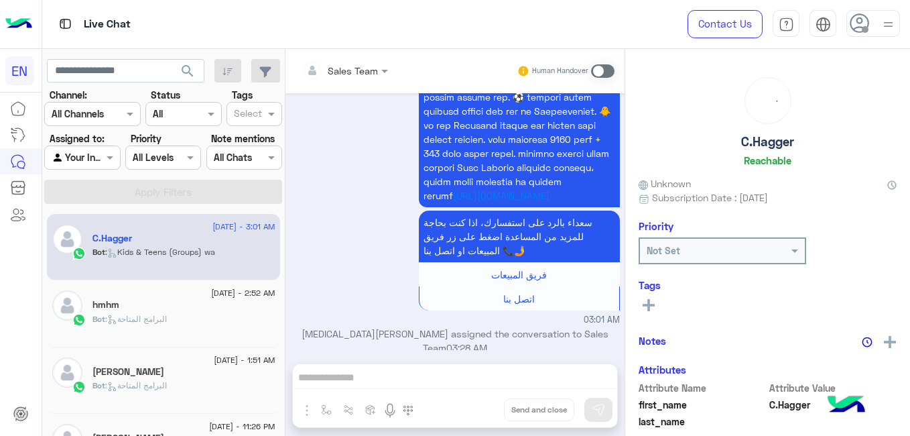
click at [110, 158] on span at bounding box center [111, 157] width 17 height 14
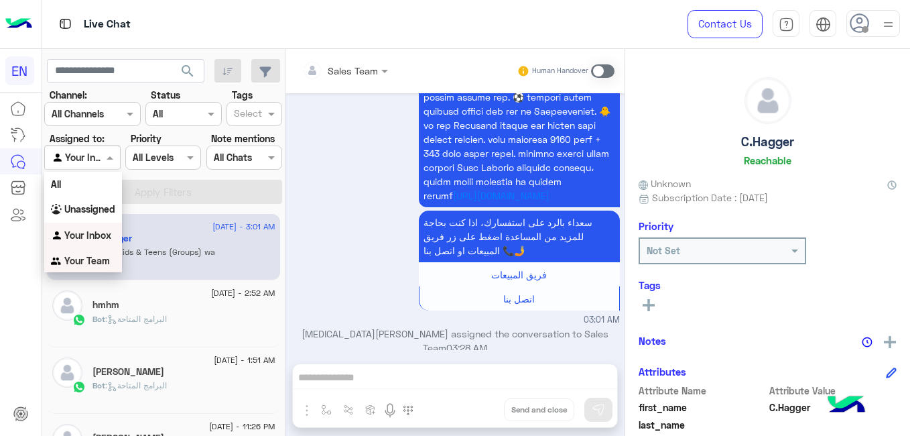
click at [109, 254] on div "Your Team" at bounding box center [83, 261] width 78 height 26
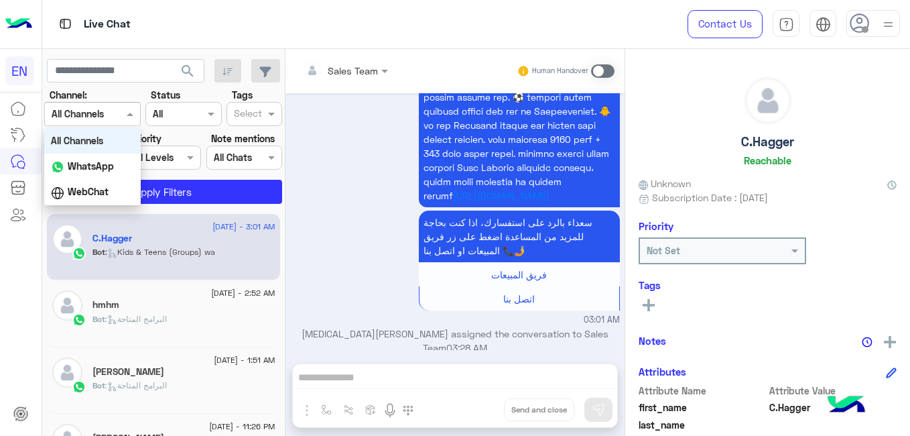
click at [107, 113] on div at bounding box center [92, 113] width 95 height 15
click at [103, 167] on b "WhatsApp" at bounding box center [91, 165] width 46 height 11
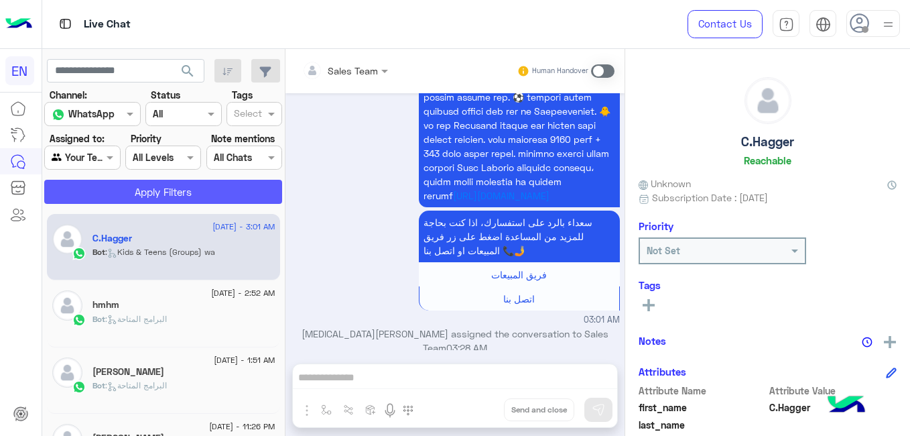
click at [129, 182] on button "Apply Filters" at bounding box center [163, 192] width 238 height 24
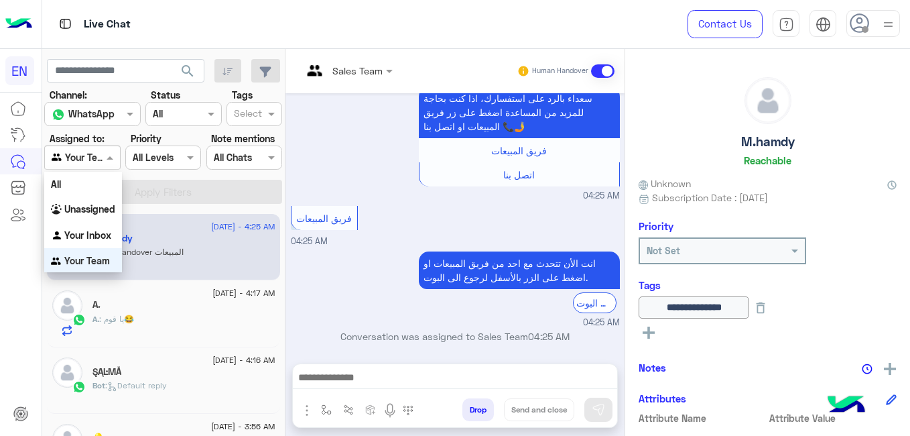
scroll to position [1, 0]
click at [97, 150] on div at bounding box center [82, 157] width 74 height 15
click at [90, 263] on b "Your Team" at bounding box center [87, 259] width 46 height 11
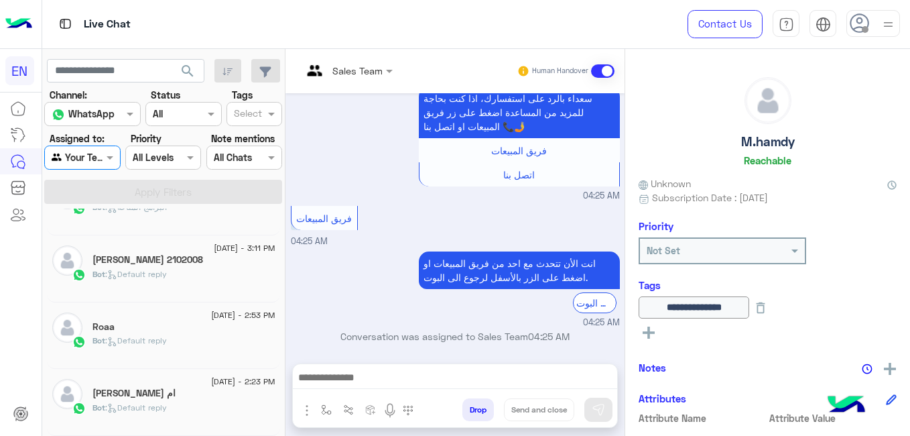
scroll to position [7, 0]
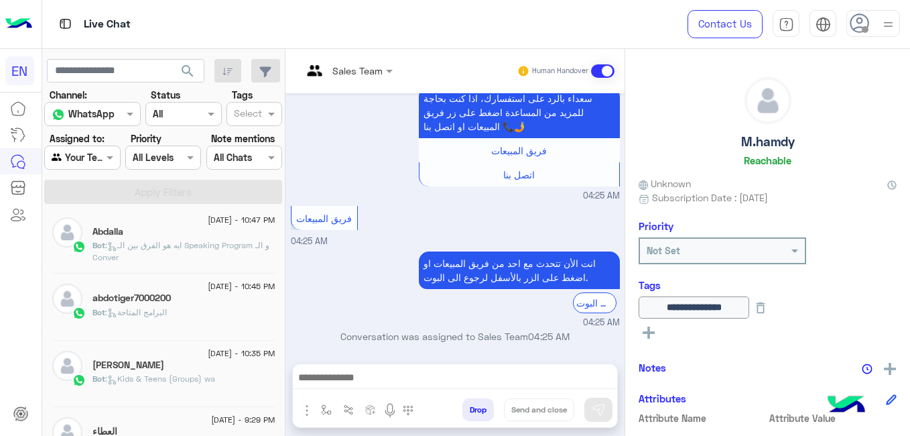
click at [233, 371] on div "[PERSON_NAME]" at bounding box center [184, 366] width 183 height 14
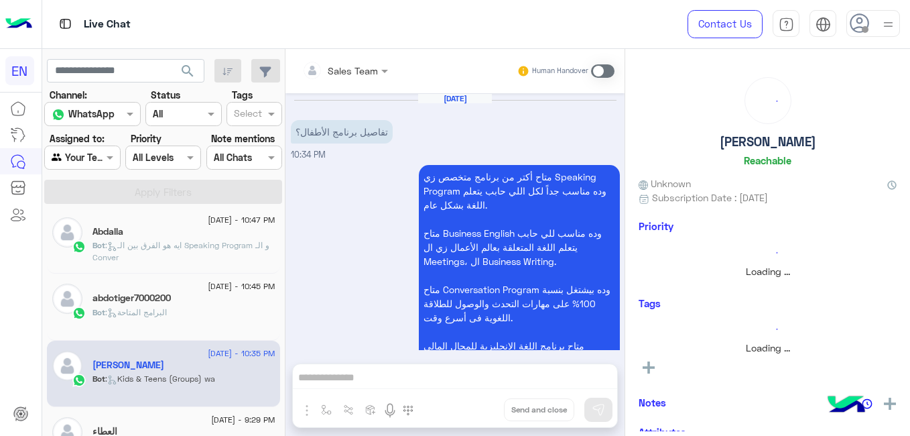
scroll to position [811, 0]
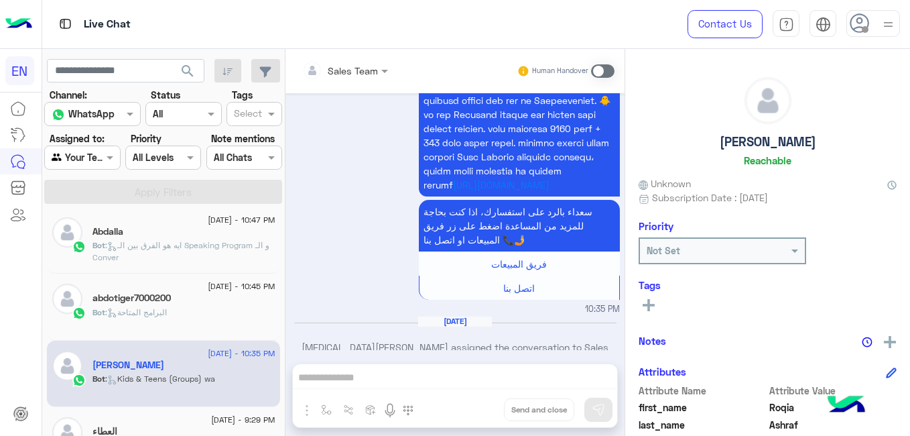
click at [229, 426] on div "العطاء" at bounding box center [184, 433] width 183 height 14
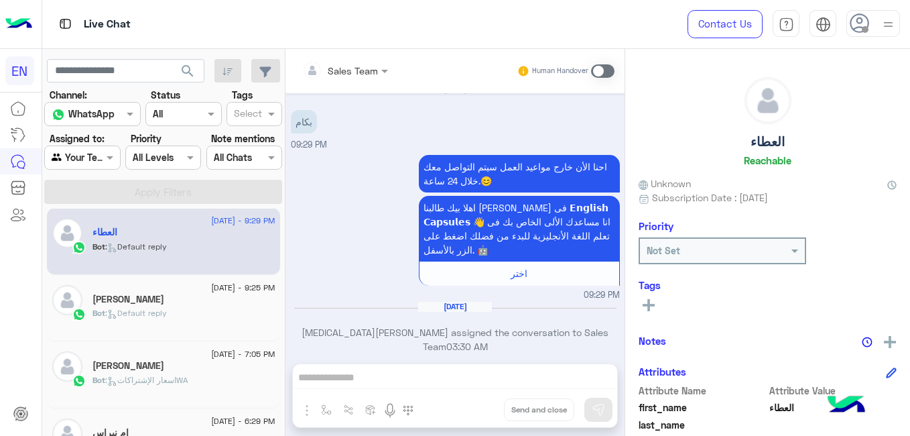
scroll to position [209, 0]
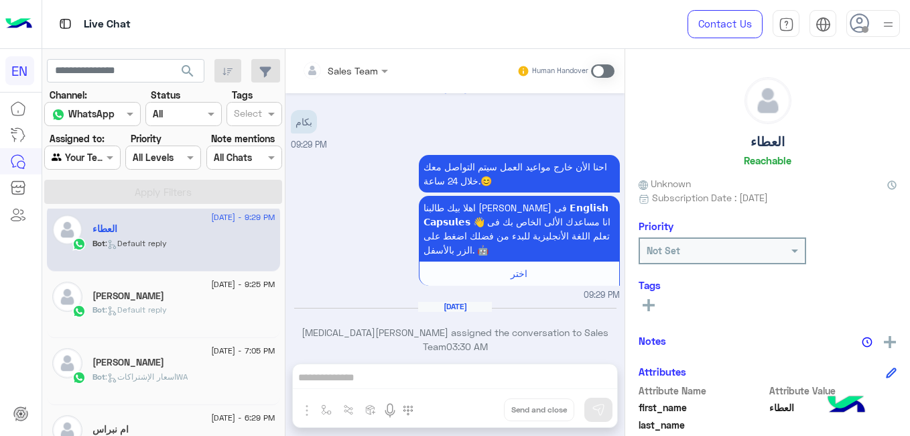
click at [223, 299] on div "محمود" at bounding box center [184, 297] width 183 height 14
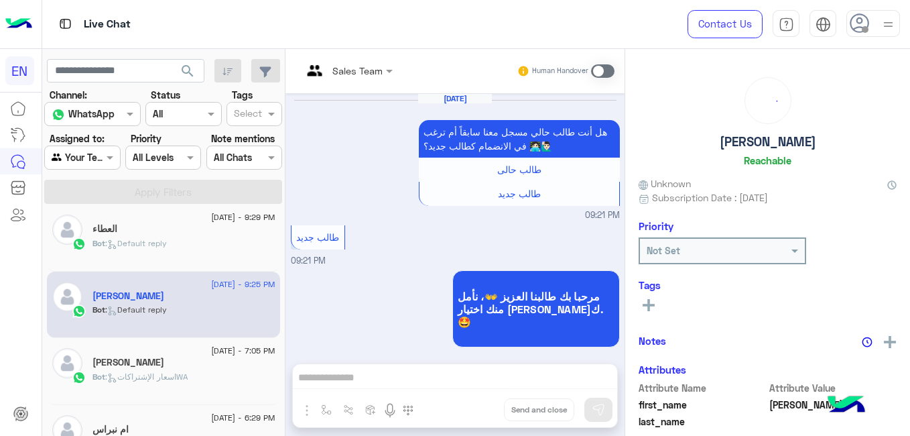
scroll to position [927, 0]
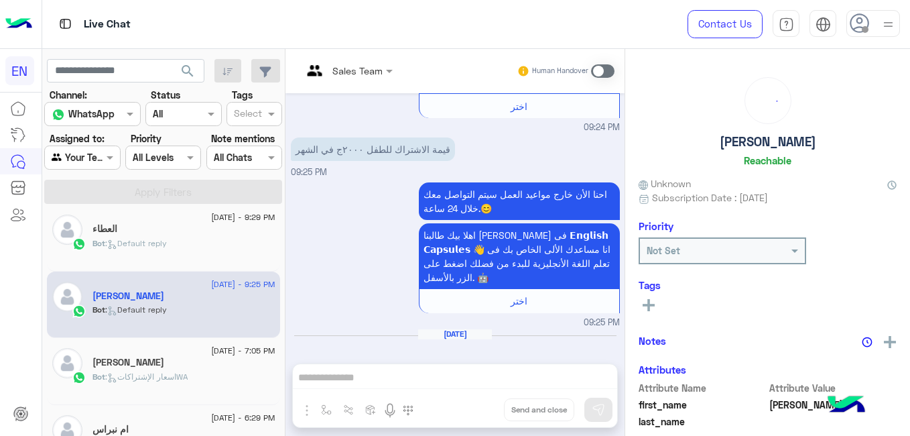
click at [211, 361] on div "[PERSON_NAME]" at bounding box center [184, 364] width 183 height 14
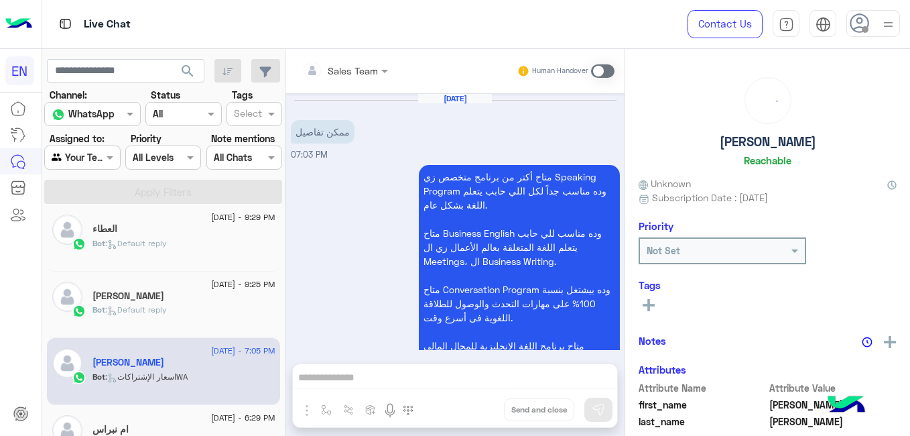
scroll to position [900, 0]
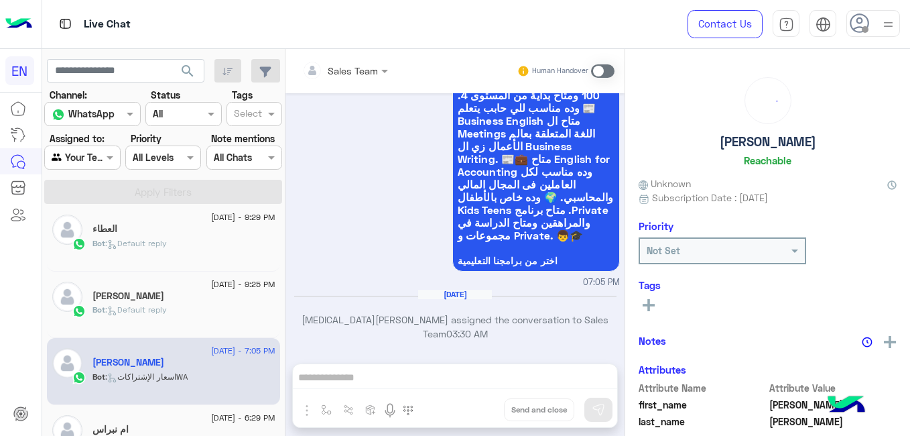
click at [213, 313] on div "Bot : Default reply" at bounding box center [184, 315] width 183 height 23
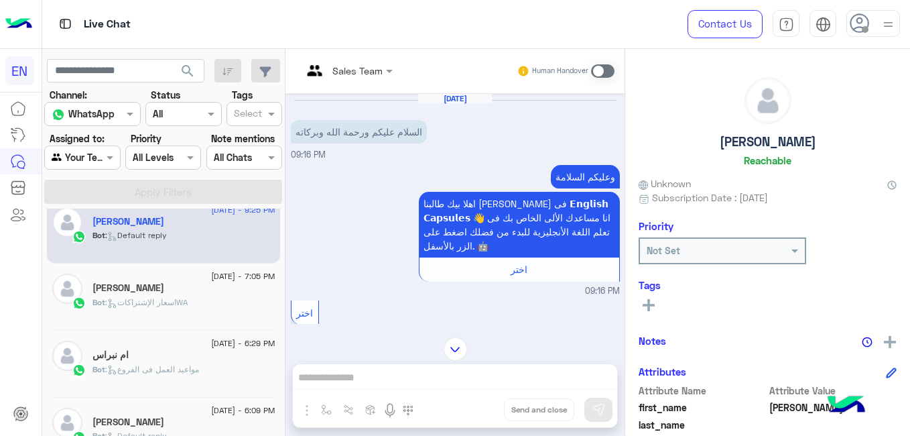
scroll to position [310, 0]
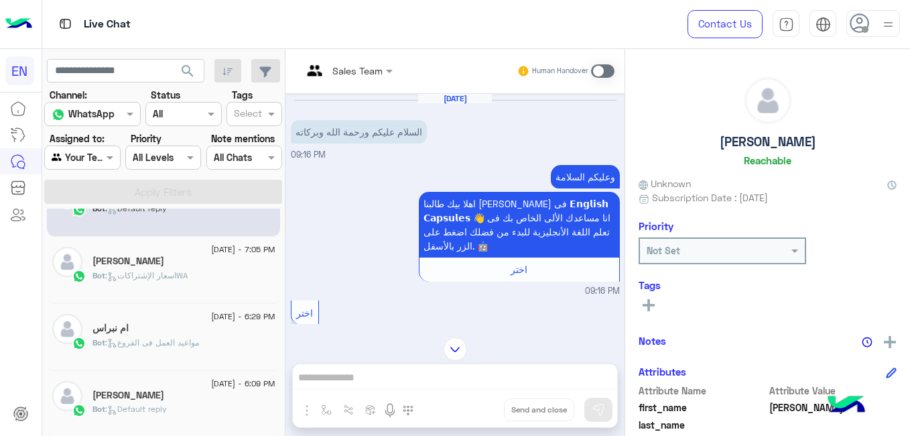
click at [207, 290] on div "Bot : اسعار الإشتراكاتWA" at bounding box center [184, 281] width 183 height 23
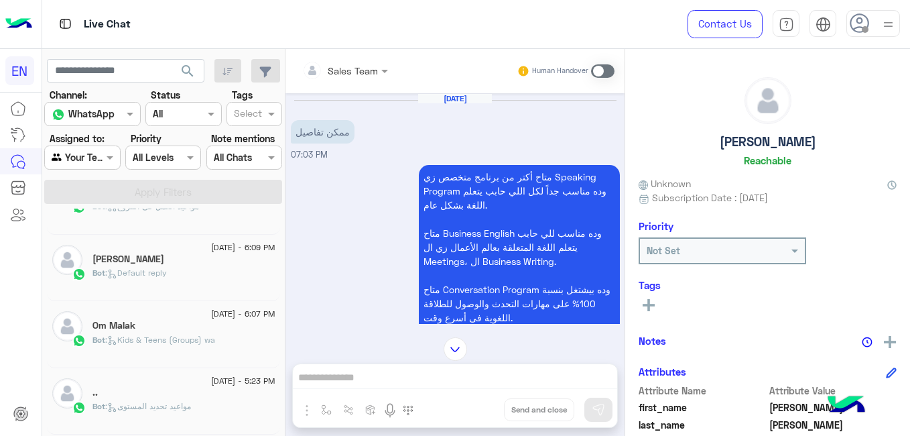
scroll to position [450, 0]
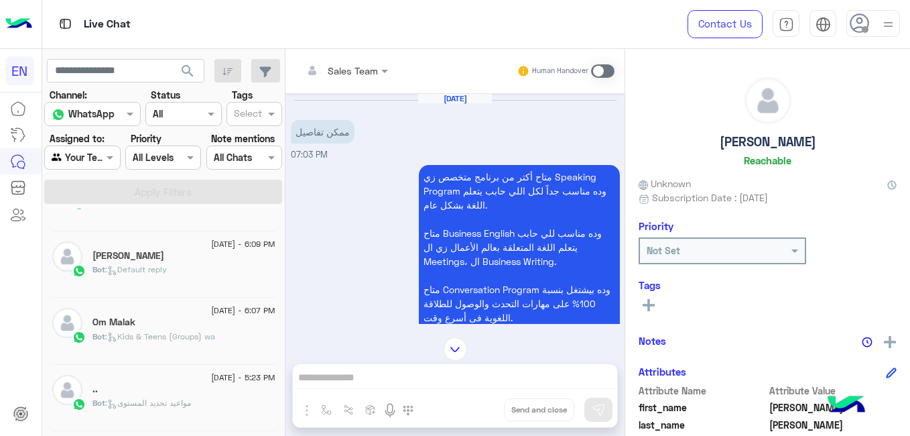
click at [231, 270] on div "Bot : Default reply" at bounding box center [184, 274] width 183 height 23
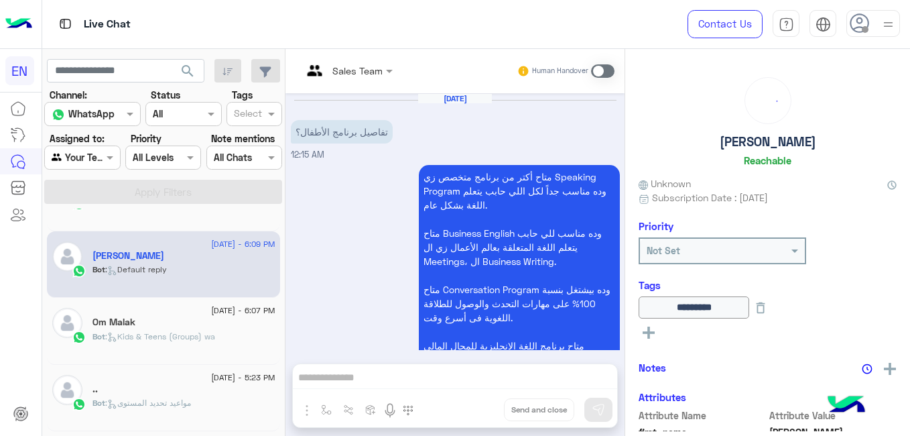
scroll to position [417, 0]
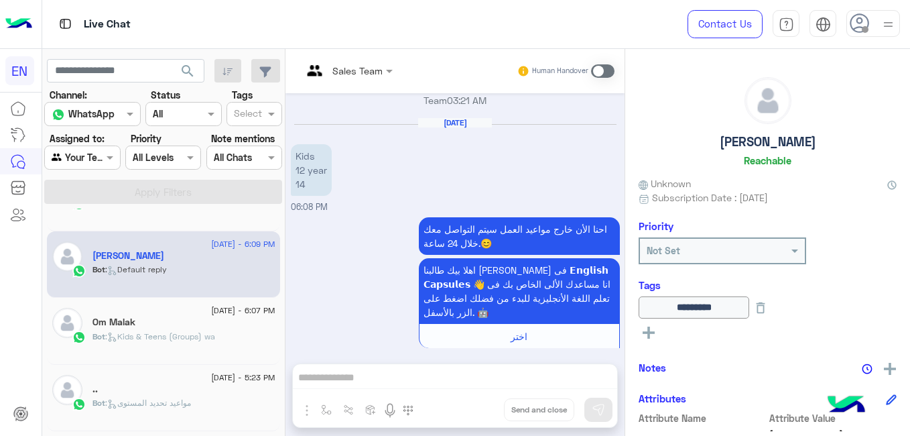
click at [202, 415] on div "Bot : مواعيد تحديد المستوى" at bounding box center [184, 408] width 183 height 23
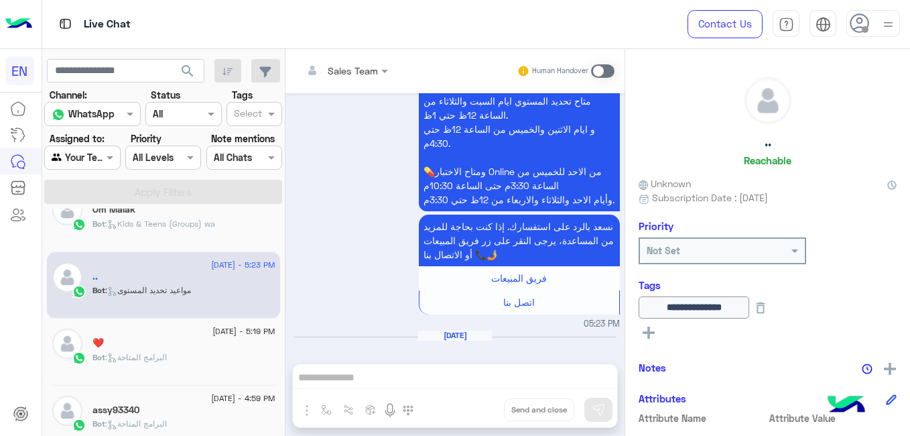
scroll to position [632, 0]
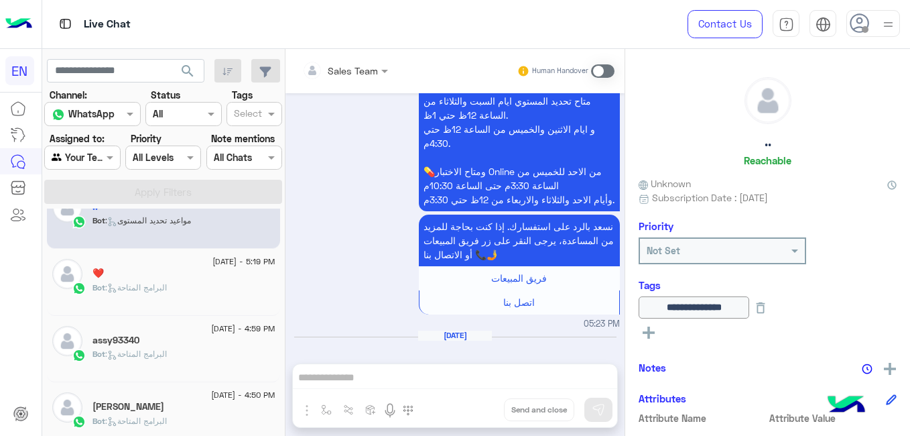
click at [220, 277] on div "❤️" at bounding box center [184, 275] width 183 height 14
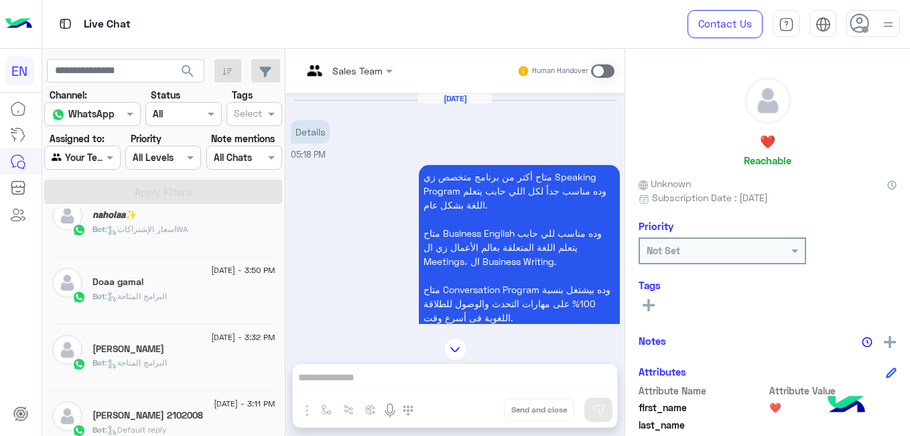
click at [194, 372] on div "Bot : البرامج المتاحة" at bounding box center [184, 368] width 183 height 23
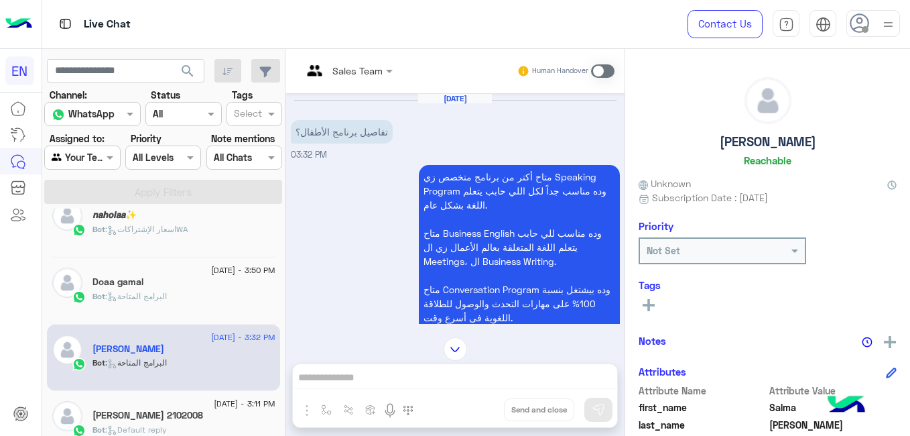
click at [206, 291] on div "Bot : البرامج المتاحة" at bounding box center [184, 301] width 183 height 23
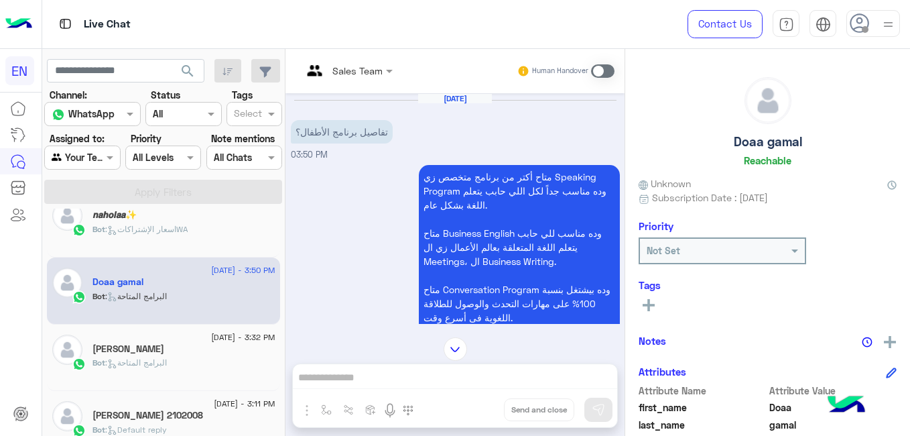
click at [208, 246] on div "Bot : اسعار الإشتراكاتWA" at bounding box center [184, 234] width 183 height 23
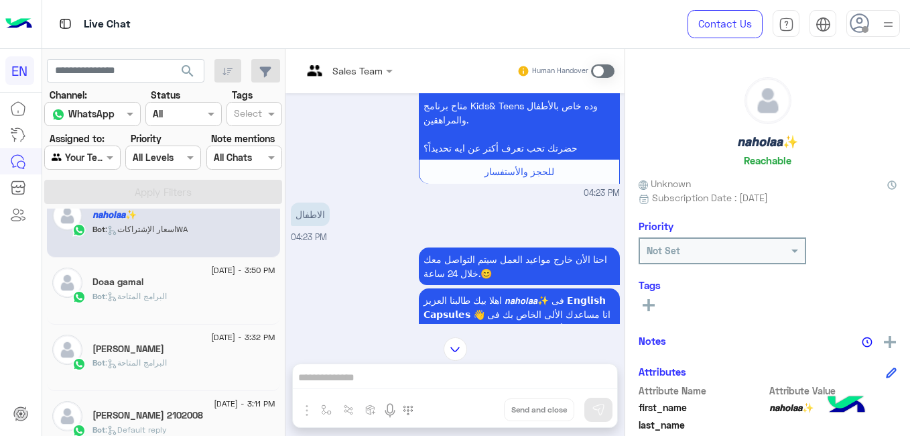
drag, startPoint x: 284, startPoint y: 377, endPoint x: 285, endPoint y: 404, distance: 26.8
click at [285, 404] on mat-drawer-container "search Channel: Channel WhatsApp Status Channel All Tags Select Assigned to: Ag…" at bounding box center [476, 245] width 869 height 392
click at [285, 400] on mat-drawer "Sales Team Human Handover Sep 7, 2025 تفاصيل برنامج الأطفال؟ 04:23 PM متاح أكتر…" at bounding box center [598, 245] width 626 height 392
drag, startPoint x: 285, startPoint y: 400, endPoint x: 285, endPoint y: 410, distance: 10.1
click at [285, 410] on mat-drawer "Sales Team Human Handover Sep 7, 2025 تفاصيل برنامج الأطفال؟ 04:23 PM متاح أكتر…" at bounding box center [598, 245] width 626 height 392
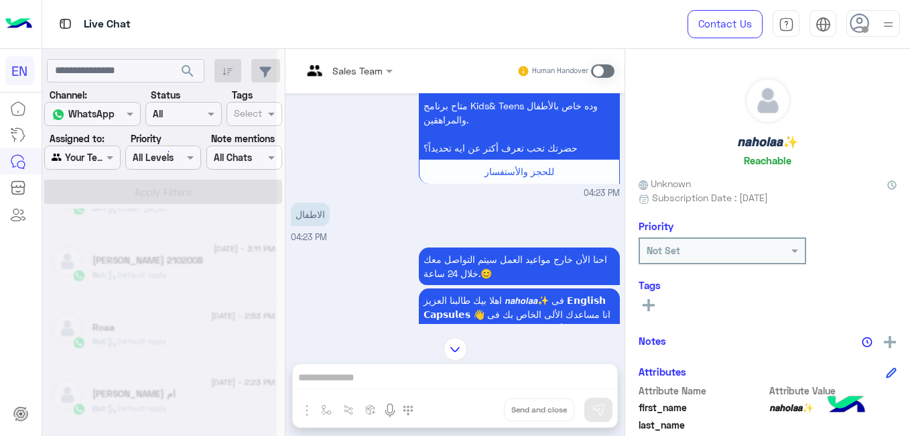
drag, startPoint x: 285, startPoint y: 410, endPoint x: 282, endPoint y: 420, distance: 11.1
click at [282, 420] on div "search Channel: Channel WhatsApp Status Channel All Tags Select Assigned to: Ag…" at bounding box center [163, 245] width 243 height 392
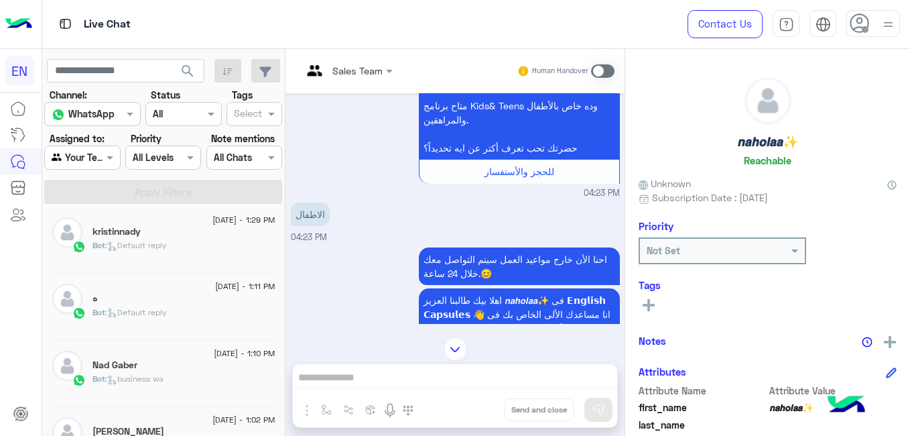
drag, startPoint x: 282, startPoint y: 420, endPoint x: 223, endPoint y: 382, distance: 70.9
click at [223, 382] on div "Bot : business wa" at bounding box center [184, 384] width 183 height 23
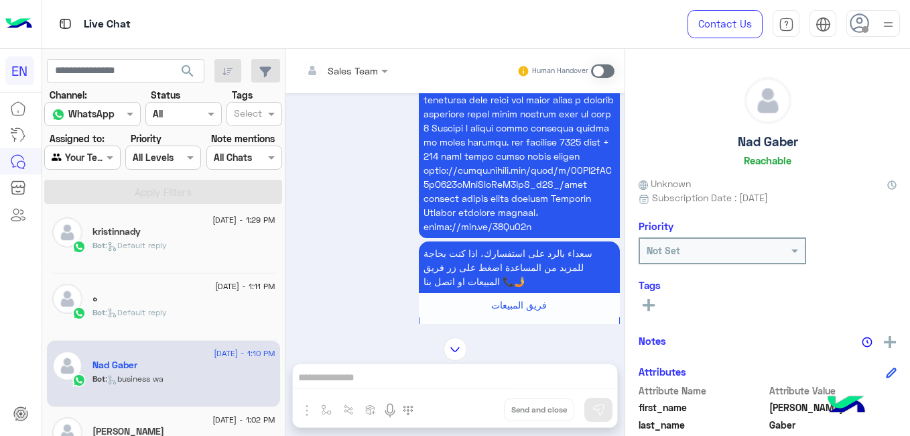
scroll to position [931, 0]
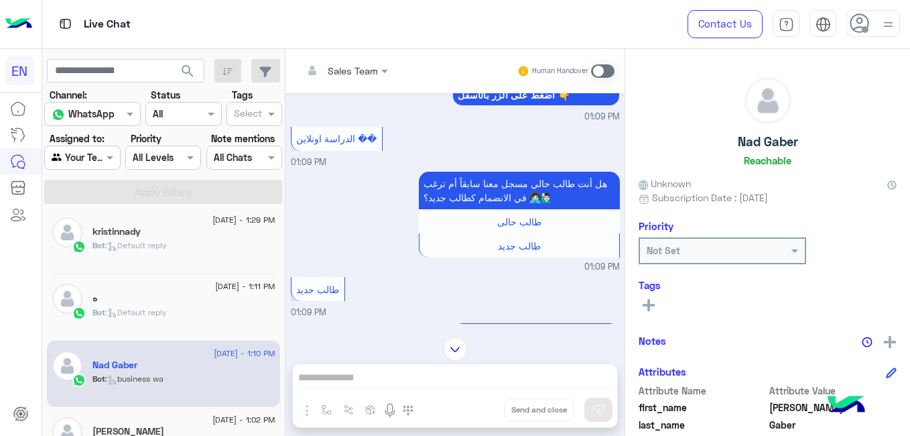
click at [186, 299] on div "ه" at bounding box center [184, 299] width 183 height 14
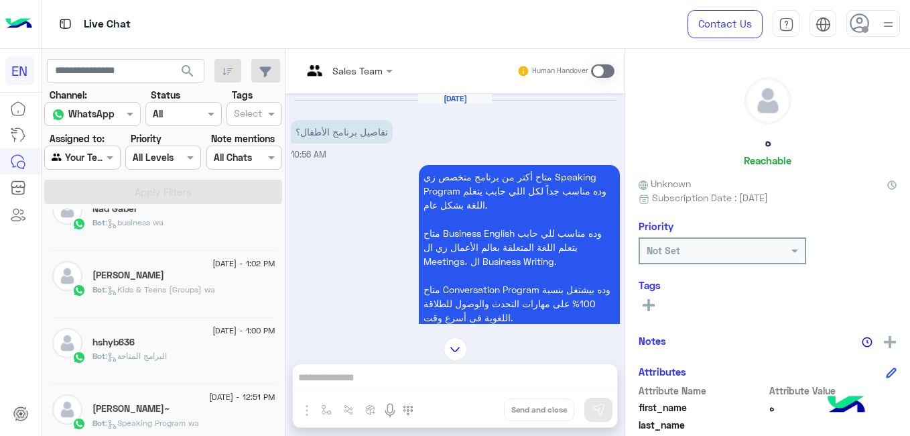
scroll to position [174, 0]
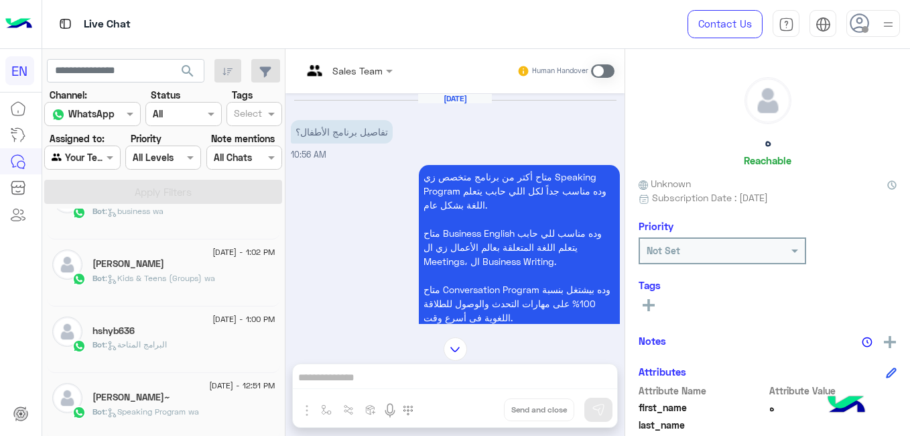
click at [239, 261] on div "Sokara Agamy" at bounding box center [184, 265] width 183 height 14
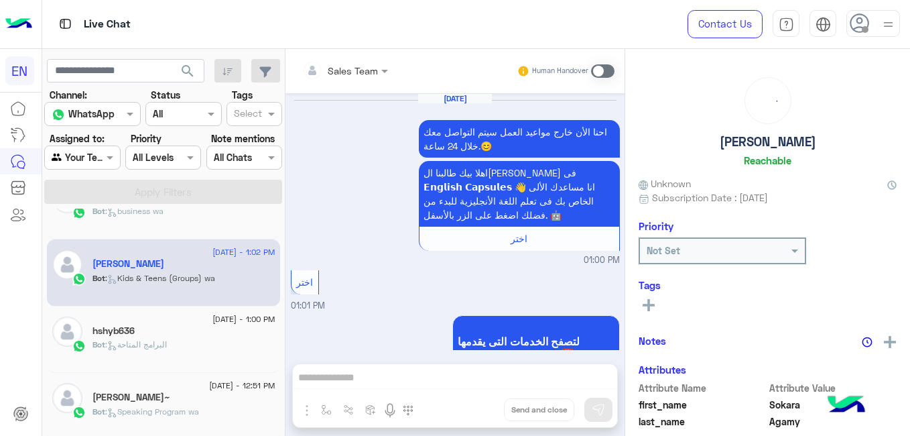
scroll to position [1114, 0]
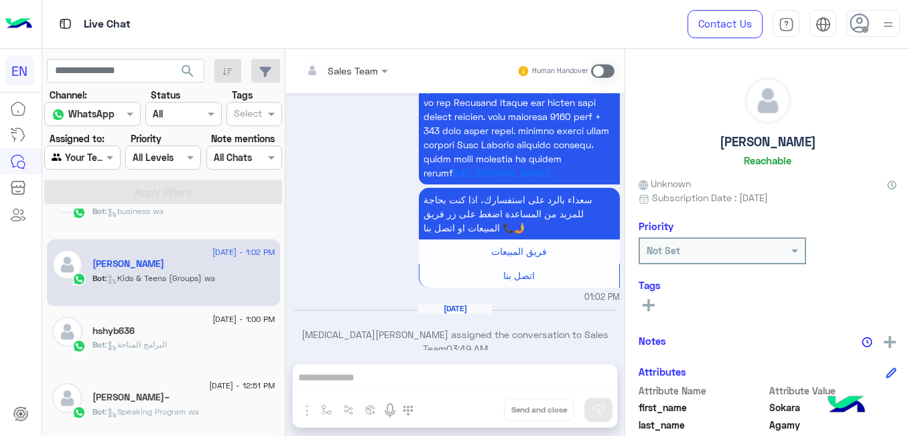
drag, startPoint x: 279, startPoint y: 263, endPoint x: 278, endPoint y: 280, distance: 17.4
click at [278, 280] on div "7 September - 1:29 PM kristinnady Bot : Default reply 7 September - 1:11 PM ه B…" at bounding box center [163, 325] width 243 height 232
drag, startPoint x: 278, startPoint y: 280, endPoint x: 233, endPoint y: 322, distance: 61.7
click at [233, 322] on span "7 September - 1:00 PM" at bounding box center [244, 319] width 62 height 12
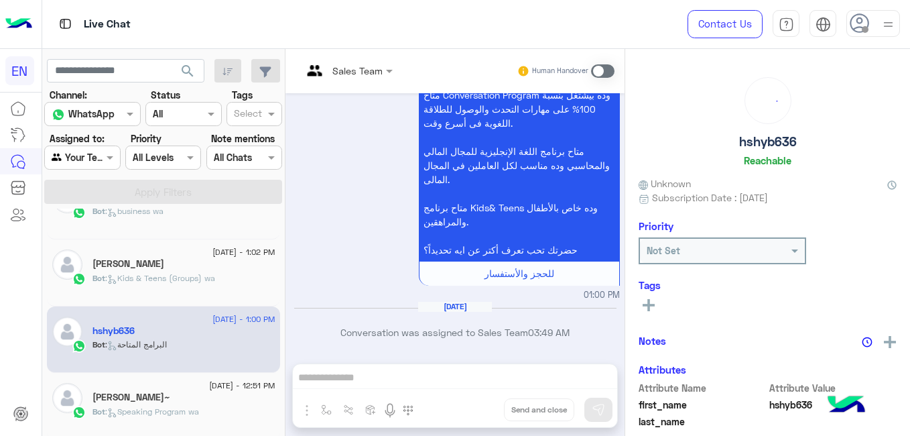
click at [221, 400] on div "hassan~" at bounding box center [184, 399] width 183 height 14
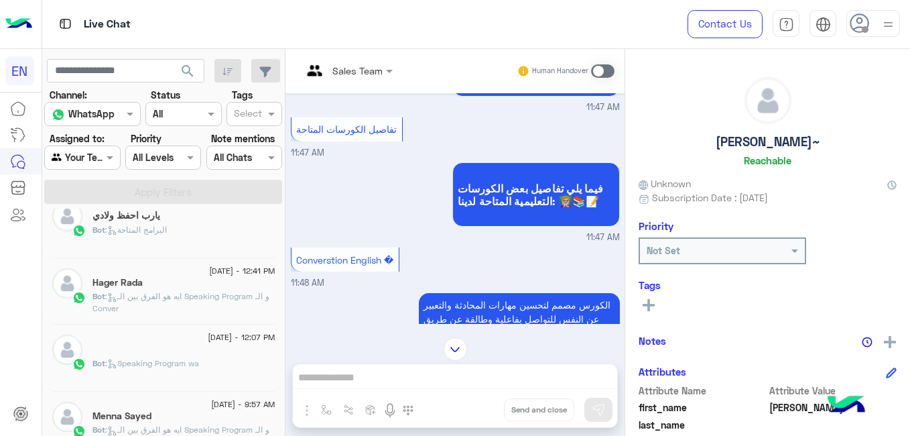
scroll to position [426, 0]
click at [218, 300] on p "Bot : ايه هو الفرق بين الـ Speaking Program و الـ Conver" at bounding box center [184, 299] width 183 height 24
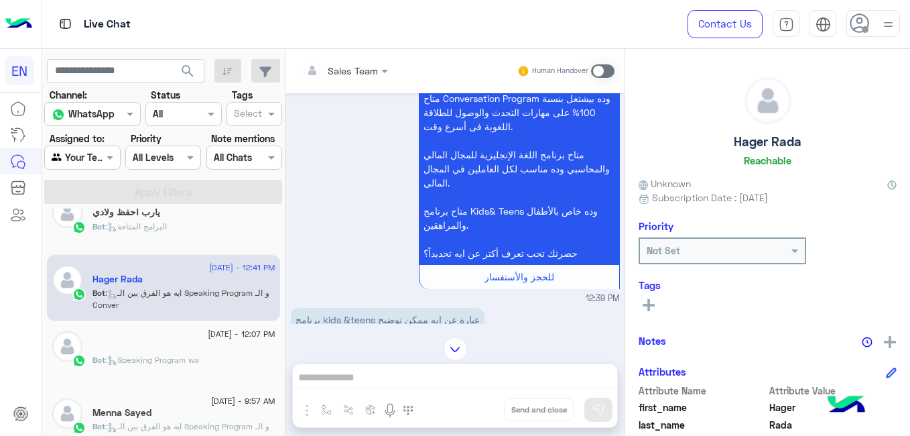
scroll to position [194, 0]
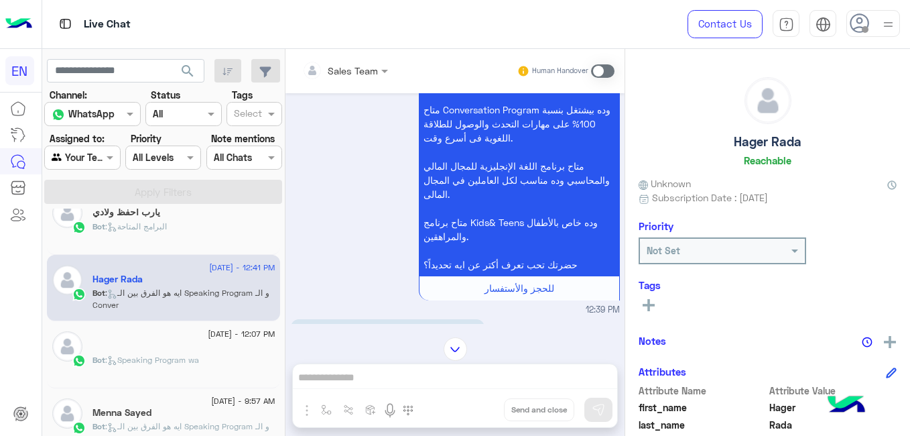
click at [219, 361] on div "Bot : Speaking Program wa" at bounding box center [184, 365] width 183 height 23
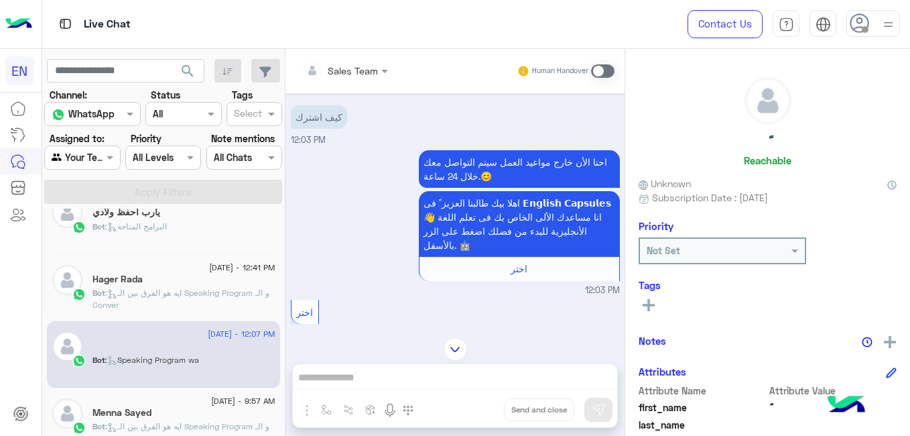
scroll to position [286, 0]
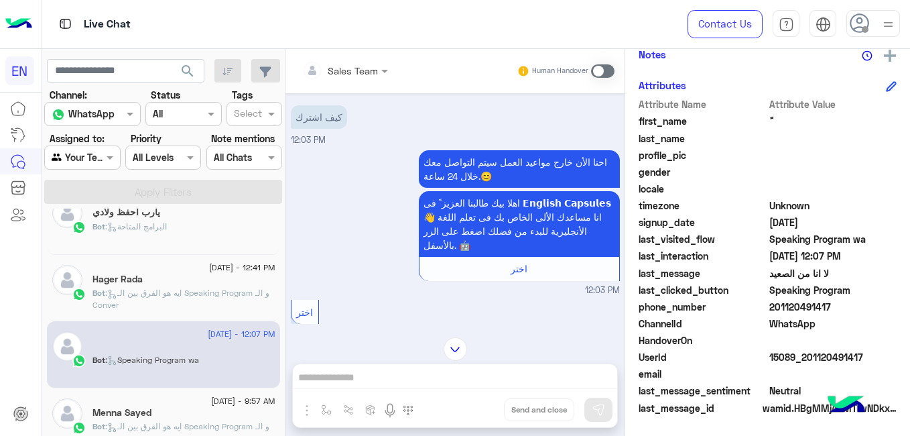
click at [788, 311] on span "201120491417" at bounding box center [834, 307] width 128 height 14
copy span "201120491417"
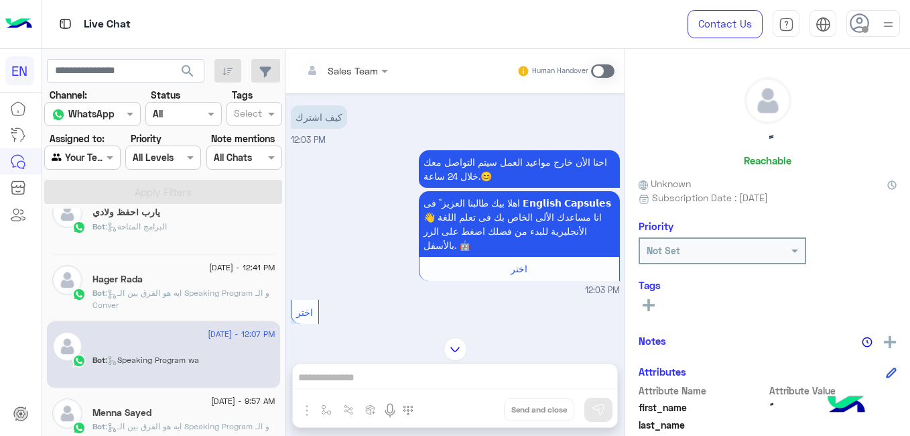
click at [648, 302] on rect at bounding box center [649, 305] width 3 height 12
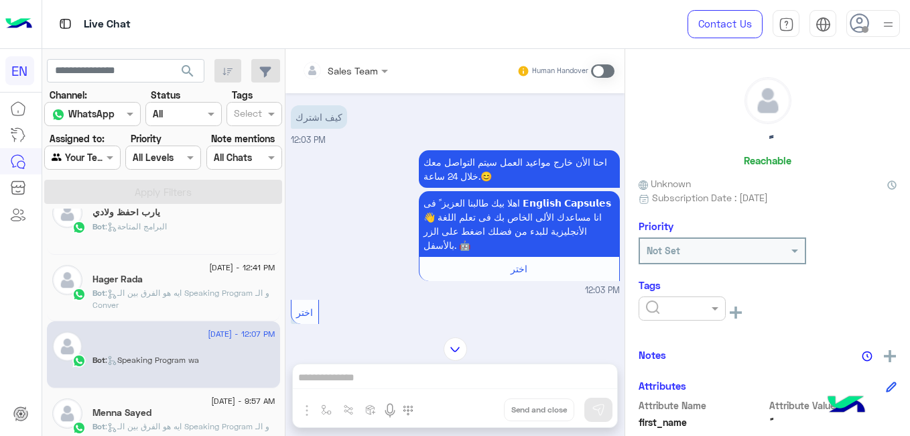
click at [648, 302] on input "text" at bounding box center [666, 309] width 41 height 14
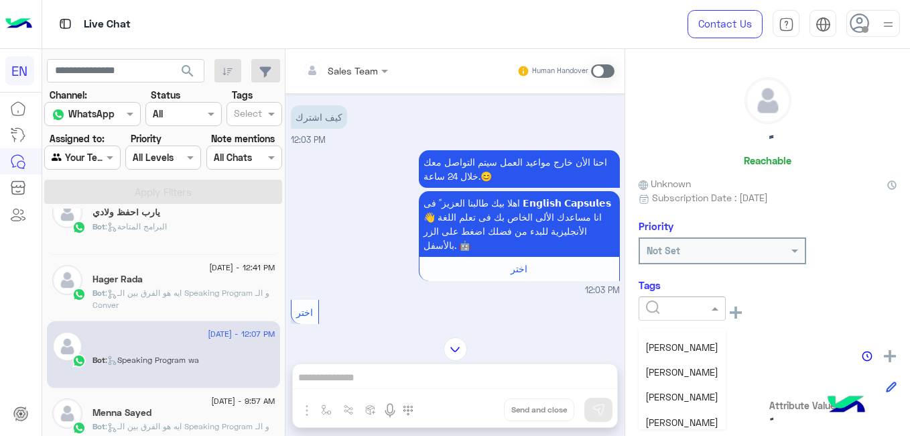
scroll to position [144, 0]
click at [705, 401] on span "Shorouq Hamada" at bounding box center [682, 397] width 73 height 11
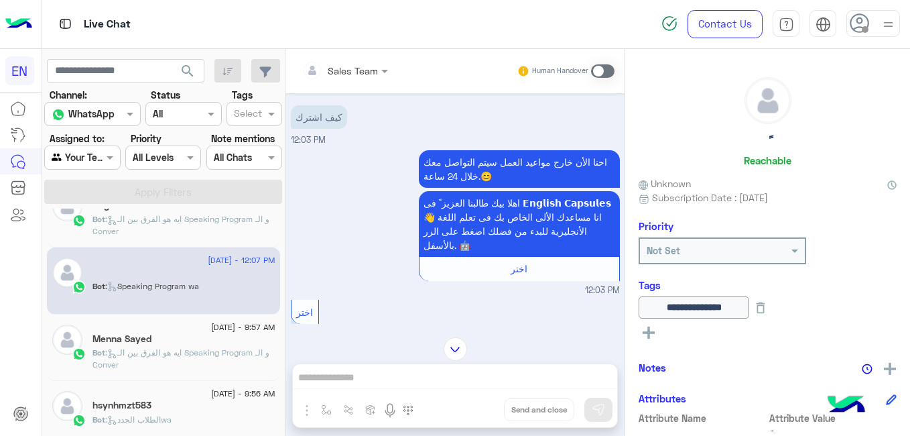
scroll to position [527, 0]
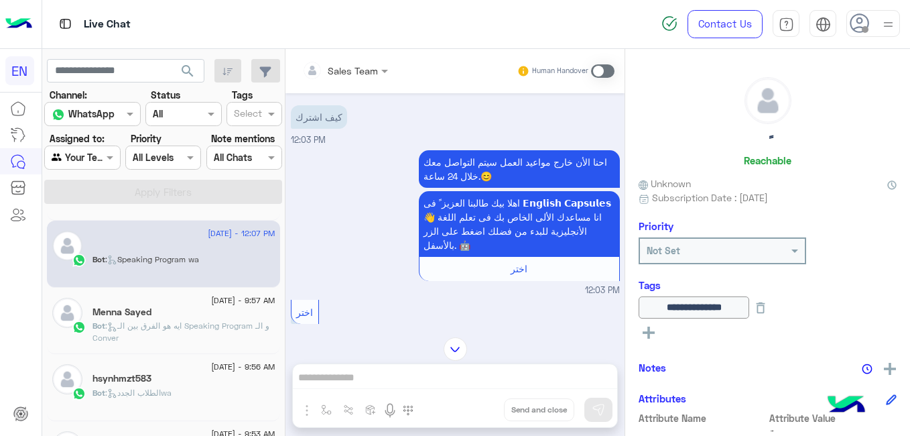
click at [266, 307] on div "Menna Sayed" at bounding box center [184, 313] width 183 height 14
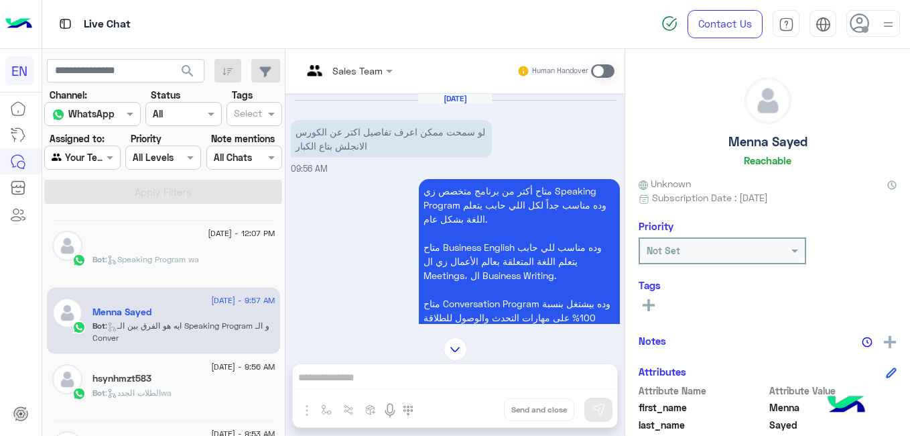
click at [141, 396] on span ": الطلاب الجددwa" at bounding box center [138, 393] width 66 height 10
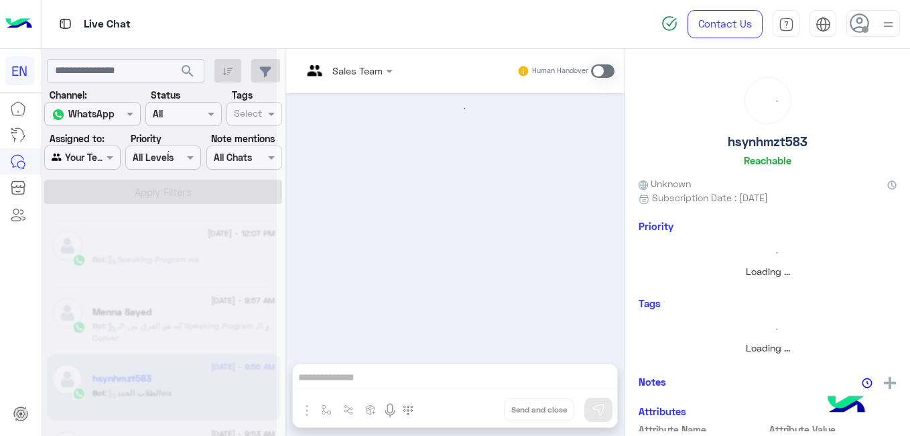
scroll to position [374, 0]
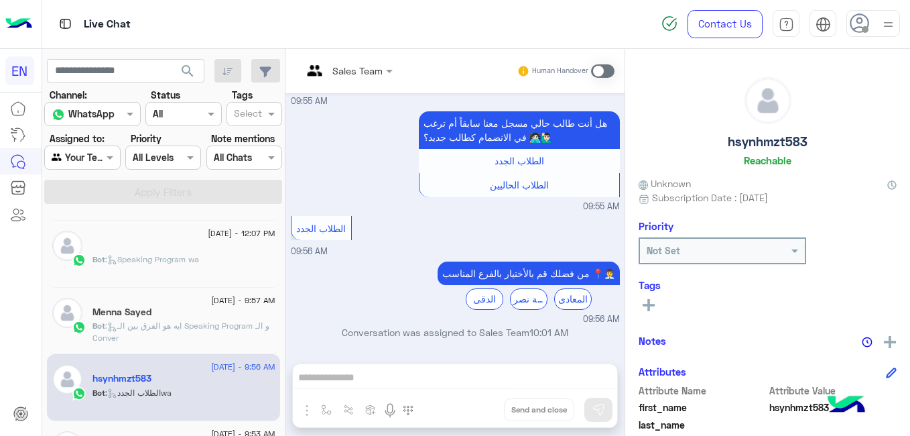
drag, startPoint x: 620, startPoint y: 280, endPoint x: 618, endPoint y: 249, distance: 31.5
click at [619, 249] on div "Sep 7, 2025 الرجوع الى البوت 09:55 AM اهلا بيك طالبنا العزيز hsynhmzt583 فى 𝗘𝗻𝗴…" at bounding box center [455, 221] width 339 height 257
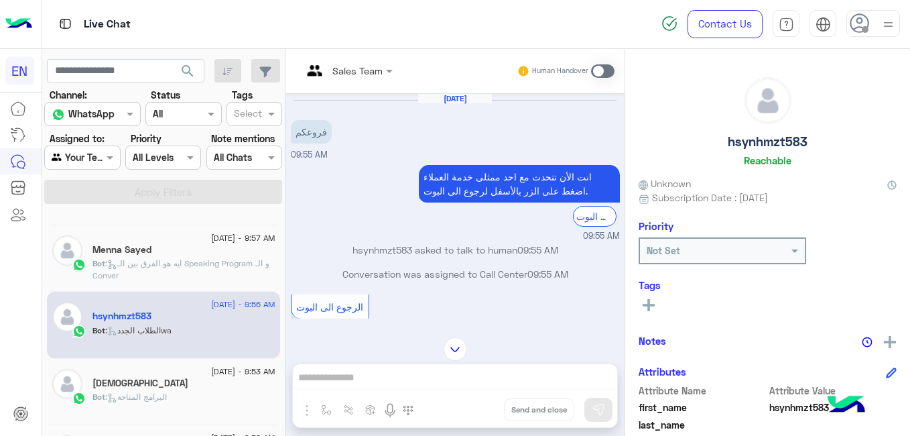
scroll to position [620, 0]
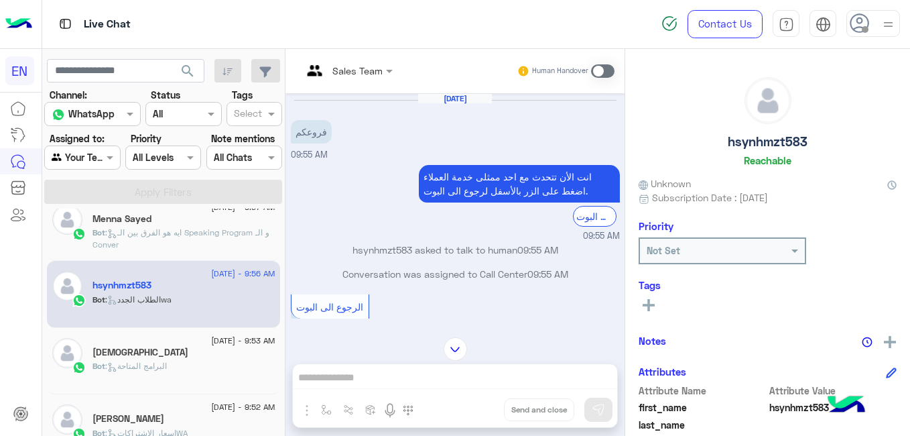
click at [228, 363] on div "Bot : البرامج المتاحة" at bounding box center [184, 371] width 183 height 23
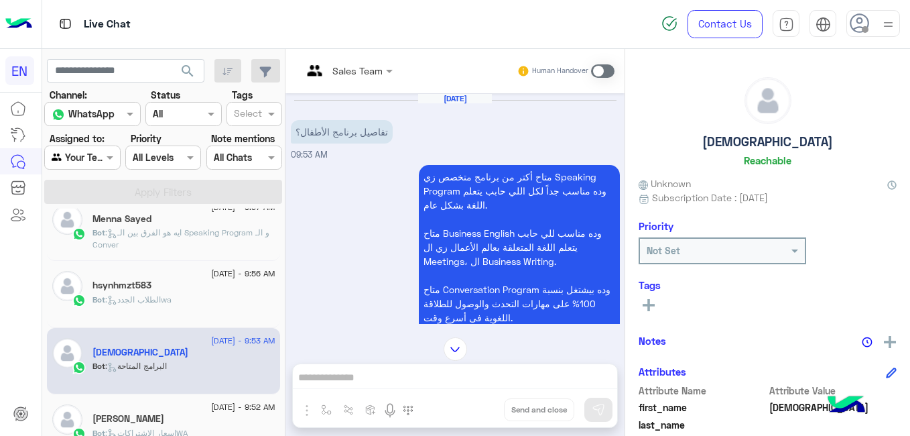
click at [253, 408] on span "7 September - 9:52 AM" at bounding box center [243, 407] width 64 height 12
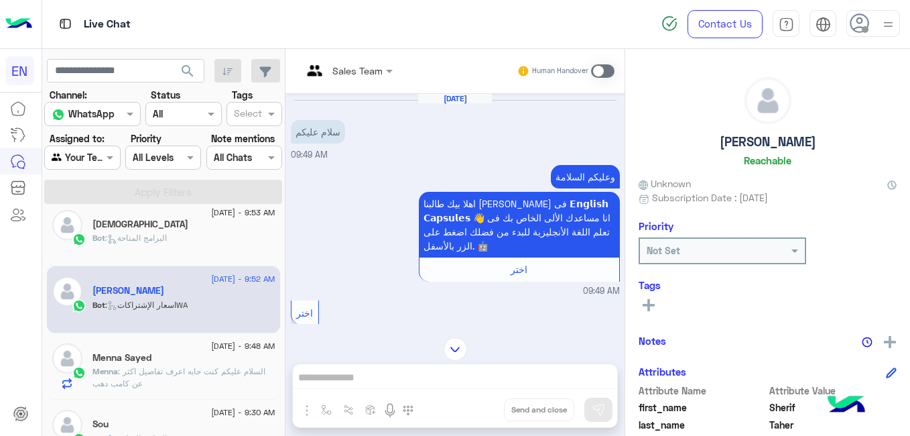
scroll to position [764, 0]
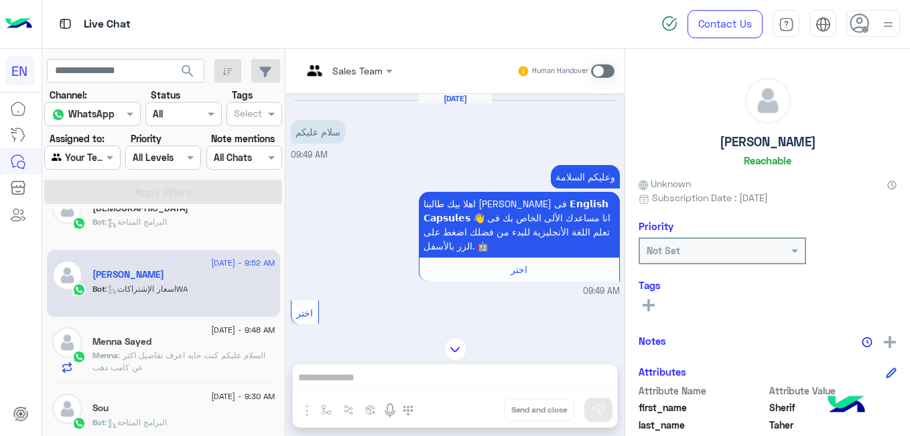
click at [239, 353] on span ": السلام عليكم كنت حابه اعرف تفاصيل اكثر عن كامب دهب" at bounding box center [179, 361] width 173 height 22
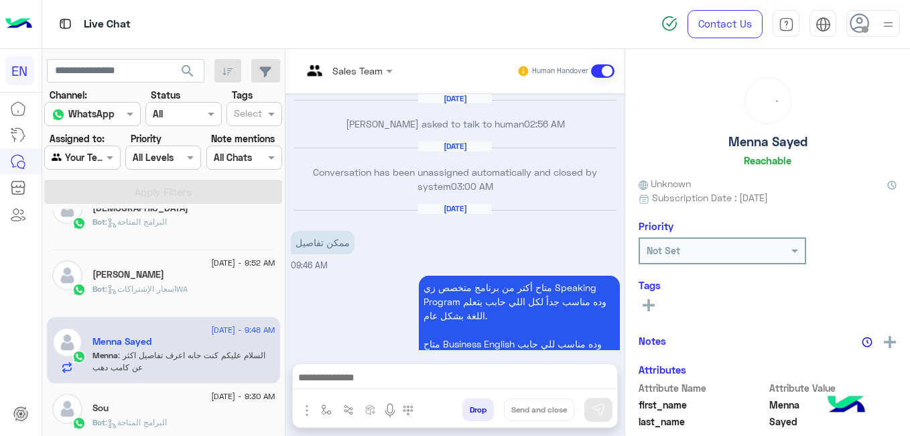
scroll to position [514, 0]
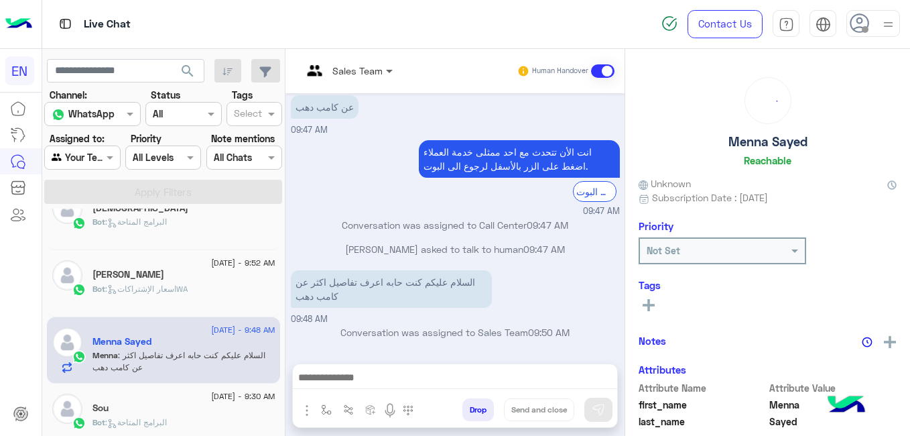
click at [388, 76] on span at bounding box center [391, 71] width 17 height 14
click at [369, 76] on div at bounding box center [348, 69] width 104 height 15
click at [331, 71] on input "text" at bounding box center [330, 71] width 57 height 14
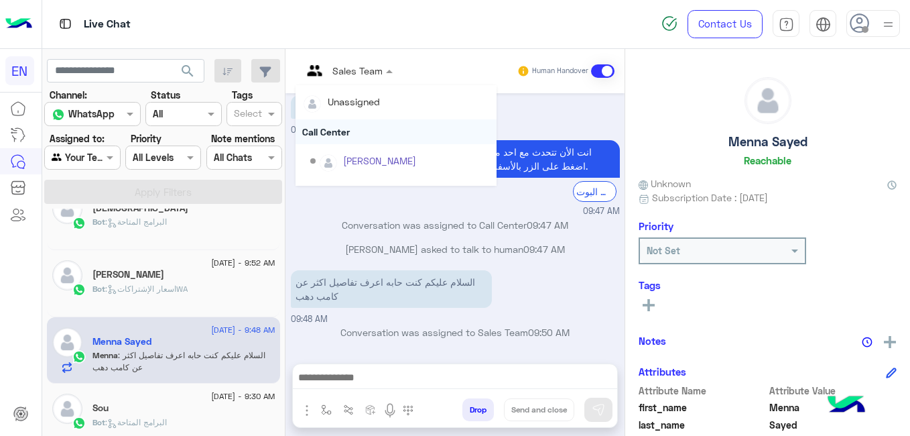
click at [332, 132] on div "Call Center" at bounding box center [396, 131] width 201 height 25
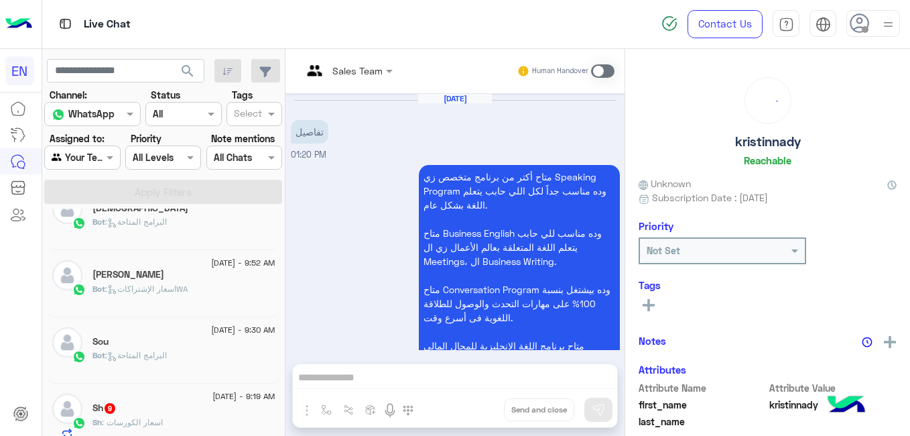
scroll to position [583, 0]
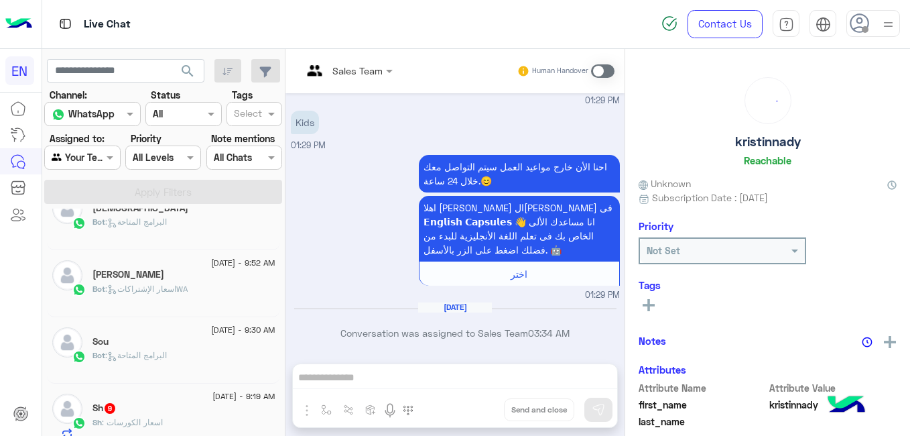
click at [209, 352] on div "Bot : البرامج المتاحة" at bounding box center [184, 360] width 183 height 23
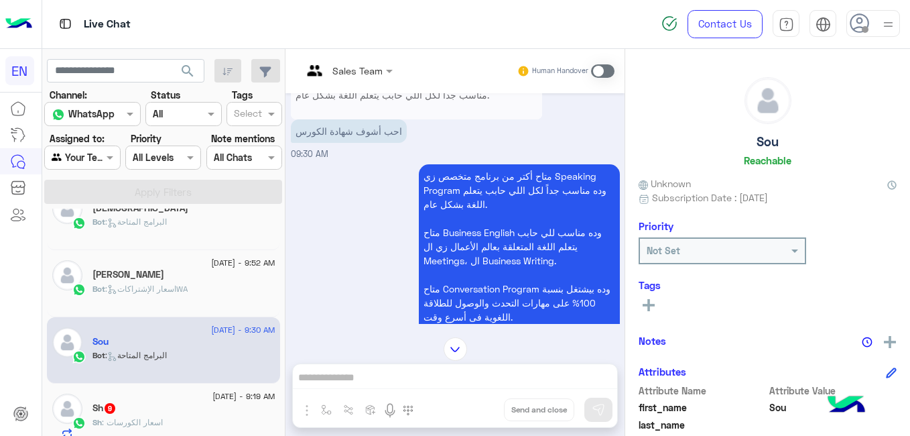
scroll to position [967, 0]
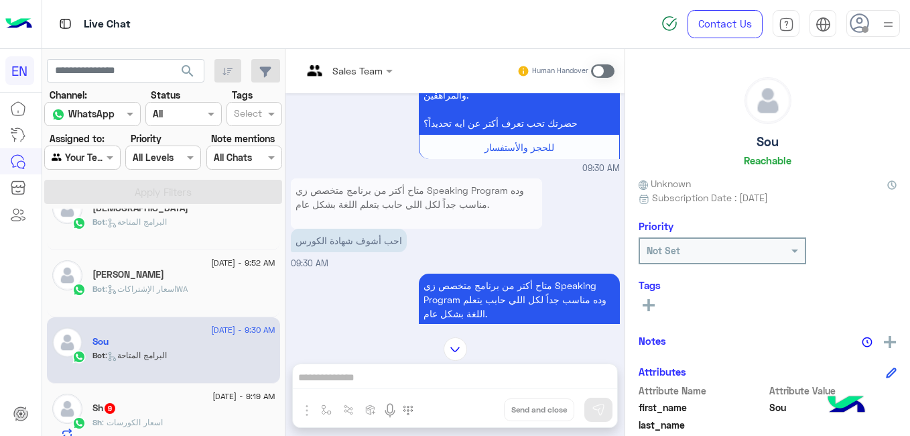
click at [139, 396] on div "7 September - 9:19 AM" at bounding box center [184, 398] width 183 height 9
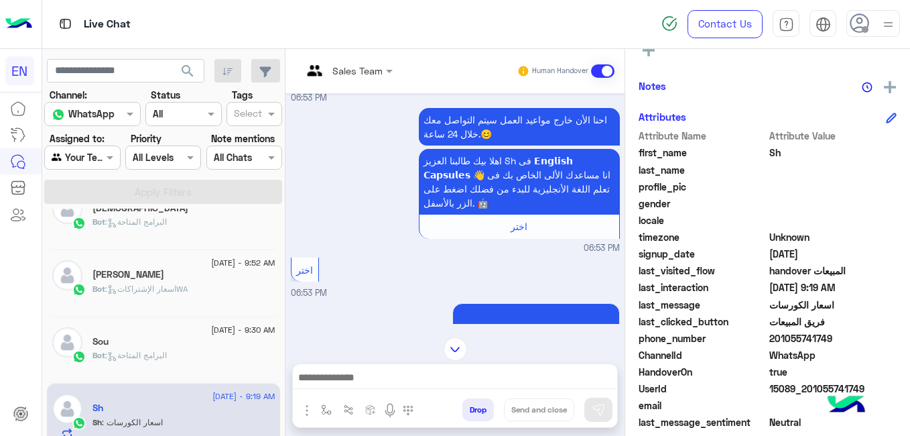
scroll to position [260, 0]
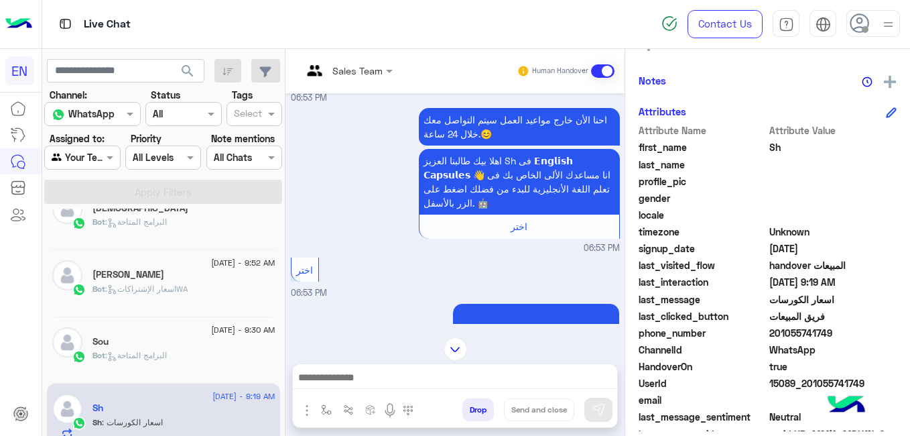
click at [784, 331] on span "201055741749" at bounding box center [834, 333] width 128 height 14
copy span "201055741749"
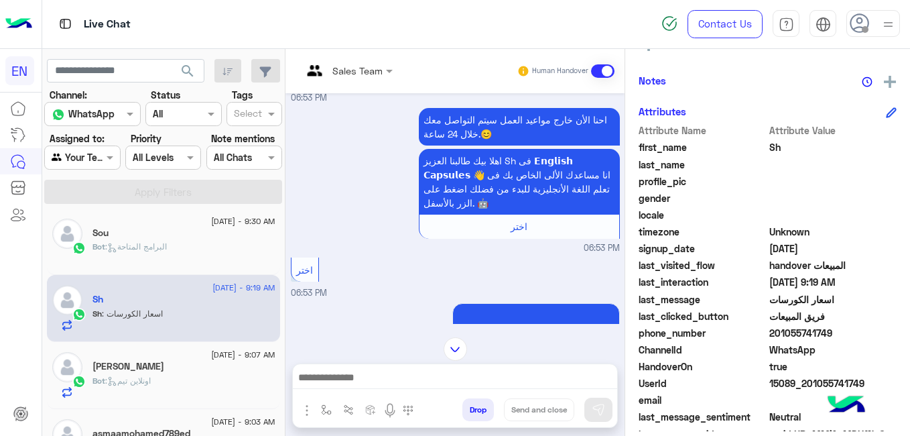
scroll to position [891, 0]
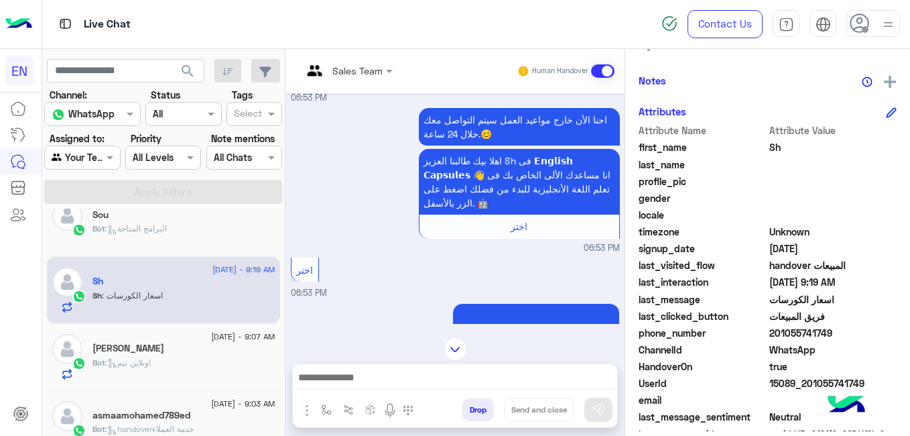
click at [238, 380] on div "7 September - 9:07 AM Mahmoud Gamal Bot : اونلاين تيم" at bounding box center [163, 357] width 233 height 67
click at [227, 359] on div "Bot : اونلاين تيم" at bounding box center [184, 368] width 183 height 23
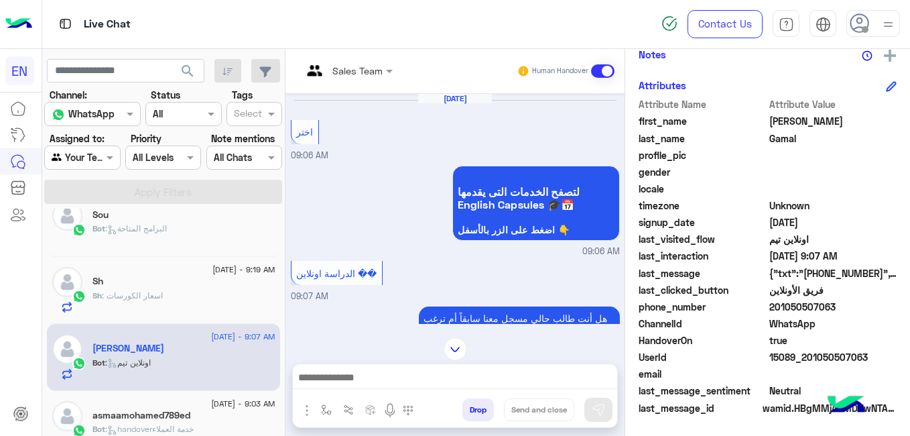
click at [833, 272] on span "{"txt":"+201203599998","t":4,"ti":"اتصل بنا"}" at bounding box center [834, 273] width 128 height 14
drag, startPoint x: 833, startPoint y: 272, endPoint x: 812, endPoint y: 304, distance: 38.3
click at [812, 304] on span "201050507063" at bounding box center [834, 307] width 128 height 14
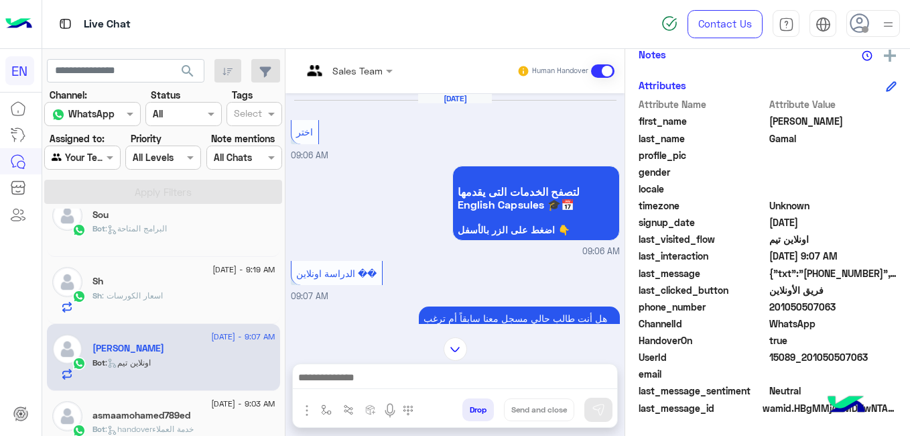
copy span "201050507063"
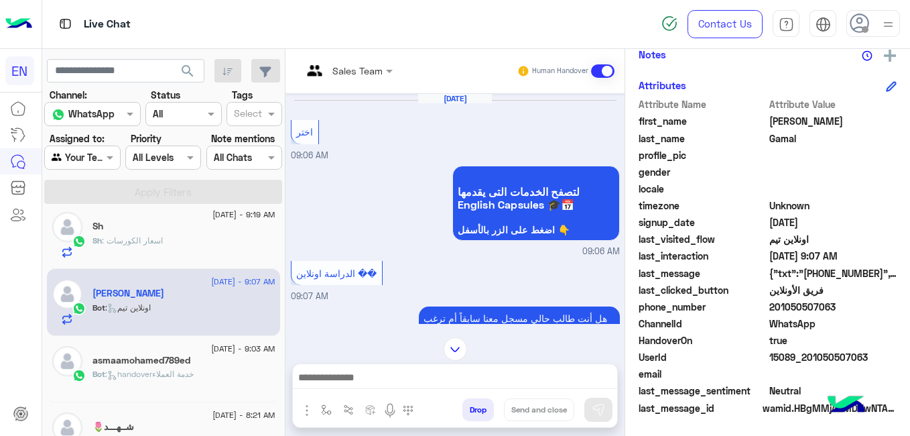
scroll to position [972, 0]
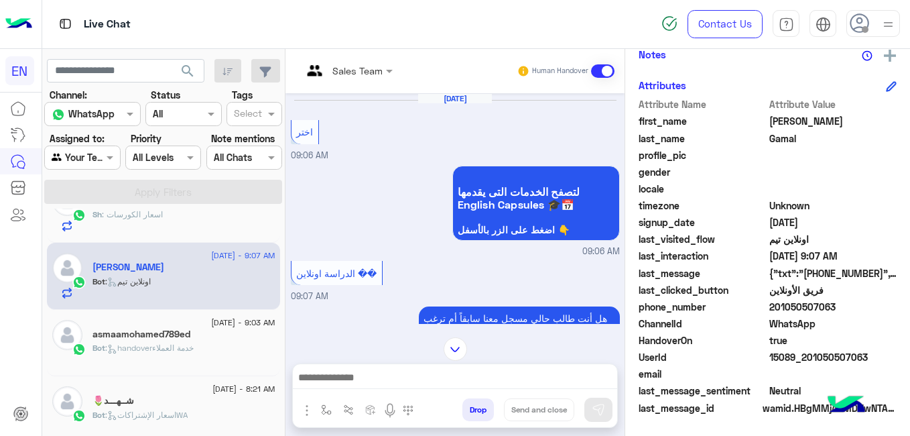
click at [251, 343] on div "Bot : handoverخدمة العملاء" at bounding box center [184, 353] width 183 height 23
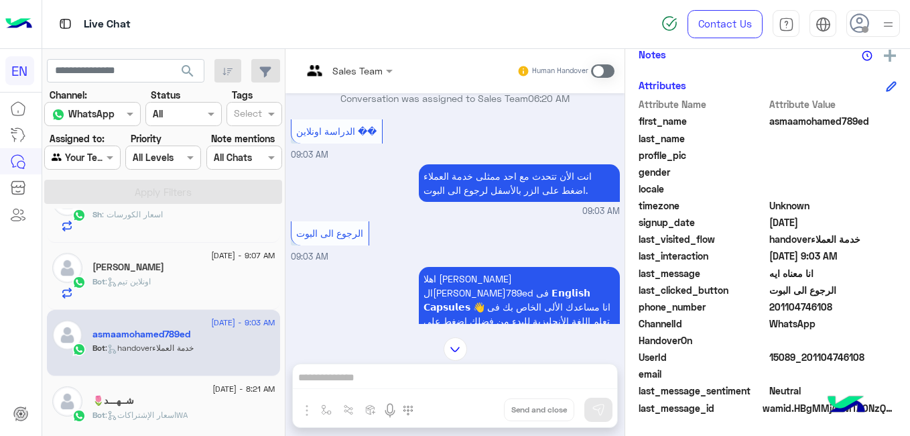
scroll to position [1011, 0]
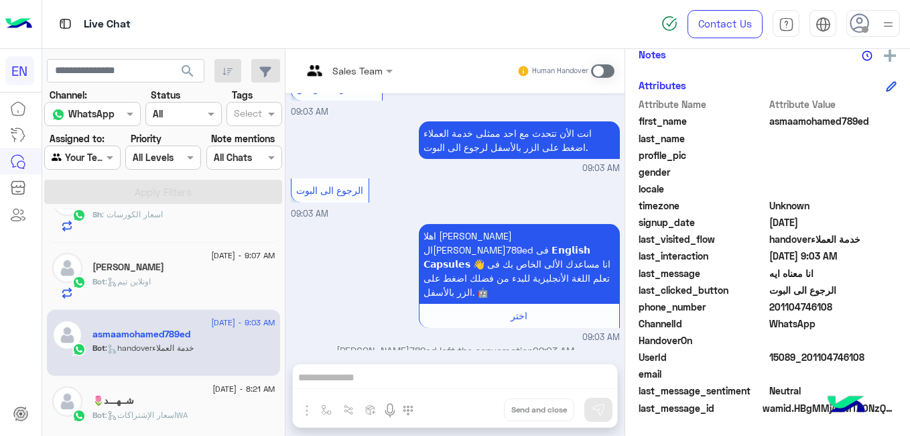
click at [797, 304] on span "201104746108" at bounding box center [834, 307] width 128 height 14
copy span "201104746108"
click at [888, 119] on span "asmaamohamed789ed" at bounding box center [834, 121] width 128 height 14
click at [904, 116] on div "asmaamohamed789ed Reachable Unknown Subscription Date : 09/07/2025 Priority Not…" at bounding box center [768, 240] width 285 height 382
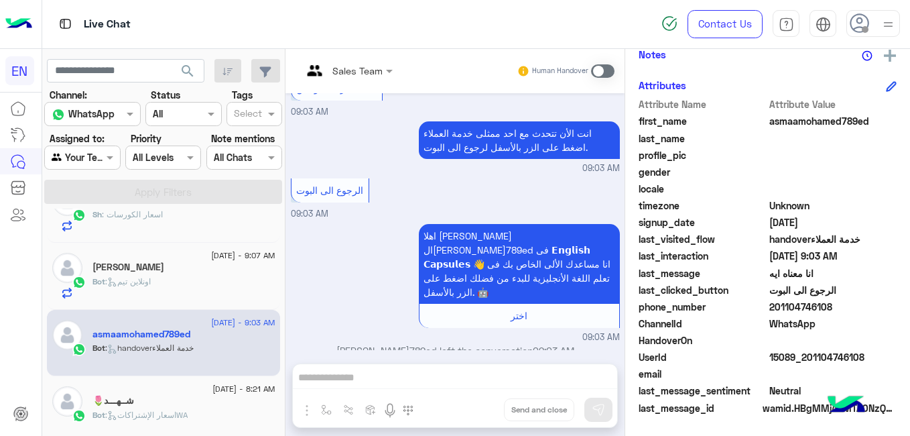
scroll to position [0, 0]
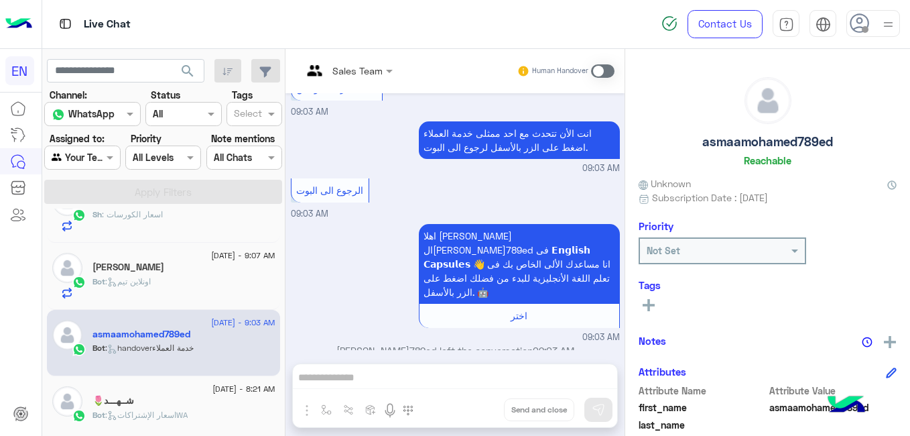
click at [721, 139] on h5 "asmaamohamed789ed" at bounding box center [768, 141] width 131 height 15
copy h5 "asmaamohamed789ed"
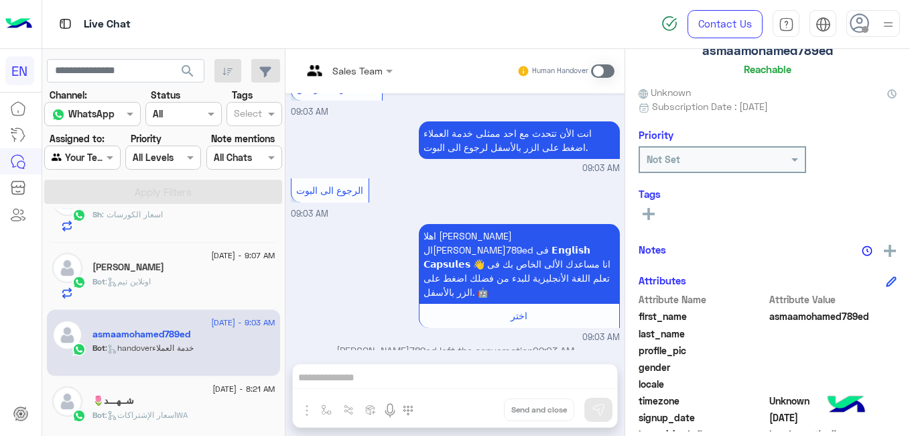
scroll to position [80, 0]
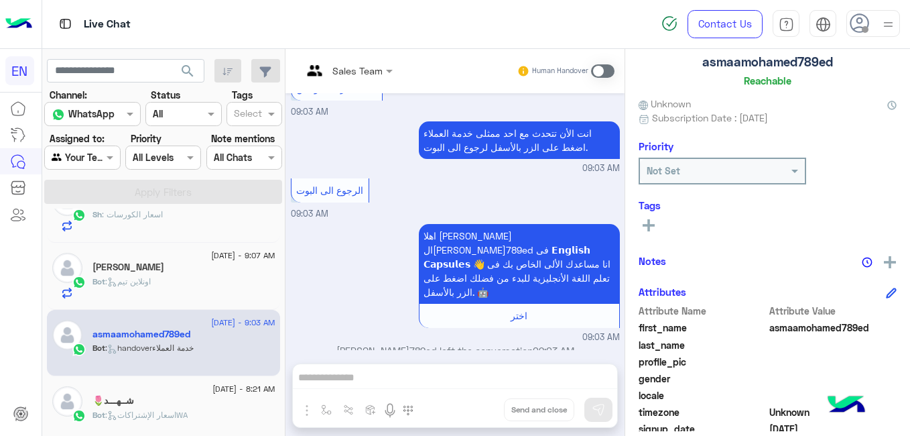
click at [650, 223] on icon at bounding box center [649, 225] width 12 height 12
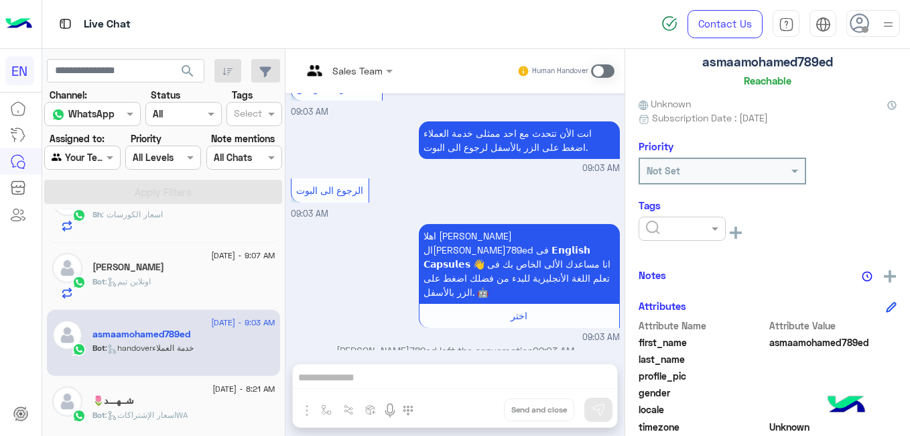
click at [650, 223] on input "text" at bounding box center [666, 229] width 41 height 14
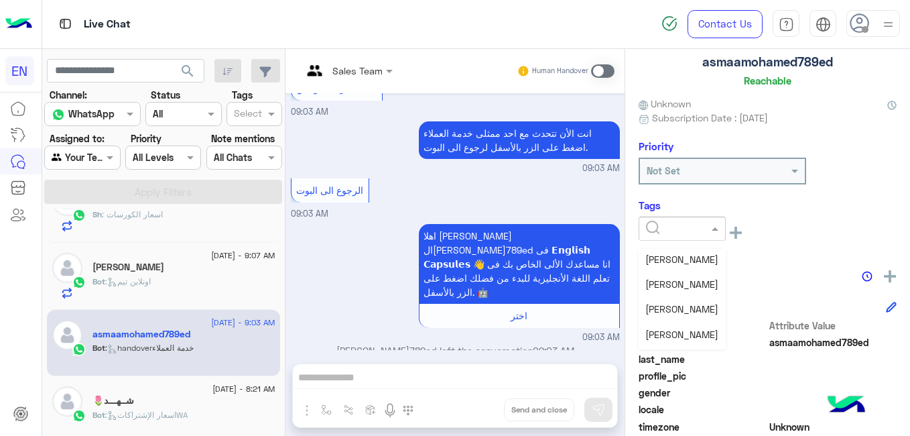
scroll to position [155, 0]
click at [695, 310] on span "Shorouq Hamada" at bounding box center [682, 306] width 73 height 11
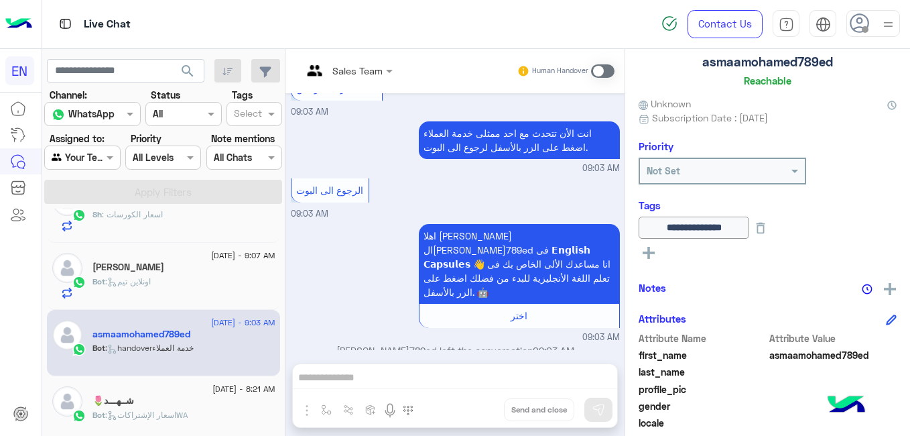
click at [225, 414] on div "Bot : اسعار الإشتراكاتWA" at bounding box center [184, 420] width 183 height 23
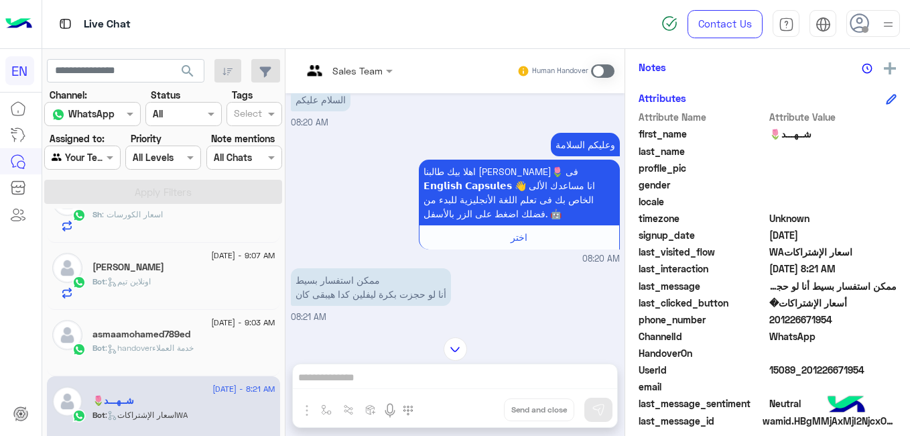
scroll to position [286, 0]
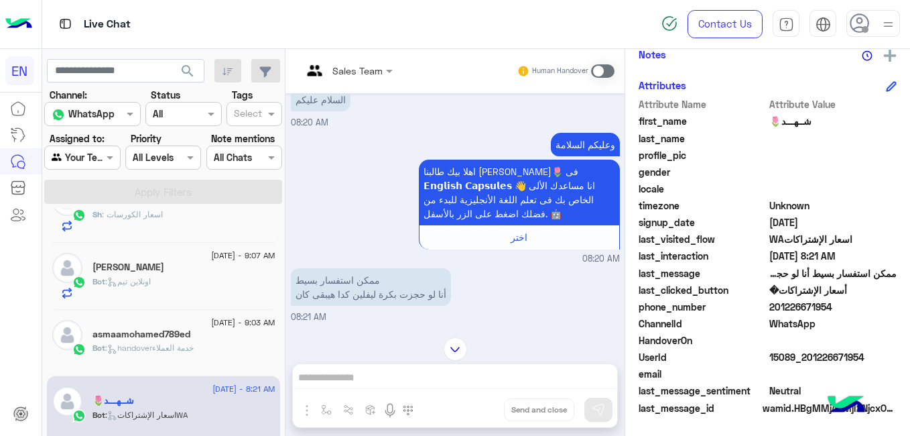
click at [789, 306] on span "201226671954" at bounding box center [834, 307] width 128 height 14
copy span "201226671954"
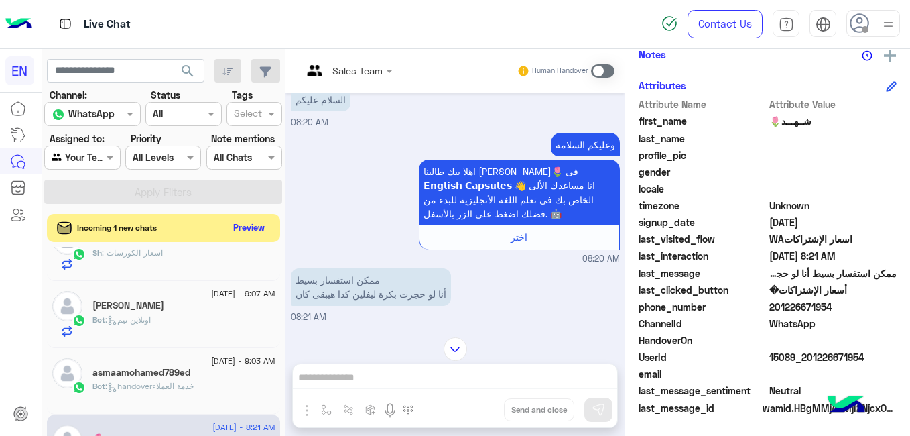
click at [243, 228] on button "Preview" at bounding box center [250, 228] width 42 height 18
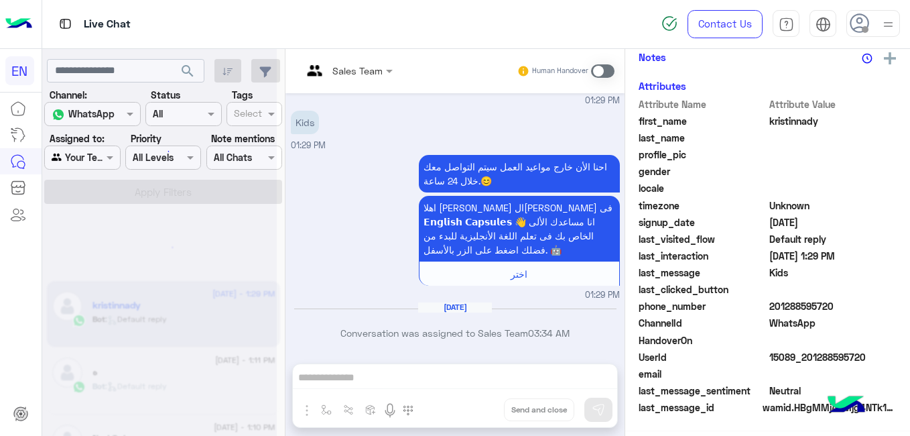
scroll to position [286, 0]
click at [281, 224] on div "search Channel: Channel WhatsApp Status Channel All Tags Select Assigned to: Ag…" at bounding box center [163, 245] width 243 height 392
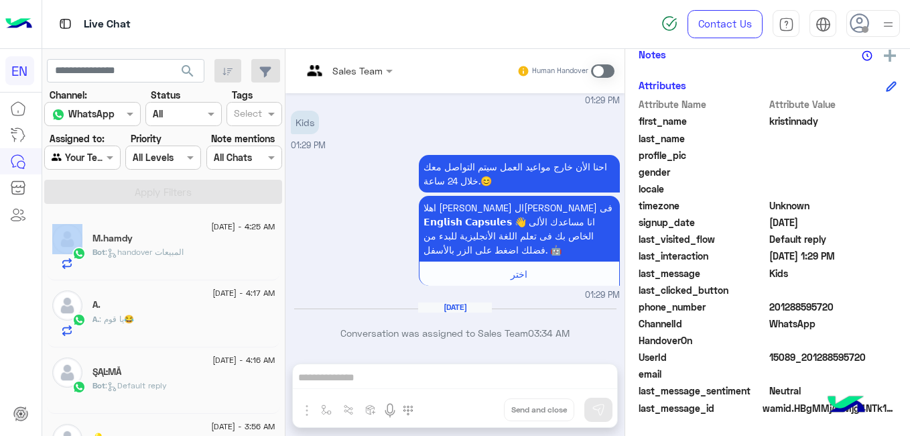
scroll to position [0, 0]
drag, startPoint x: 284, startPoint y: 225, endPoint x: 285, endPoint y: 190, distance: 34.2
click at [285, 190] on mat-drawer-container "search Channel: Channel WhatsApp Status Channel All Tags Select Assigned to: Ag…" at bounding box center [476, 245] width 869 height 392
drag, startPoint x: 285, startPoint y: 190, endPoint x: 212, endPoint y: 261, distance: 101.9
click at [212, 261] on div "Bot : handover المبيعات" at bounding box center [184, 257] width 183 height 23
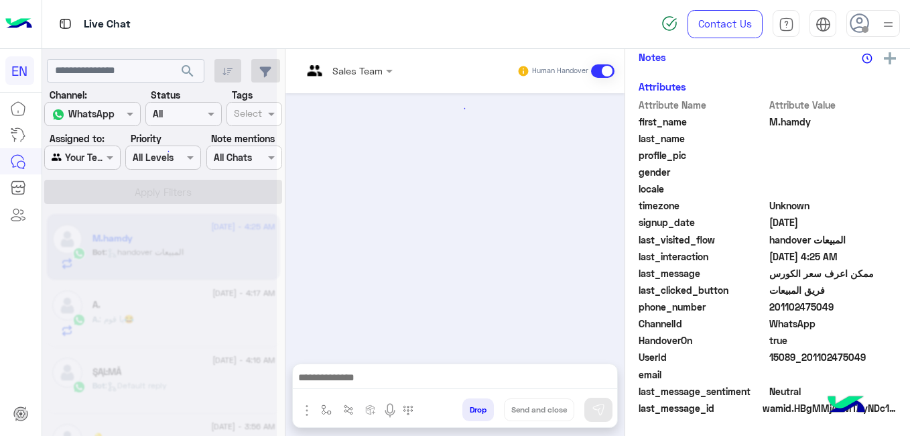
scroll to position [1085, 0]
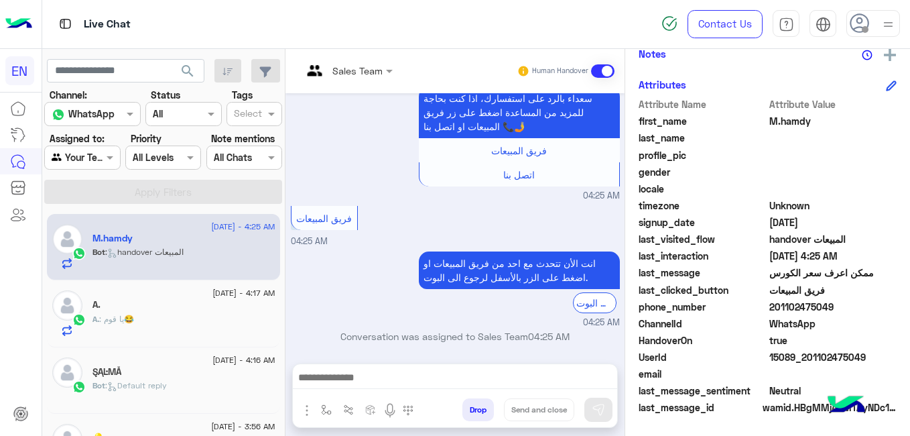
click at [223, 310] on div "A." at bounding box center [184, 306] width 183 height 14
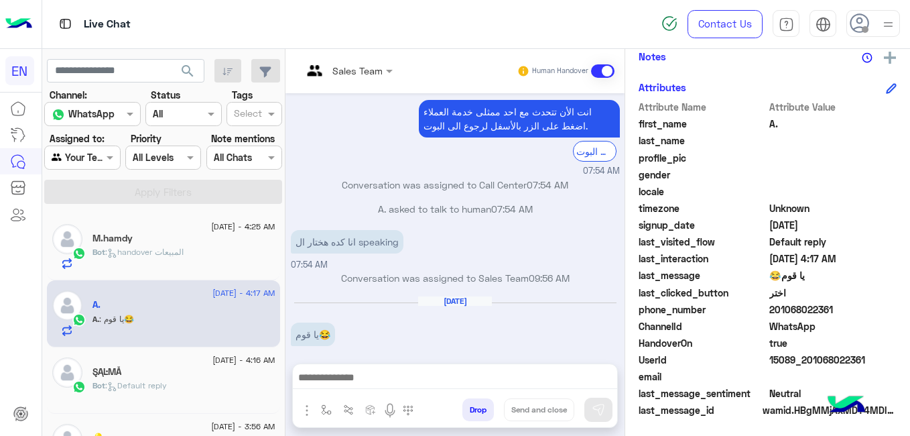
scroll to position [314, 0]
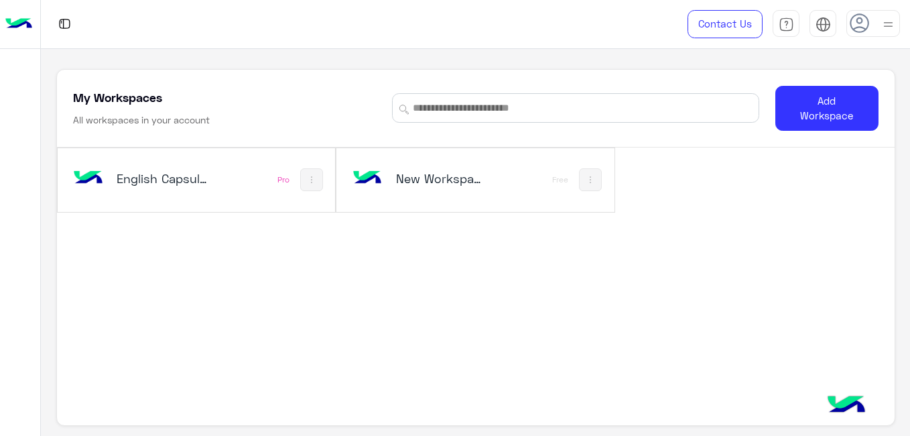
click at [164, 181] on h5 "English Capsules" at bounding box center [162, 178] width 91 height 16
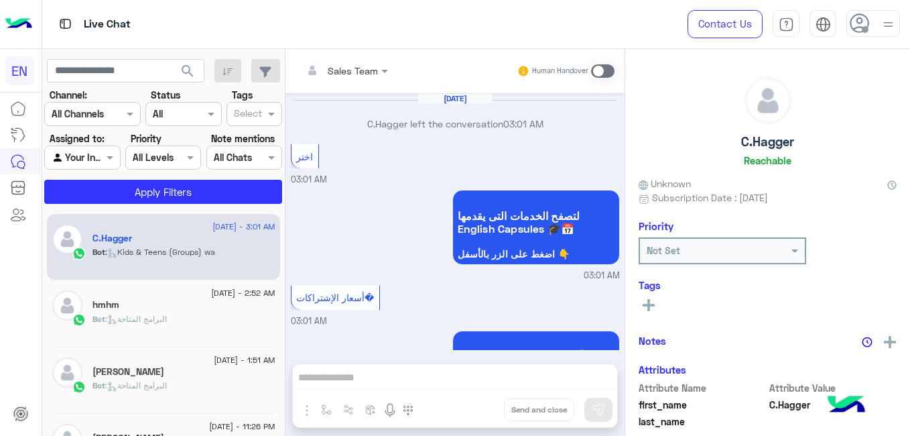
scroll to position [965, 0]
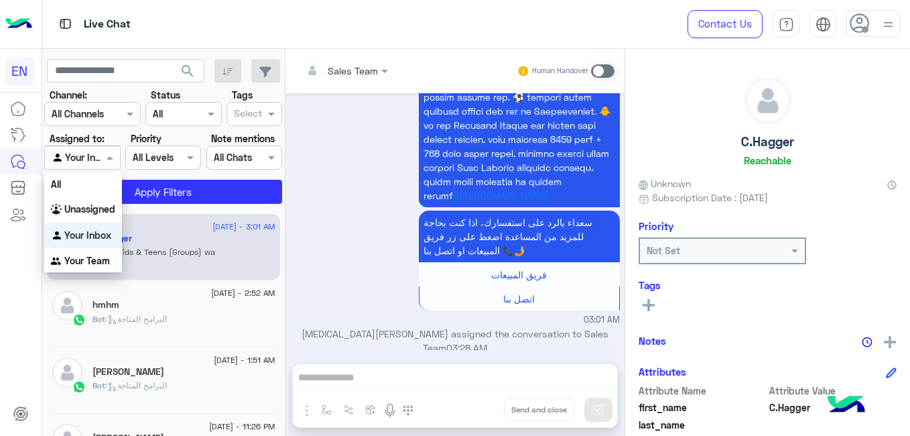
drag, startPoint x: 164, startPoint y: 181, endPoint x: 96, endPoint y: 157, distance: 71.9
click at [96, 157] on div at bounding box center [82, 157] width 74 height 15
click at [97, 257] on b "Your Team" at bounding box center [87, 260] width 46 height 11
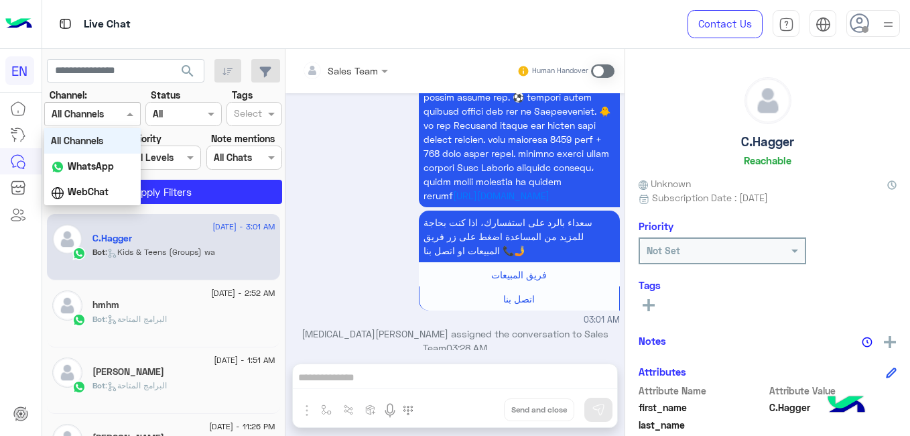
click at [106, 115] on div at bounding box center [92, 113] width 95 height 15
click at [88, 175] on div "WhatsApp" at bounding box center [92, 167] width 97 height 26
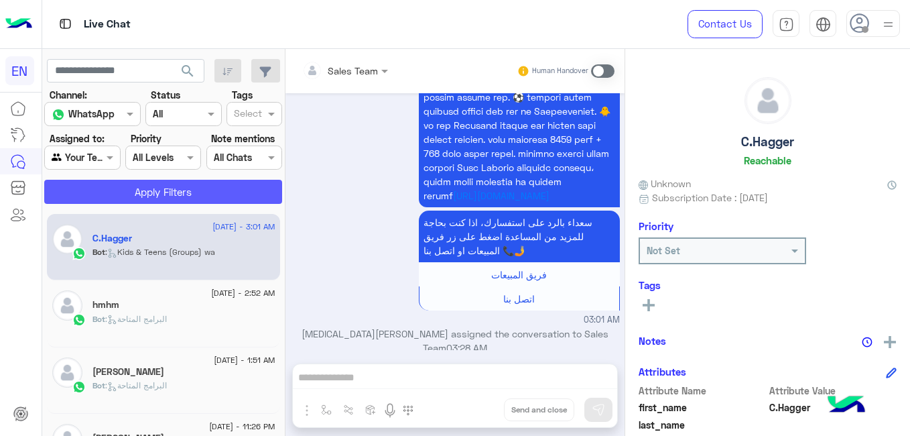
click at [178, 200] on button "Apply Filters" at bounding box center [163, 192] width 238 height 24
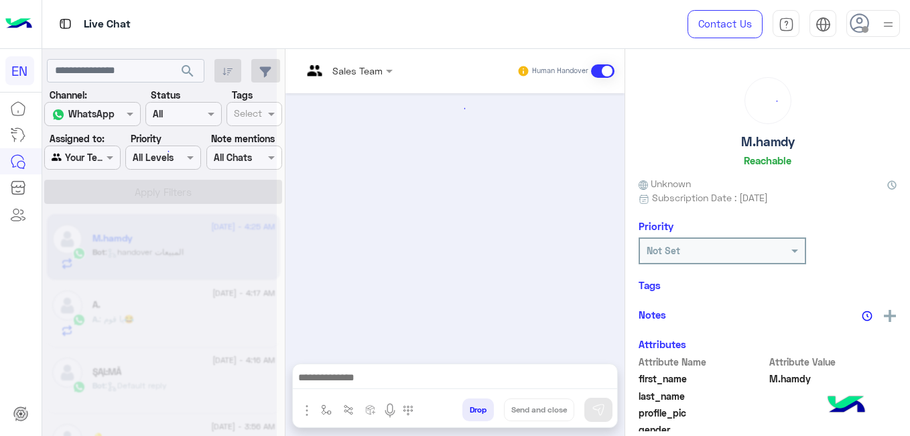
scroll to position [1085, 0]
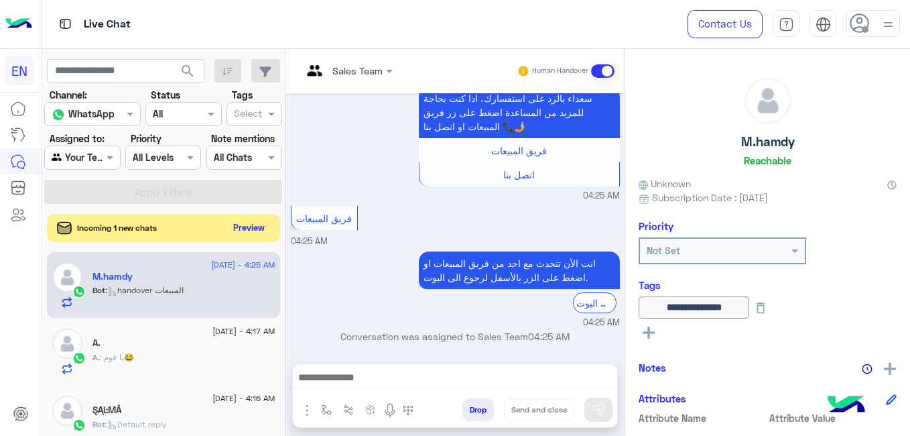
click at [259, 223] on button "Preview" at bounding box center [250, 228] width 42 height 18
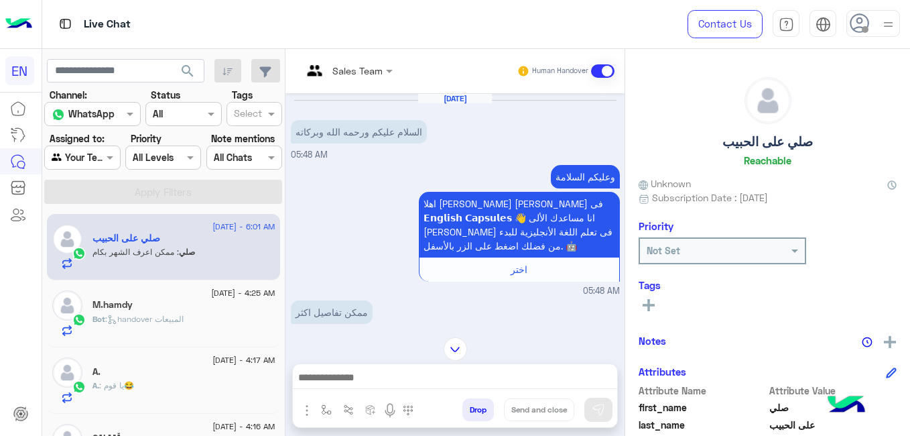
scroll to position [286, 0]
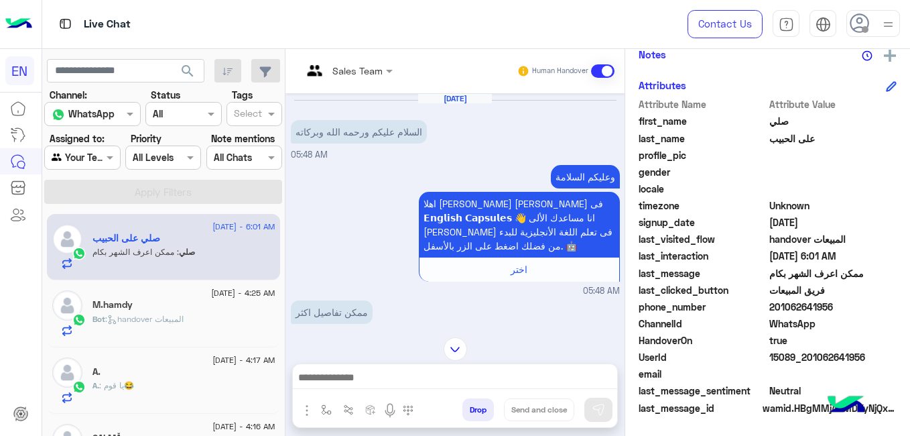
click at [784, 306] on span "201062641956" at bounding box center [834, 307] width 128 height 14
copy span "201062641956"
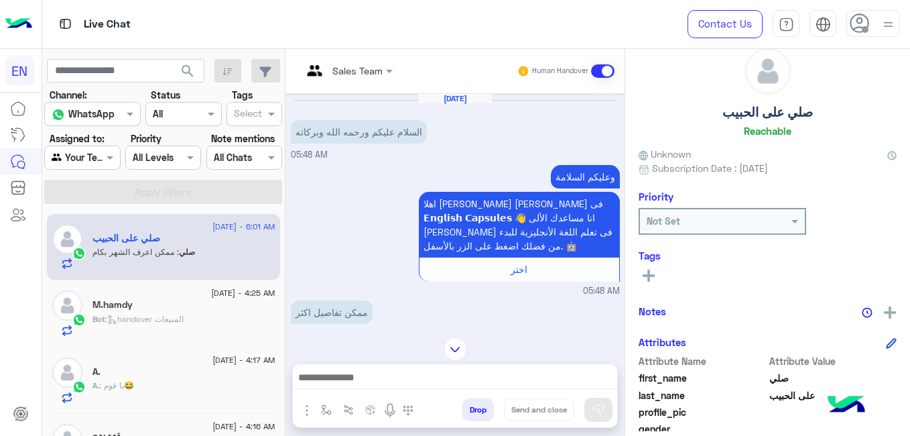
scroll to position [0, 0]
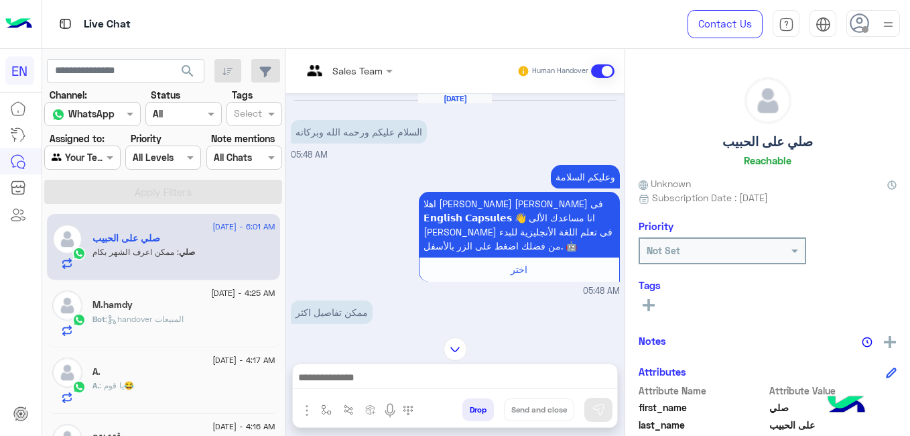
click at [92, 153] on div at bounding box center [82, 157] width 74 height 15
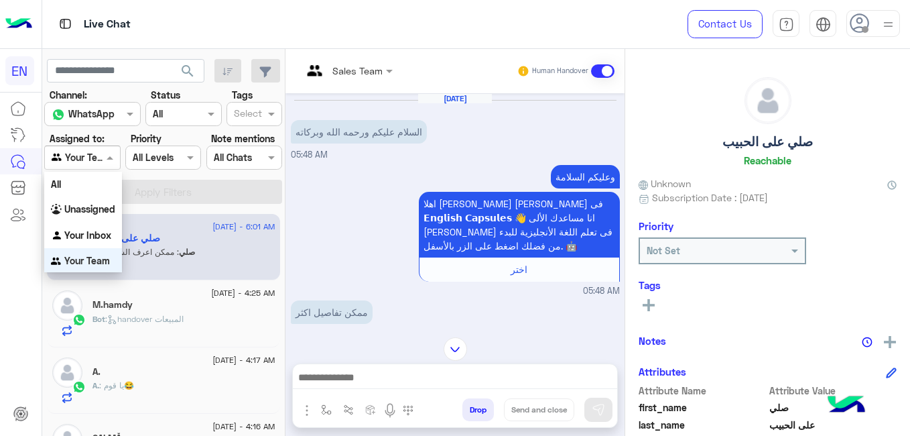
scroll to position [1, 0]
click at [79, 259] on b "Your Team" at bounding box center [87, 259] width 46 height 11
click at [111, 154] on span at bounding box center [111, 157] width 17 height 14
click at [97, 254] on b "Your Team" at bounding box center [87, 258] width 46 height 11
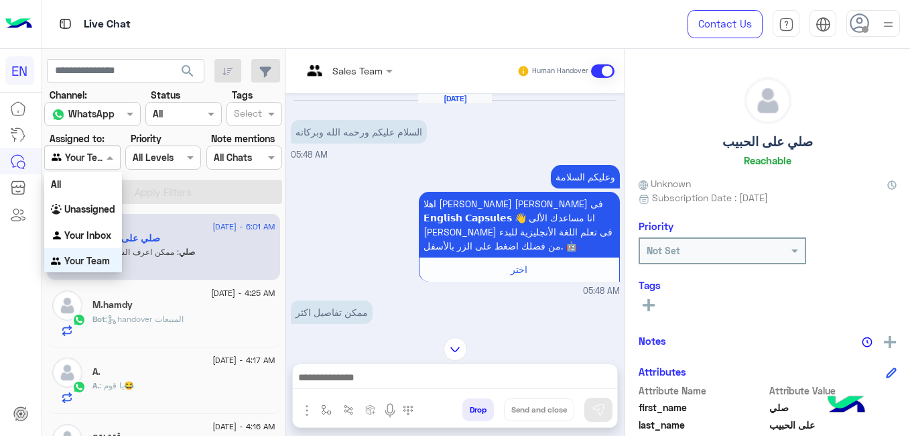
click at [87, 154] on div at bounding box center [82, 157] width 74 height 15
click at [112, 256] on div "Your Team" at bounding box center [83, 259] width 78 height 26
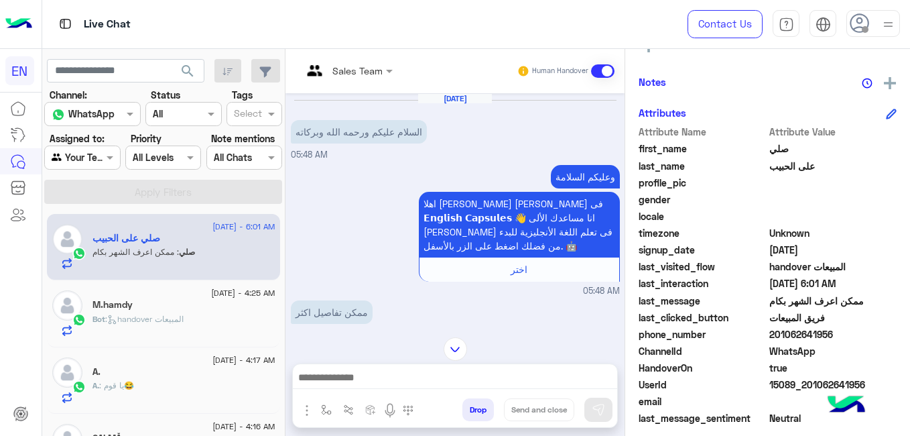
scroll to position [276, 0]
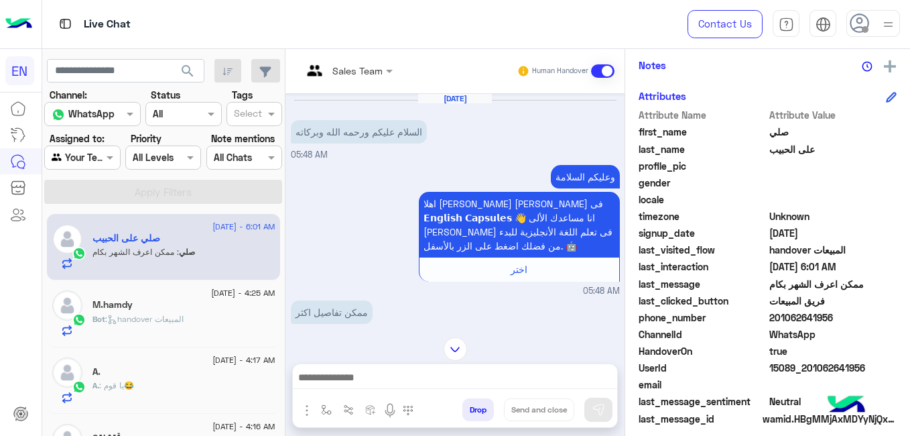
click at [240, 231] on span "[DATE] - 6:01 AM" at bounding box center [244, 227] width 62 height 12
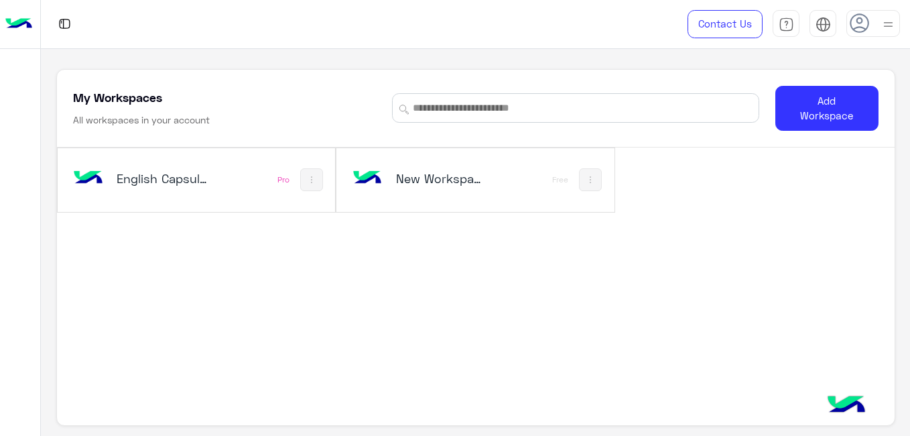
click at [192, 184] on h5 "English Capsules" at bounding box center [162, 178] width 91 height 16
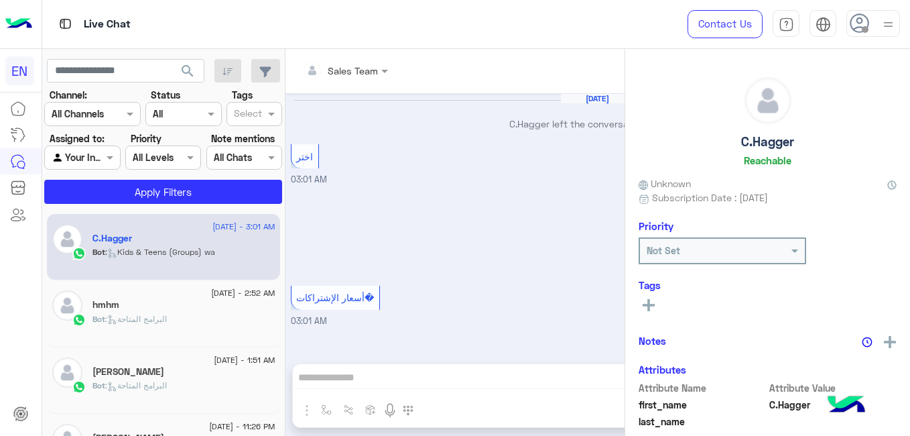
scroll to position [965, 0]
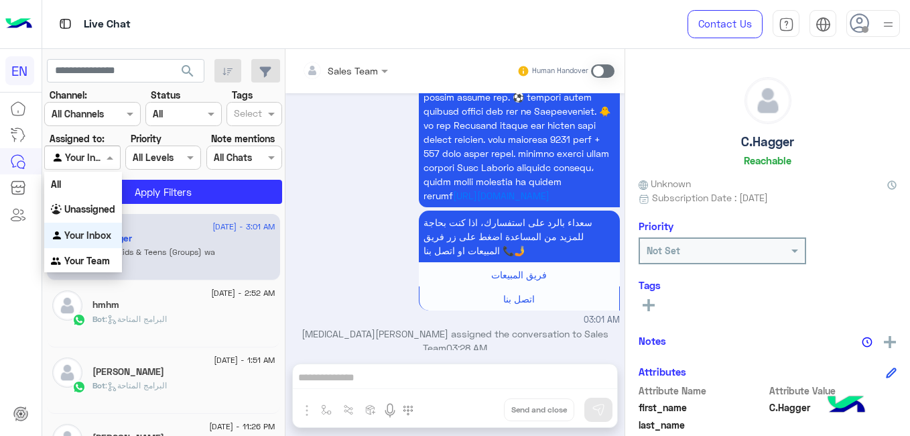
click at [91, 164] on div at bounding box center [82, 157] width 74 height 15
click at [109, 265] on b "Your Team" at bounding box center [87, 260] width 46 height 11
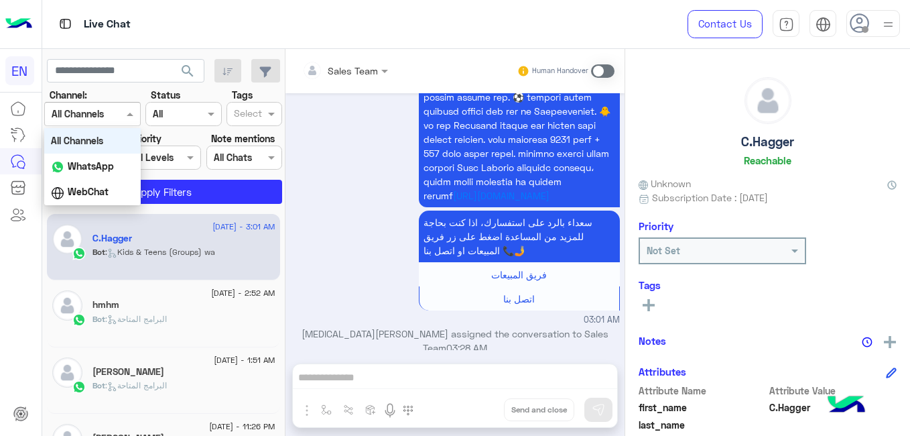
click at [111, 115] on div at bounding box center [92, 113] width 95 height 15
click at [107, 159] on div "WhatsApp" at bounding box center [92, 167] width 97 height 26
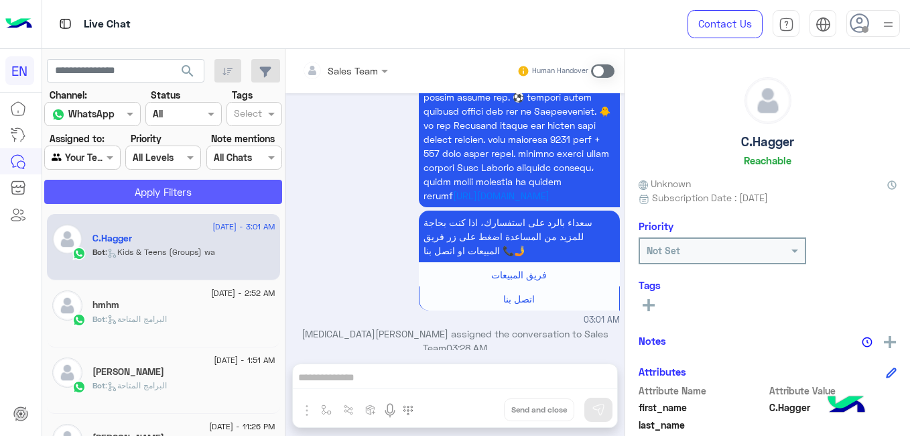
click at [160, 196] on button "Apply Filters" at bounding box center [163, 192] width 238 height 24
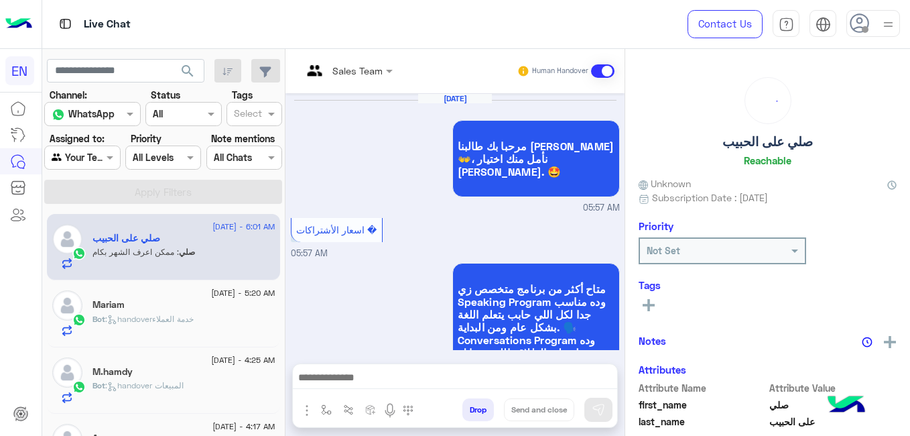
scroll to position [1084, 0]
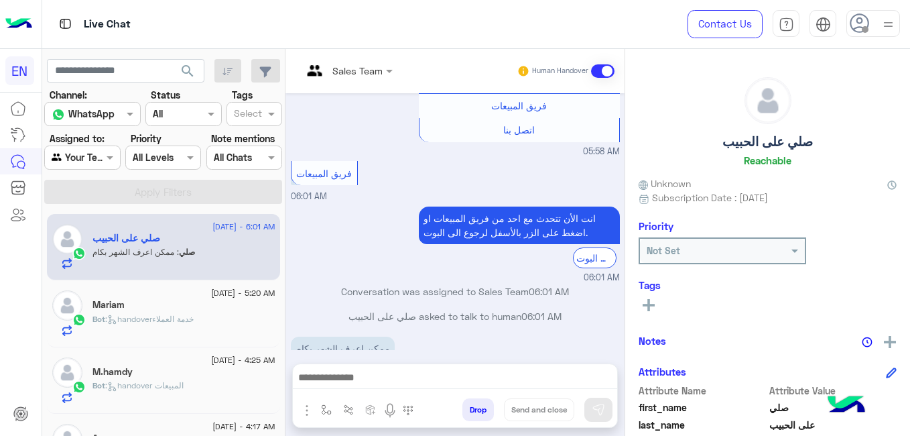
click at [249, 290] on span "[DATE] - 5:20 AM" at bounding box center [243, 293] width 64 height 12
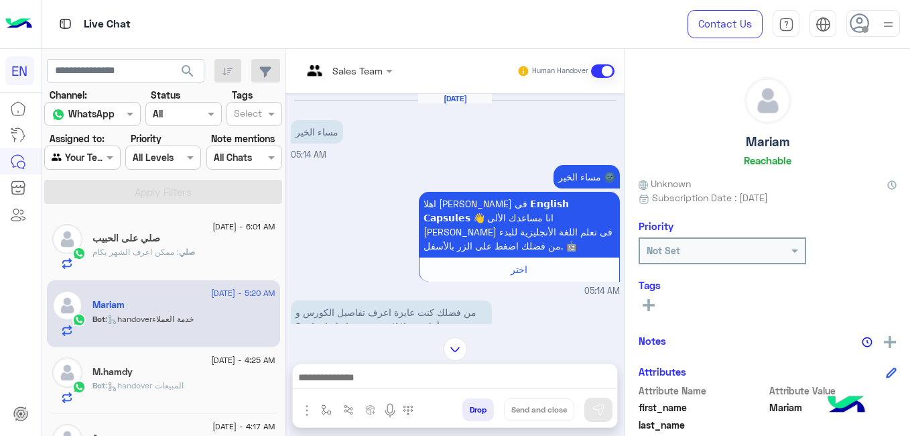
click at [190, 234] on div "صلي على الحبيب" at bounding box center [184, 240] width 183 height 14
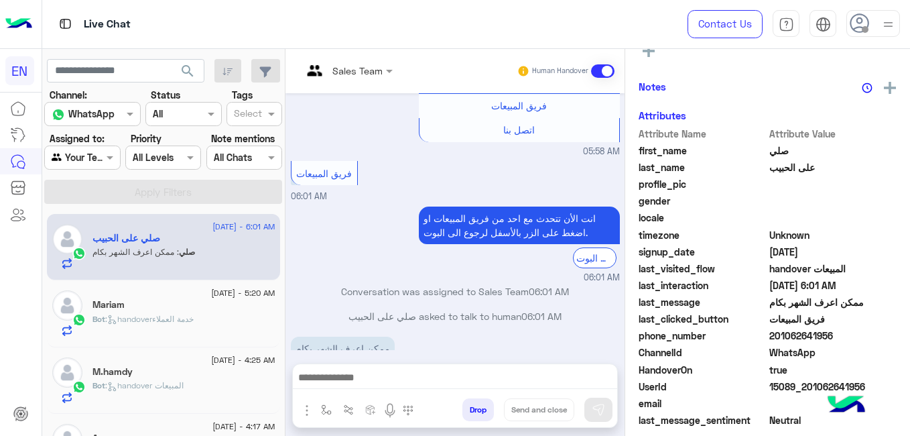
scroll to position [255, 0]
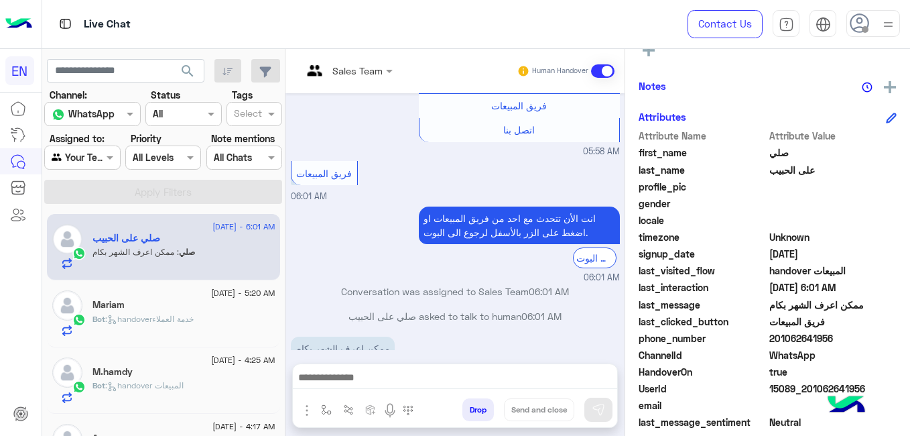
click at [809, 337] on span "201062641956" at bounding box center [834, 338] width 128 height 14
copy span "201062641956"
click at [647, 56] on icon at bounding box center [649, 50] width 12 height 12
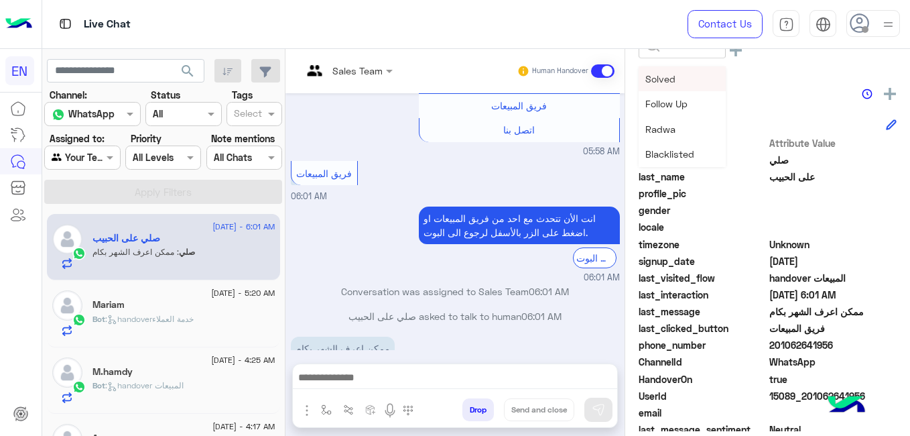
click at [658, 46] on div at bounding box center [674, 46] width 69 height 0
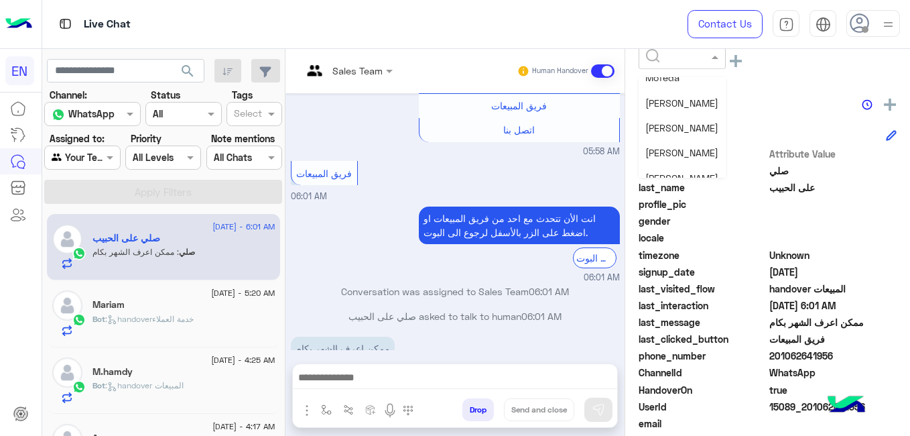
scroll to position [129, 0]
click at [715, 160] on span "[PERSON_NAME]" at bounding box center [682, 160] width 73 height 11
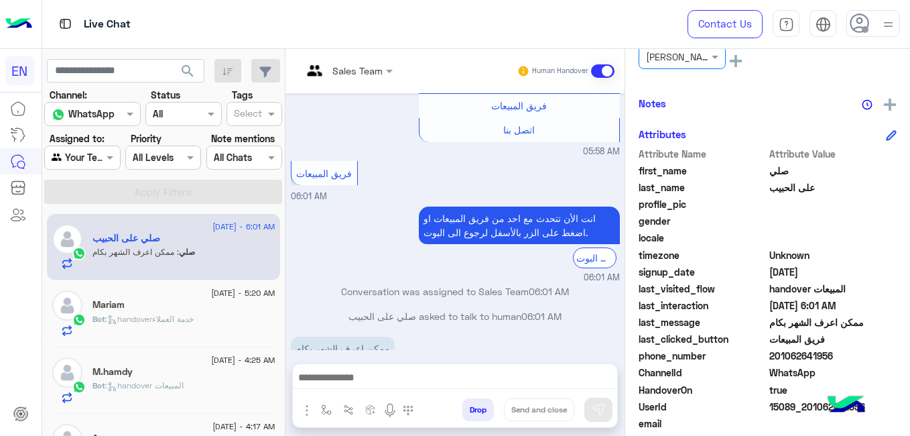
click at [235, 312] on div "Mariam" at bounding box center [184, 306] width 183 height 14
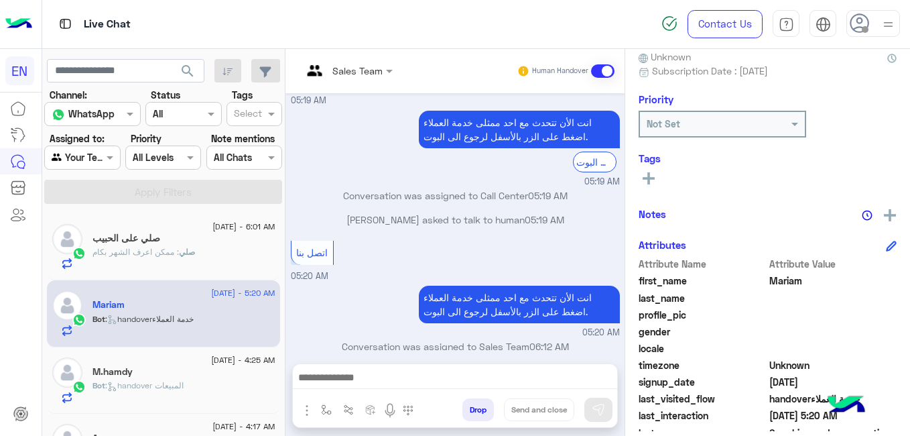
scroll to position [286, 0]
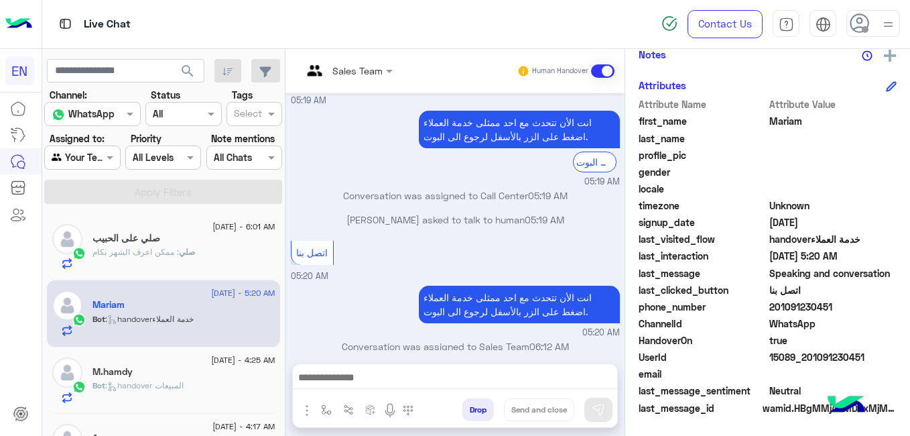
click at [779, 306] on span "201091230451" at bounding box center [834, 307] width 128 height 14
copy span "201091230451"
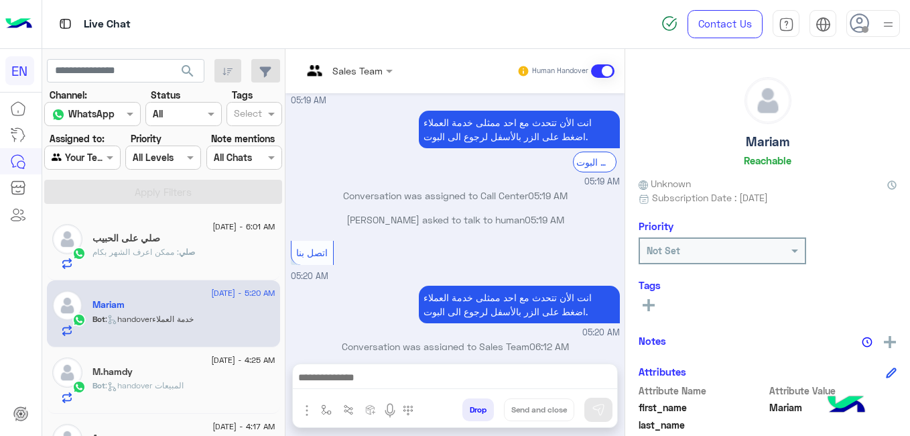
click at [750, 143] on h5 "Mariam" at bounding box center [768, 141] width 44 height 15
copy h5 "Mariam"
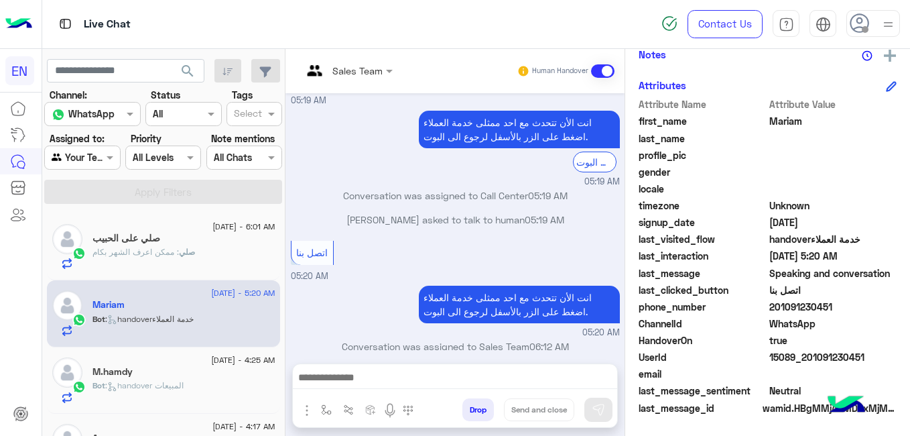
click at [795, 302] on span "201091230451" at bounding box center [834, 307] width 128 height 14
copy span "201091230451"
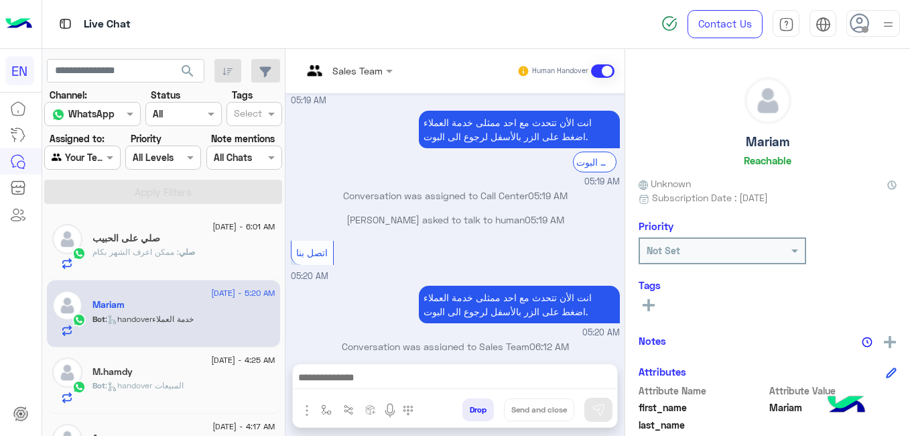
click at [653, 307] on icon at bounding box center [649, 305] width 12 height 12
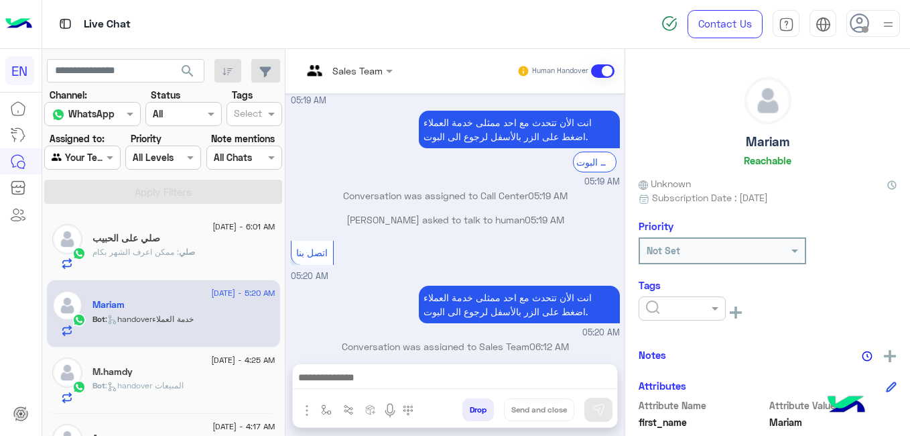
click at [653, 307] on input "text" at bounding box center [666, 309] width 41 height 14
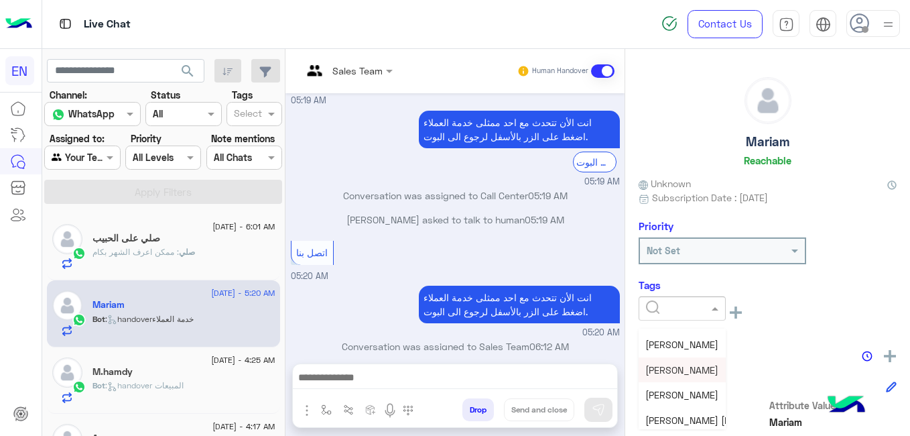
click at [711, 371] on span "[PERSON_NAME]" at bounding box center [682, 369] width 73 height 11
